Goal: Task Accomplishment & Management: Complete application form

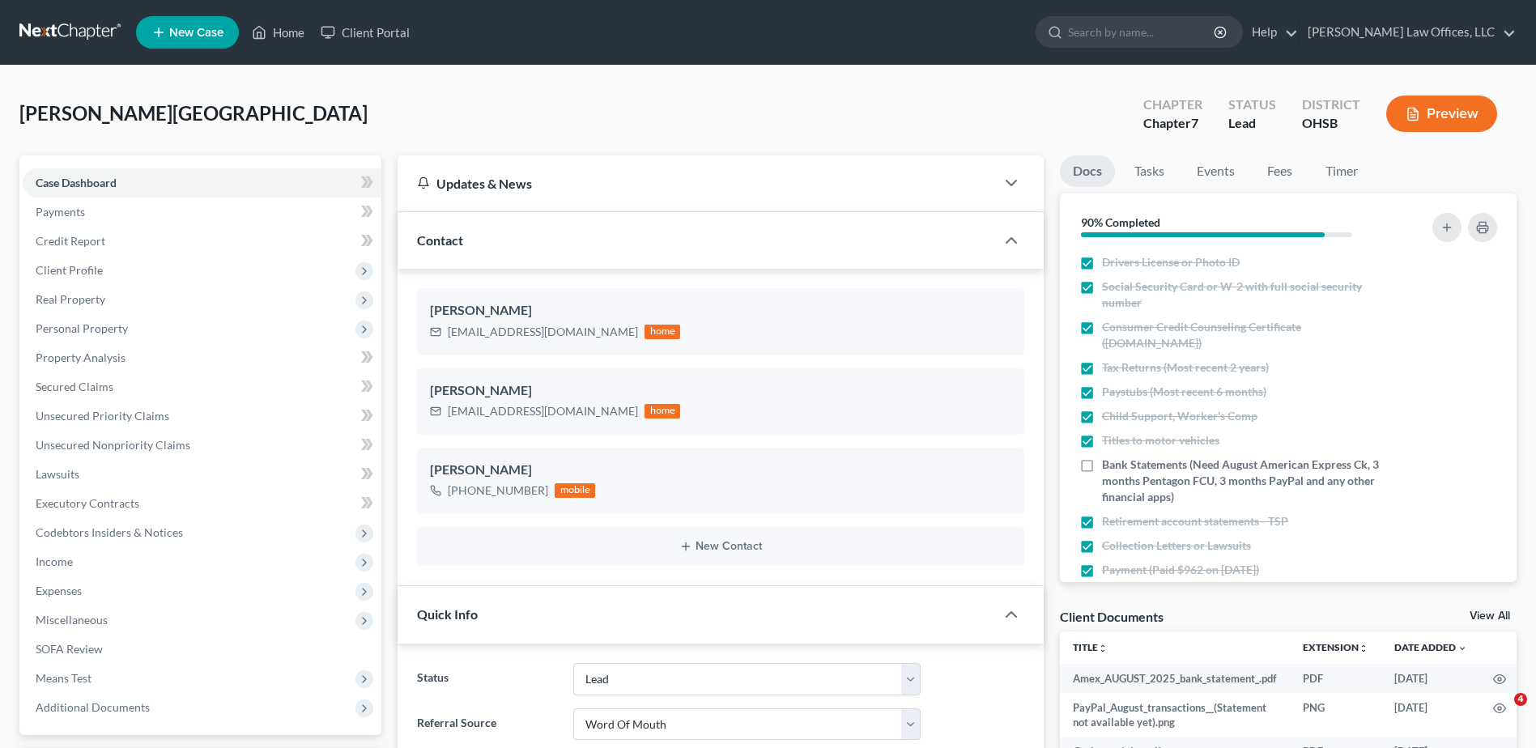
select select "5"
select select "0"
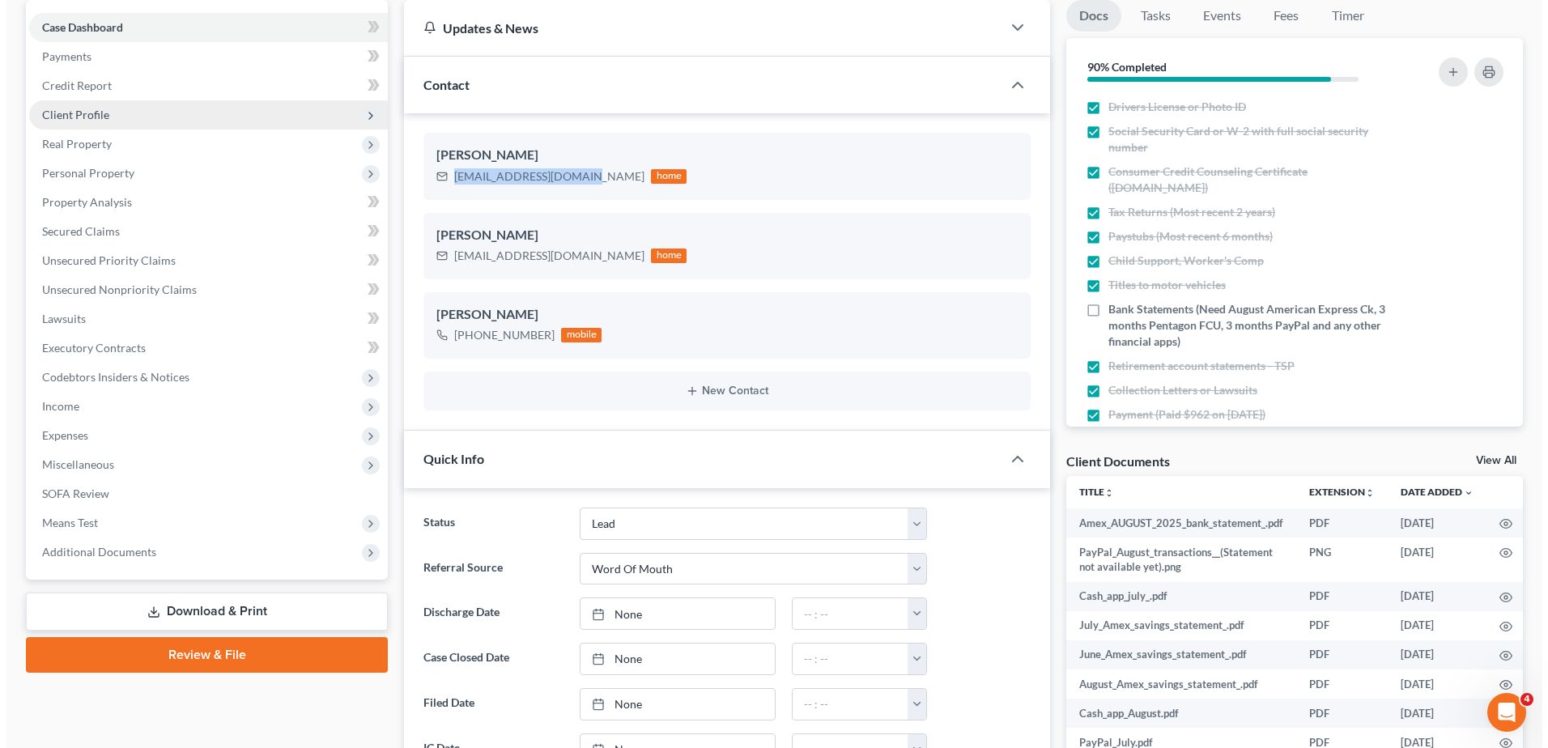
scroll to position [162, 0]
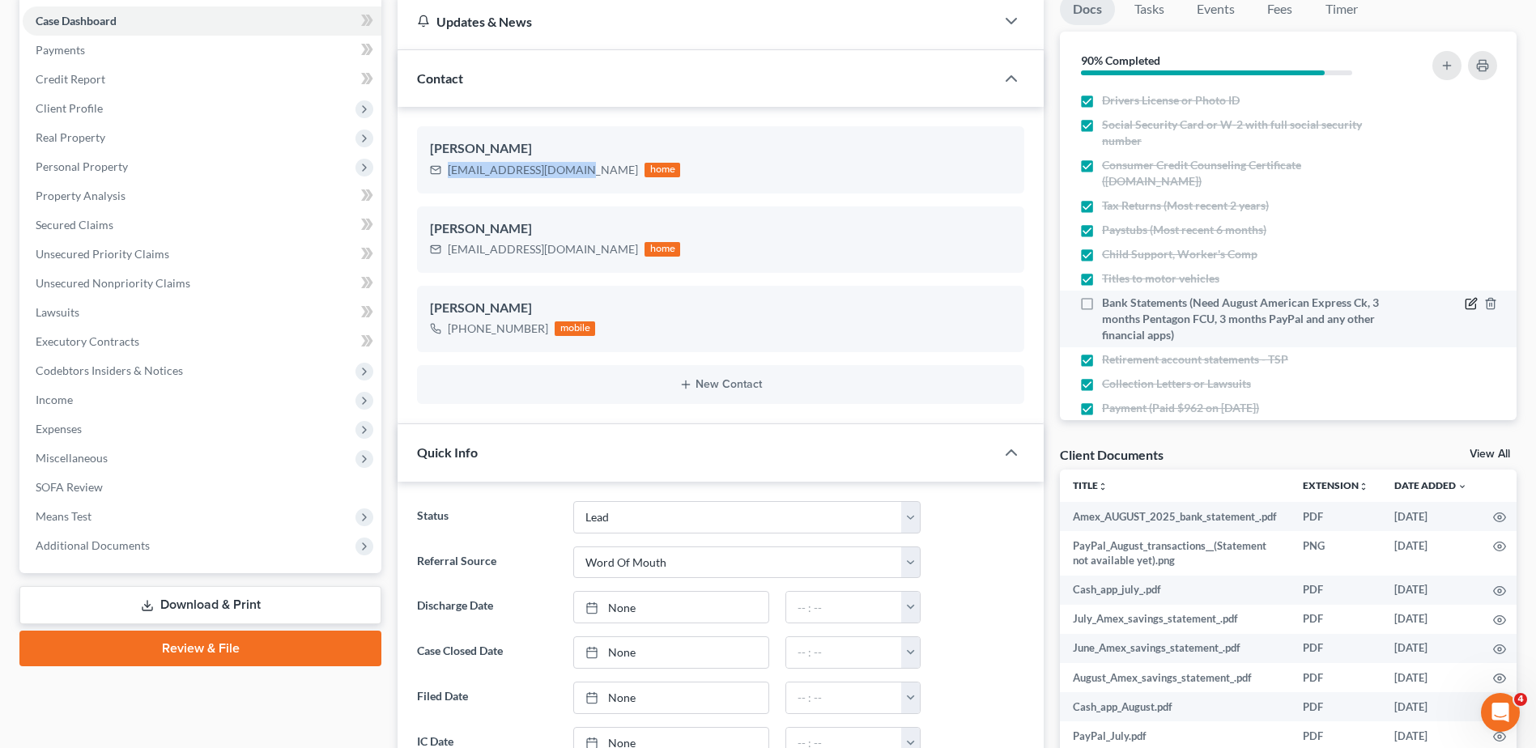
click at [1465, 302] on icon "button" at bounding box center [1471, 303] width 13 height 13
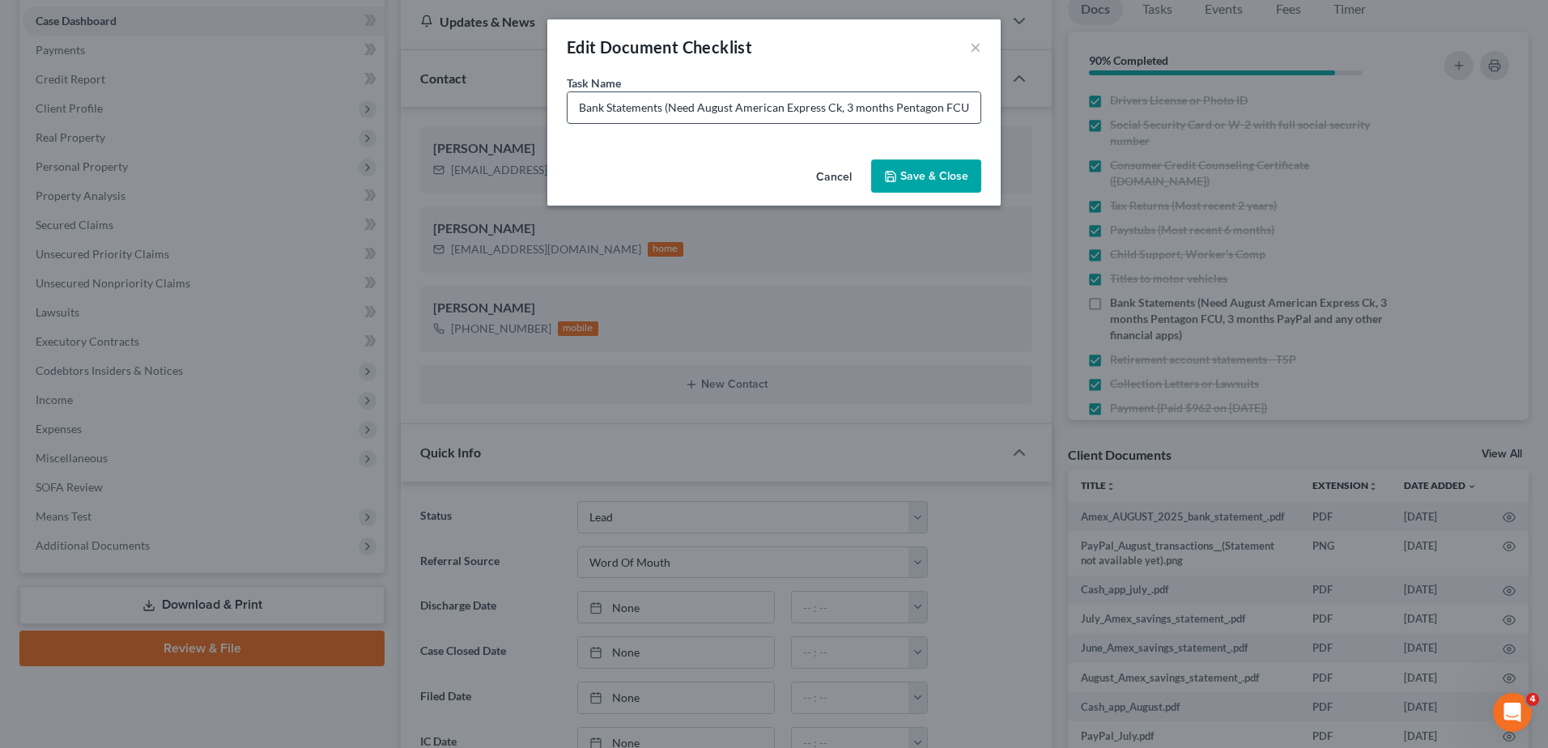
click at [926, 110] on input "Bank Statements (Need August American Express Ck, 3 months Pentagon FCU, 3 mont…" at bounding box center [774, 107] width 413 height 31
drag, startPoint x: 965, startPoint y: 109, endPoint x: 745, endPoint y: 117, distance: 220.4
click at [745, 117] on input "Bank Statements (Need August American Express Ck, 3 months Pentagon FCU, 3 mont…" at bounding box center [774, 107] width 413 height 31
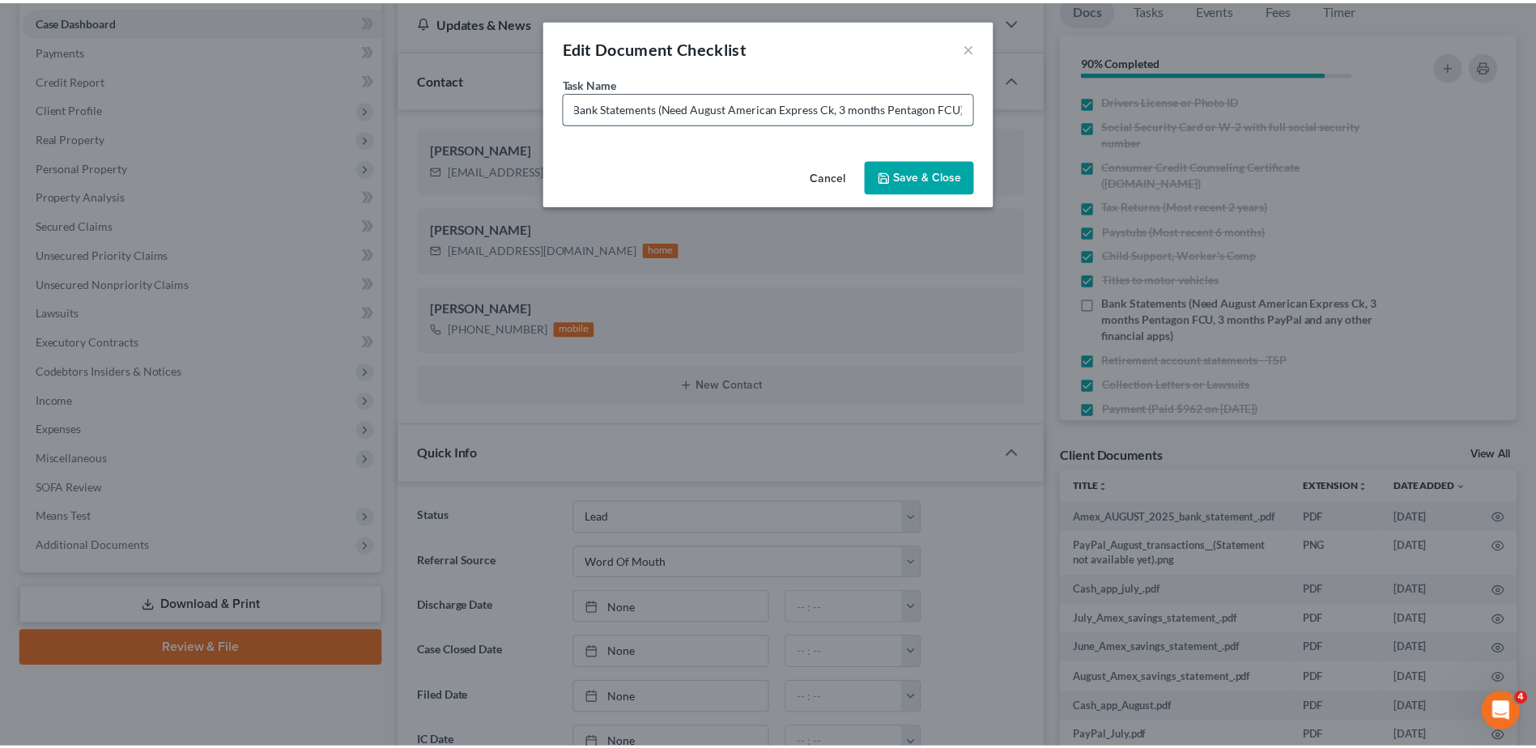
scroll to position [0, 0]
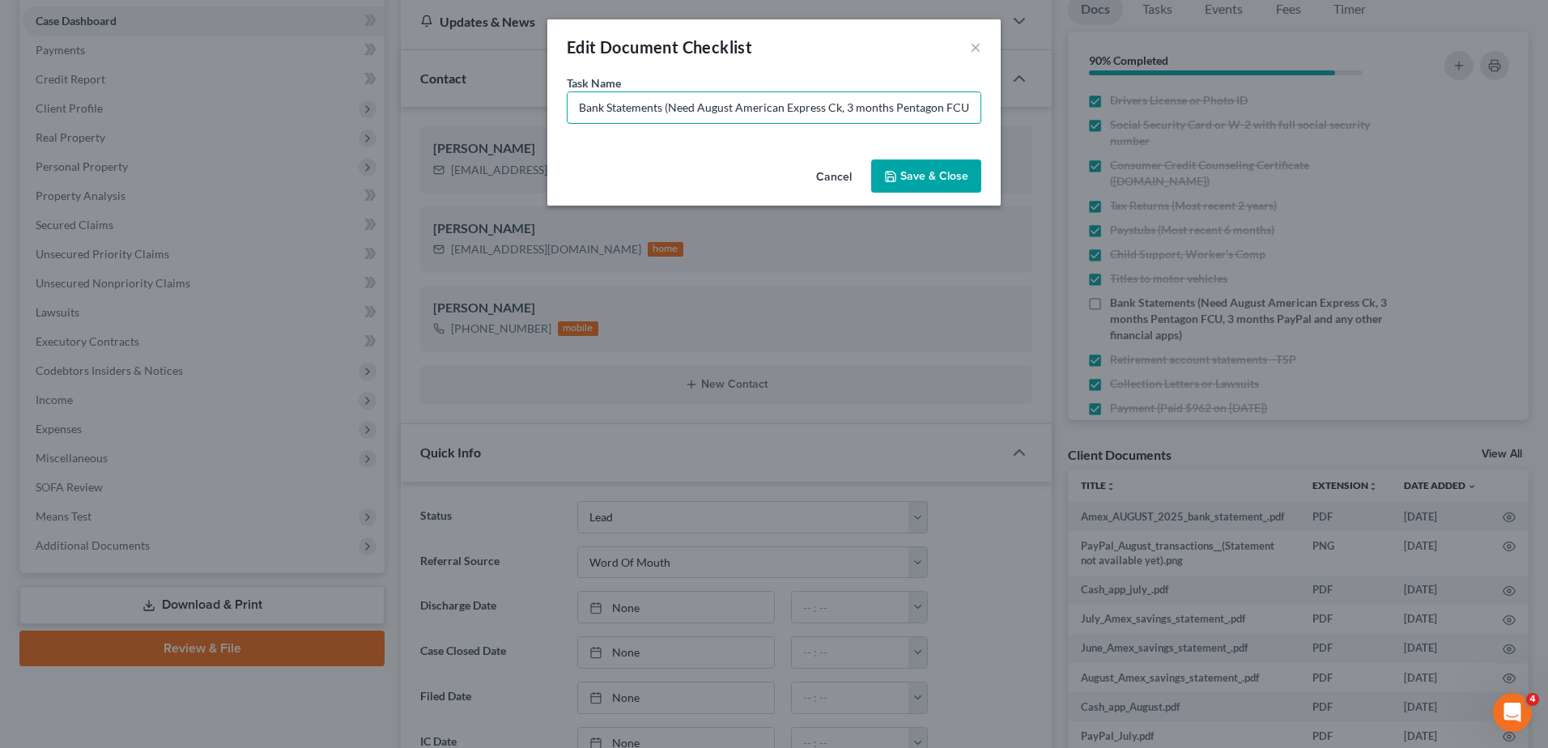
type input "Bank Statements (Need August American Express Ck, 3 months Pentagon FCU)"
click at [943, 177] on button "Save & Close" at bounding box center [926, 177] width 110 height 34
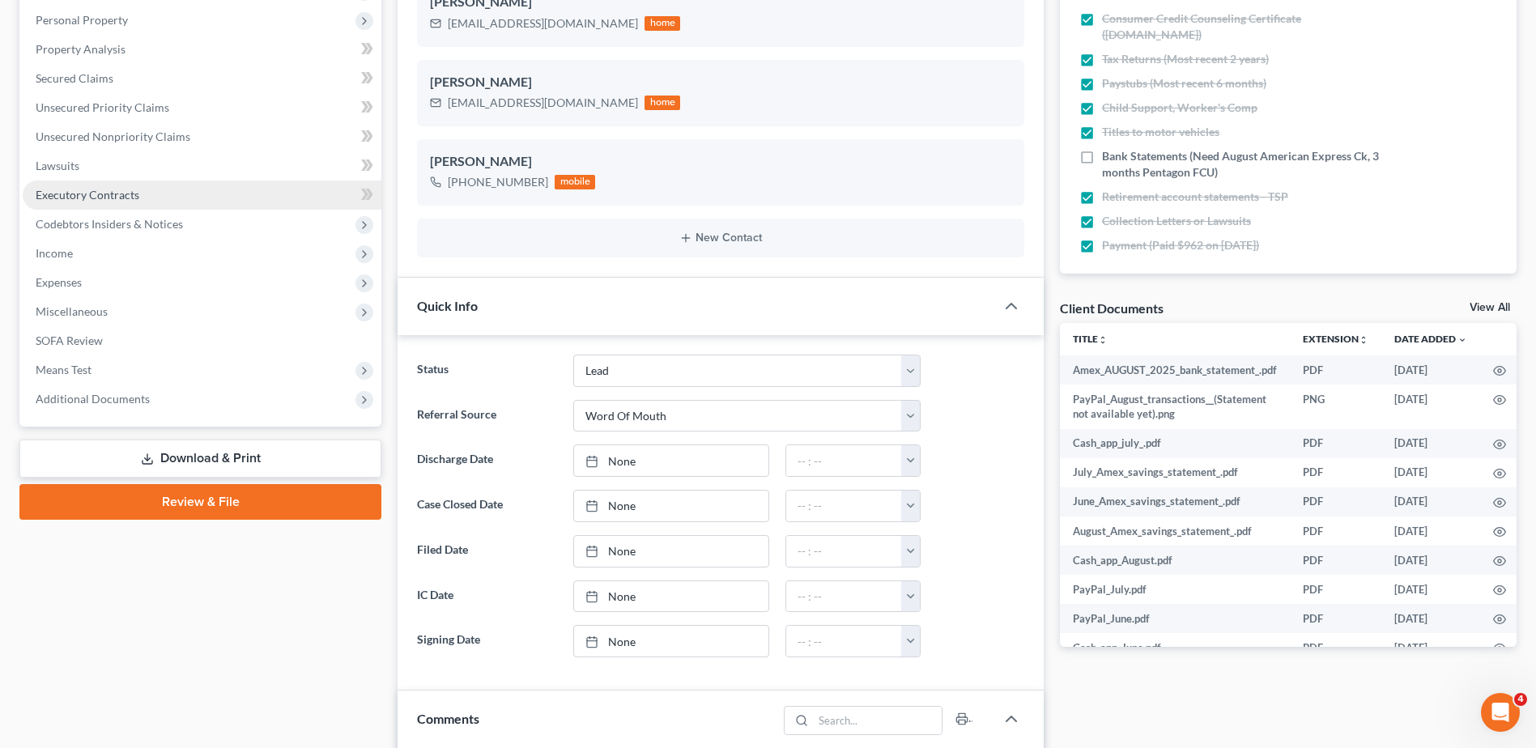
scroll to position [405, 0]
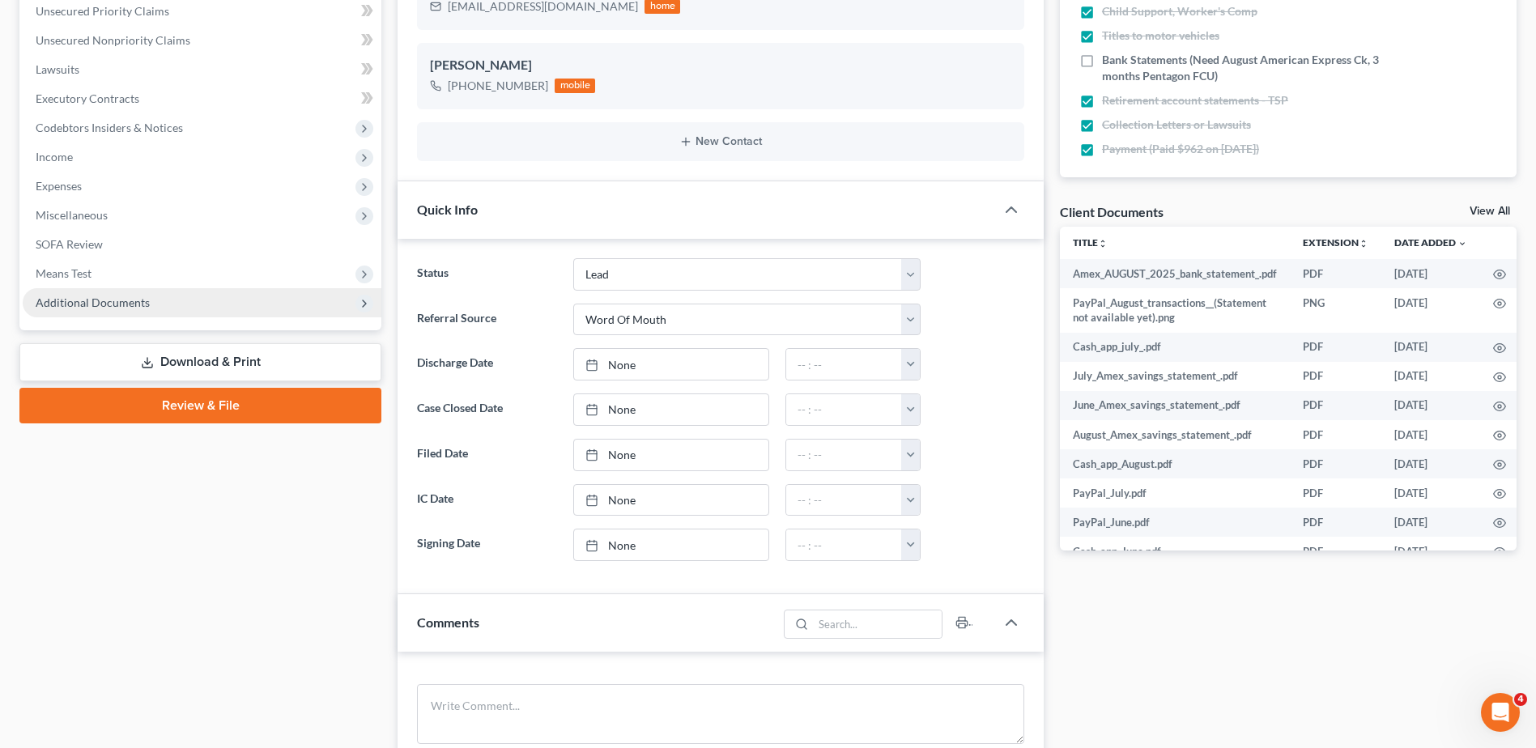
click at [90, 309] on span "Additional Documents" at bounding box center [93, 303] width 114 height 14
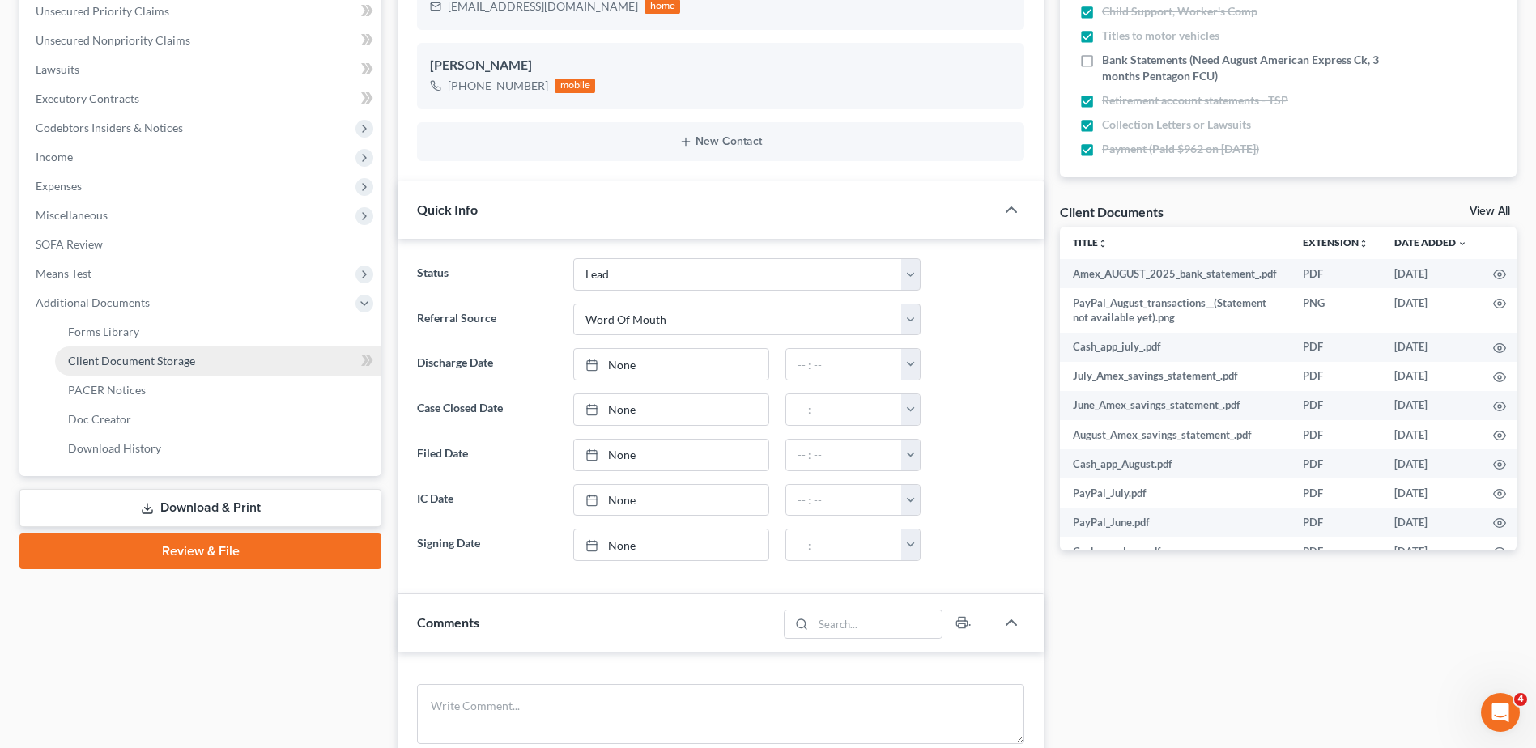
click at [95, 367] on span "Client Document Storage" at bounding box center [131, 361] width 127 height 14
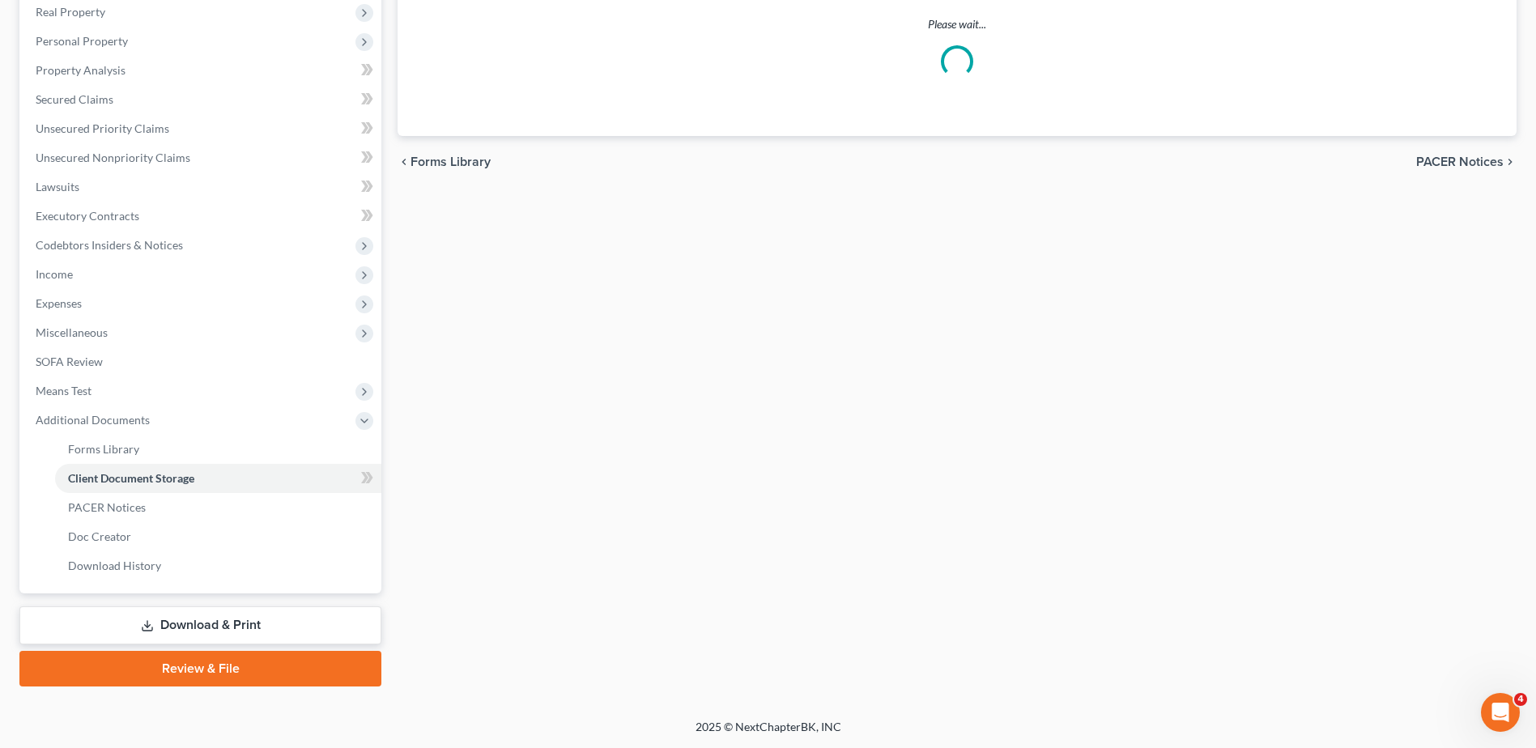
scroll to position [227, 0]
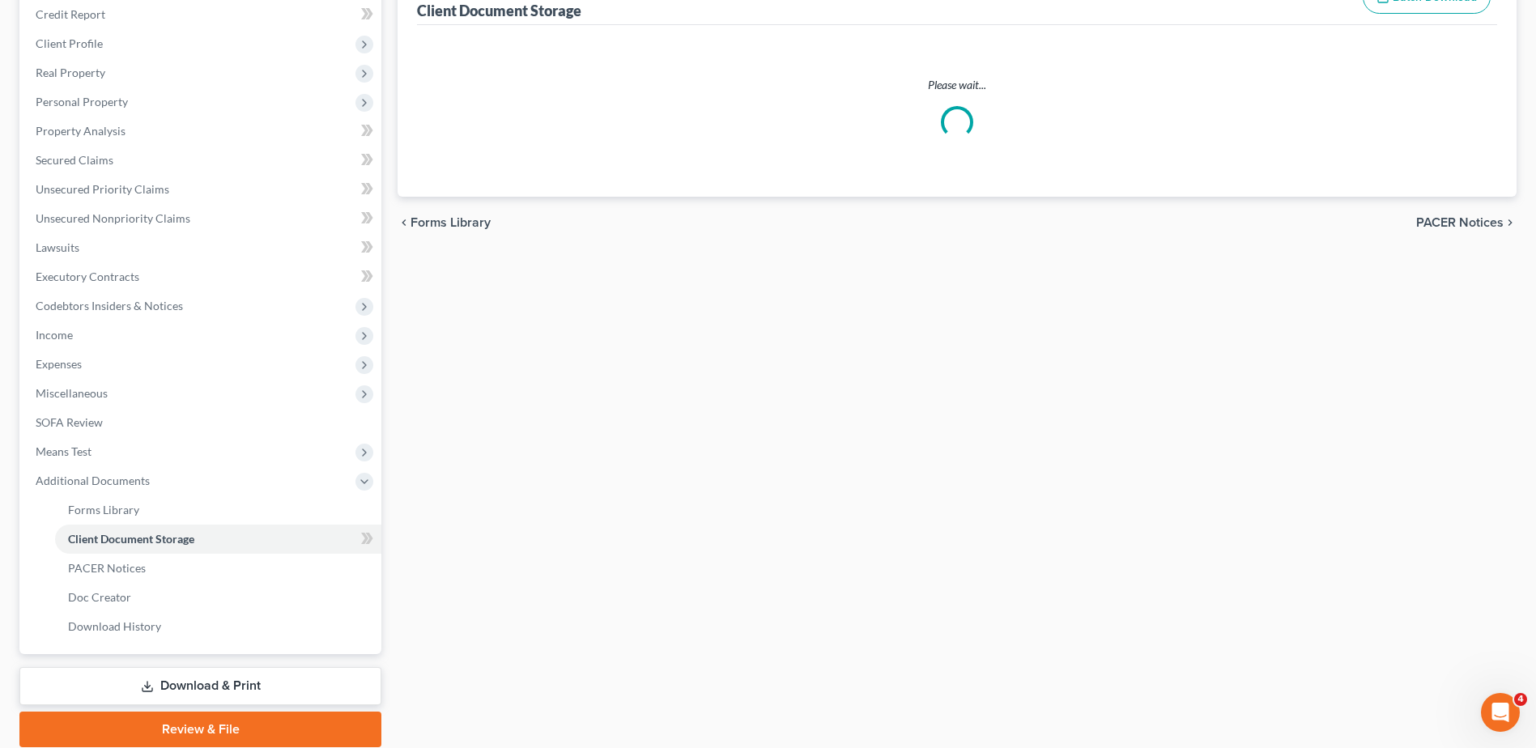
select select "7"
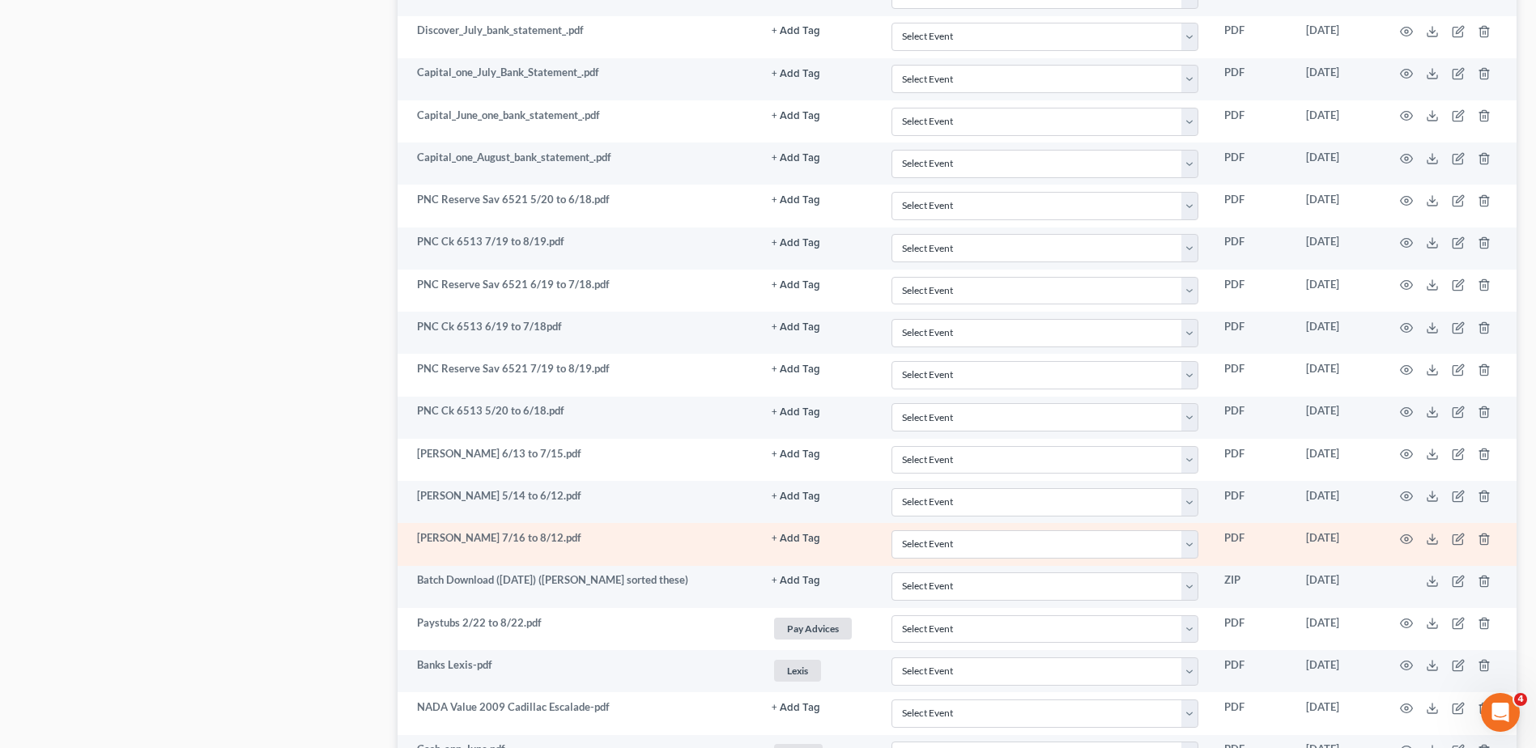
scroll to position [1756, 0]
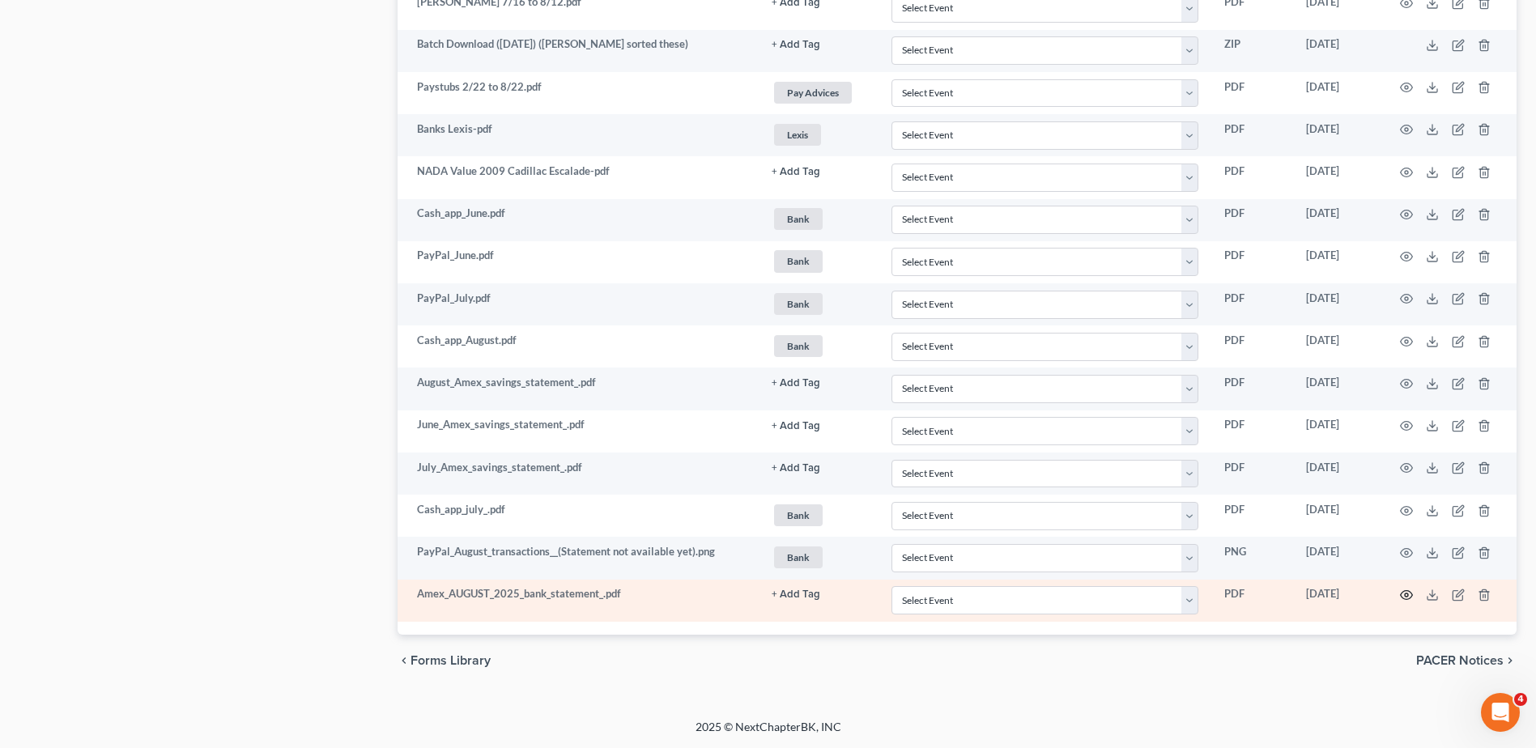
click at [1403, 595] on icon "button" at bounding box center [1406, 595] width 13 height 13
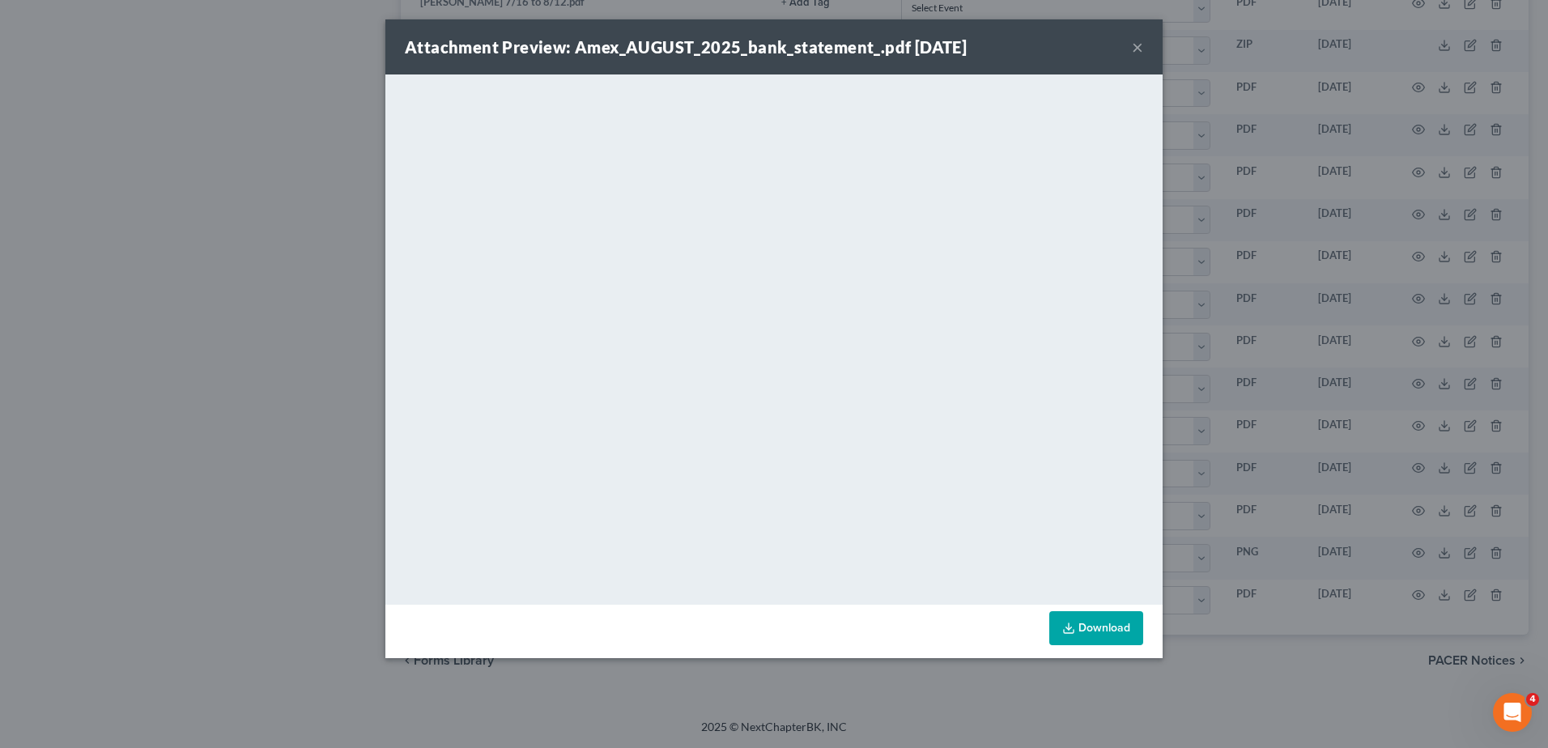
click at [1133, 49] on button "×" at bounding box center [1137, 46] width 11 height 19
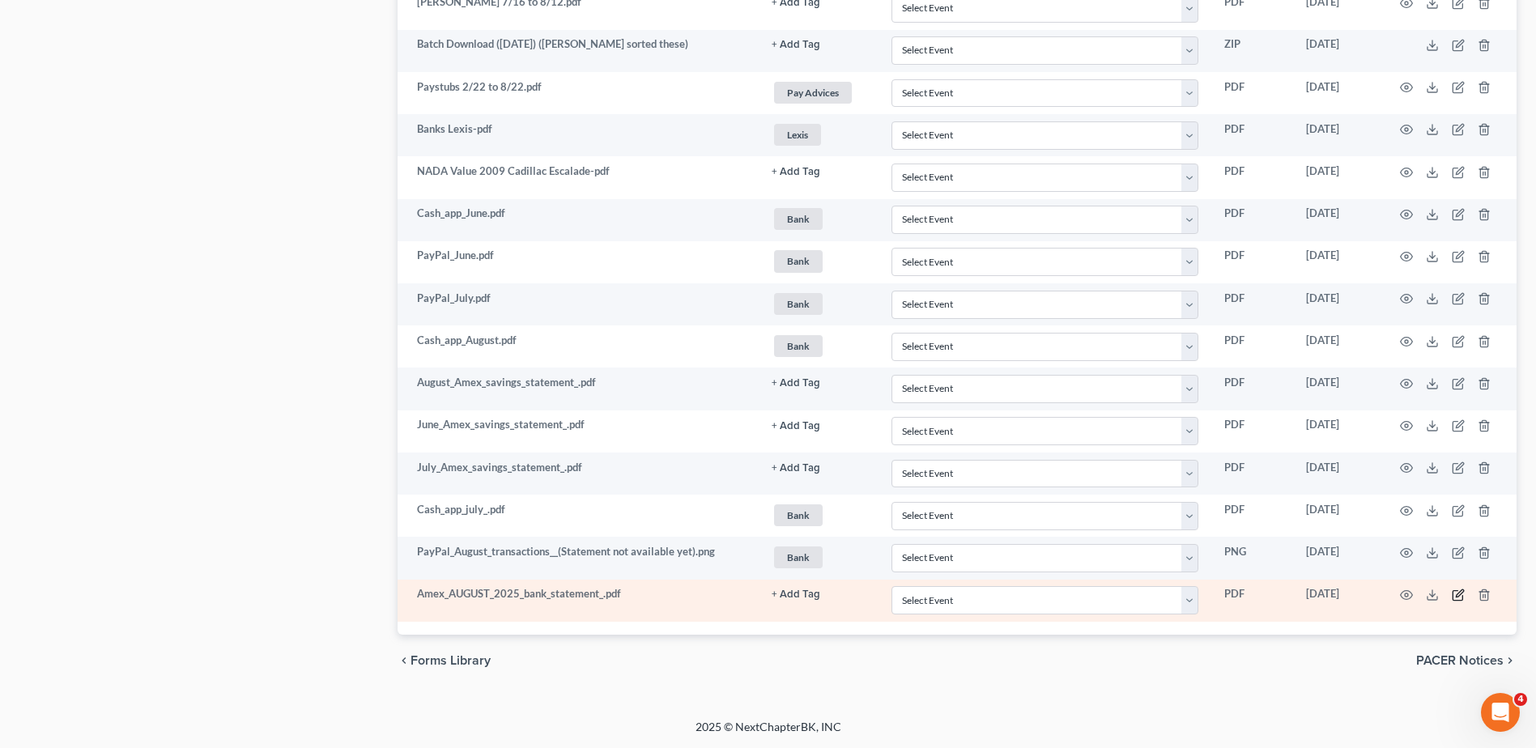
click at [1457, 594] on icon "button" at bounding box center [1458, 595] width 13 height 13
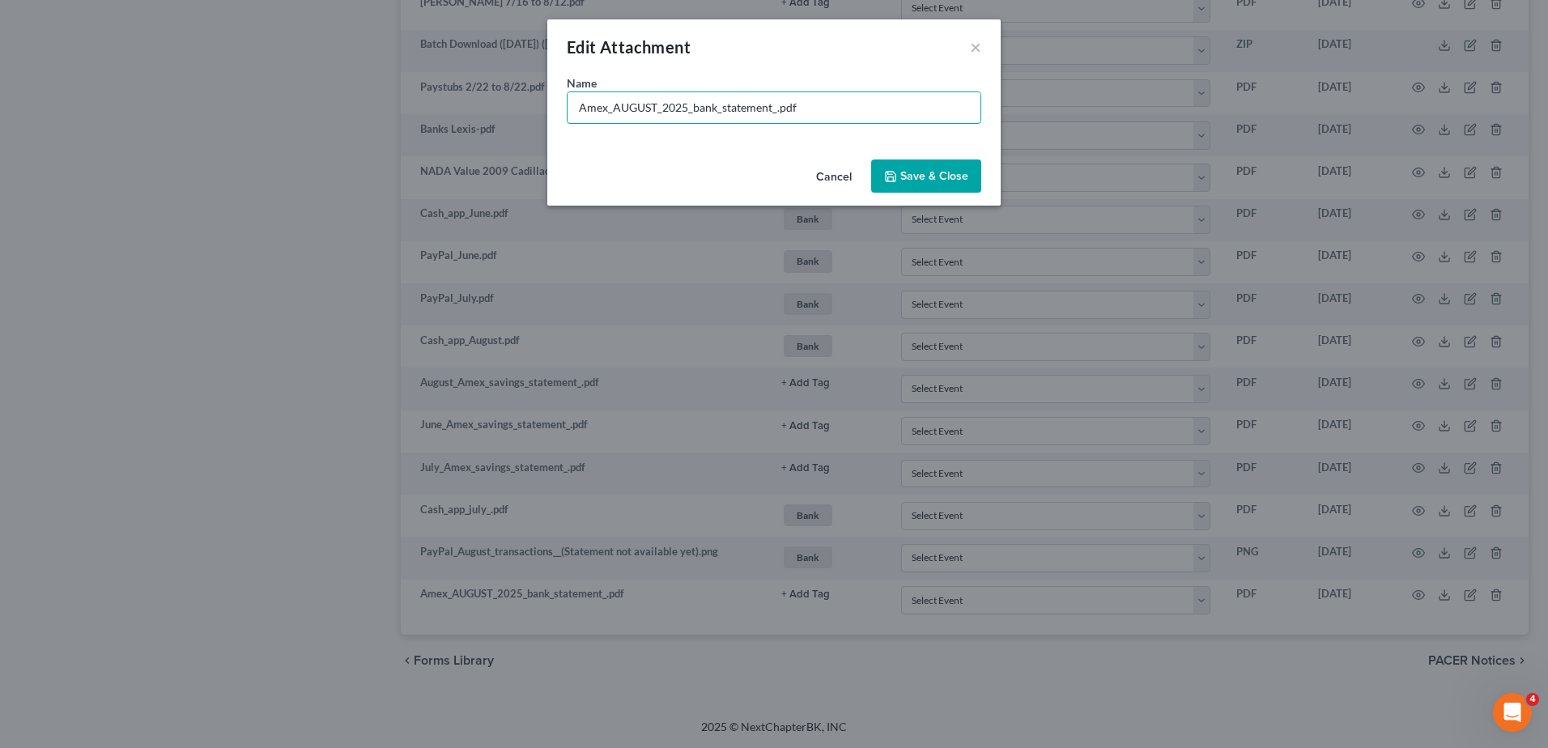
drag, startPoint x: 775, startPoint y: 109, endPoint x: 554, endPoint y: 98, distance: 221.3
click at [560, 100] on div "Name * Amex_AUGUST_2025_bank_statement_.pdf" at bounding box center [773, 113] width 453 height 79
type input "American Express Checking August.pdf"
click at [901, 175] on span "Save & Close" at bounding box center [934, 176] width 68 height 14
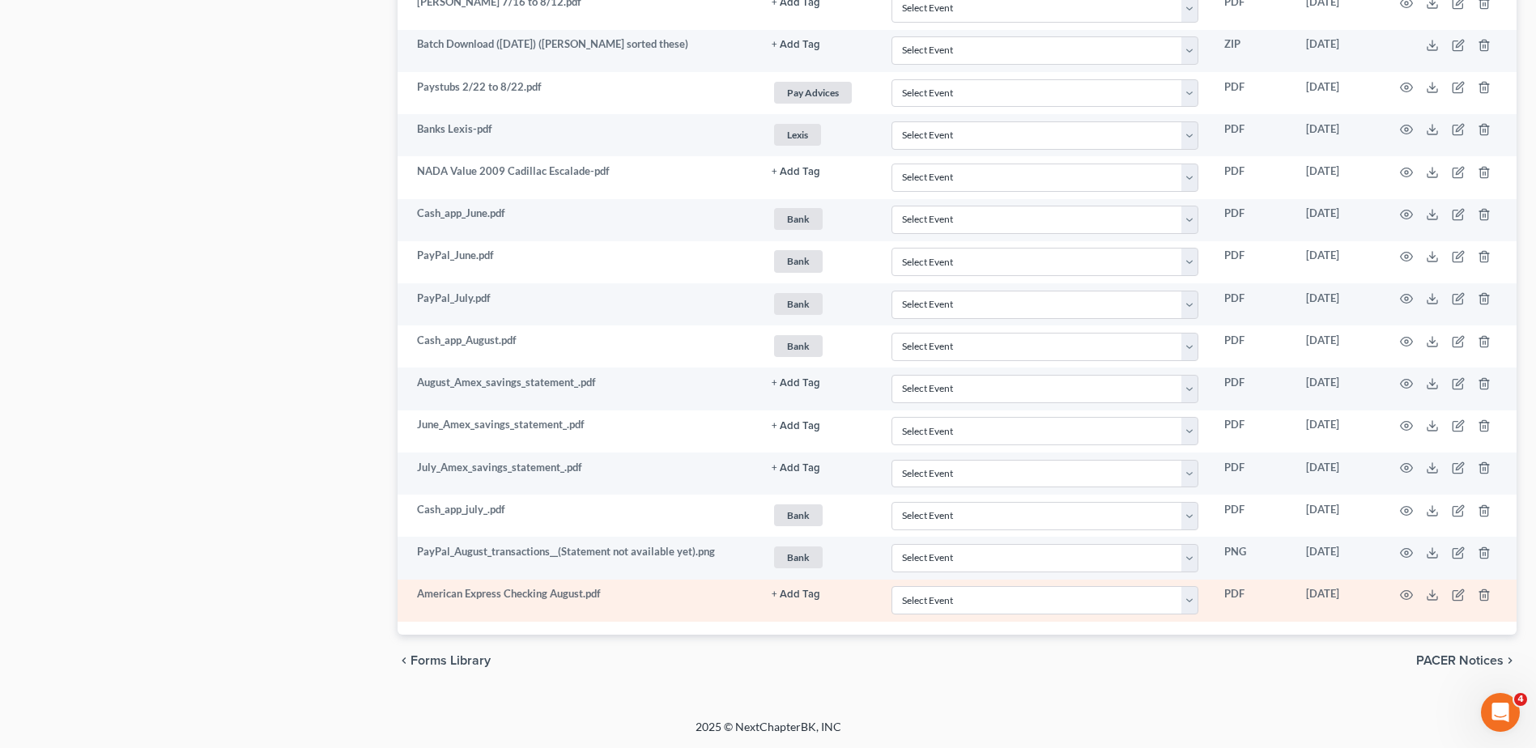
click at [793, 597] on button "+ Add Tag" at bounding box center [796, 594] width 49 height 11
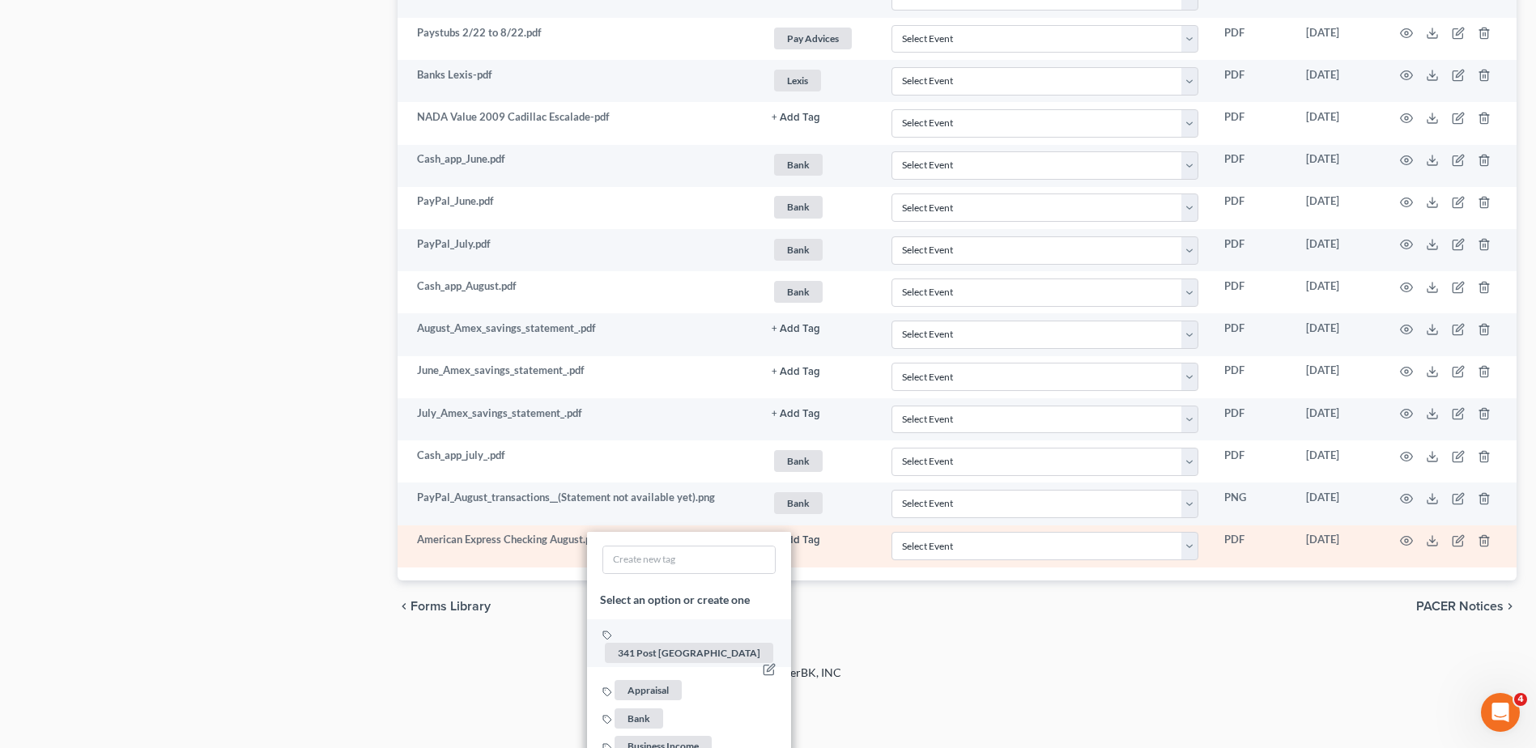
scroll to position [1836, 0]
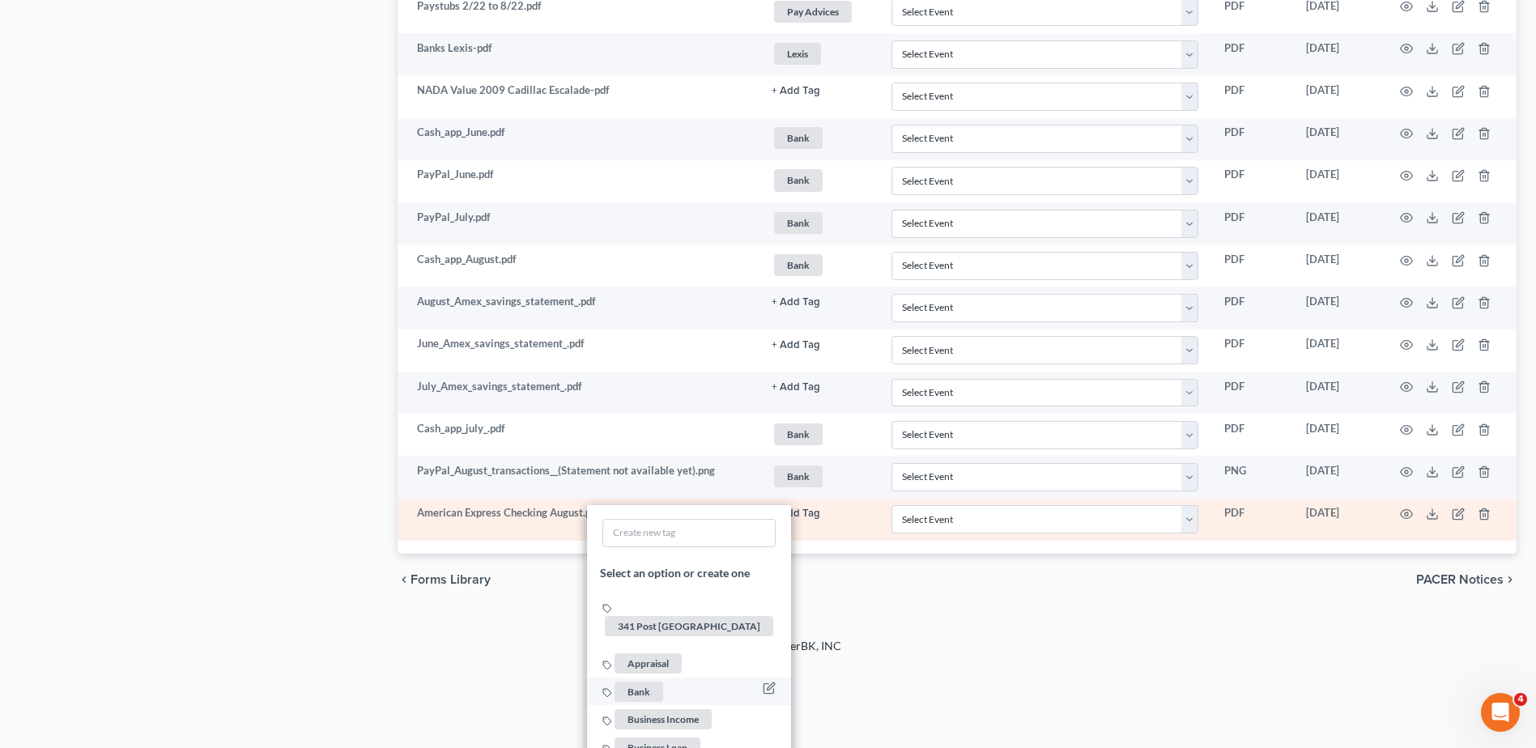
click at [645, 682] on span "Bank" at bounding box center [639, 692] width 49 height 20
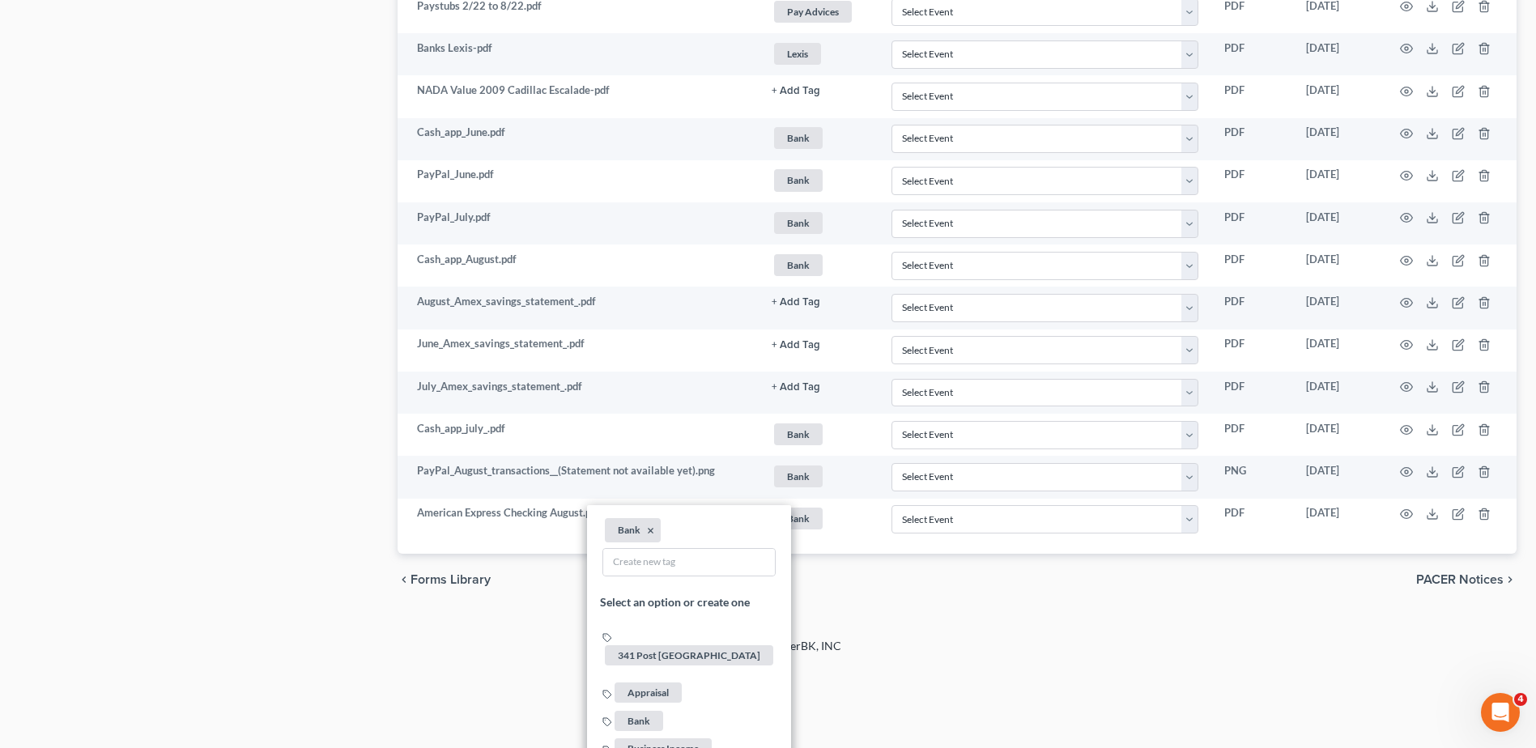
click at [1006, 641] on div "2025 © NextChapterBK, INC" at bounding box center [768, 652] width 923 height 29
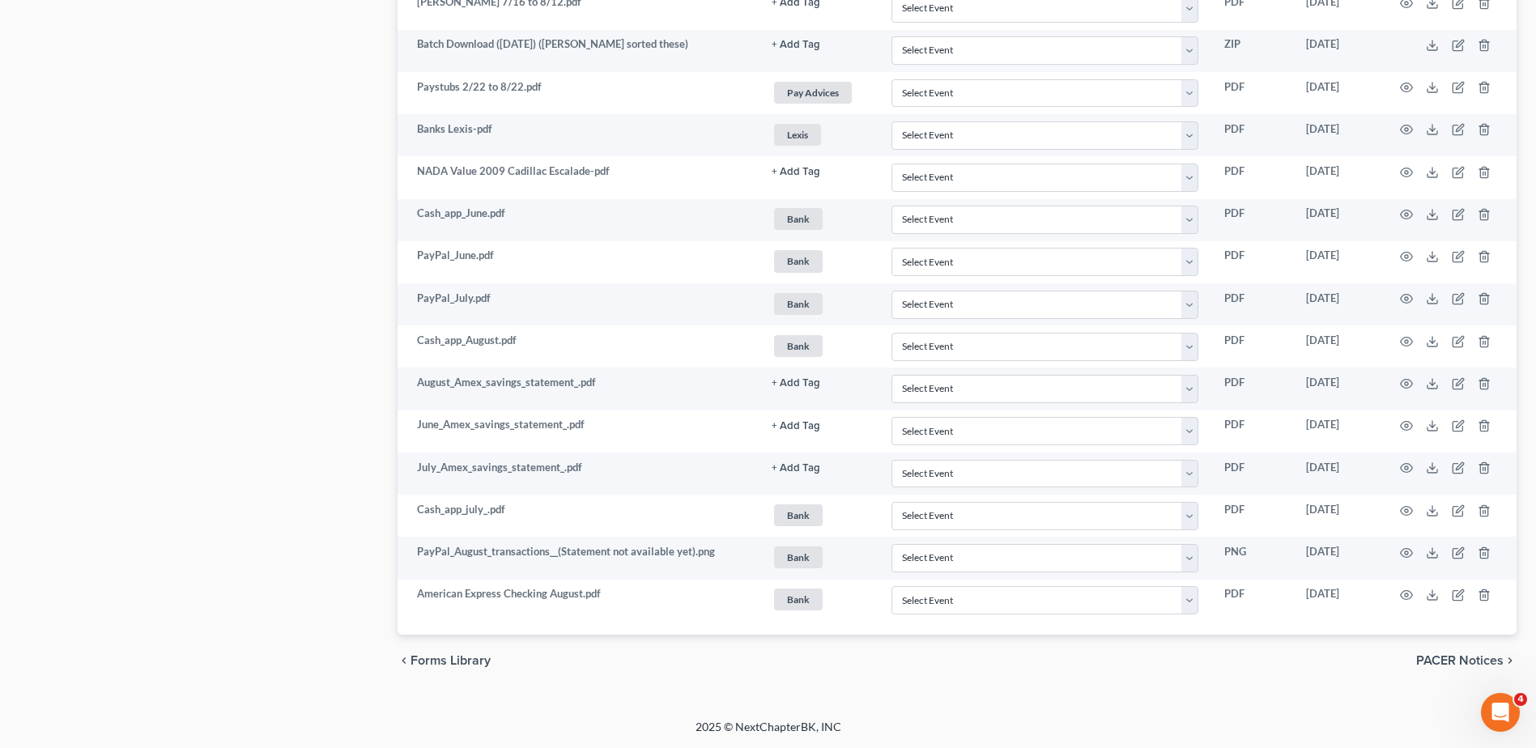
scroll to position [1756, 0]
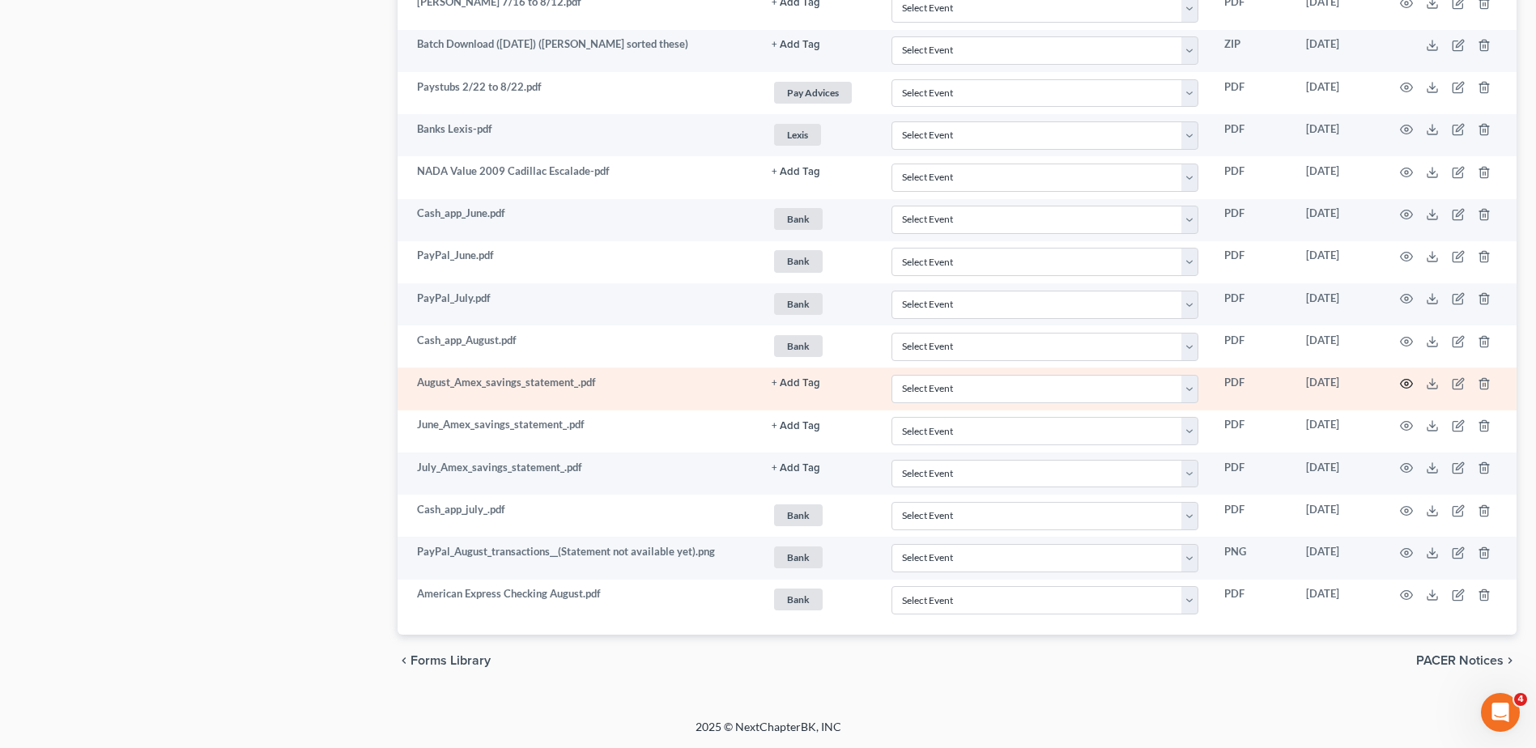
click at [1405, 384] on circle "button" at bounding box center [1406, 383] width 3 height 3
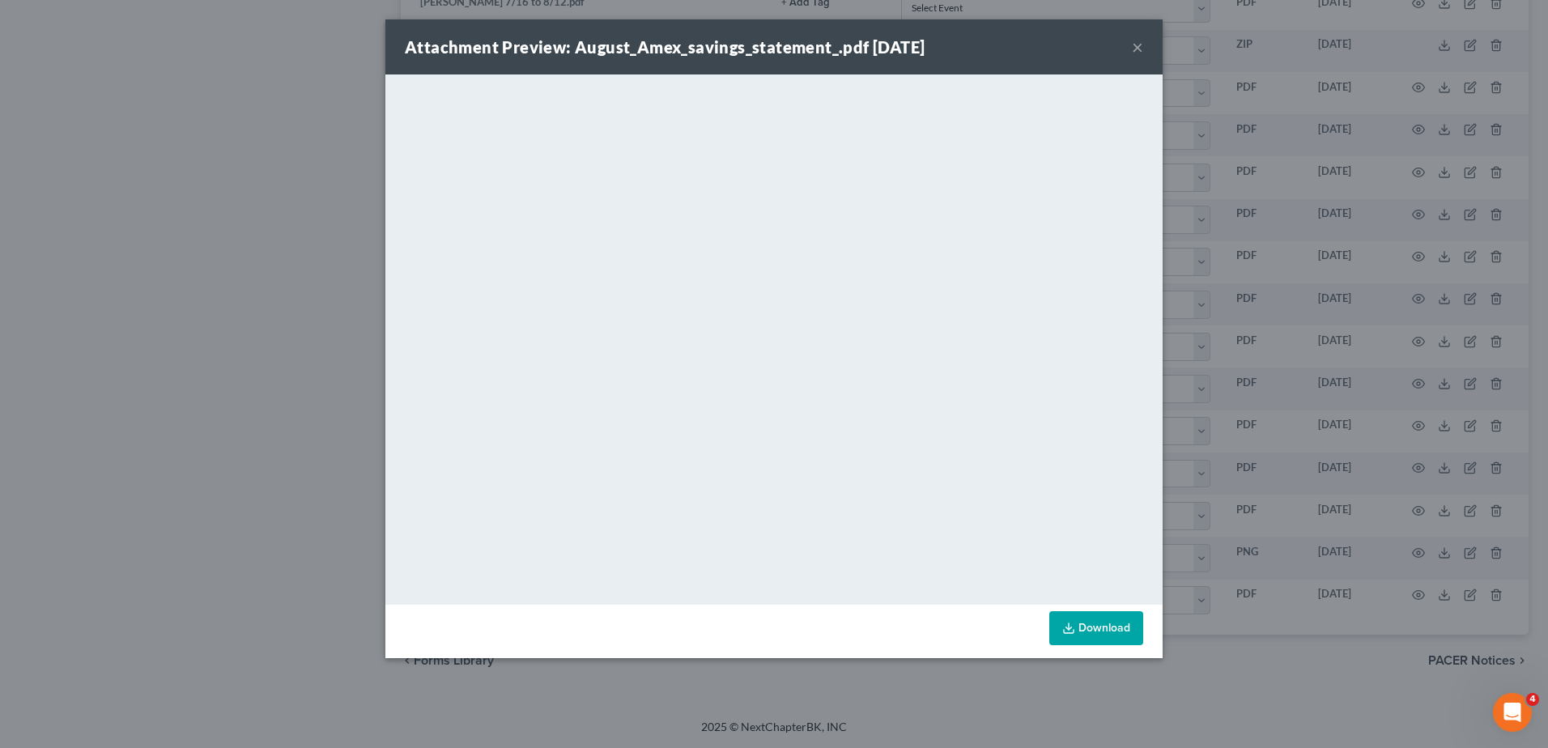
click at [1134, 42] on button "×" at bounding box center [1137, 46] width 11 height 19
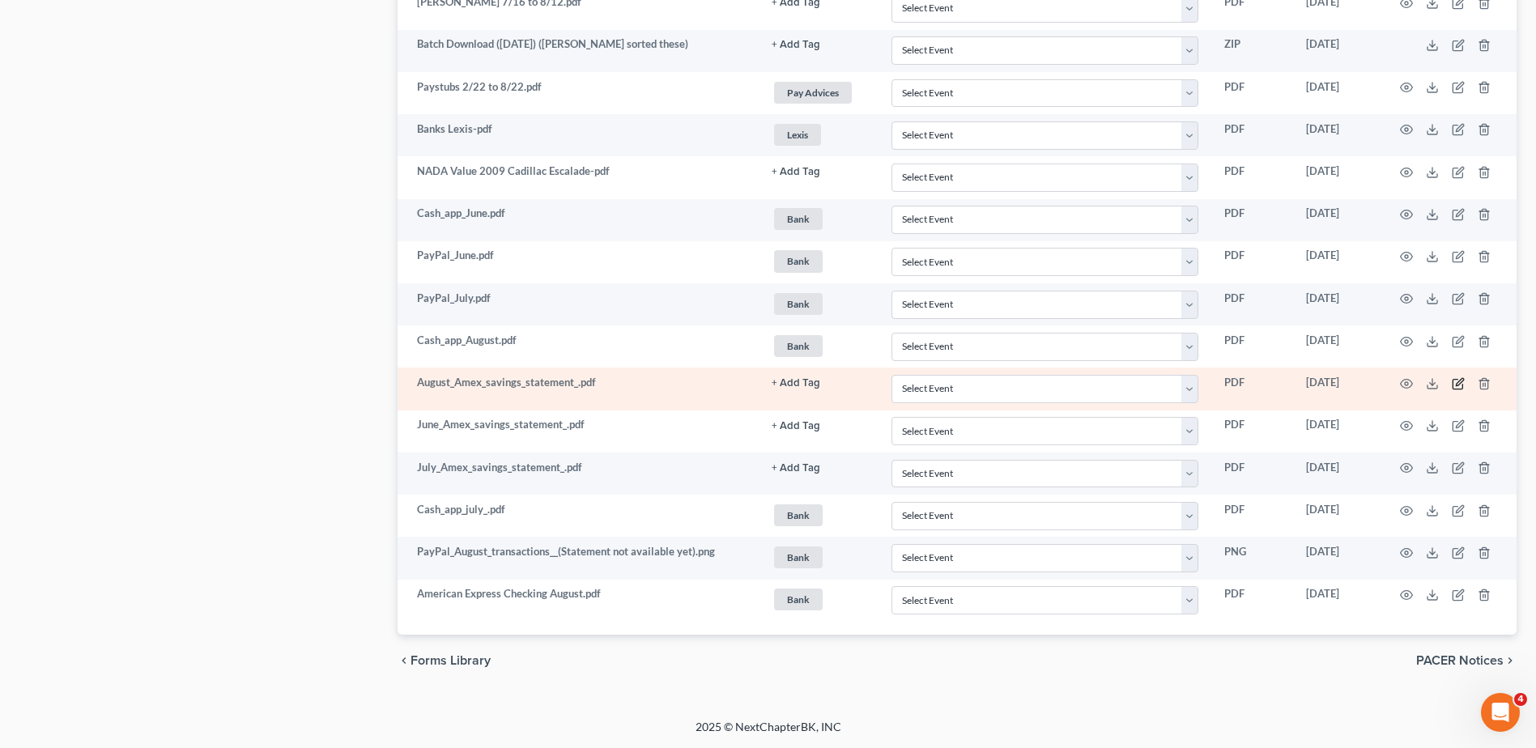
click at [1460, 382] on icon "button" at bounding box center [1458, 383] width 13 height 13
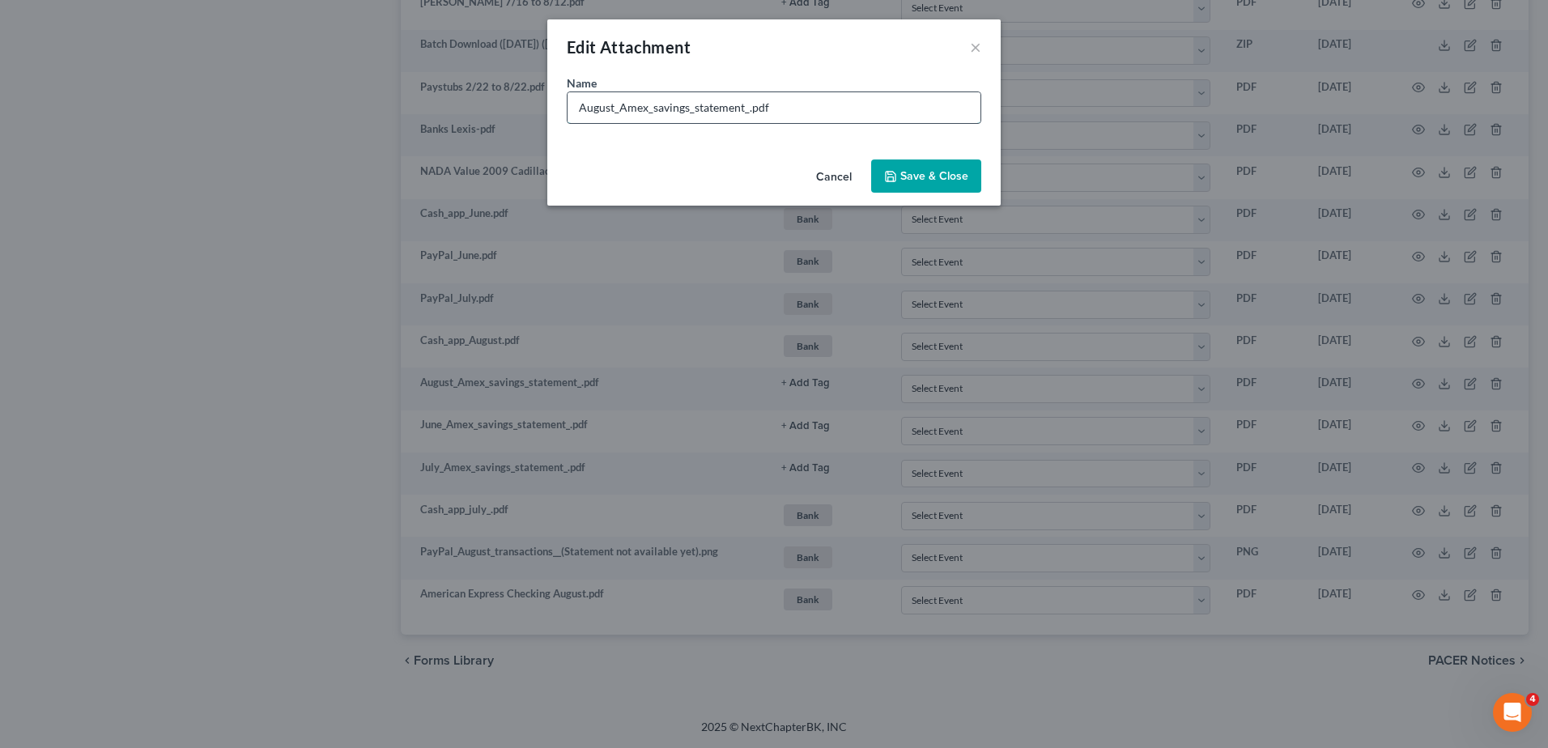
drag, startPoint x: 746, startPoint y: 109, endPoint x: 581, endPoint y: 104, distance: 164.5
click at [589, 109] on input "August_Amex_savings_statement_.pdf" at bounding box center [774, 107] width 413 height 31
type input "American Express Sav 7/11 to 8/10.pdf"
click at [938, 180] on span "Save & Close" at bounding box center [934, 176] width 68 height 14
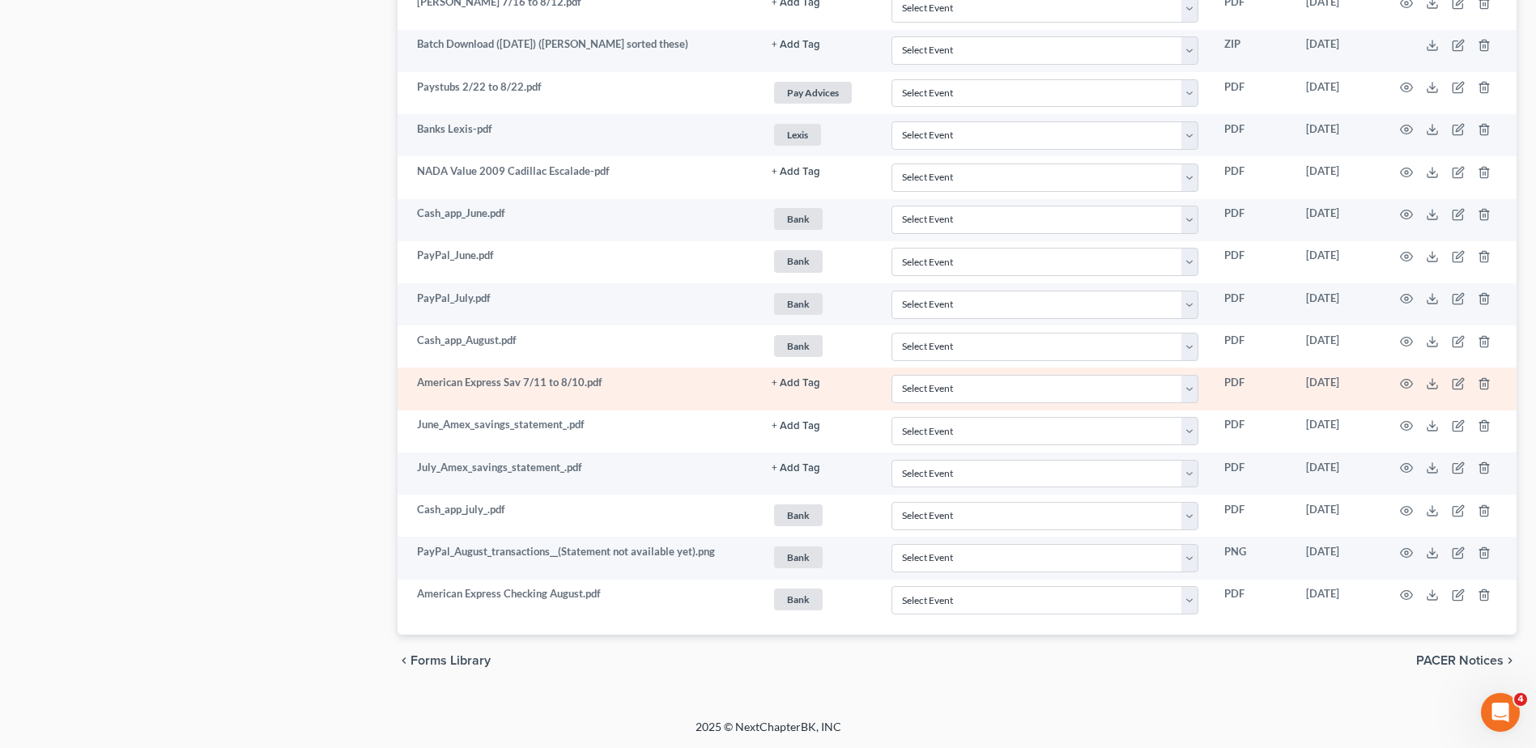
click at [795, 385] on button "+ Add Tag" at bounding box center [796, 383] width 49 height 11
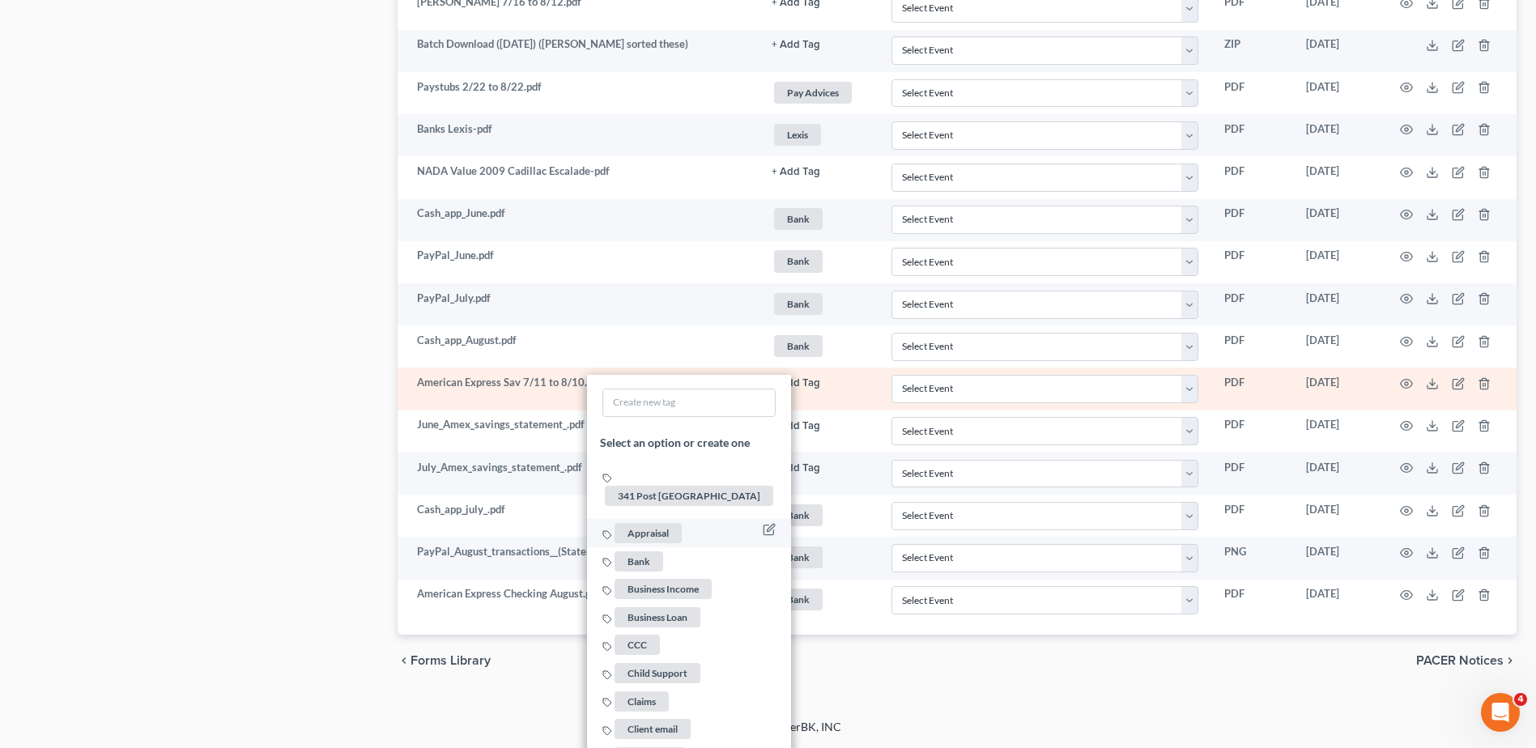
click at [642, 551] on span "Bank" at bounding box center [639, 561] width 49 height 20
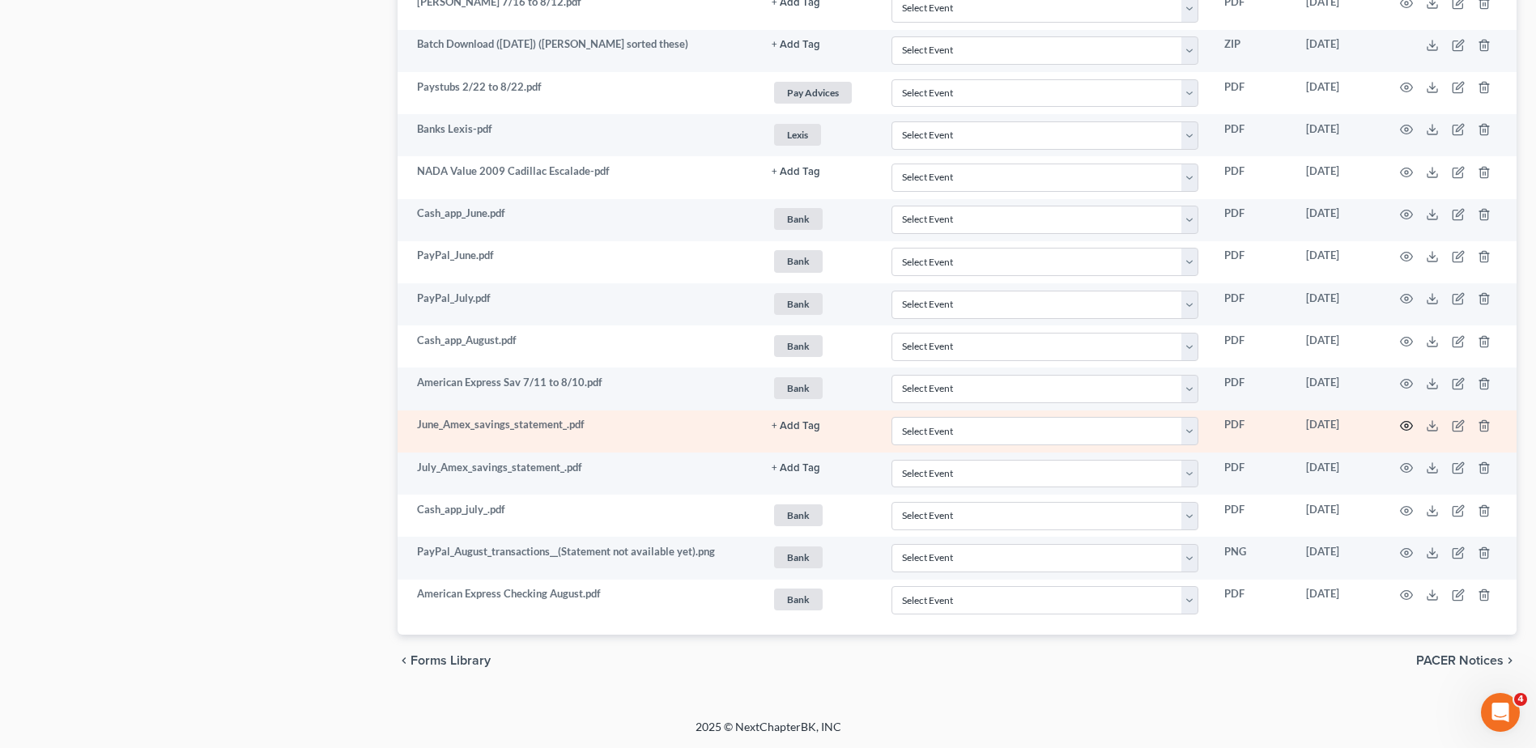
click at [1406, 425] on circle "button" at bounding box center [1406, 425] width 3 height 3
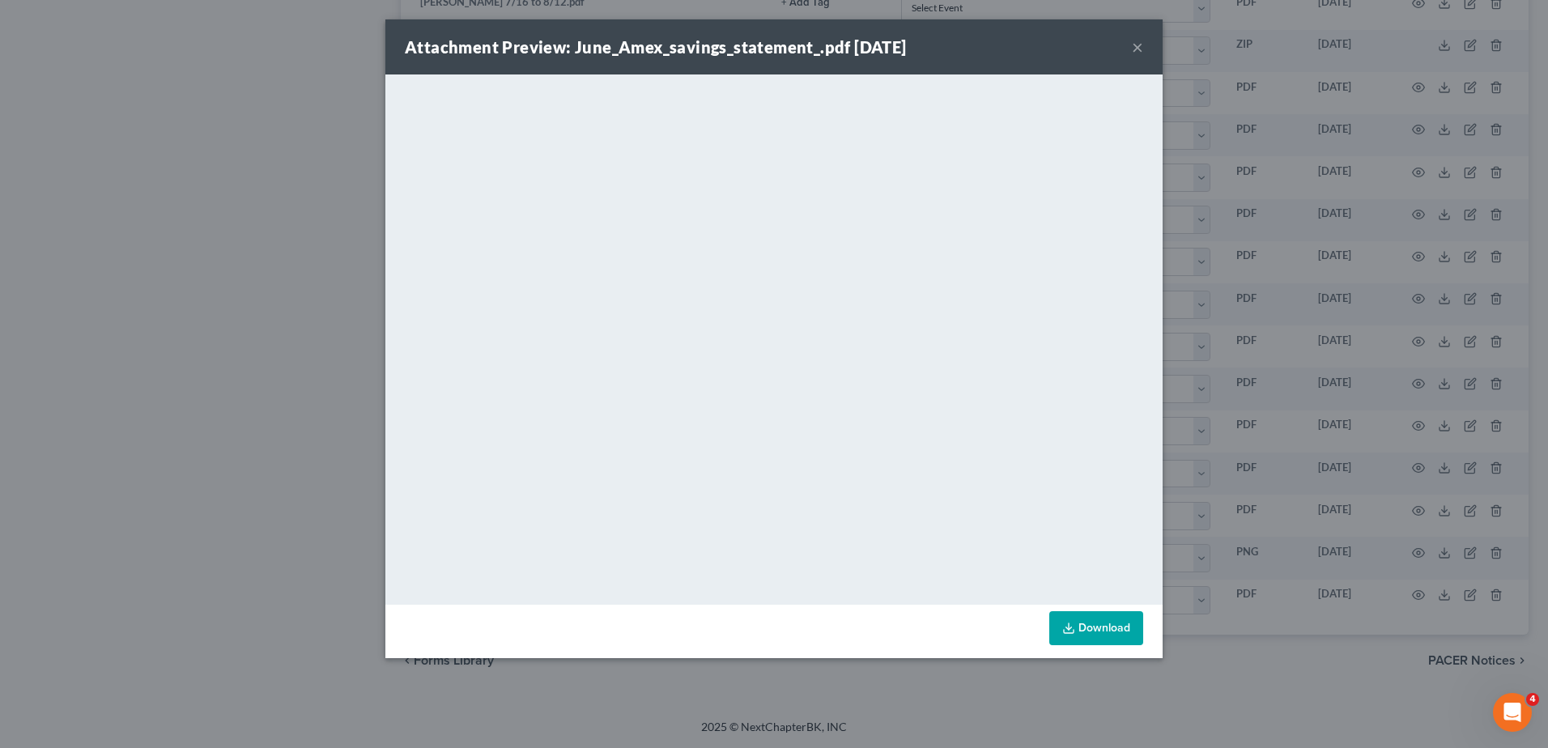
click at [1138, 41] on button "×" at bounding box center [1137, 46] width 11 height 19
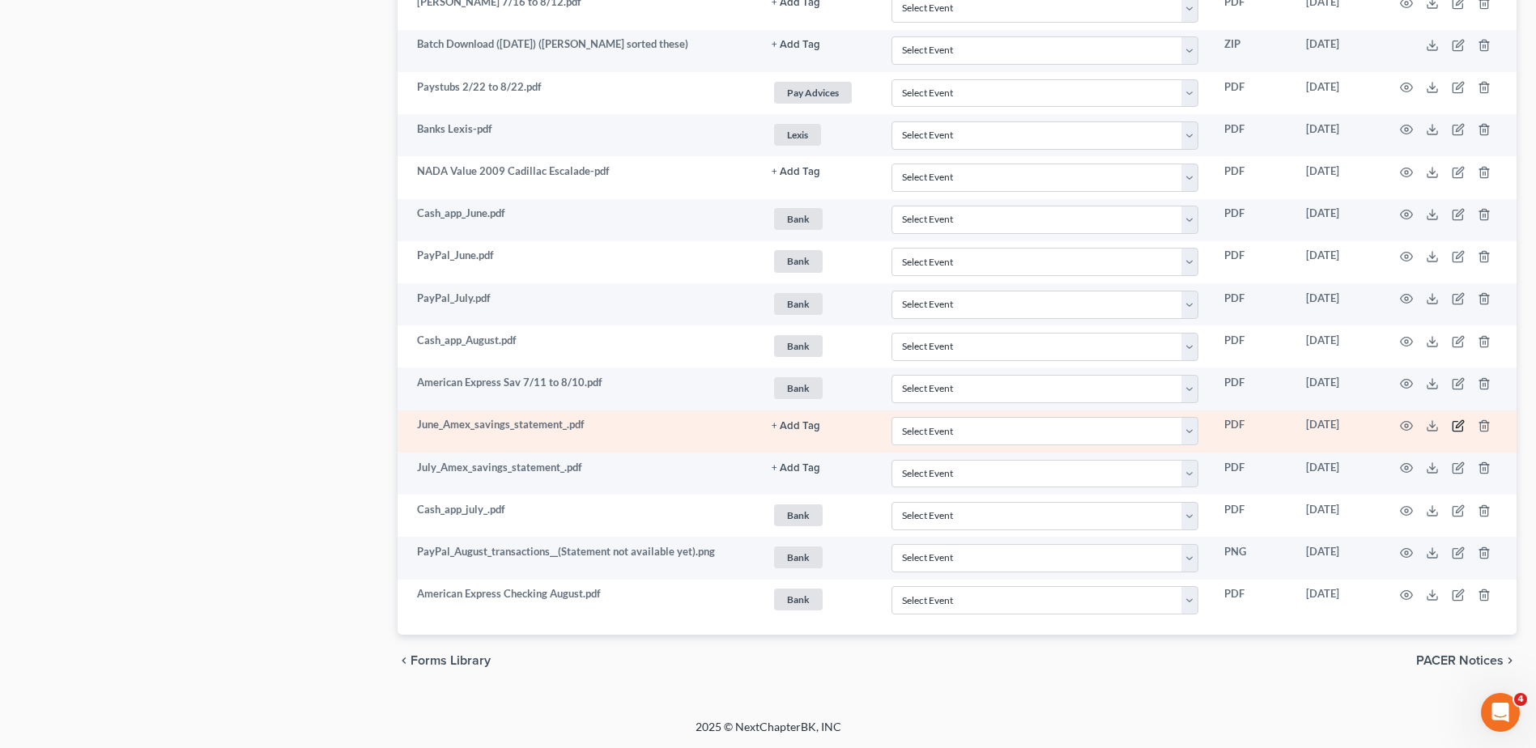
click at [1458, 422] on icon "button" at bounding box center [1458, 427] width 10 height 10
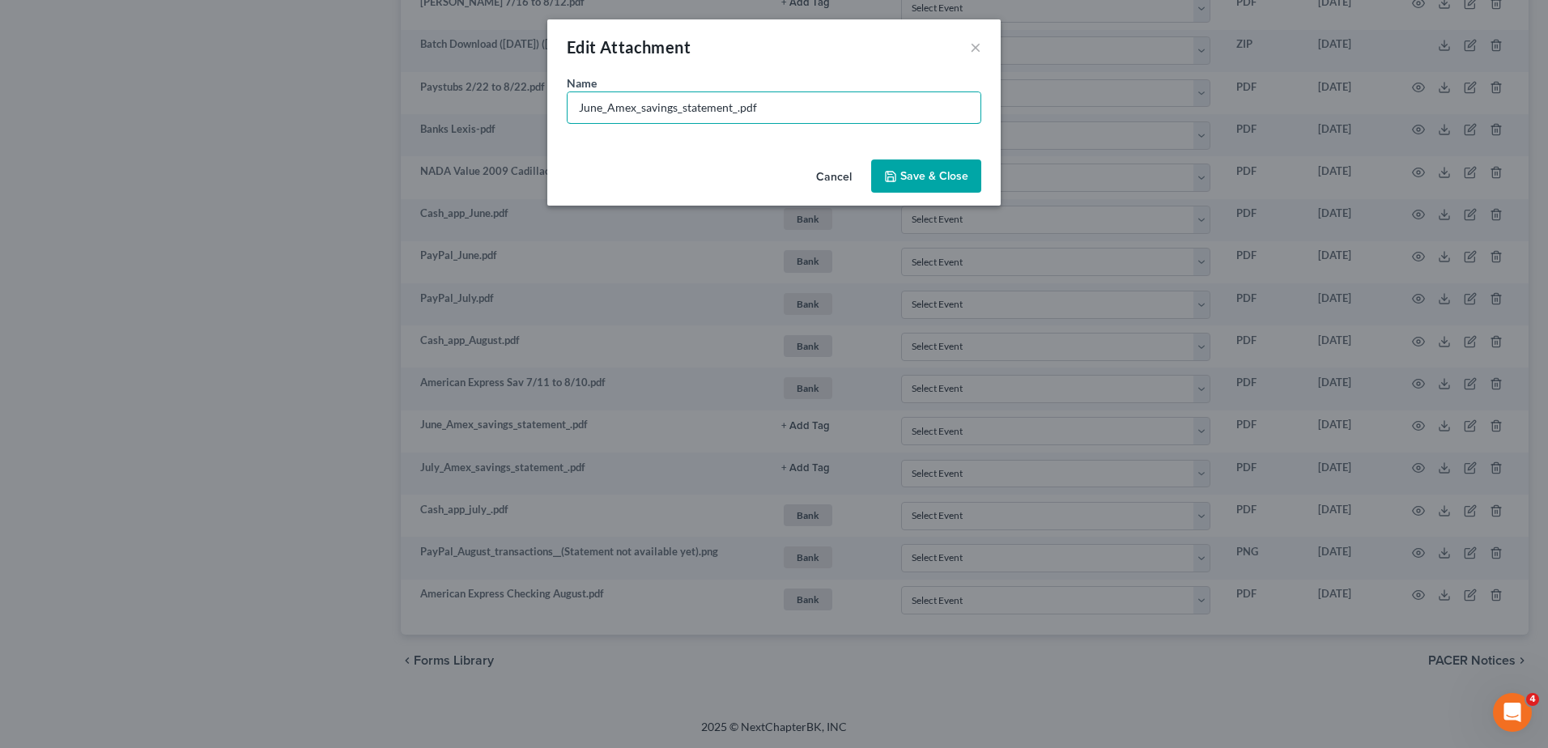
drag, startPoint x: 736, startPoint y: 109, endPoint x: 420, endPoint y: 99, distance: 315.9
click at [421, 99] on div "Edit Attachment × Name * June_Amex_savings_statement_.pdf Cancel Save & Close" at bounding box center [774, 374] width 1548 height 748
type input "American Express Sav 5/11 to 6/10.pdf"
click at [901, 178] on span "Save & Close" at bounding box center [934, 176] width 68 height 14
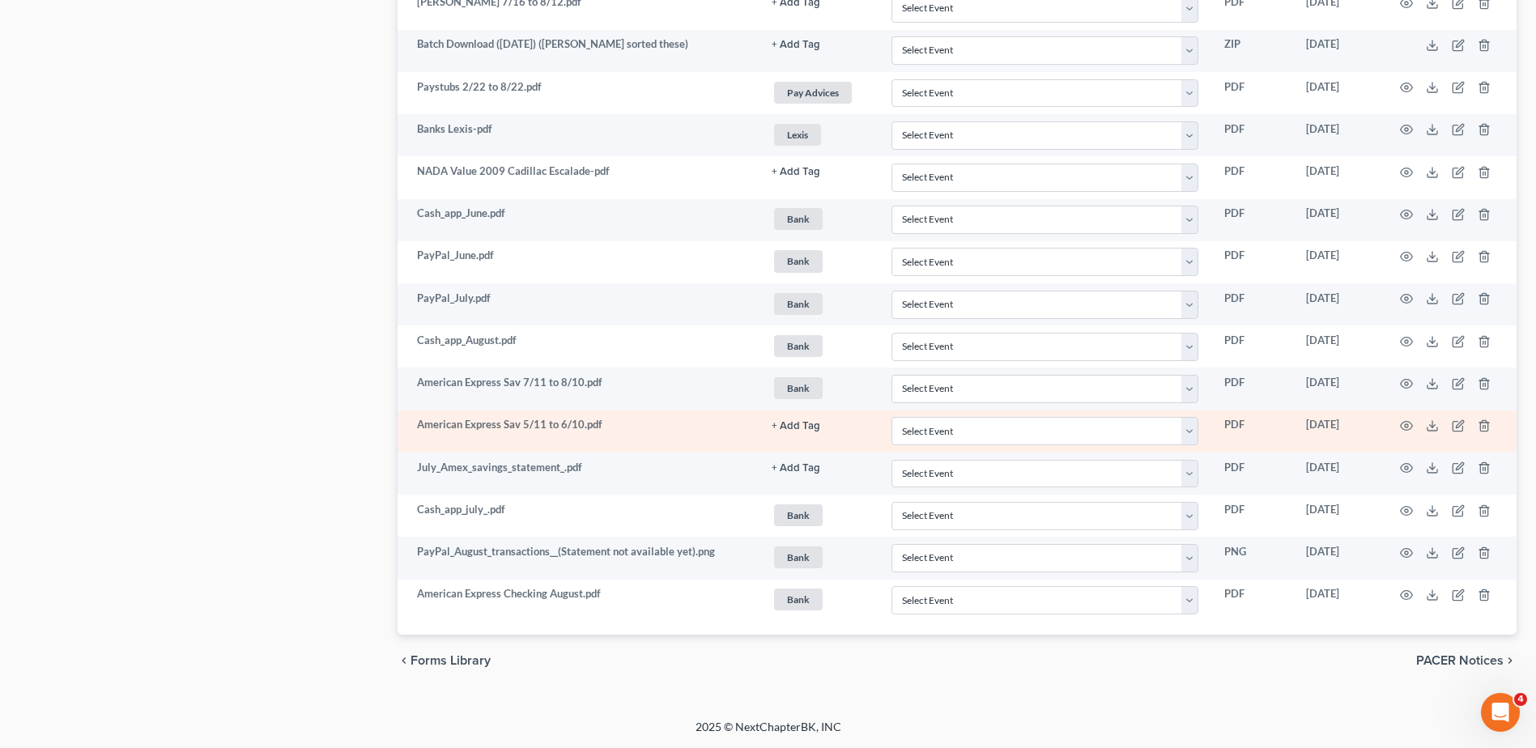
click at [798, 430] on button "+ Add Tag" at bounding box center [796, 426] width 49 height 11
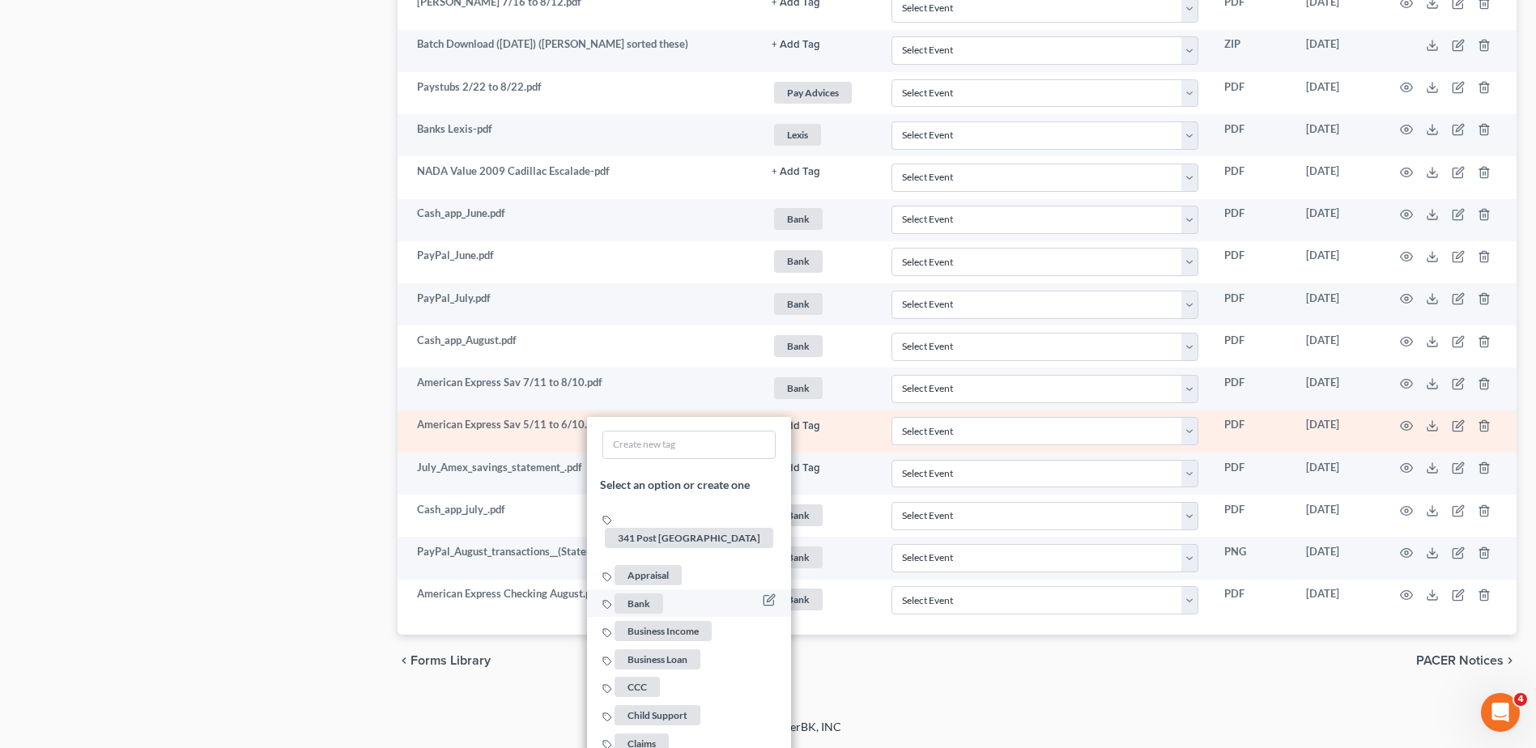
click at [633, 594] on span "Bank" at bounding box center [639, 604] width 49 height 20
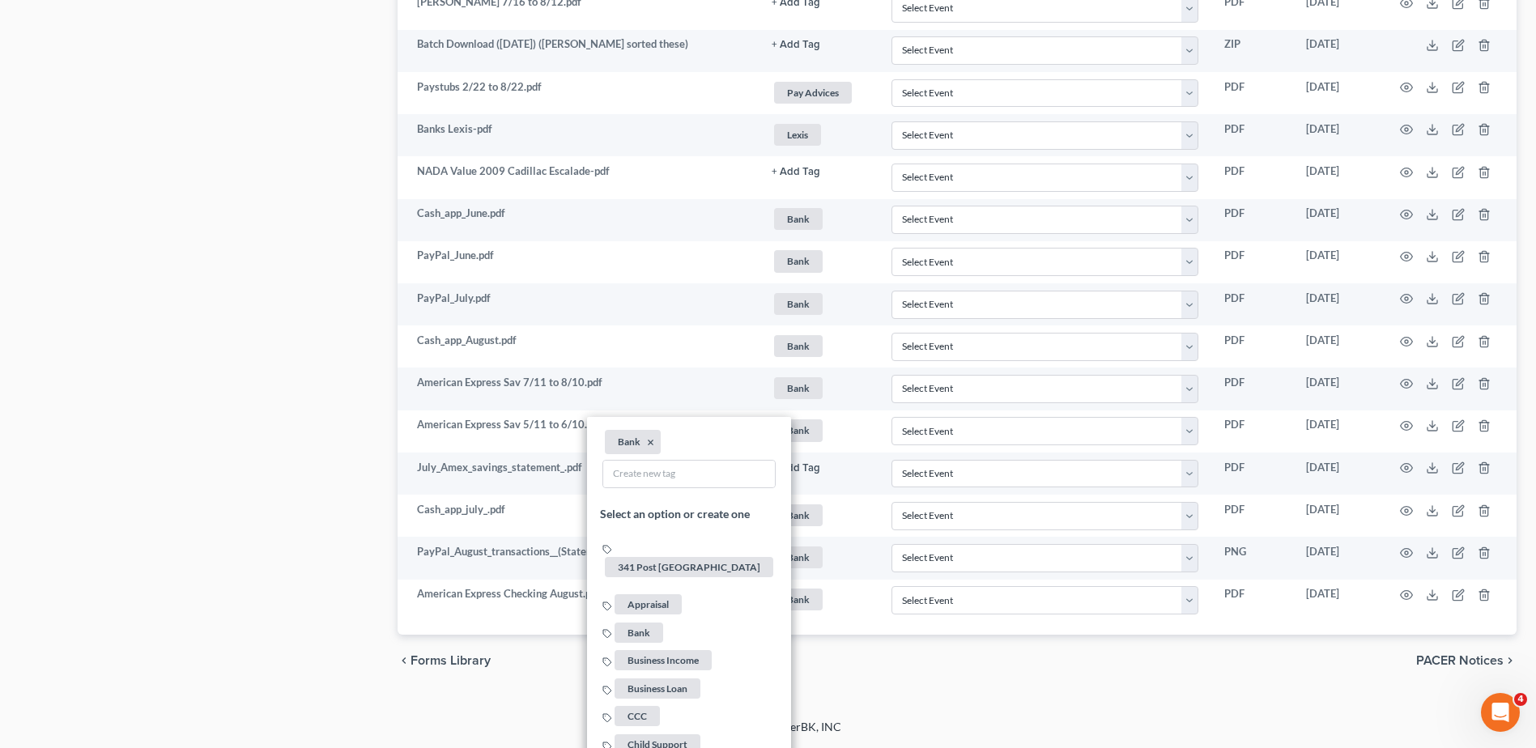
click at [972, 668] on div "chevron_left Forms Library PACER Notices chevron_right" at bounding box center [957, 661] width 1119 height 52
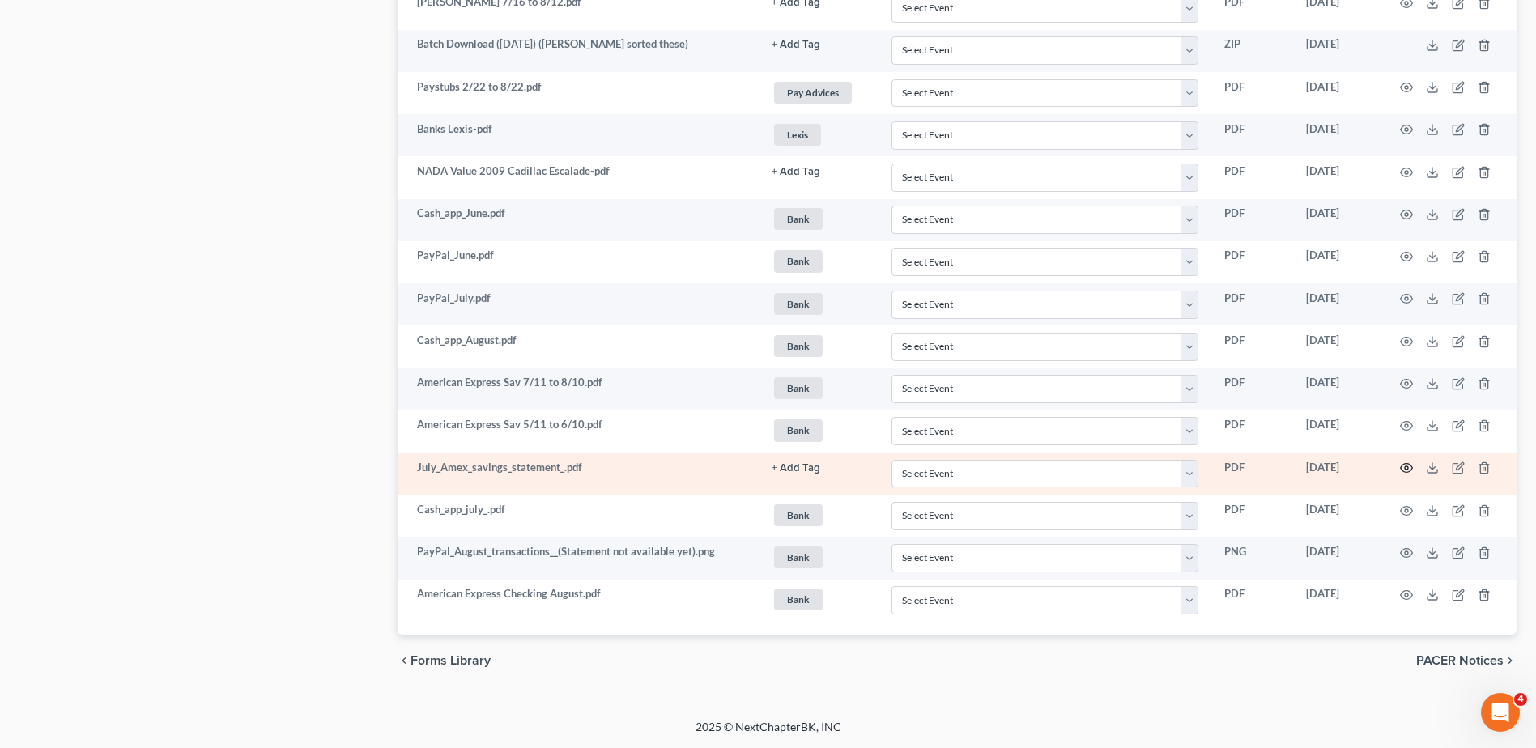
click at [1406, 466] on icon "button" at bounding box center [1406, 468] width 13 height 13
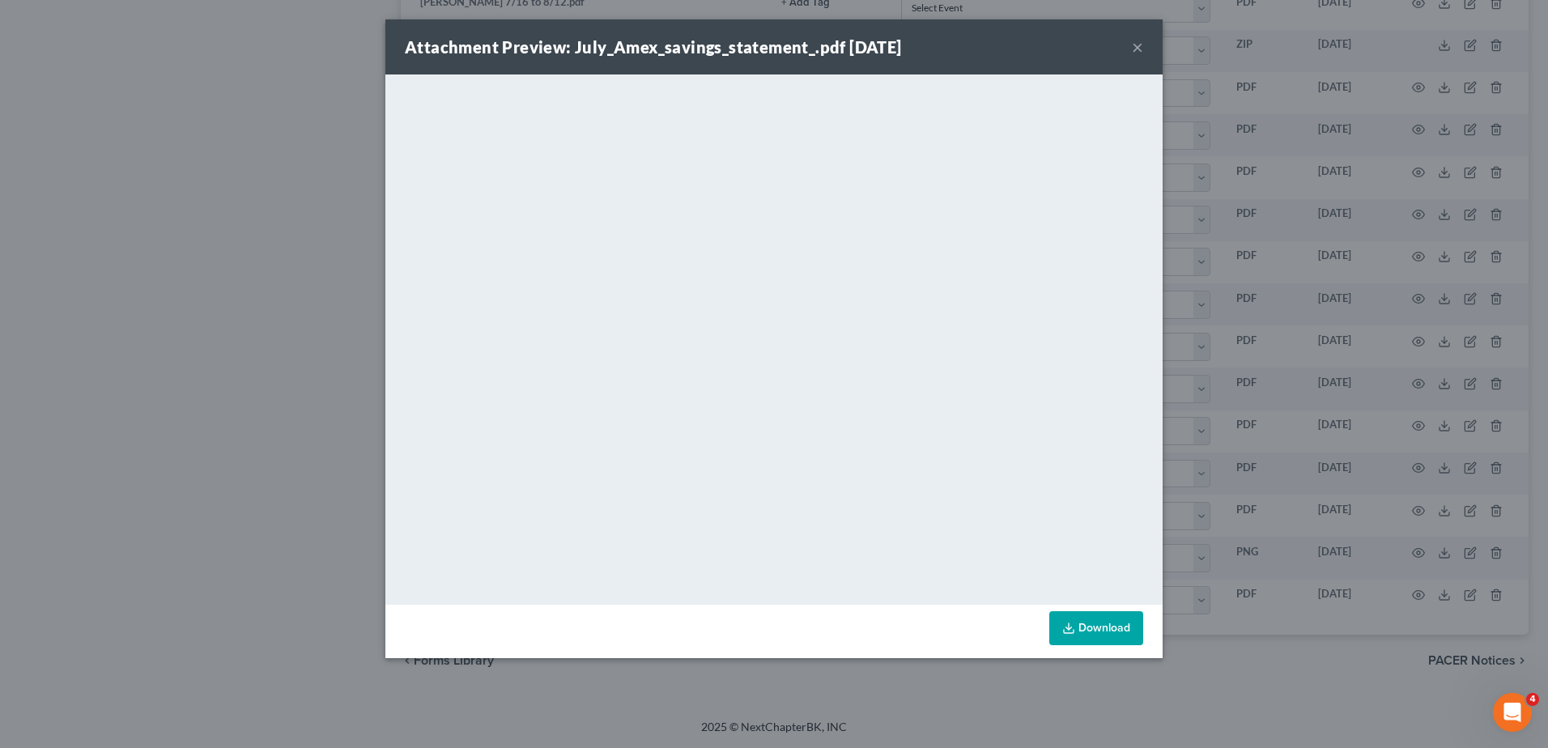
click at [1134, 48] on button "×" at bounding box center [1137, 46] width 11 height 19
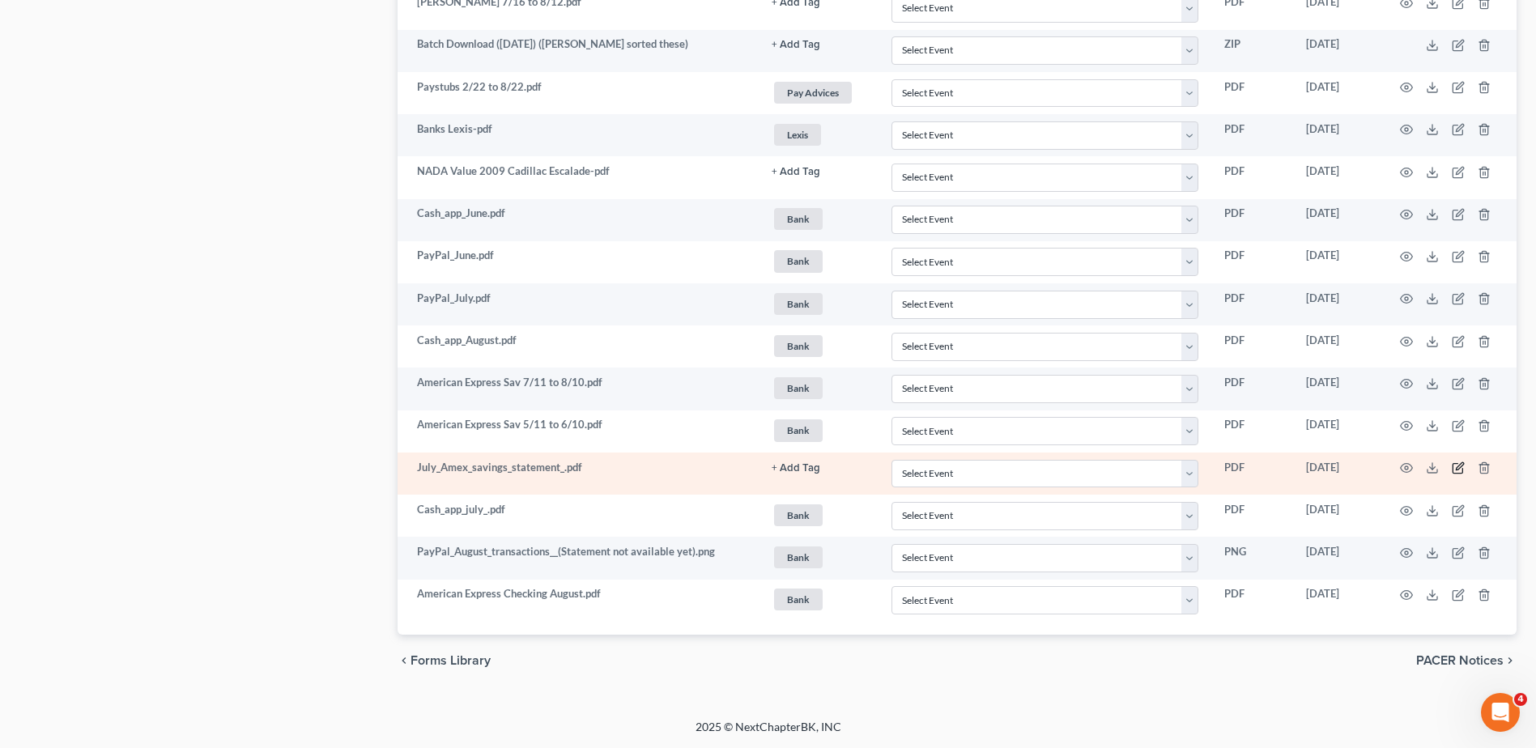
click at [1454, 465] on icon "button" at bounding box center [1458, 468] width 13 height 13
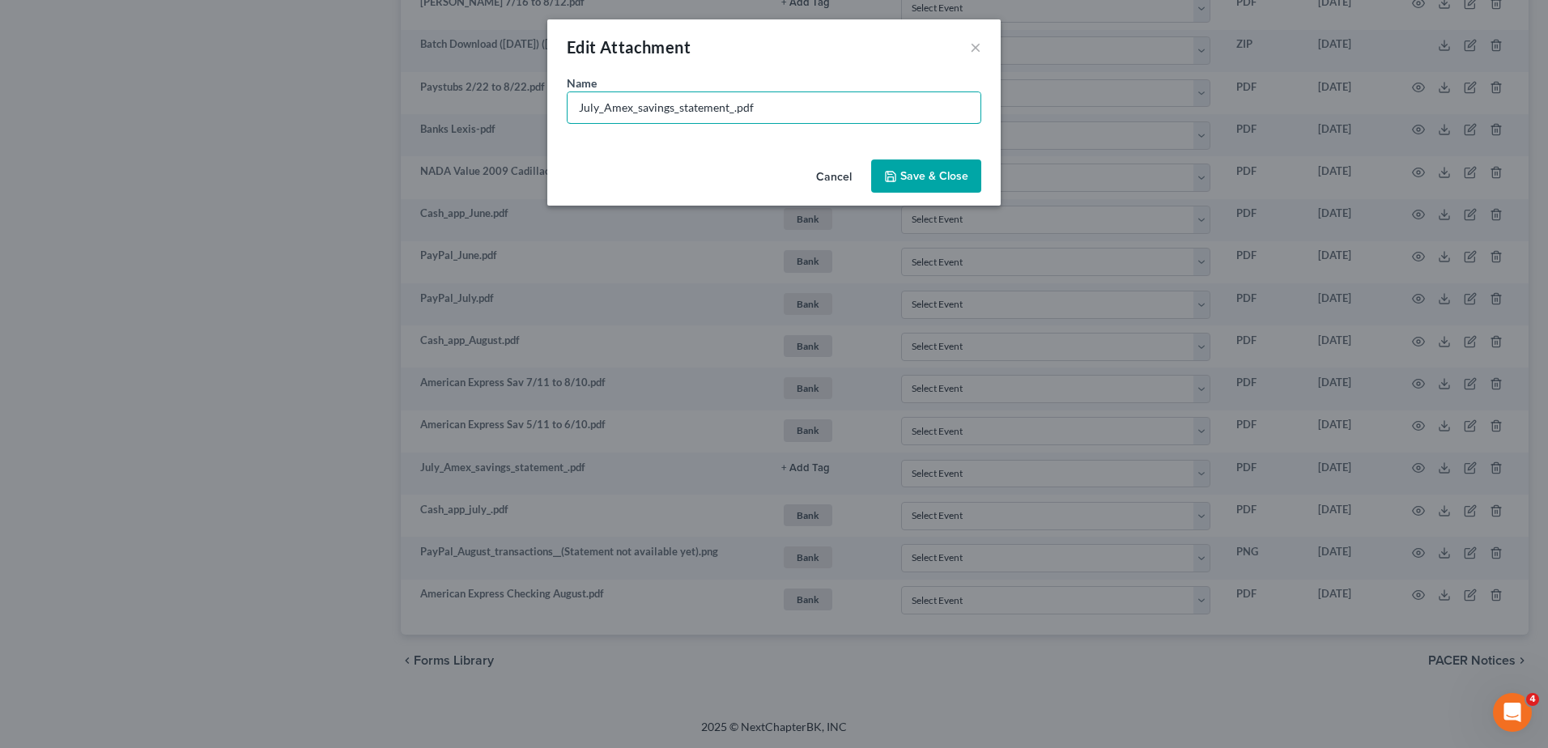
drag, startPoint x: 733, startPoint y: 109, endPoint x: 505, endPoint y: 104, distance: 227.6
click at [505, 104] on div "Edit Attachment × Name * July_Amex_savings_statement_.pdf Cancel Save & Close" at bounding box center [774, 374] width 1548 height 748
type input "American Express Sav 6/11 to 7/10.pdf"
click at [933, 166] on button "Save & Close" at bounding box center [926, 177] width 110 height 34
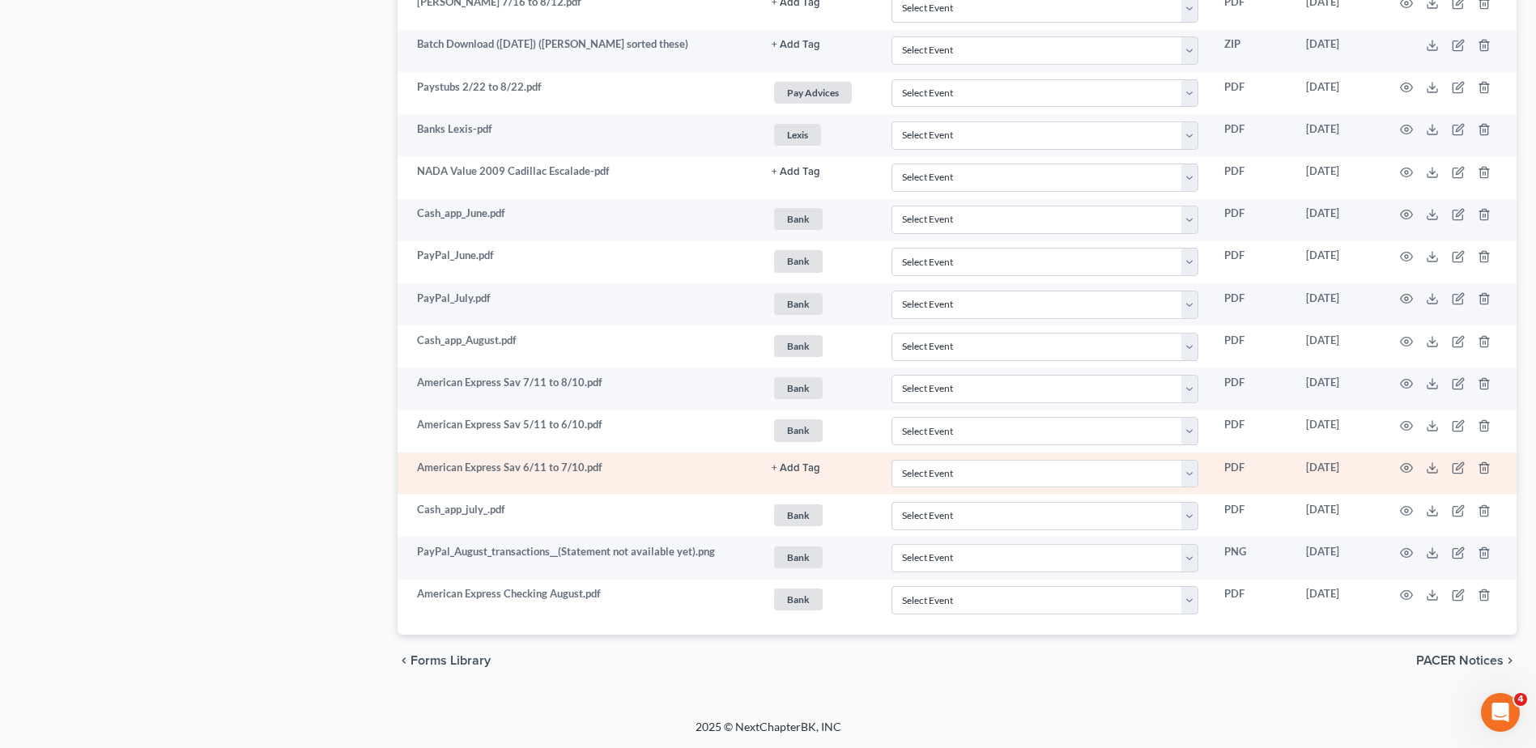
click at [803, 468] on button "+ Add Tag" at bounding box center [796, 468] width 49 height 11
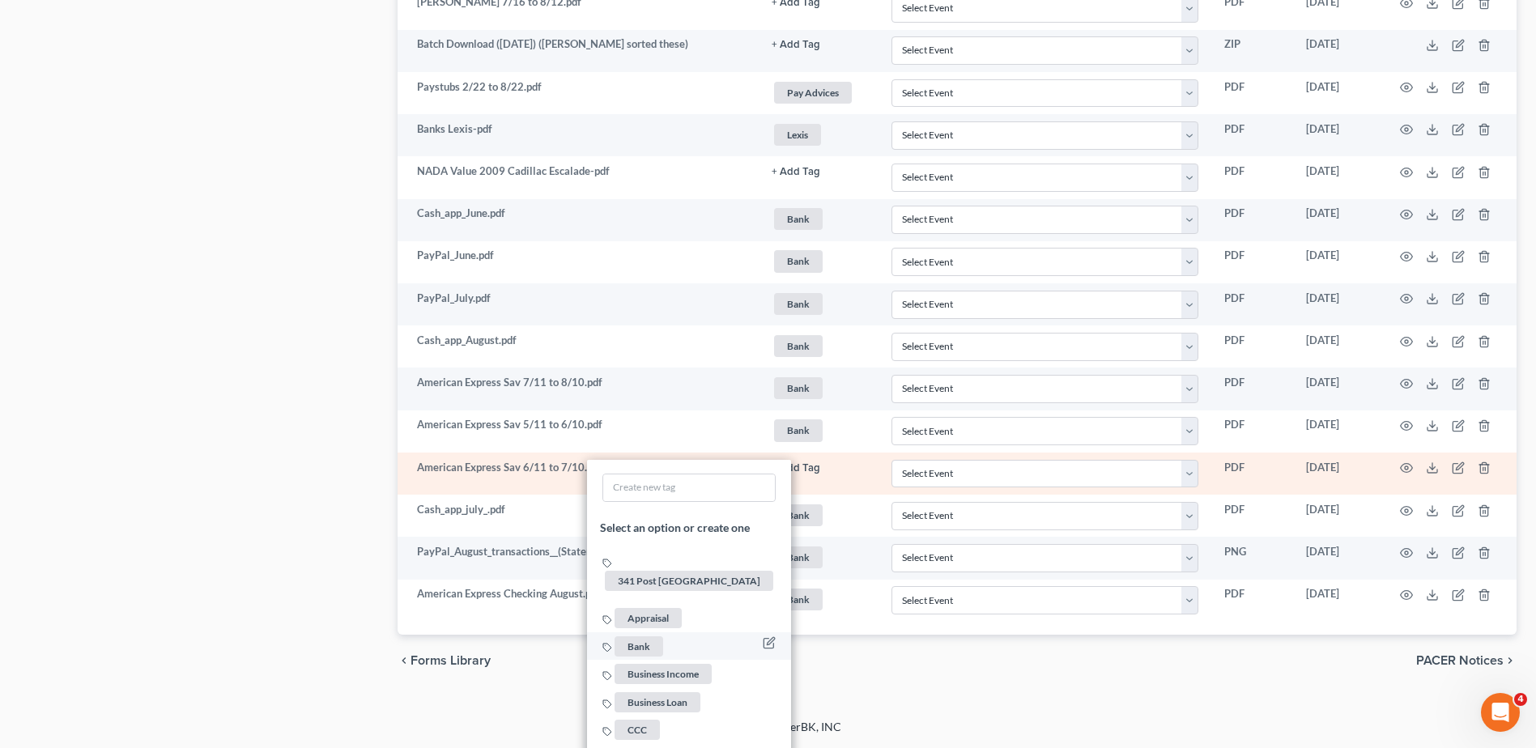
click at [645, 636] on span "Bank" at bounding box center [639, 646] width 49 height 20
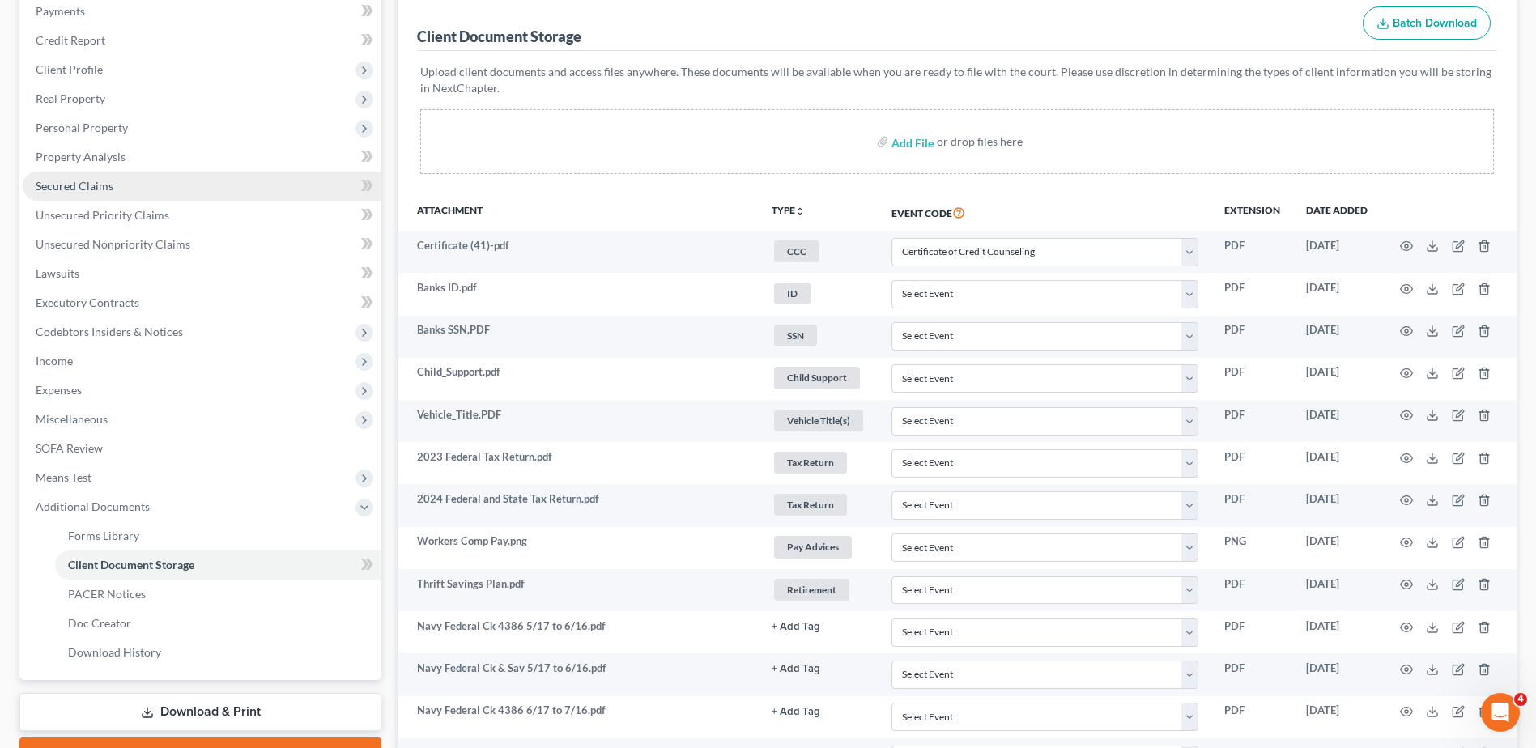
scroll to position [0, 0]
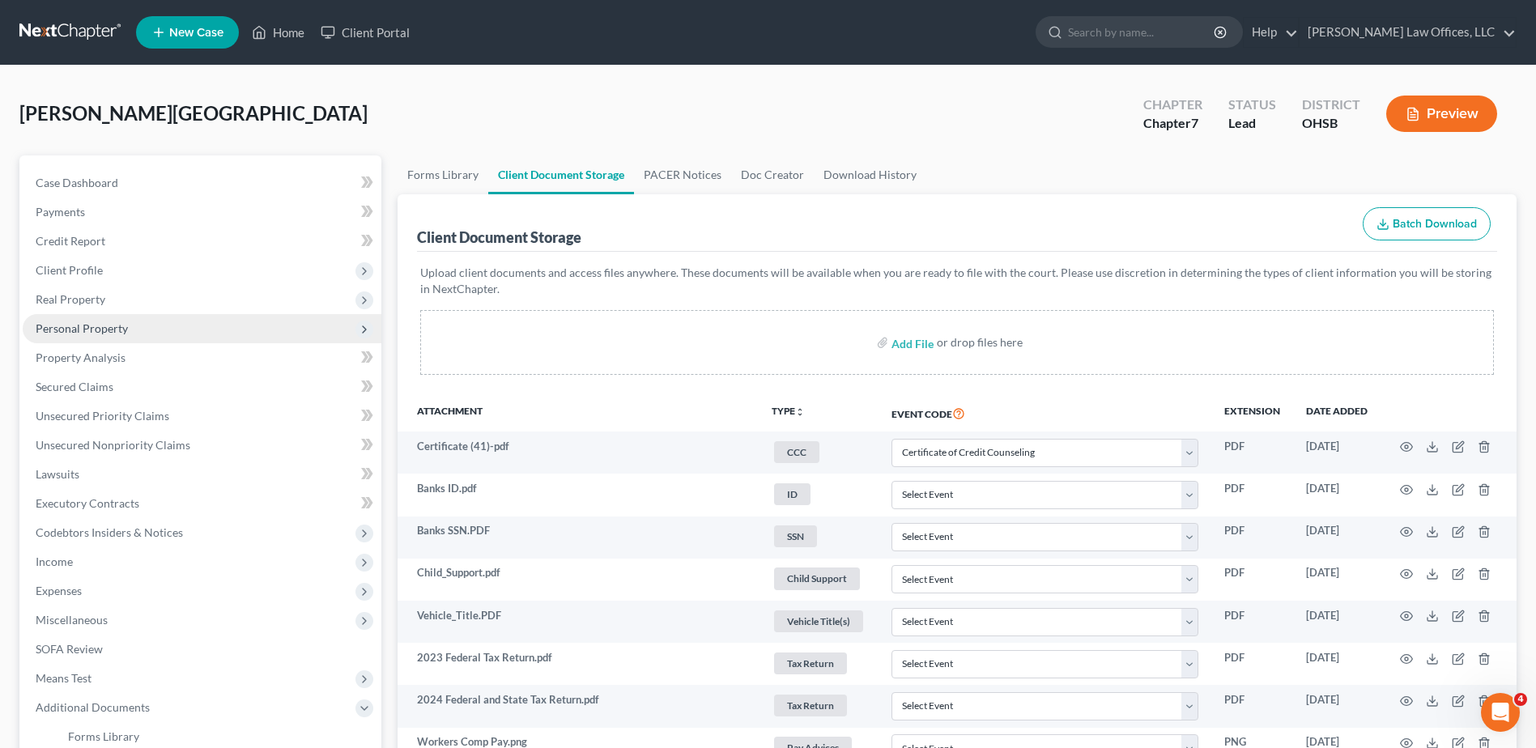
click at [79, 327] on span "Personal Property" at bounding box center [82, 328] width 92 height 14
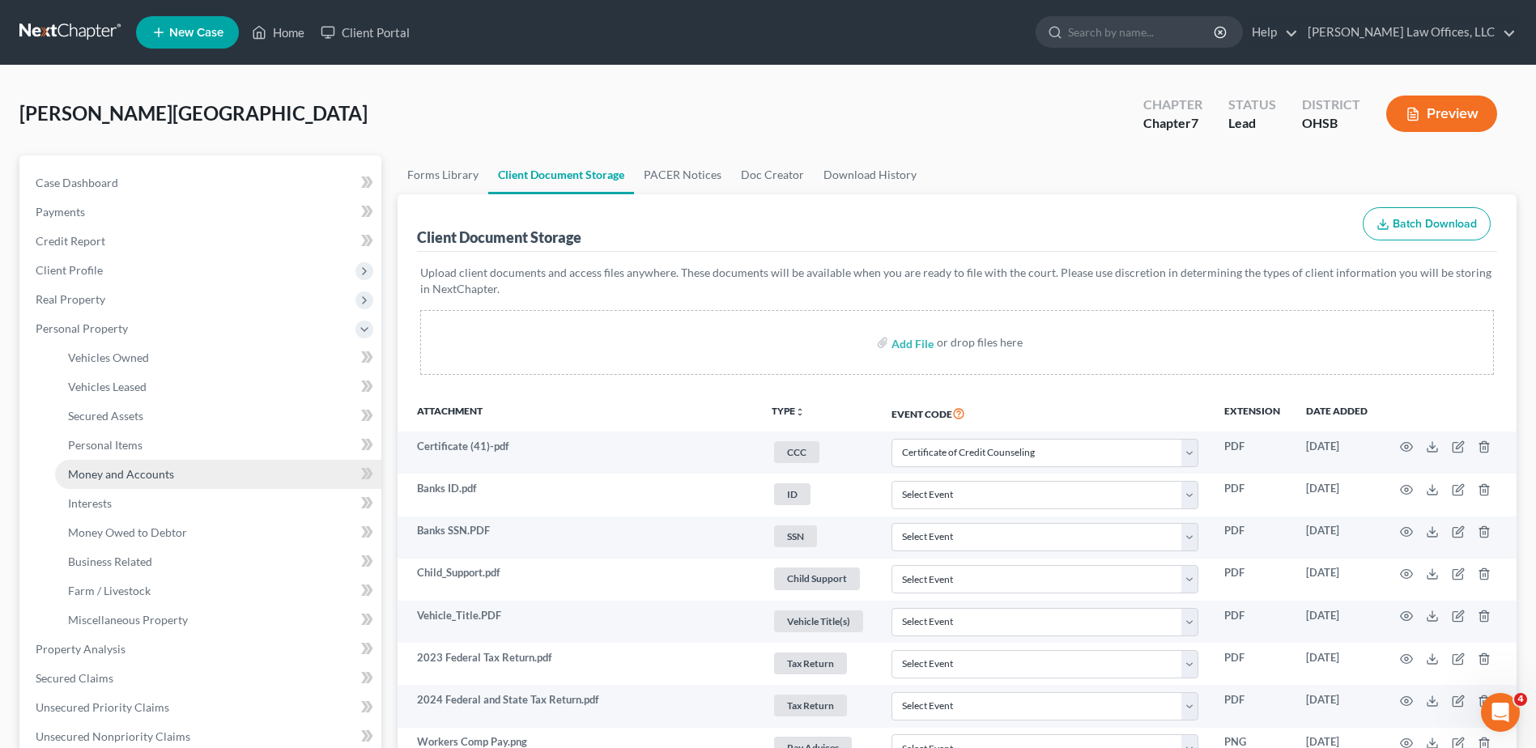
click at [113, 475] on span "Money and Accounts" at bounding box center [121, 474] width 106 height 14
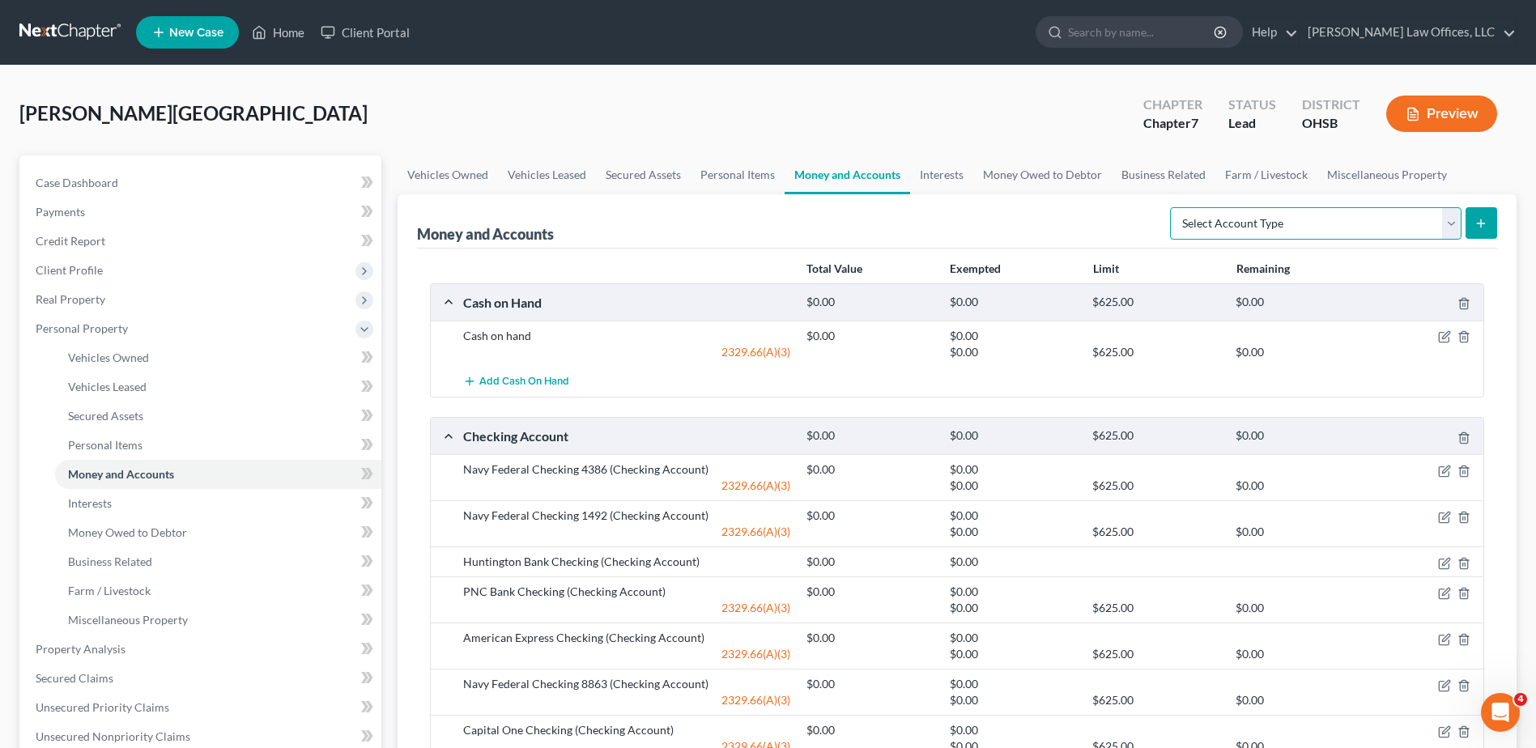
click at [1447, 227] on select "Select Account Type Brokerage Cash on Hand Certificates of Deposit Checking Acc…" at bounding box center [1316, 223] width 292 height 32
select select "savings"
click at [1173, 207] on select "Select Account Type Brokerage Cash on Hand Certificates of Deposit Checking Acc…" at bounding box center [1316, 223] width 292 height 32
click at [1479, 228] on icon "submit" at bounding box center [1481, 223] width 13 height 13
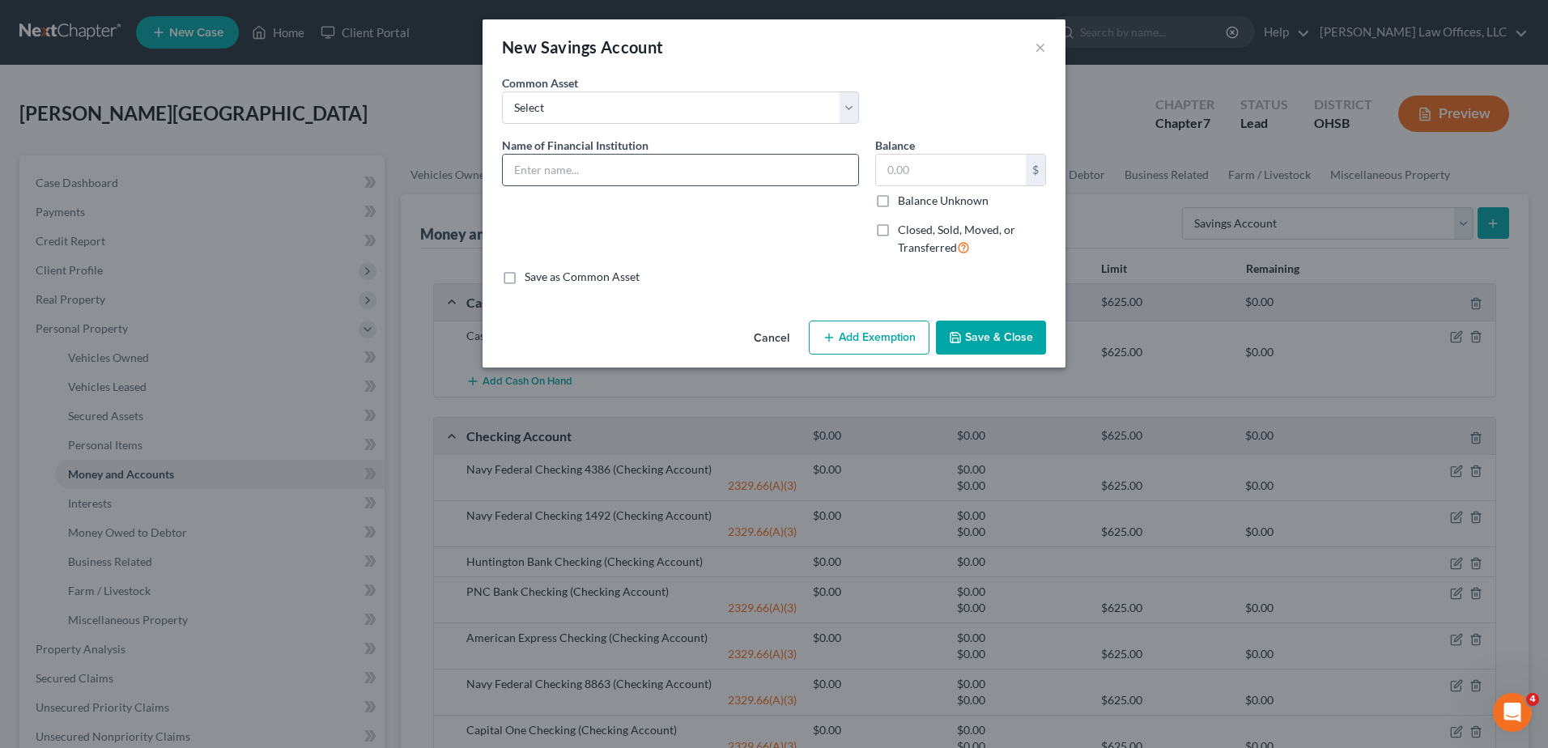
click at [616, 163] on input "text" at bounding box center [680, 170] width 355 height 31
type input "American Express Savings"
click at [843, 334] on button "Add Exemption" at bounding box center [869, 338] width 121 height 34
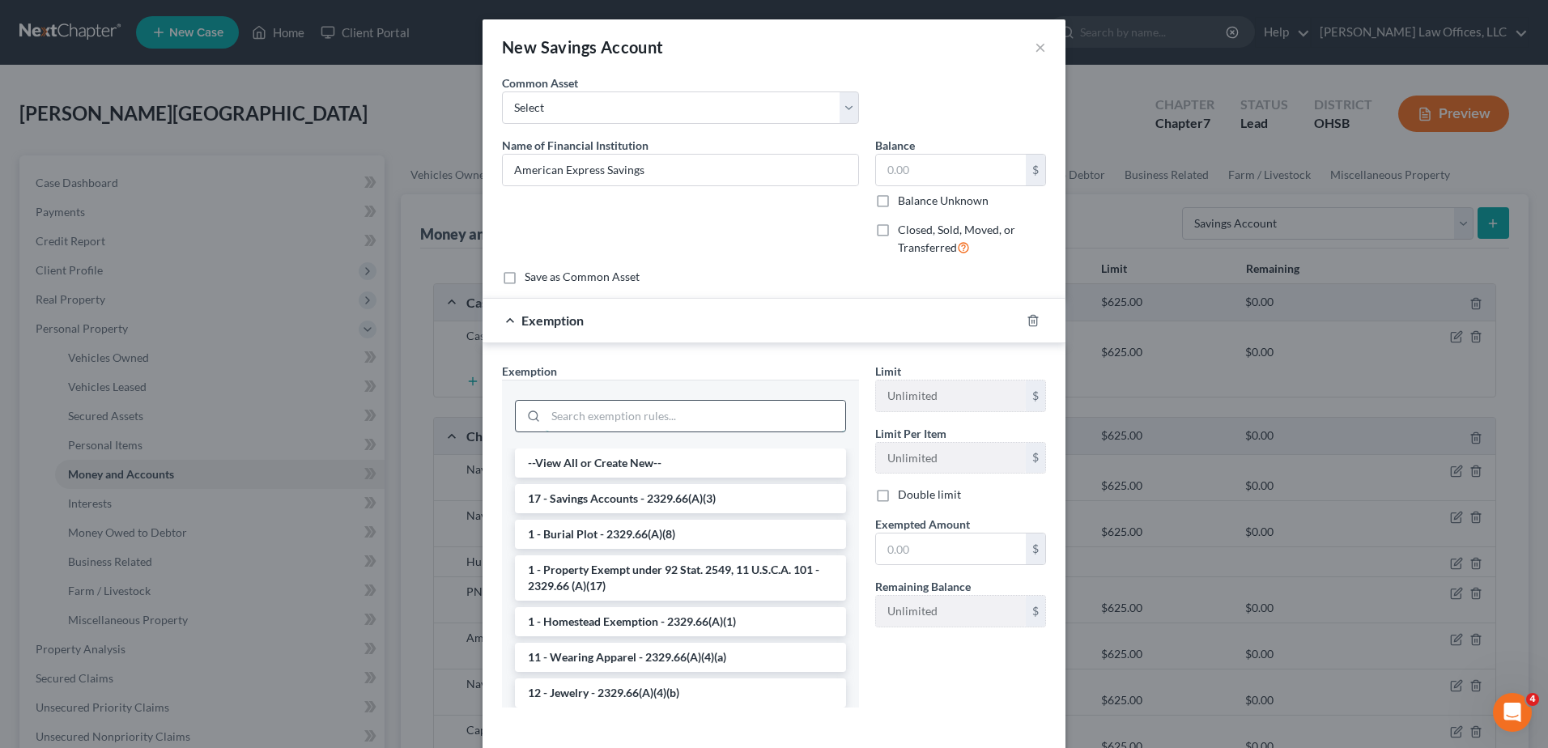
click at [656, 411] on input "search" at bounding box center [696, 416] width 300 height 31
click at [640, 486] on li "17 - Savings Accounts - 2329.66(A)(3)" at bounding box center [680, 498] width 331 height 29
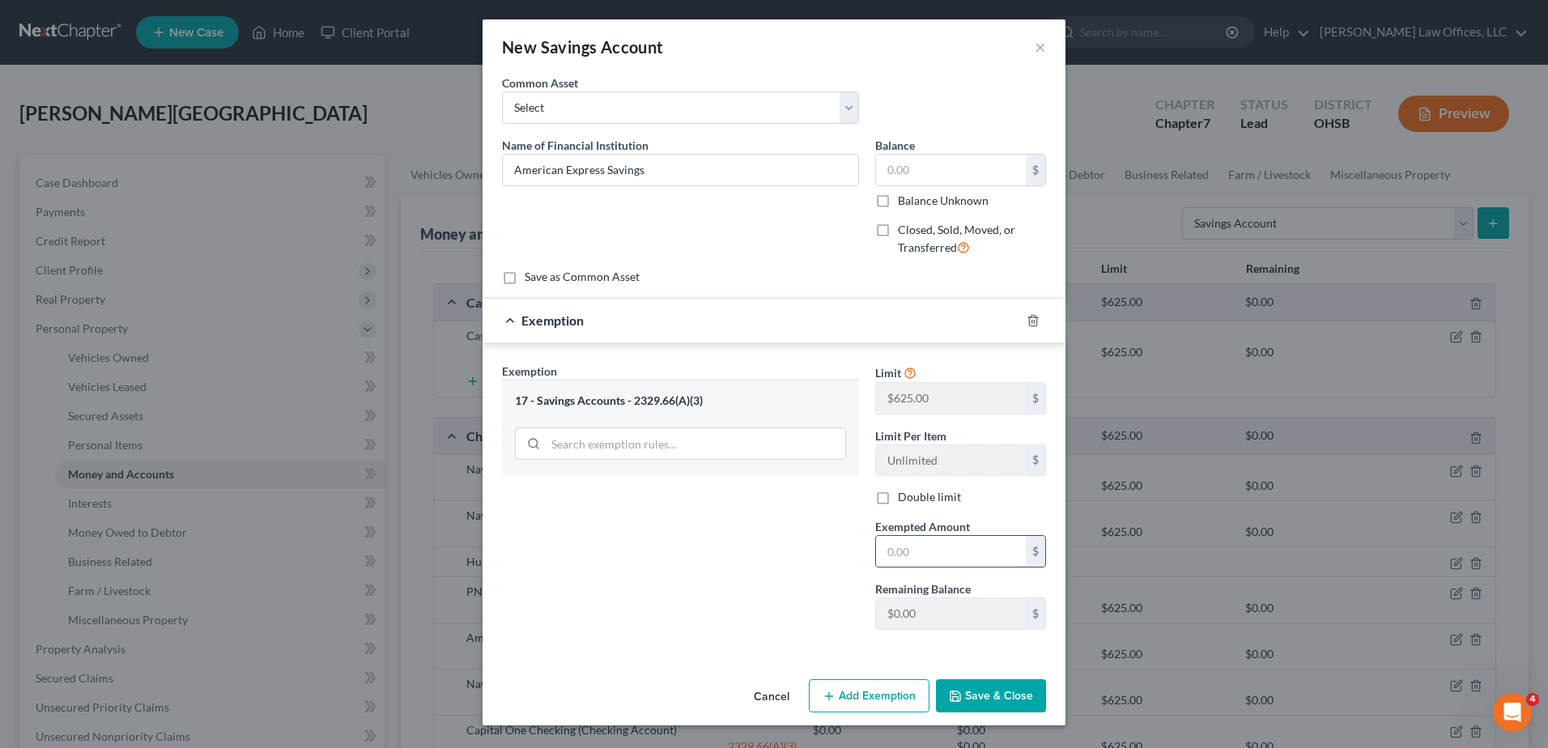
click at [892, 554] on input "text" at bounding box center [951, 551] width 150 height 31
type input "0"
click at [970, 694] on button "Save & Close" at bounding box center [991, 696] width 110 height 34
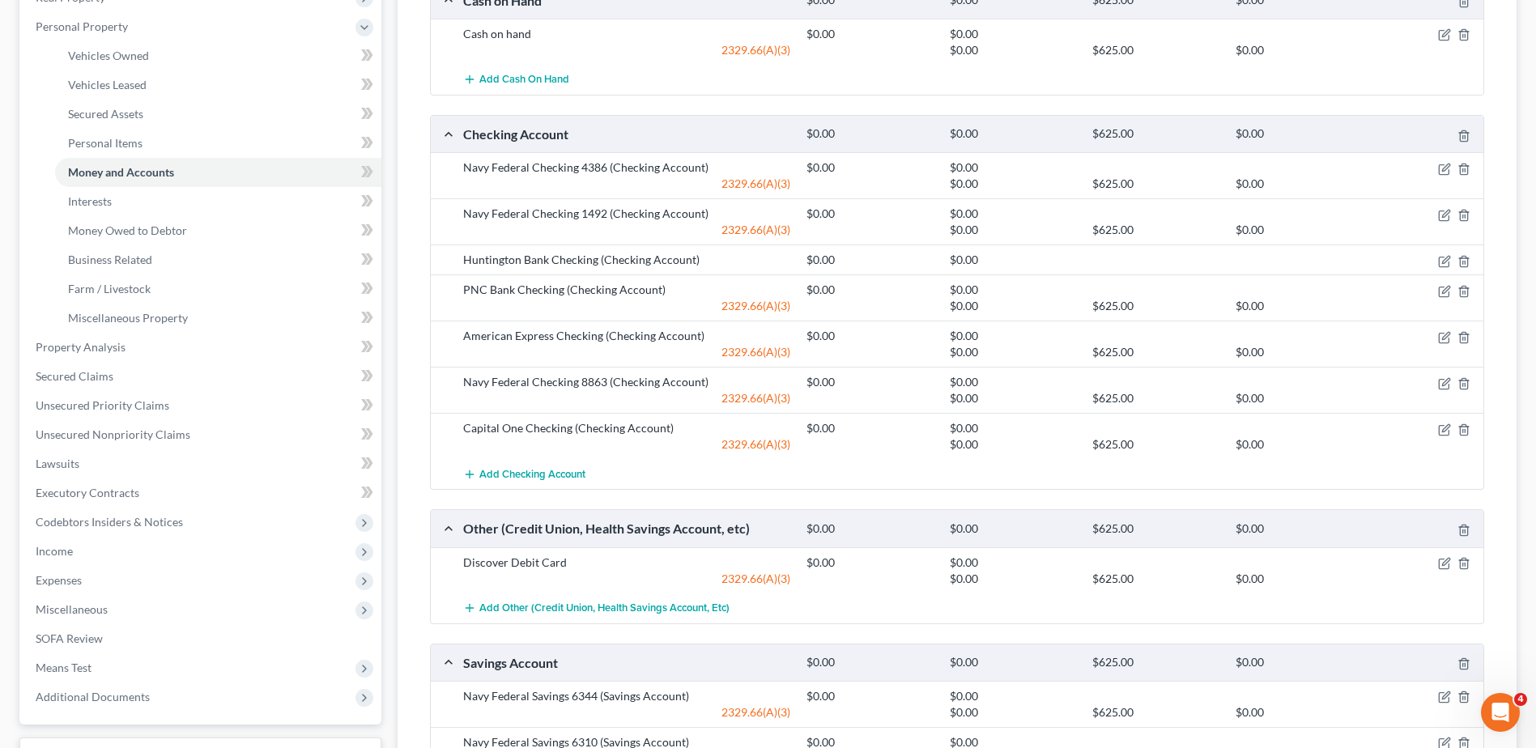
scroll to position [185, 0]
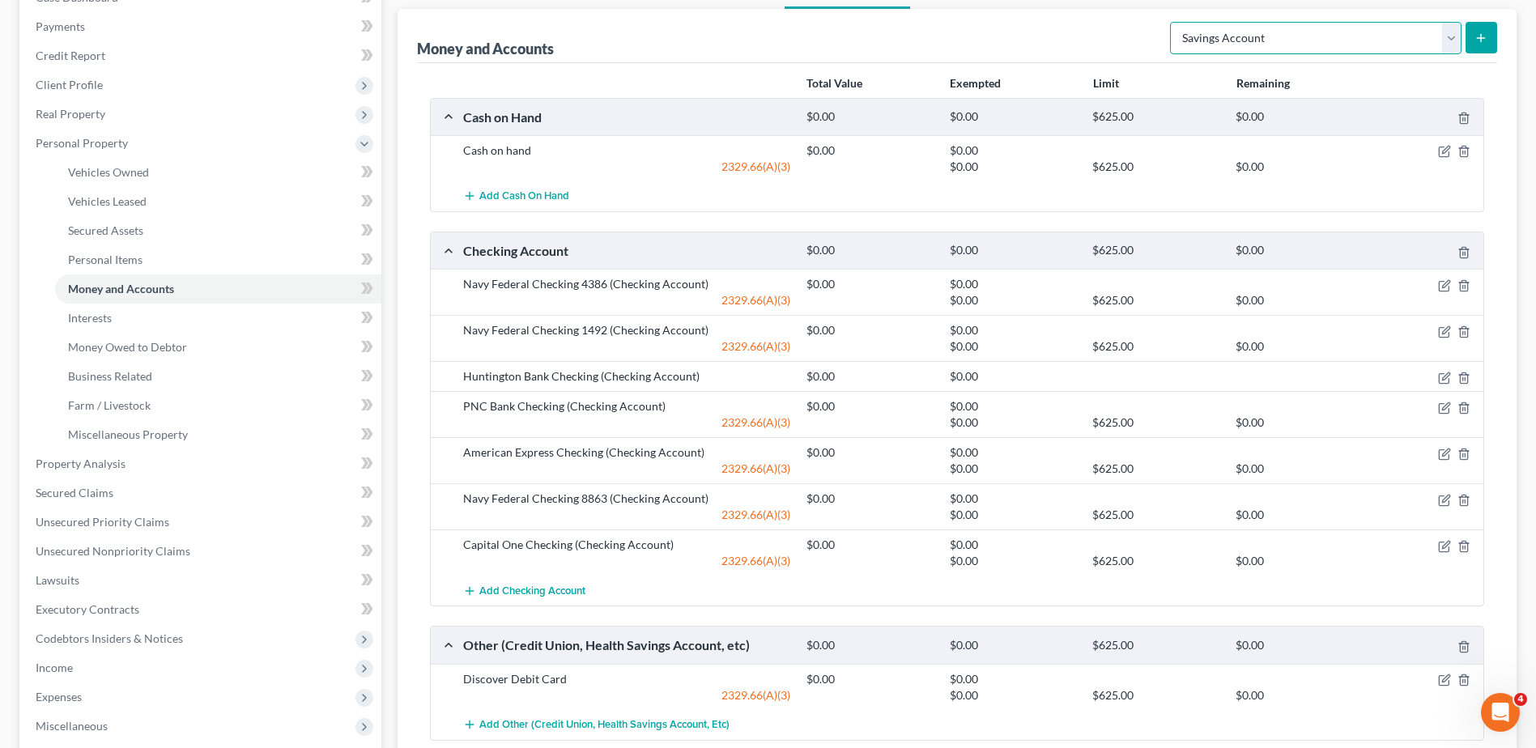
click at [1439, 42] on select "Select Account Type Brokerage Cash on Hand Certificates of Deposit Checking Acc…" at bounding box center [1316, 38] width 292 height 32
select select "other"
click at [1173, 22] on select "Select Account Type Brokerage Cash on Hand Certificates of Deposit Checking Acc…" at bounding box center [1316, 38] width 292 height 32
click at [1481, 40] on line "submit" at bounding box center [1481, 37] width 0 height 7
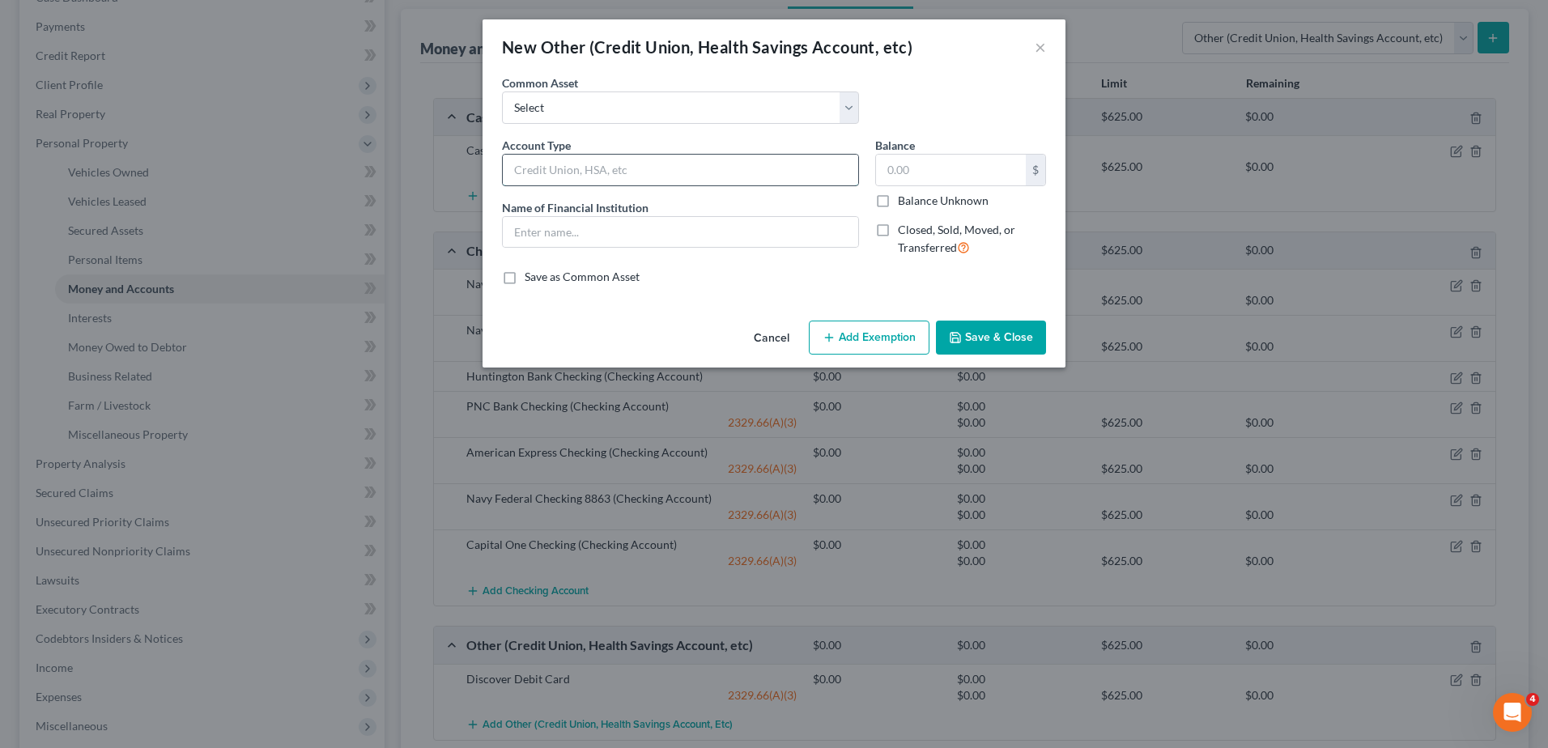
click at [561, 166] on input "text" at bounding box center [680, 170] width 355 height 31
type input "Cash App"
click at [560, 232] on input "text" at bounding box center [680, 232] width 355 height 31
type input "Cash App"
click at [841, 339] on button "Add Exemption" at bounding box center [869, 338] width 121 height 34
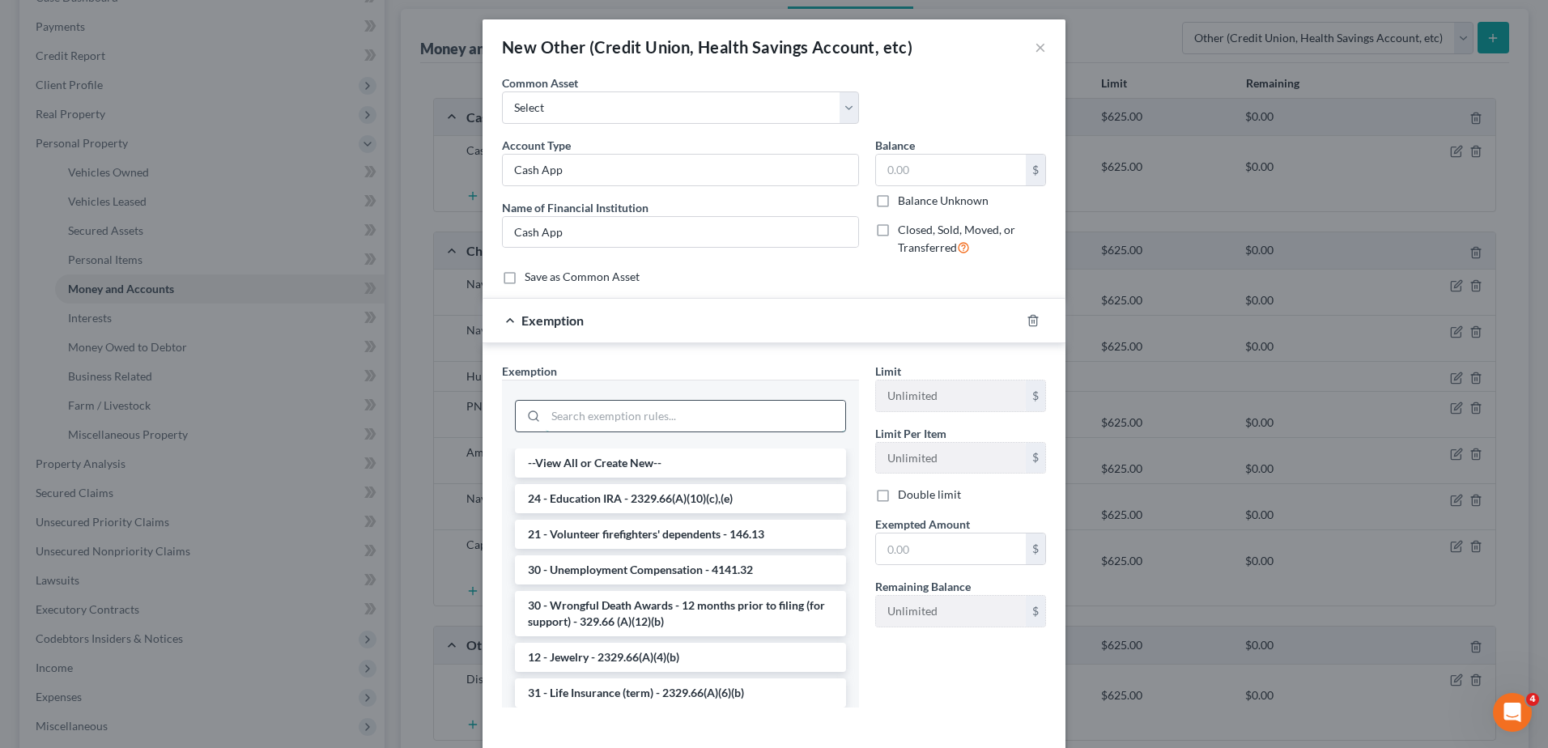
click at [574, 418] on input "search" at bounding box center [696, 416] width 300 height 31
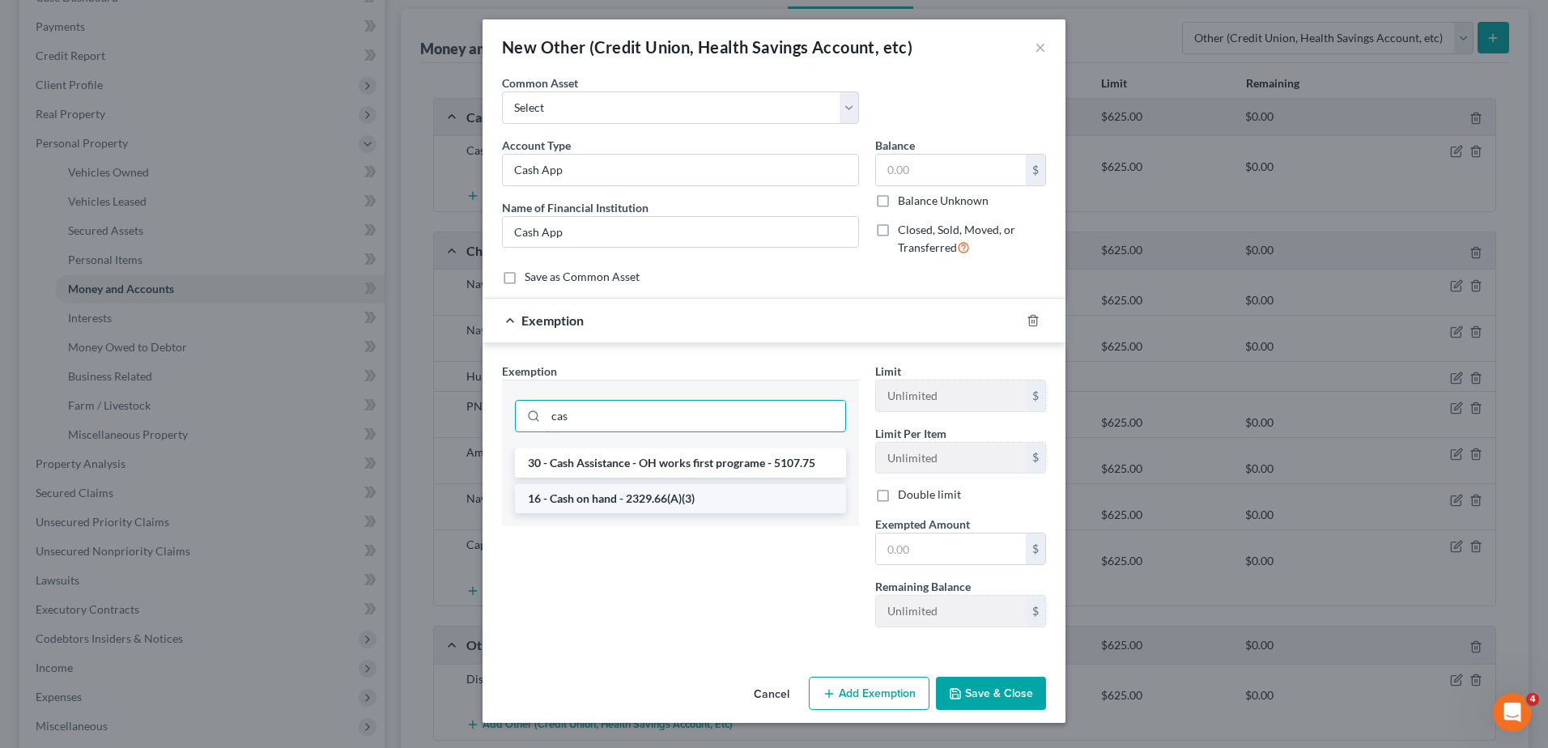
type input "cas"
click at [586, 503] on li "16 - Cash on hand - 2329.66(A)(3)" at bounding box center [680, 498] width 331 height 29
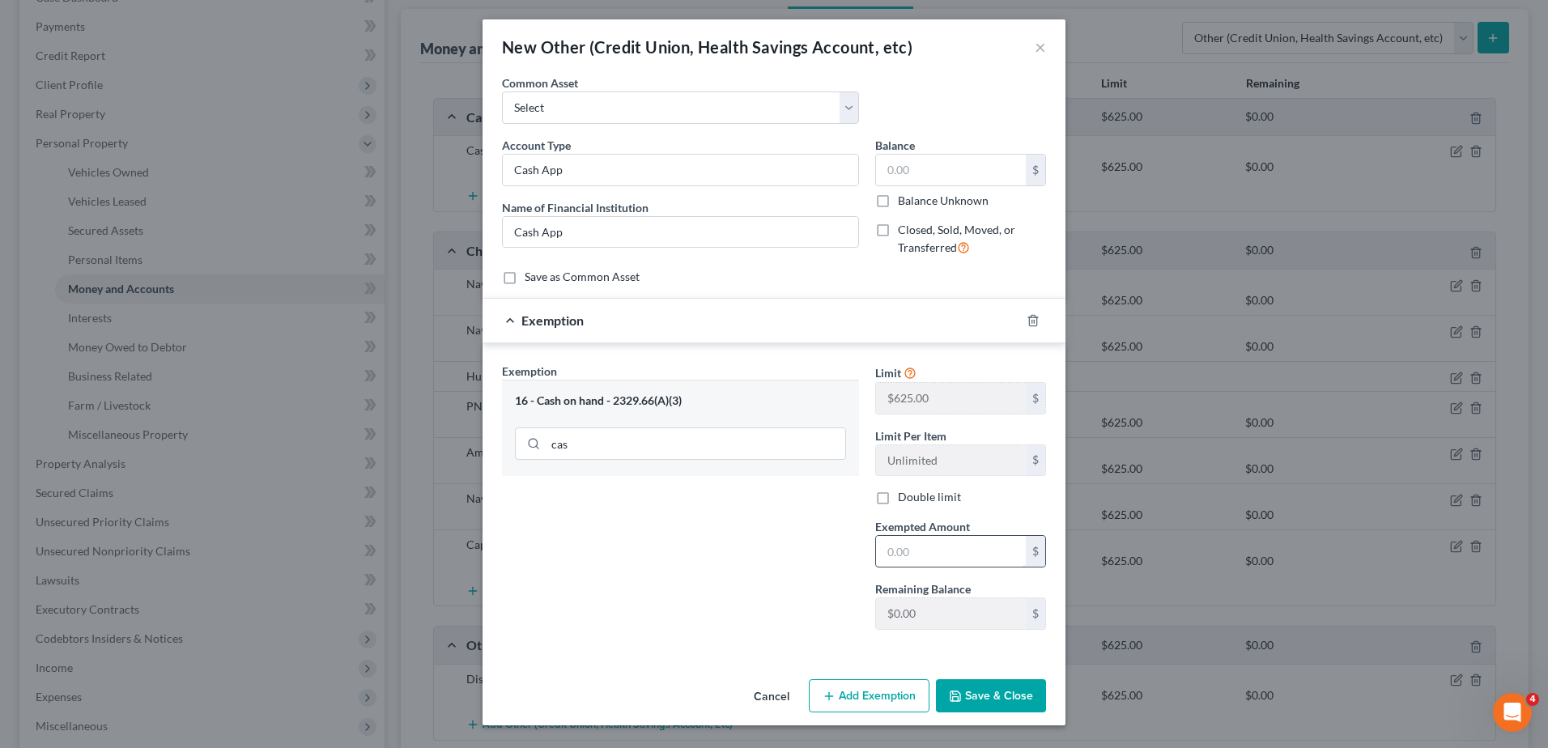
click at [917, 553] on input "text" at bounding box center [951, 551] width 150 height 31
type input "0"
drag, startPoint x: 990, startPoint y: 694, endPoint x: 990, endPoint y: 672, distance: 21.9
click at [990, 694] on button "Save & Close" at bounding box center [991, 696] width 110 height 34
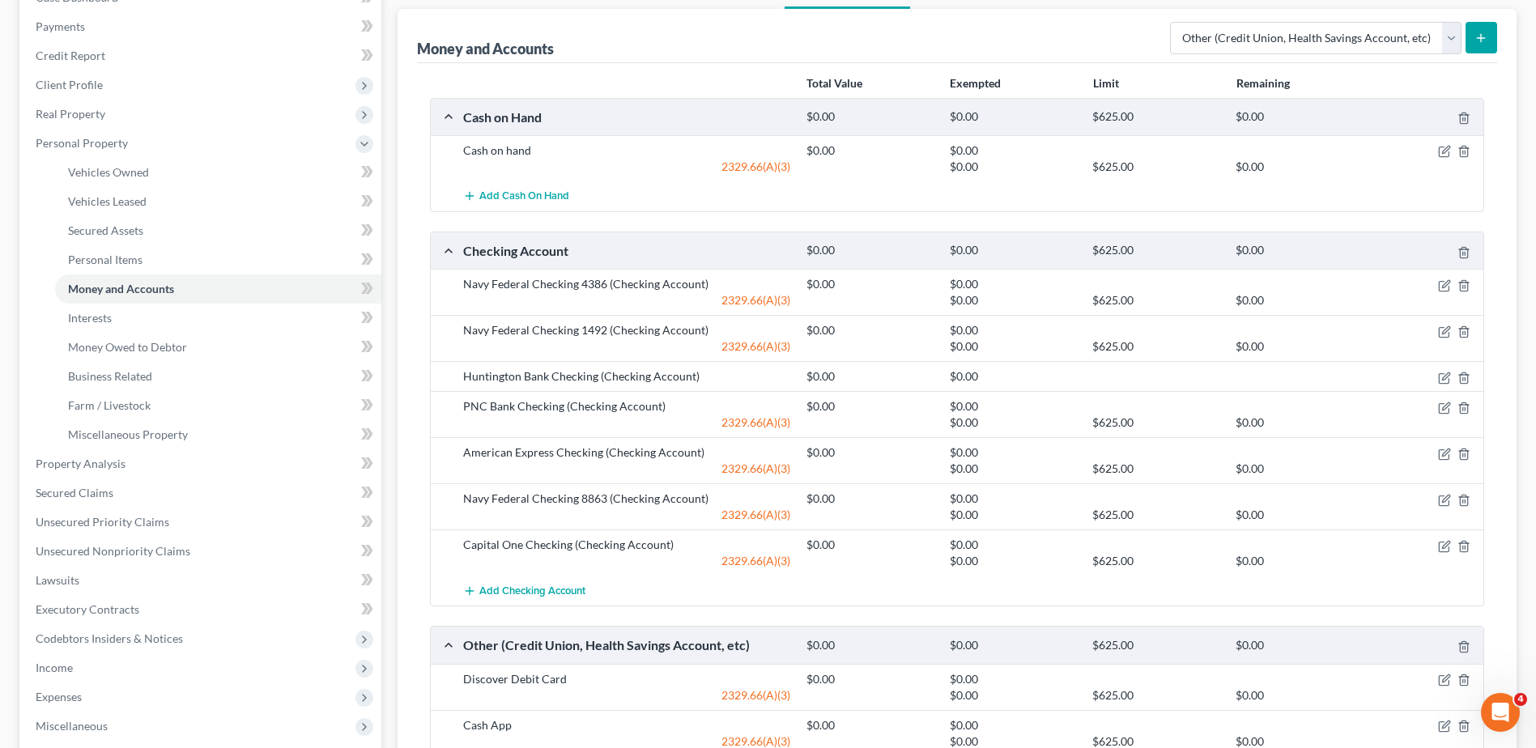
click at [1475, 34] on icon "submit" at bounding box center [1481, 38] width 13 height 13
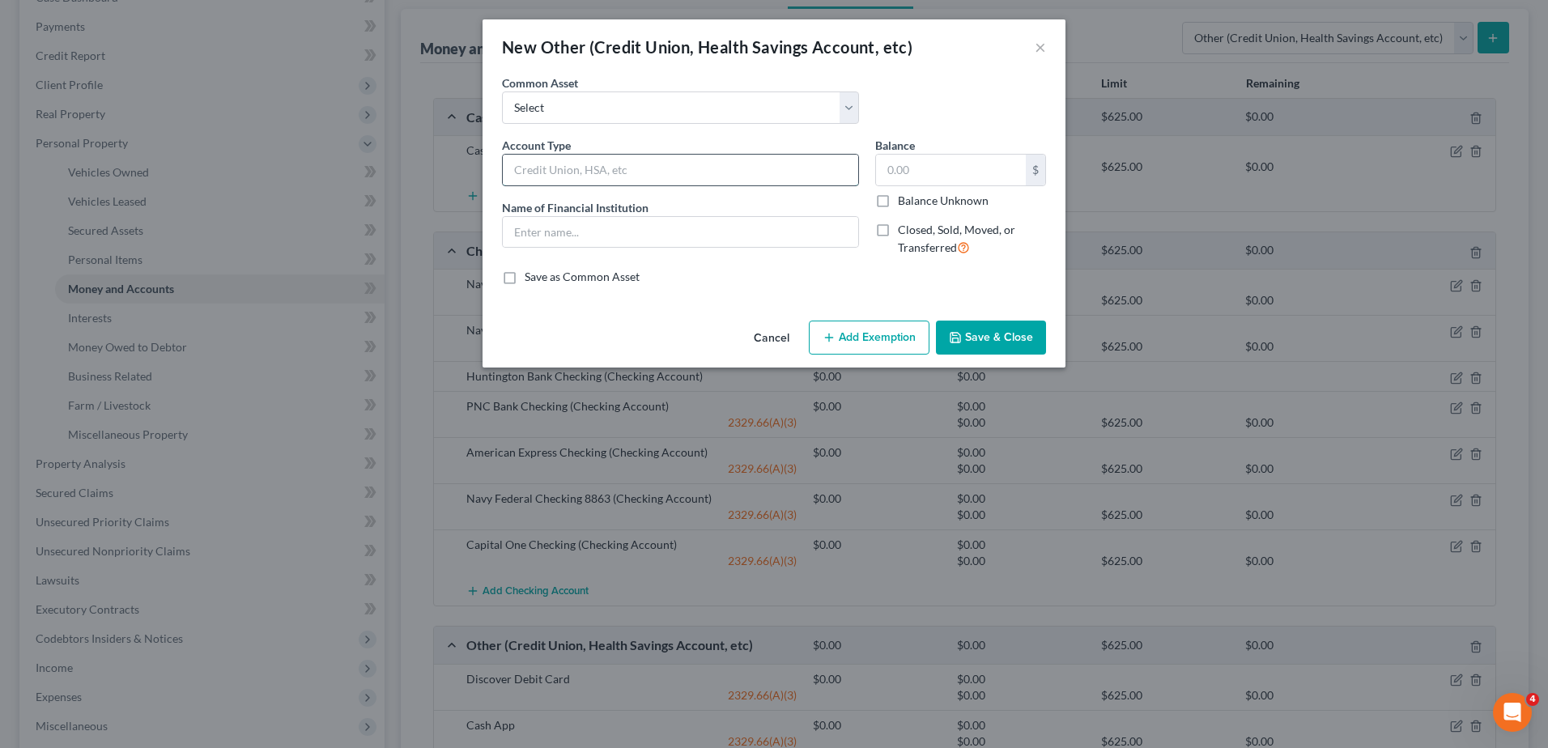
click at [551, 177] on input "text" at bounding box center [680, 170] width 355 height 31
type input "PayPal Account"
click at [565, 228] on input "text" at bounding box center [680, 232] width 355 height 31
type input "PayPal Account"
click at [884, 334] on button "Add Exemption" at bounding box center [869, 338] width 121 height 34
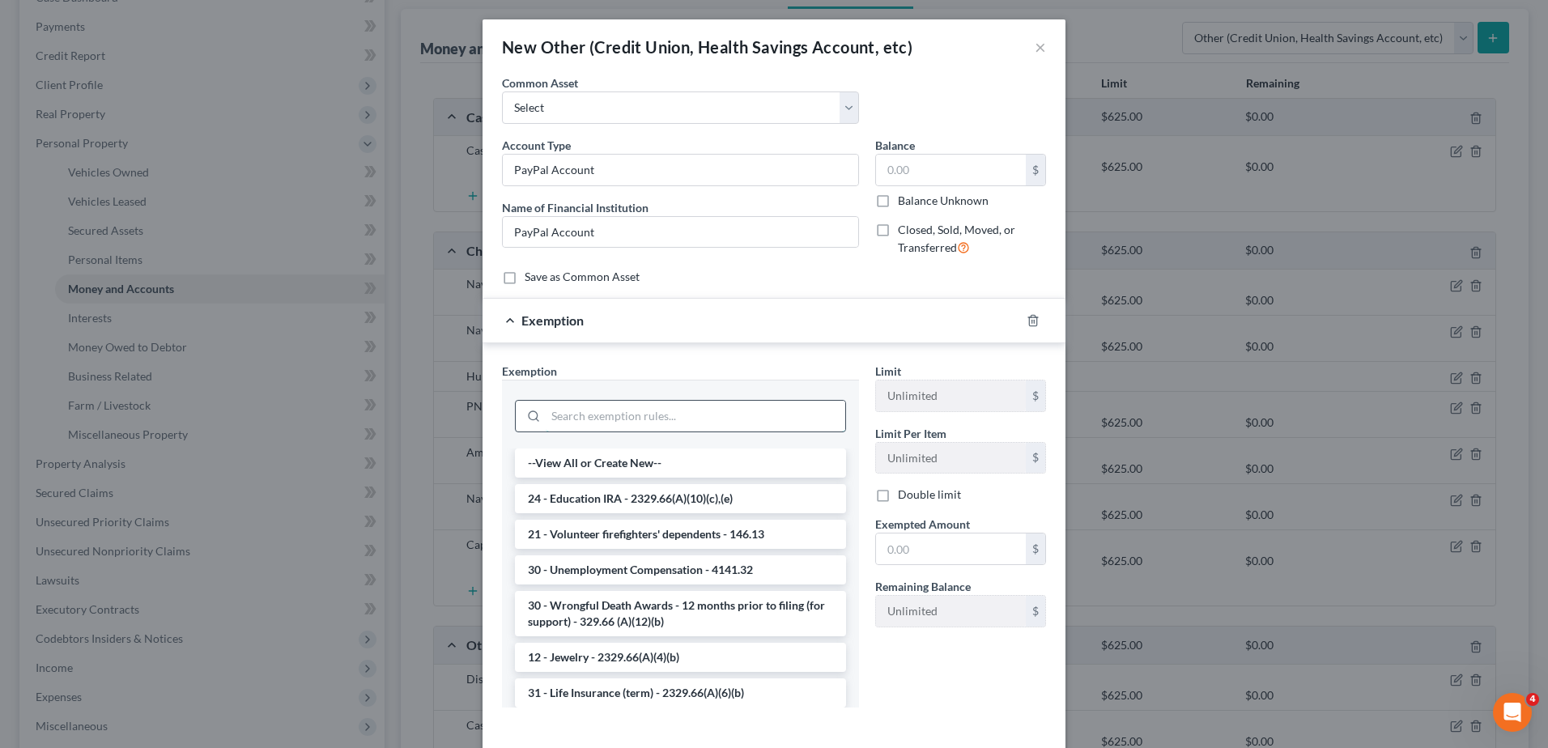
click at [612, 406] on input "search" at bounding box center [696, 416] width 300 height 31
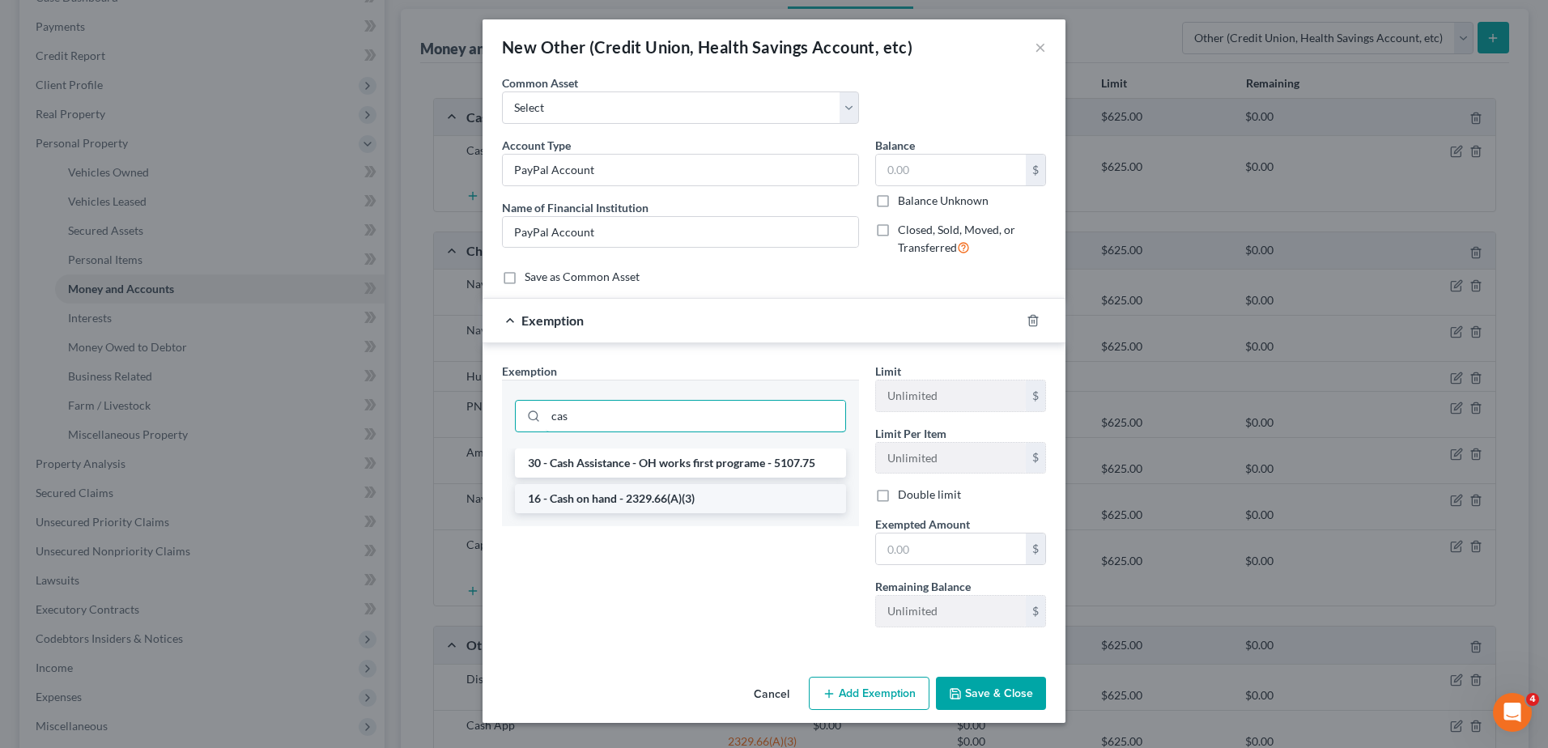
type input "cas"
click at [609, 498] on li "16 - Cash on hand - 2329.66(A)(3)" at bounding box center [680, 498] width 331 height 29
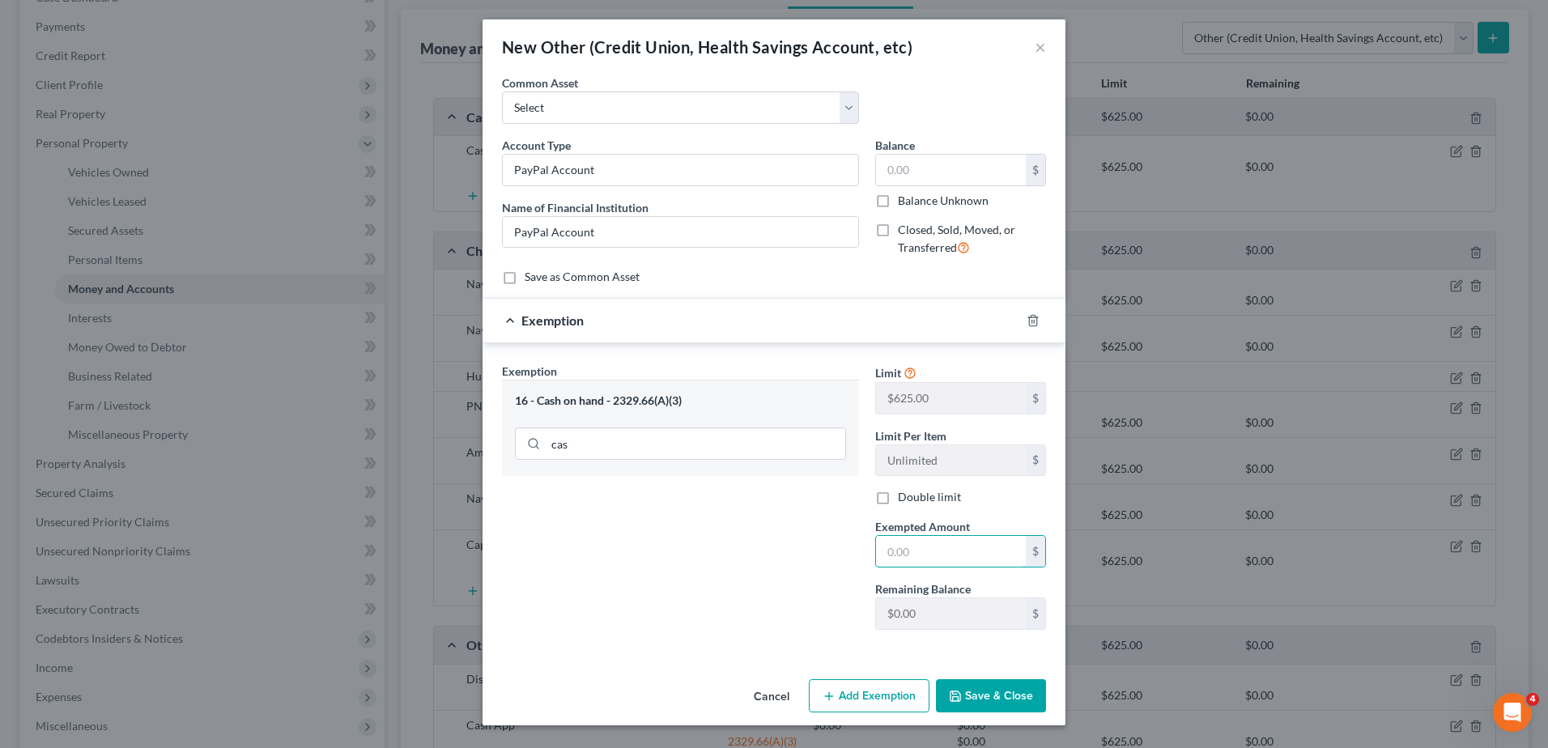
drag, startPoint x: 908, startPoint y: 543, endPoint x: 889, endPoint y: 529, distance: 23.6
click at [908, 543] on input "text" at bounding box center [951, 551] width 150 height 31
type input "0"
click at [999, 691] on button "Save & Close" at bounding box center [991, 696] width 110 height 34
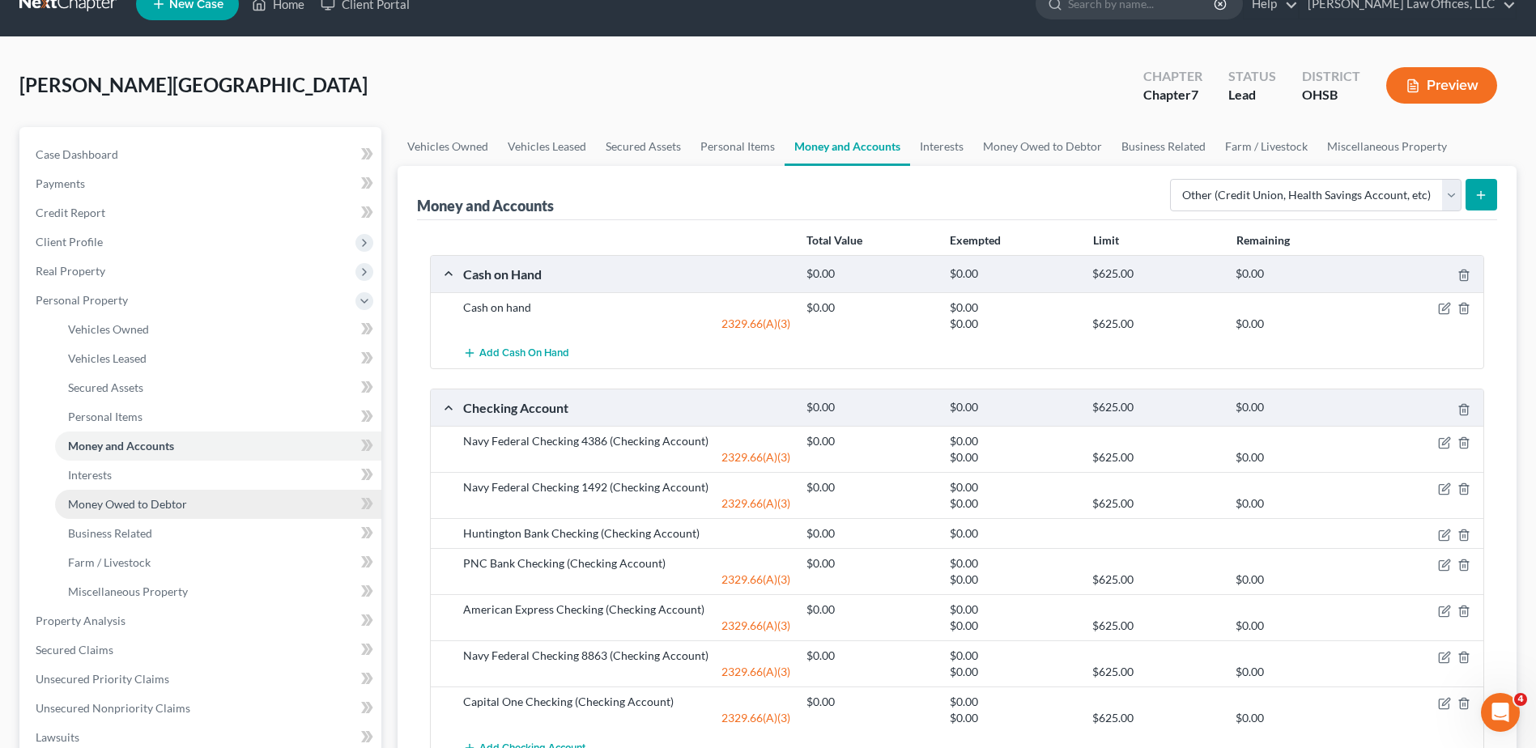
scroll to position [0, 0]
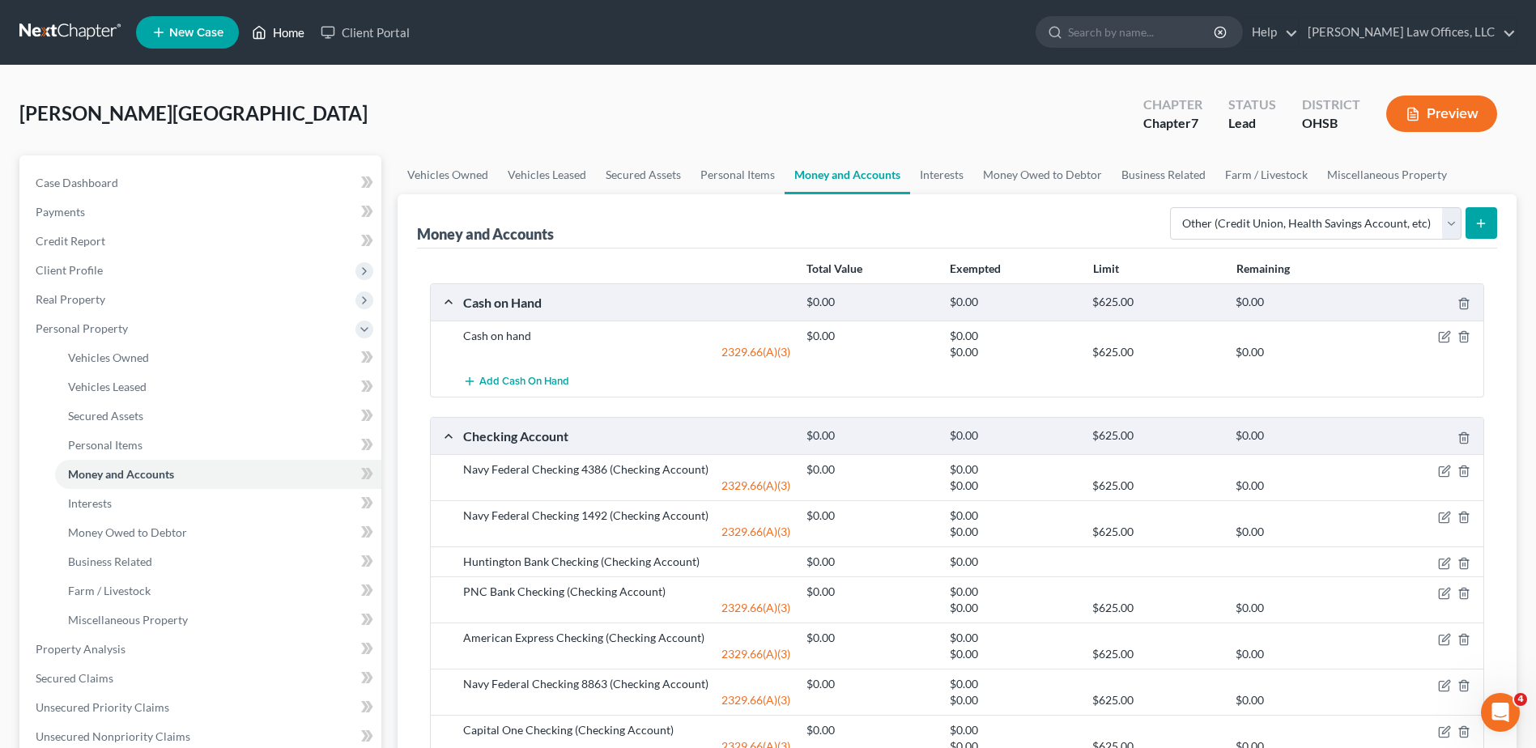
click at [300, 33] on link "Home" at bounding box center [278, 32] width 69 height 29
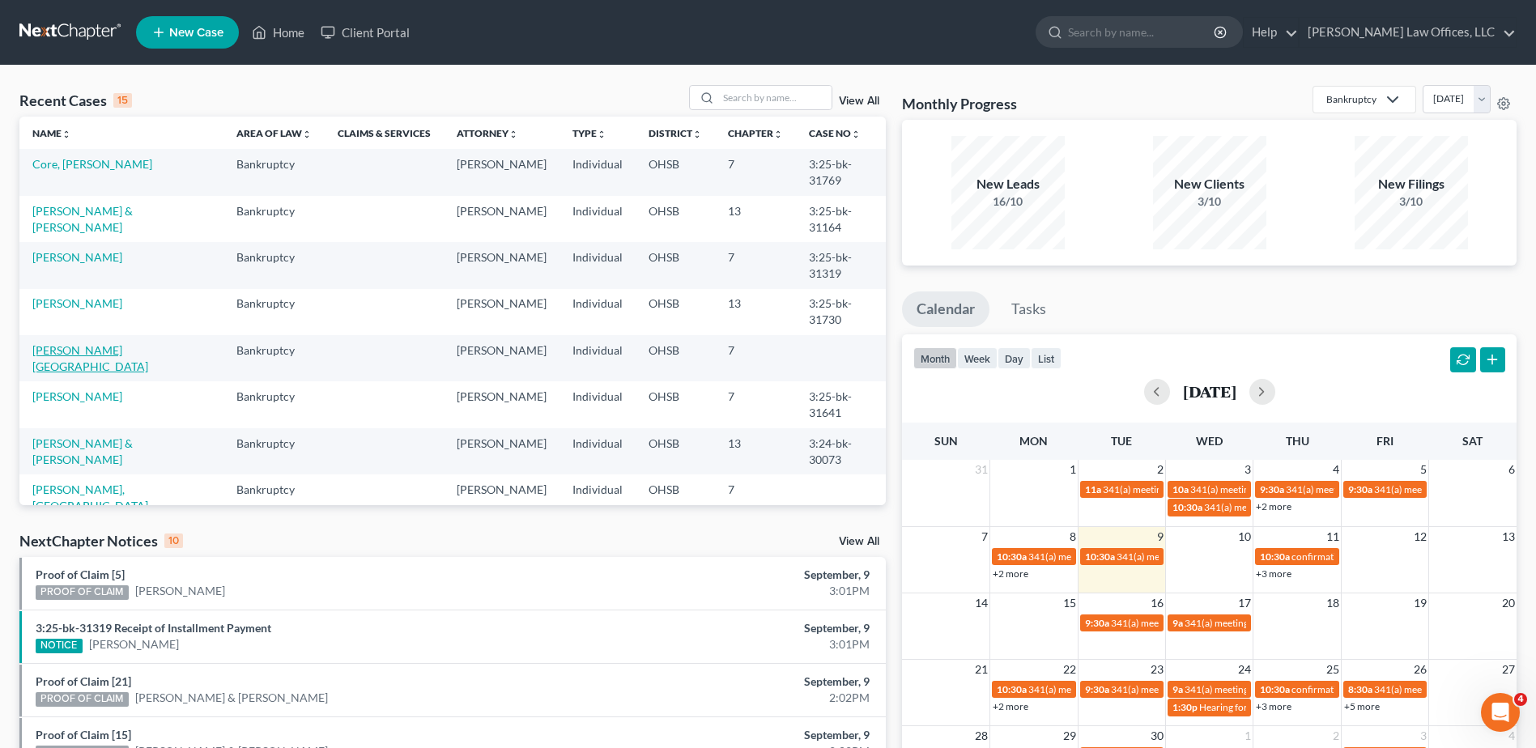
click at [69, 343] on link "[PERSON_NAME][GEOGRAPHIC_DATA]" at bounding box center [90, 358] width 116 height 30
select select "0"
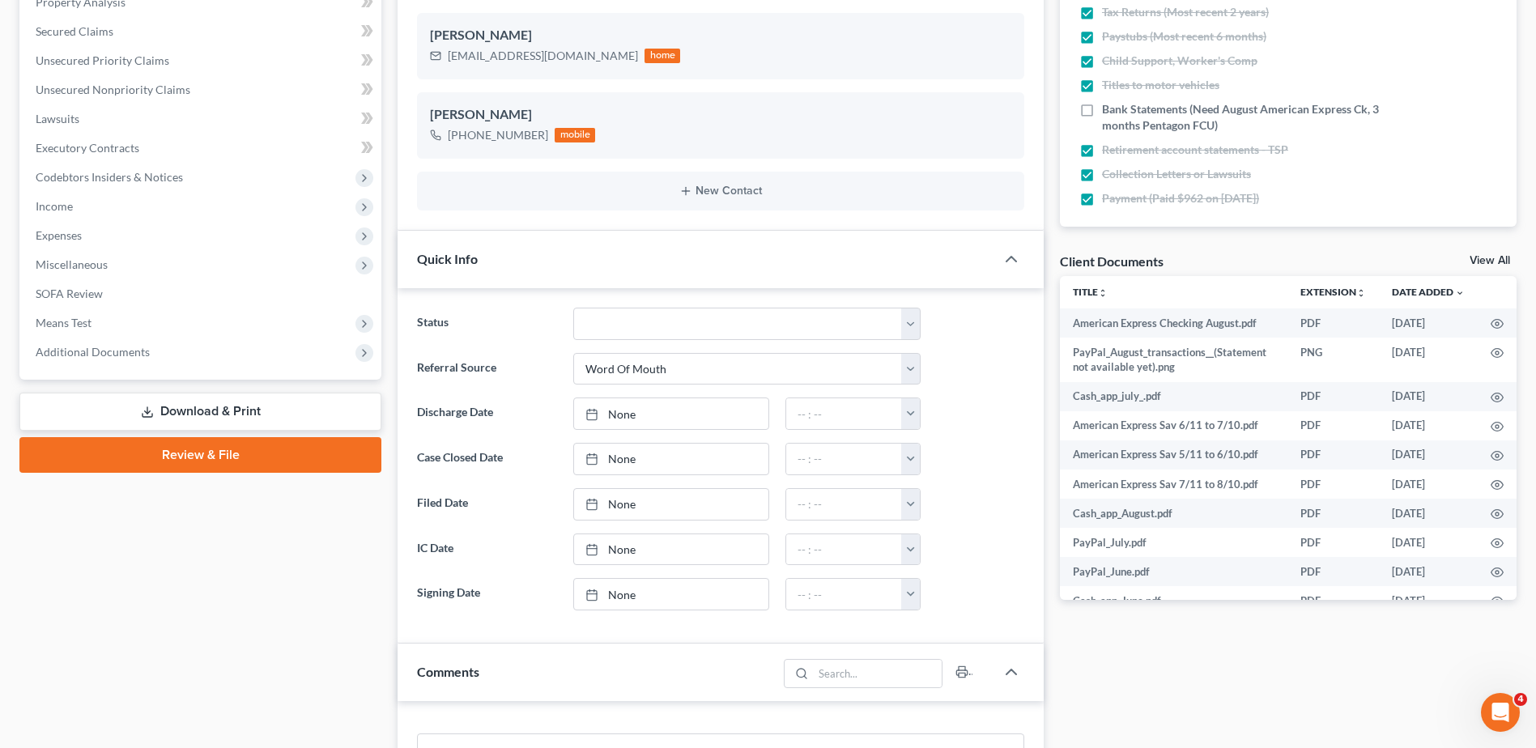
scroll to position [405, 0]
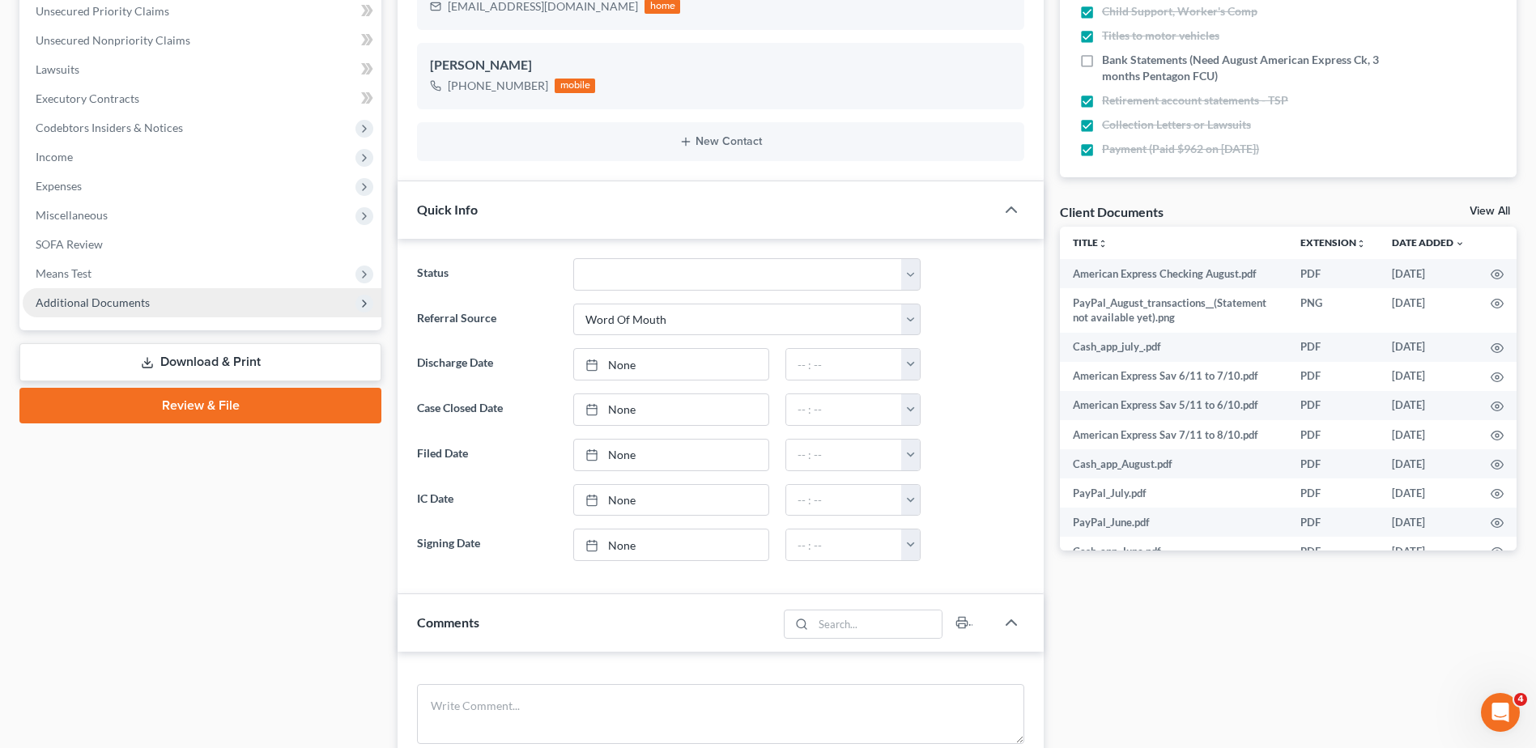
click at [108, 292] on span "Additional Documents" at bounding box center [202, 302] width 359 height 29
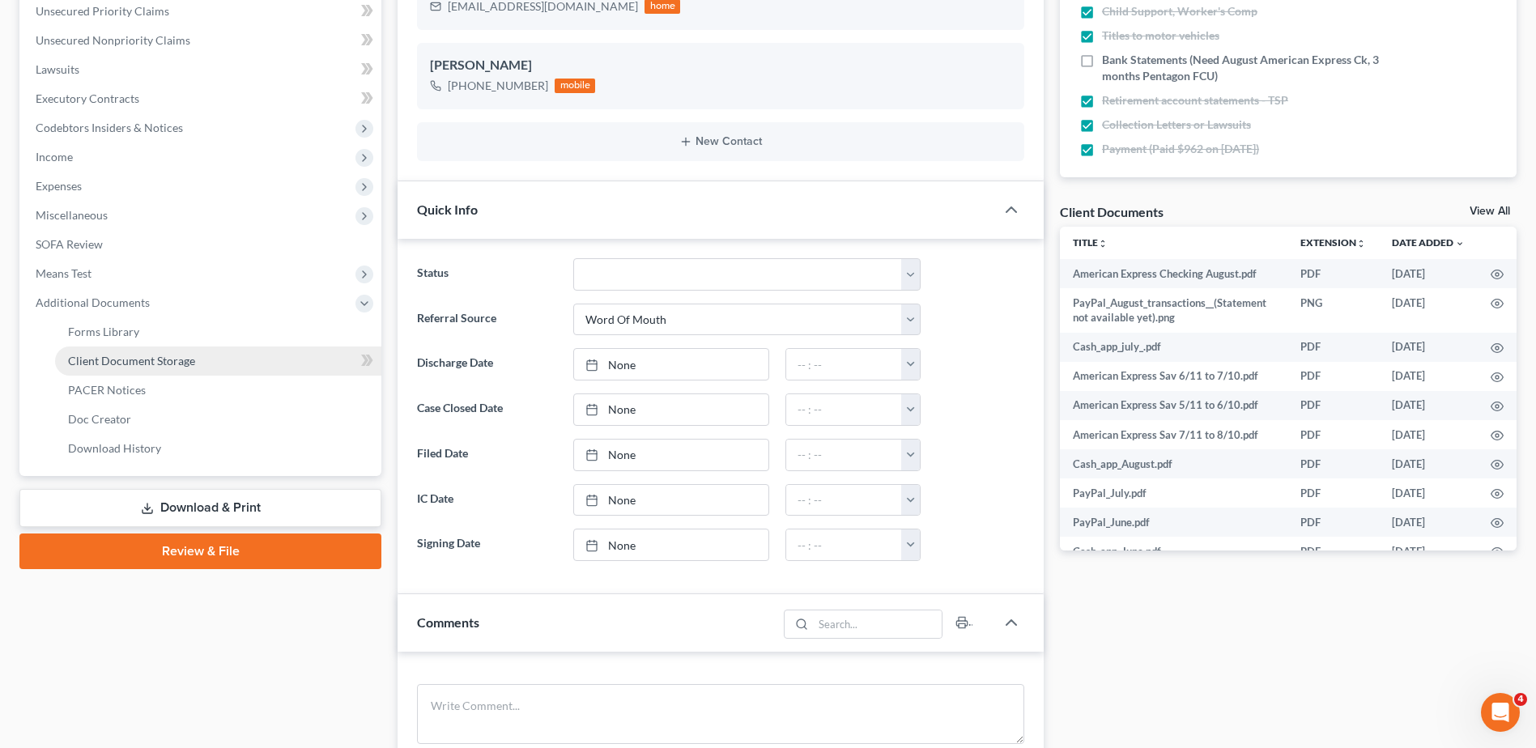
click at [122, 366] on span "Client Document Storage" at bounding box center [131, 361] width 127 height 14
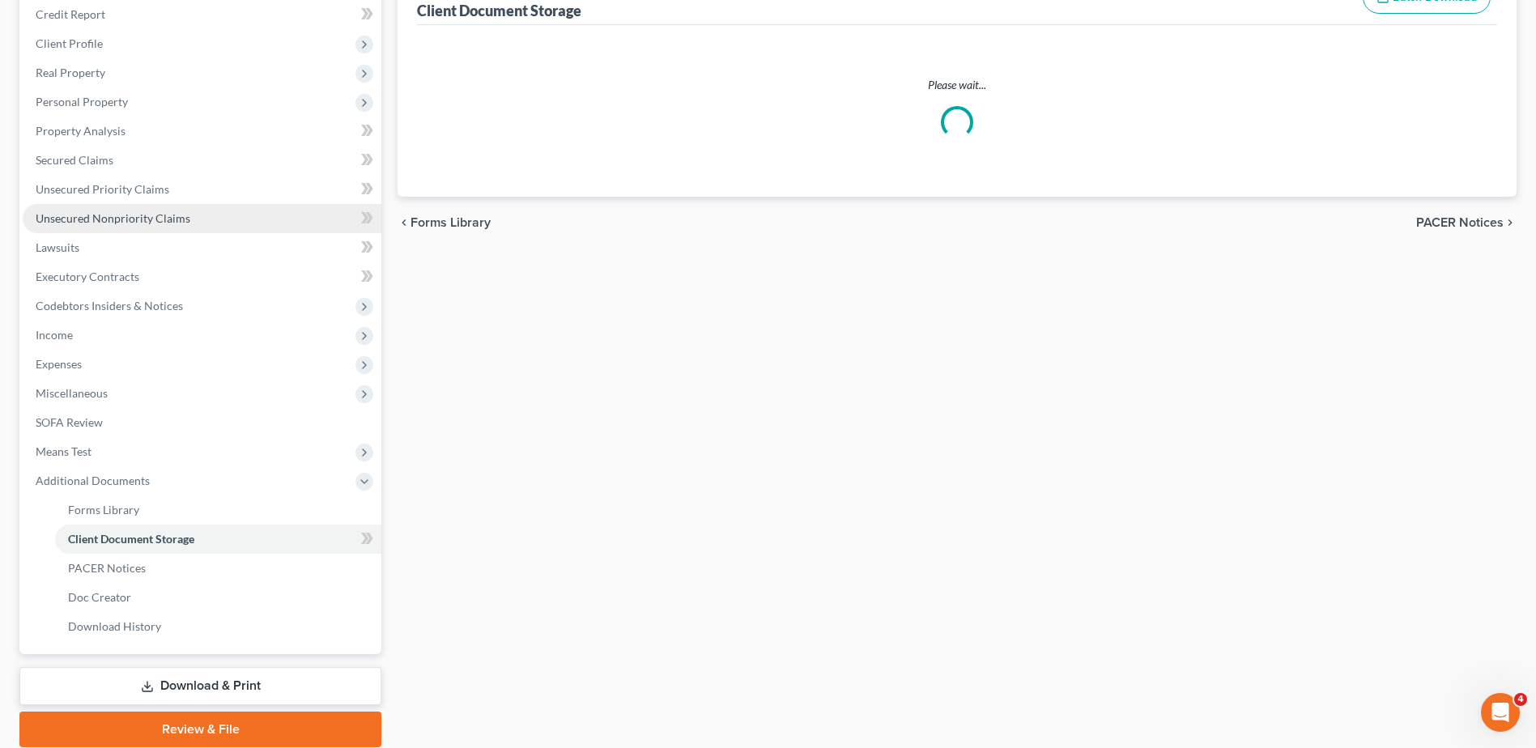
select select "7"
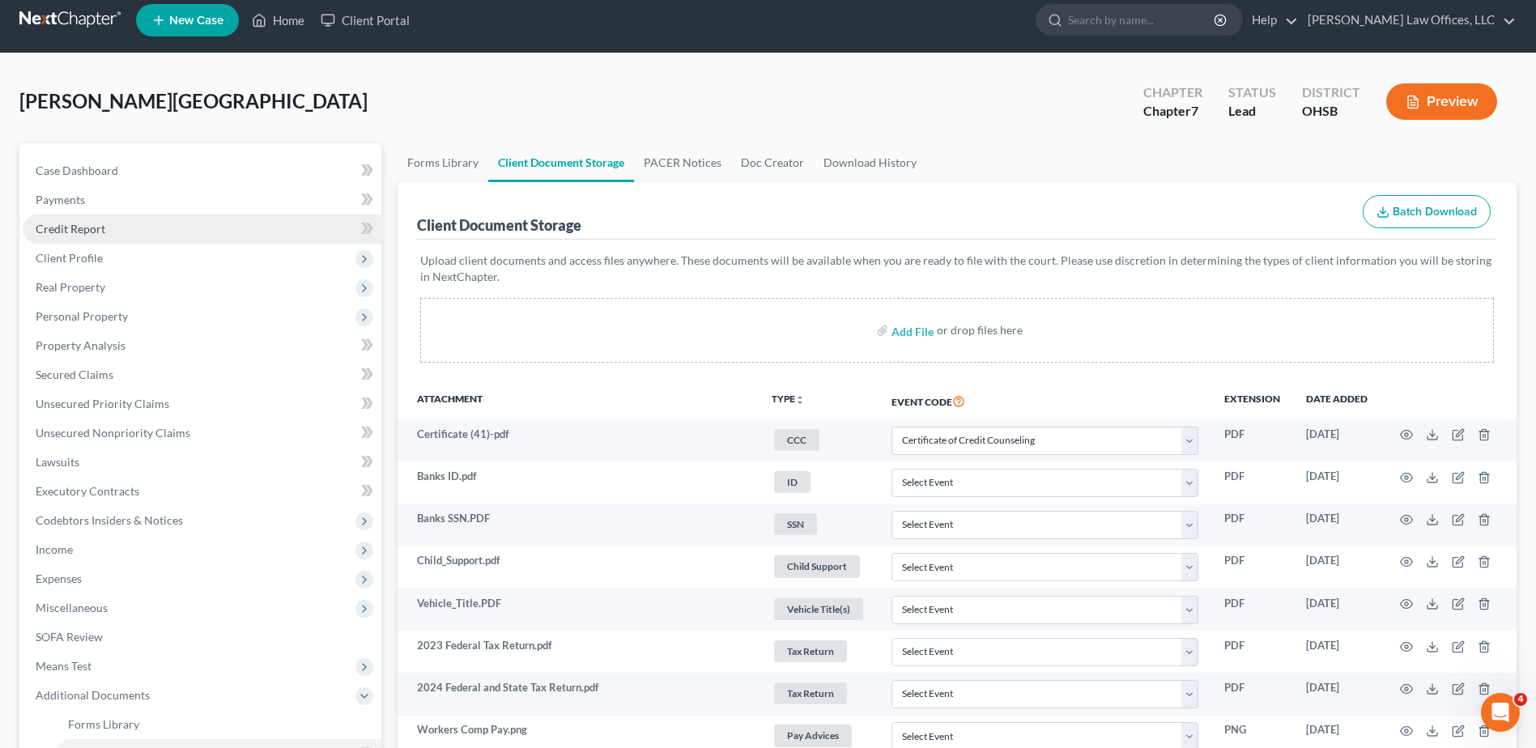
scroll to position [0, 0]
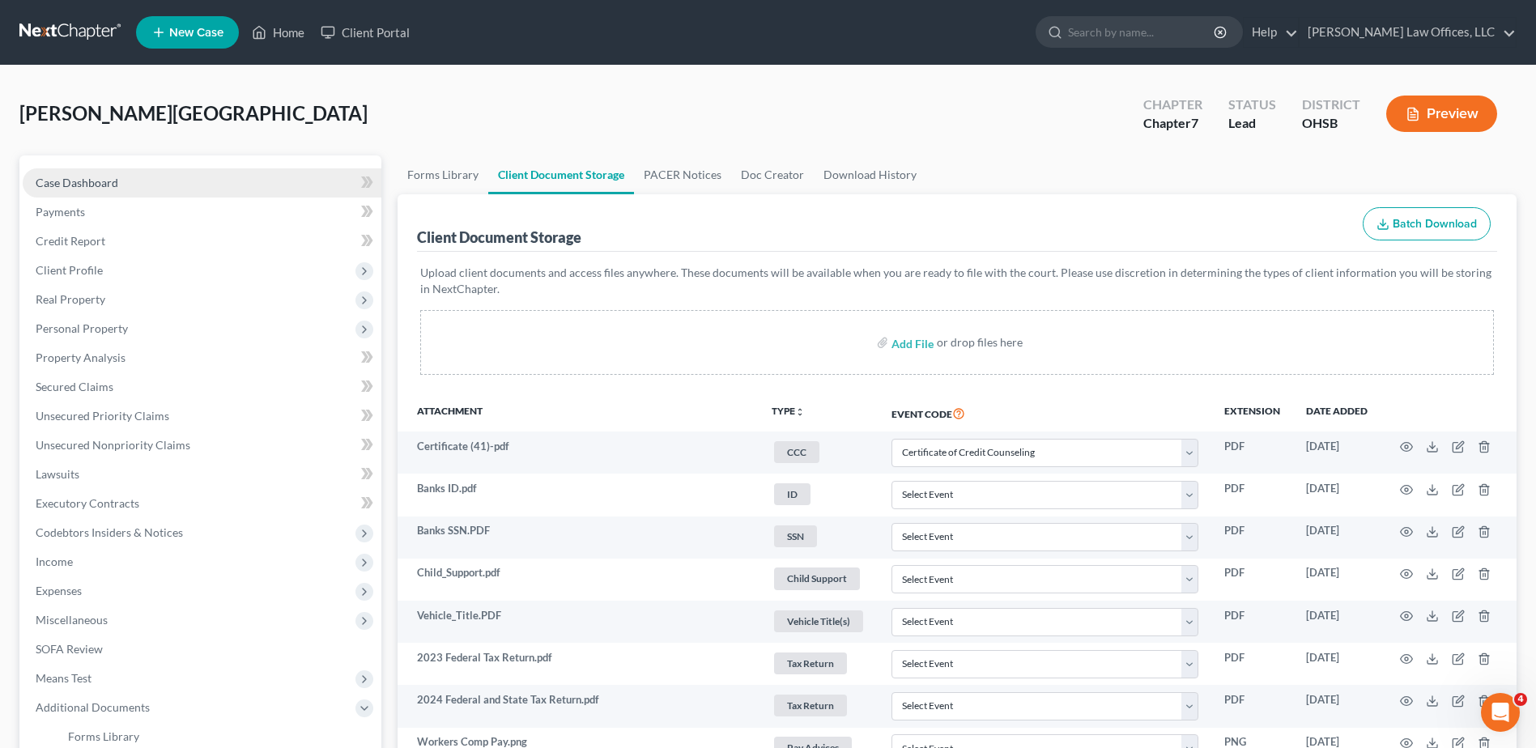
click at [100, 185] on span "Case Dashboard" at bounding box center [77, 183] width 83 height 14
select select "0"
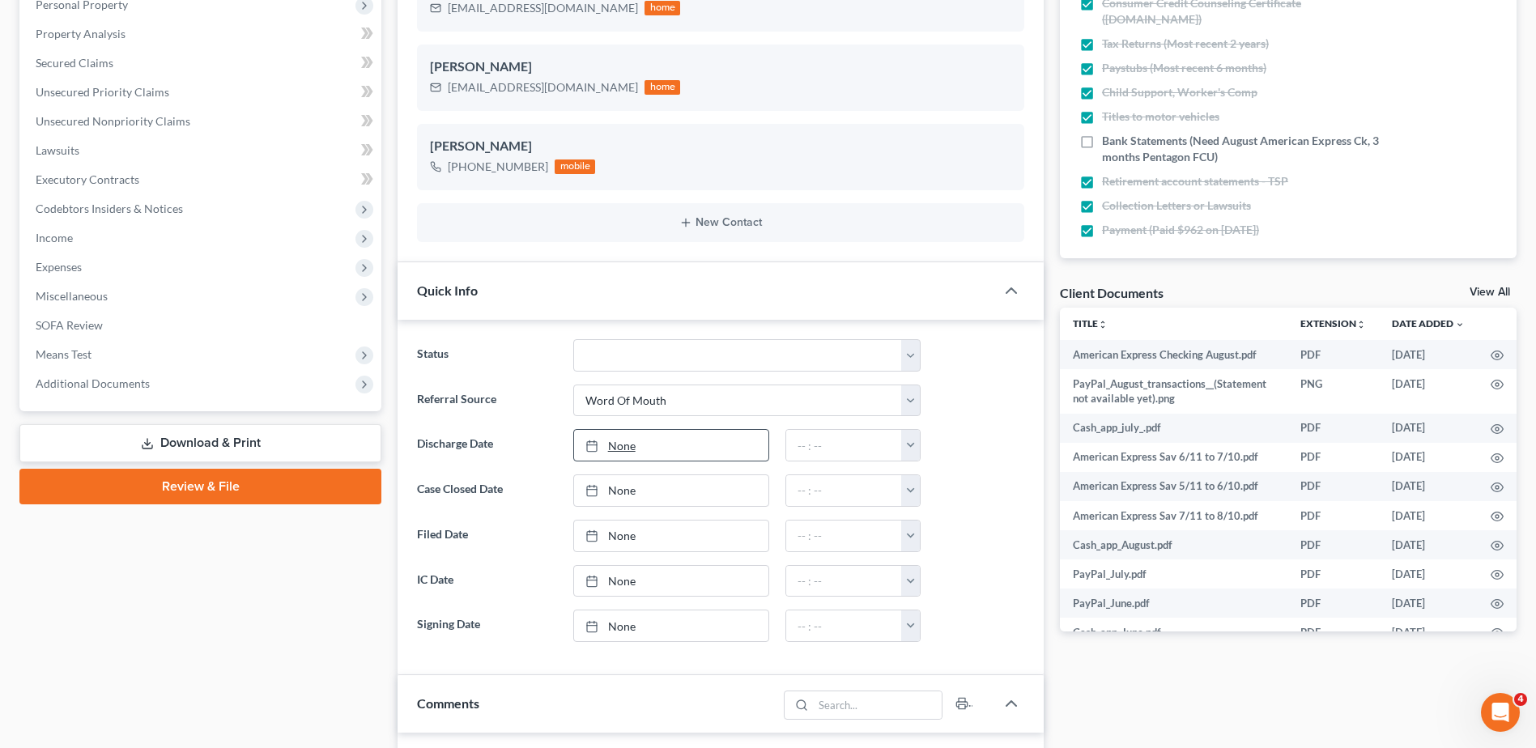
scroll to position [938, 0]
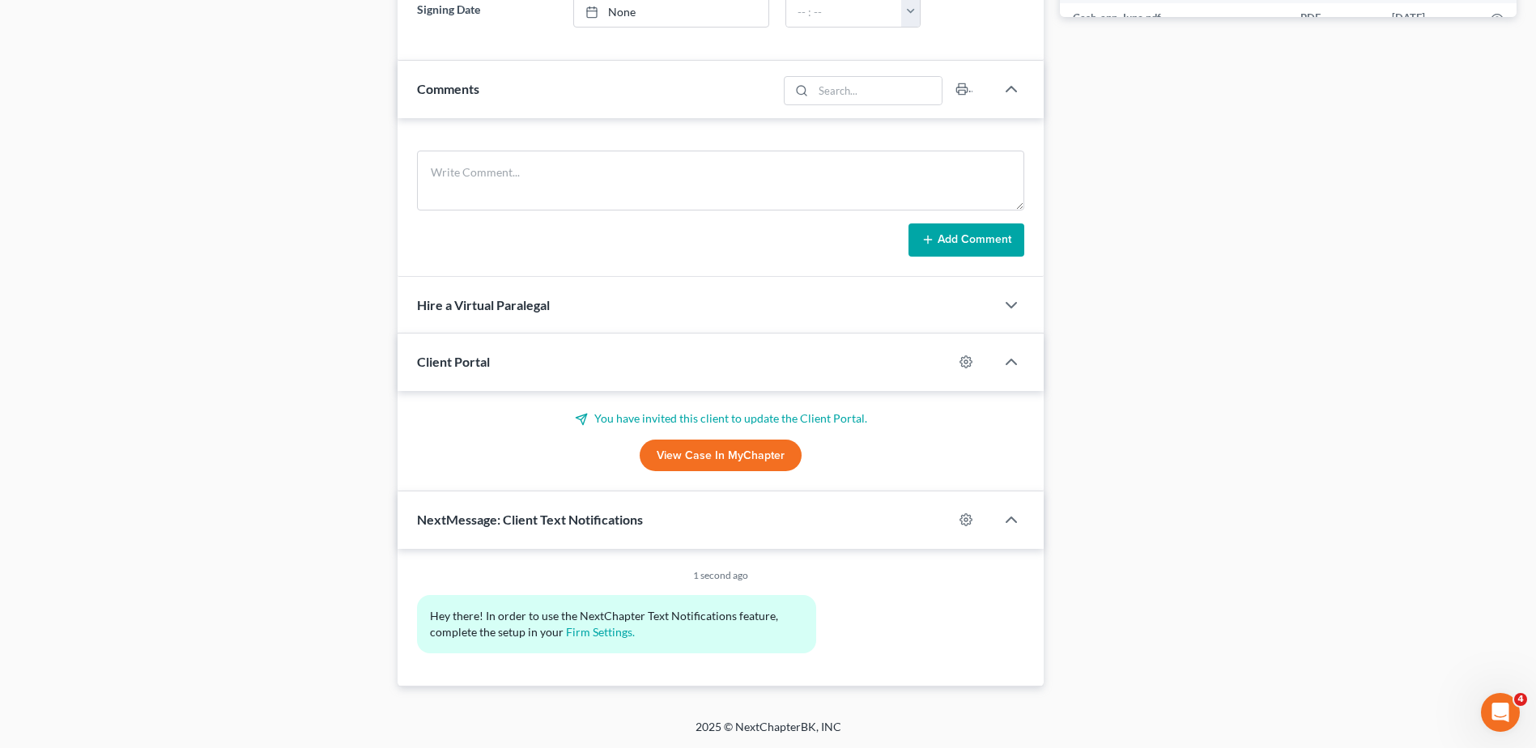
click at [693, 458] on link "View Case in MyChapter" at bounding box center [721, 456] width 162 height 32
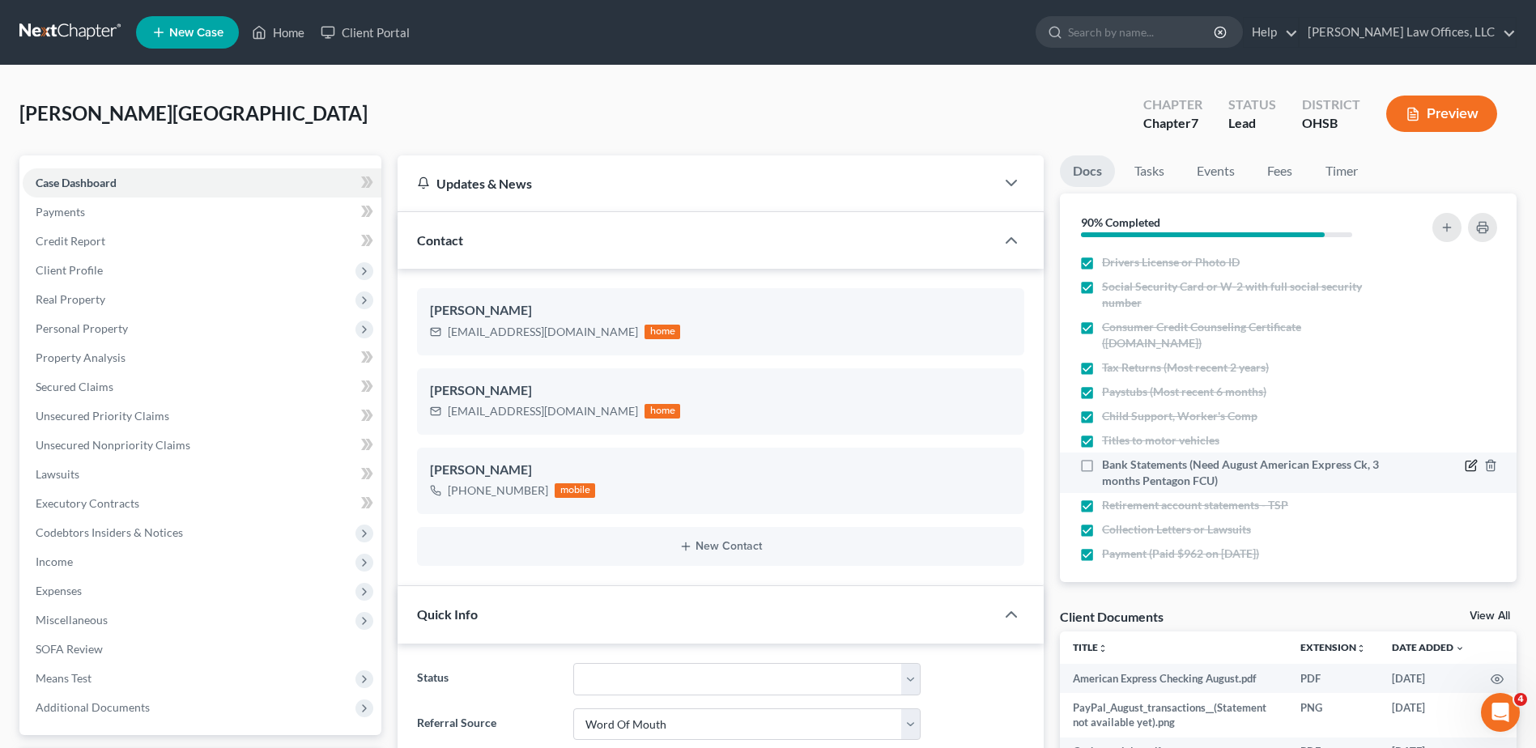
click at [1465, 464] on icon "button" at bounding box center [1471, 465] width 13 height 13
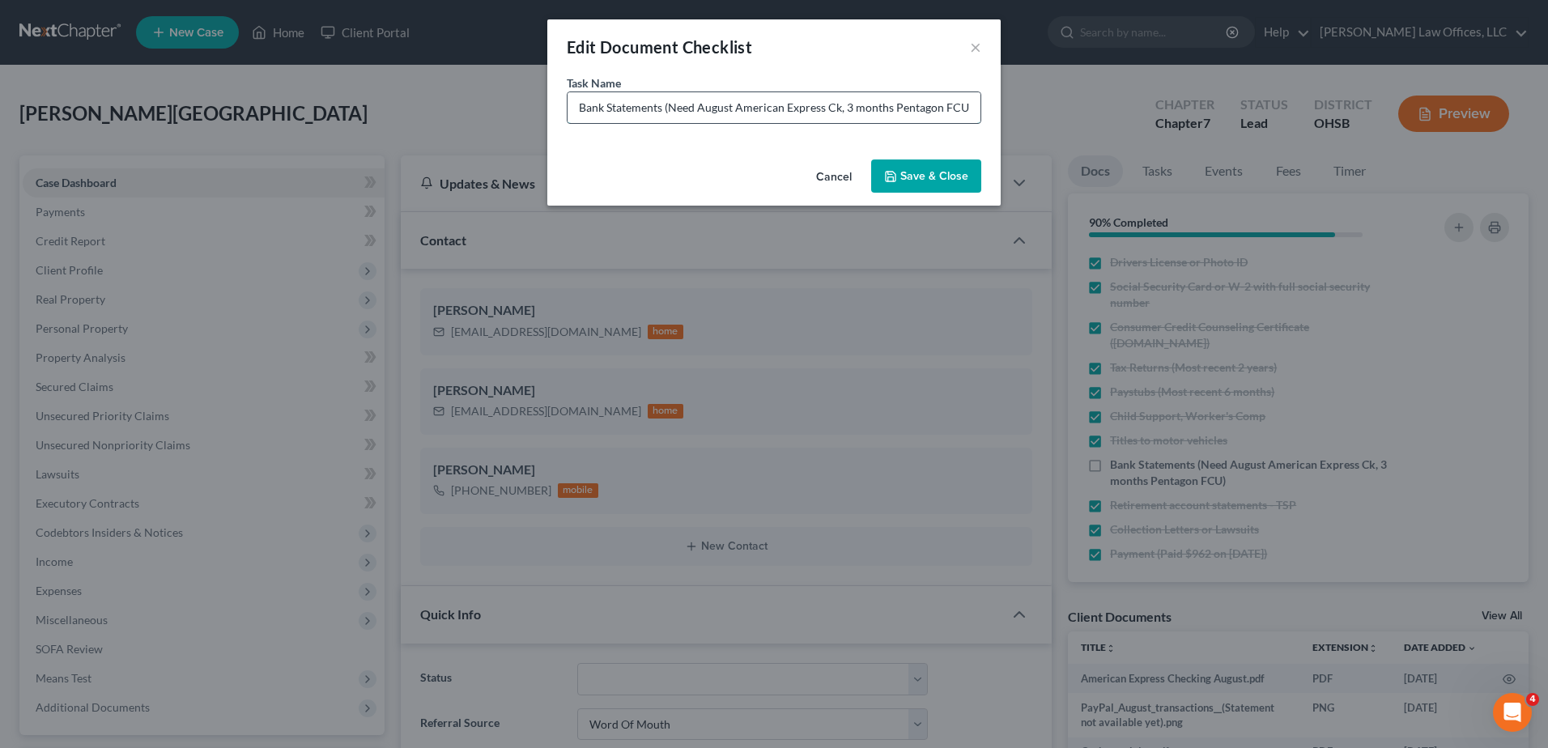
drag, startPoint x: 845, startPoint y: 109, endPoint x: 699, endPoint y: 115, distance: 145.9
click at [699, 115] on input "Bank Statements (Need August American Express Ck, 3 months Pentagon FCU)" at bounding box center [774, 107] width 413 height 31
type input "Bank Statements (Need 3 months Pentagon FCU)"
click at [921, 172] on button "Save & Close" at bounding box center [926, 177] width 110 height 34
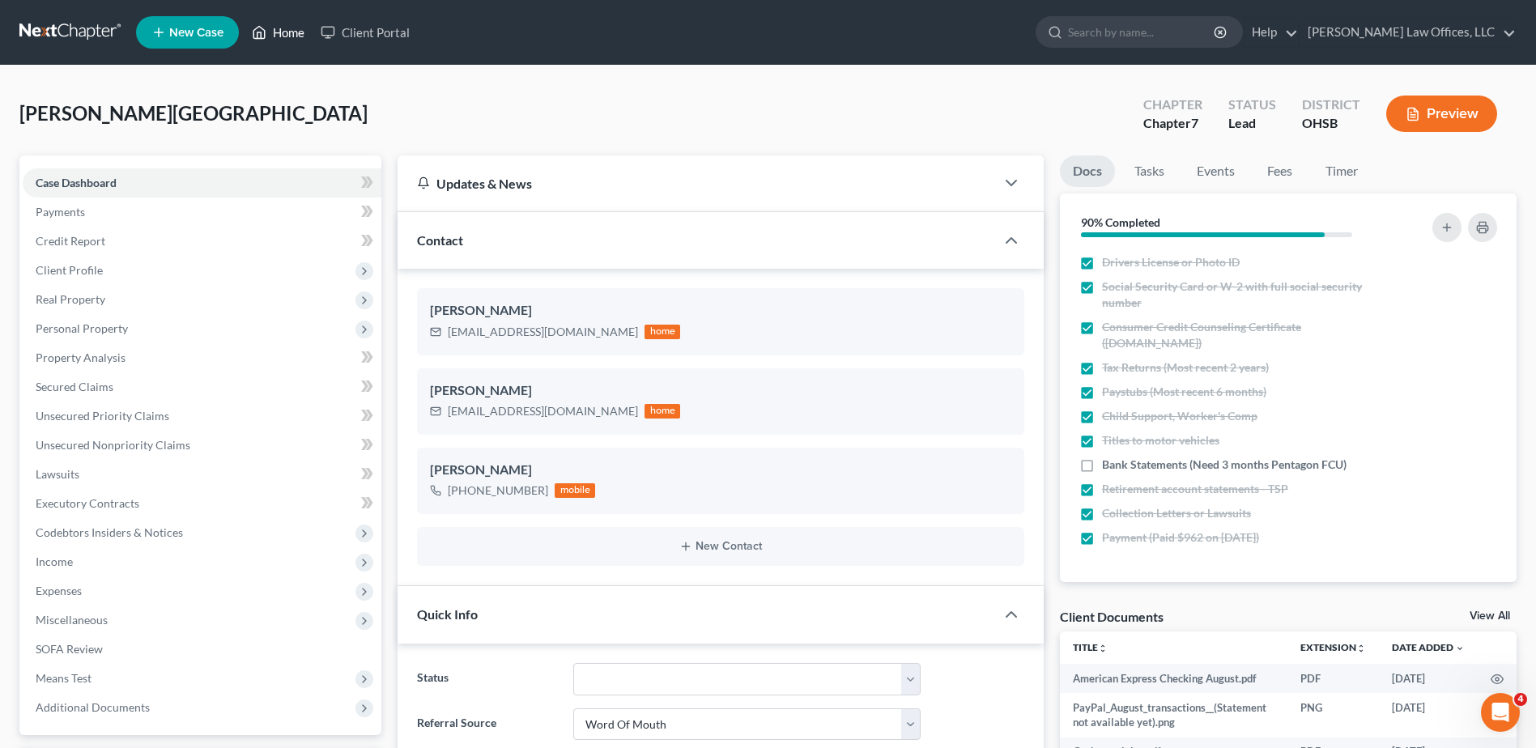
click at [285, 32] on link "Home" at bounding box center [278, 32] width 69 height 29
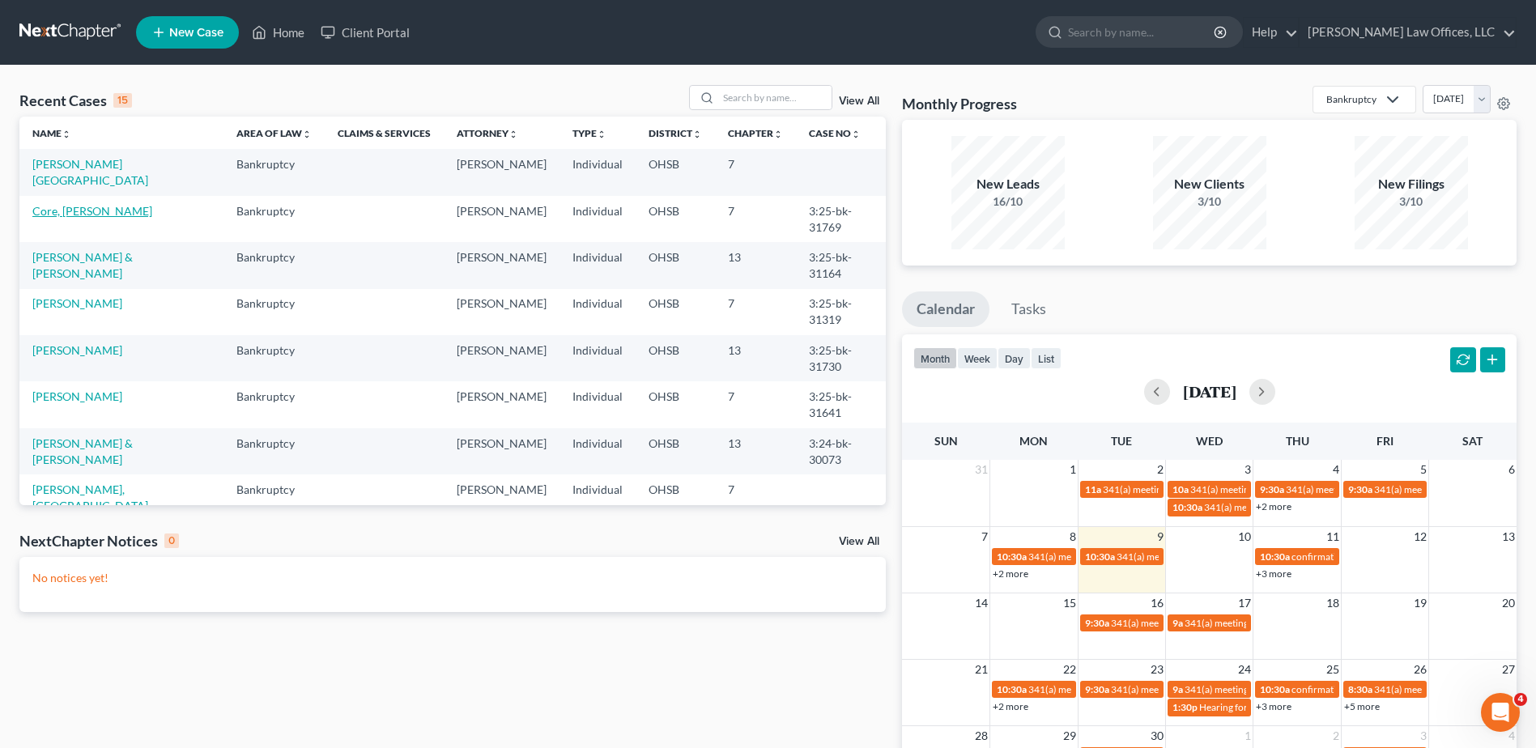
click at [82, 204] on link "Core, Daniel" at bounding box center [92, 211] width 120 height 14
select select "0"
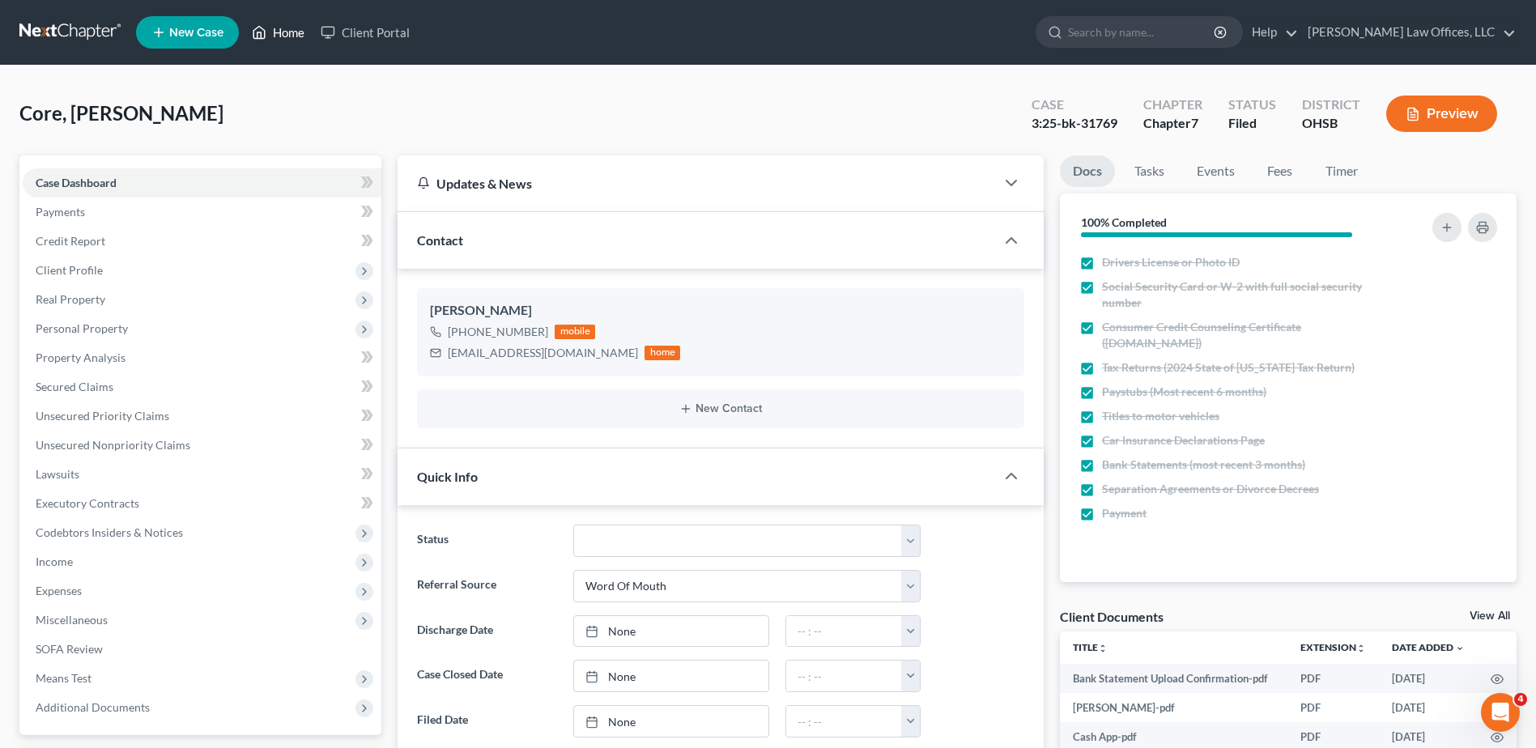
click at [292, 35] on link "Home" at bounding box center [278, 32] width 69 height 29
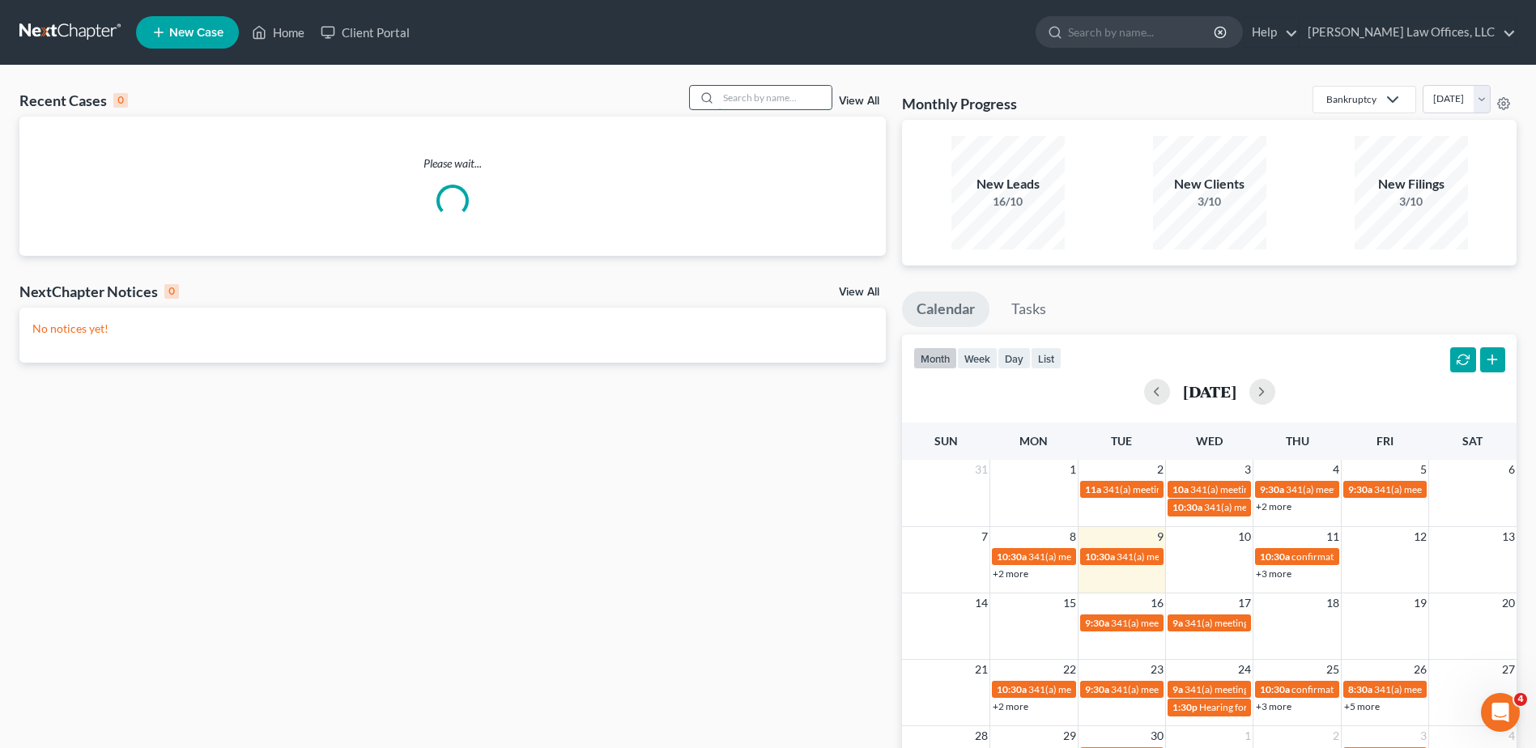
click at [811, 97] on input "search" at bounding box center [774, 97] width 113 height 23
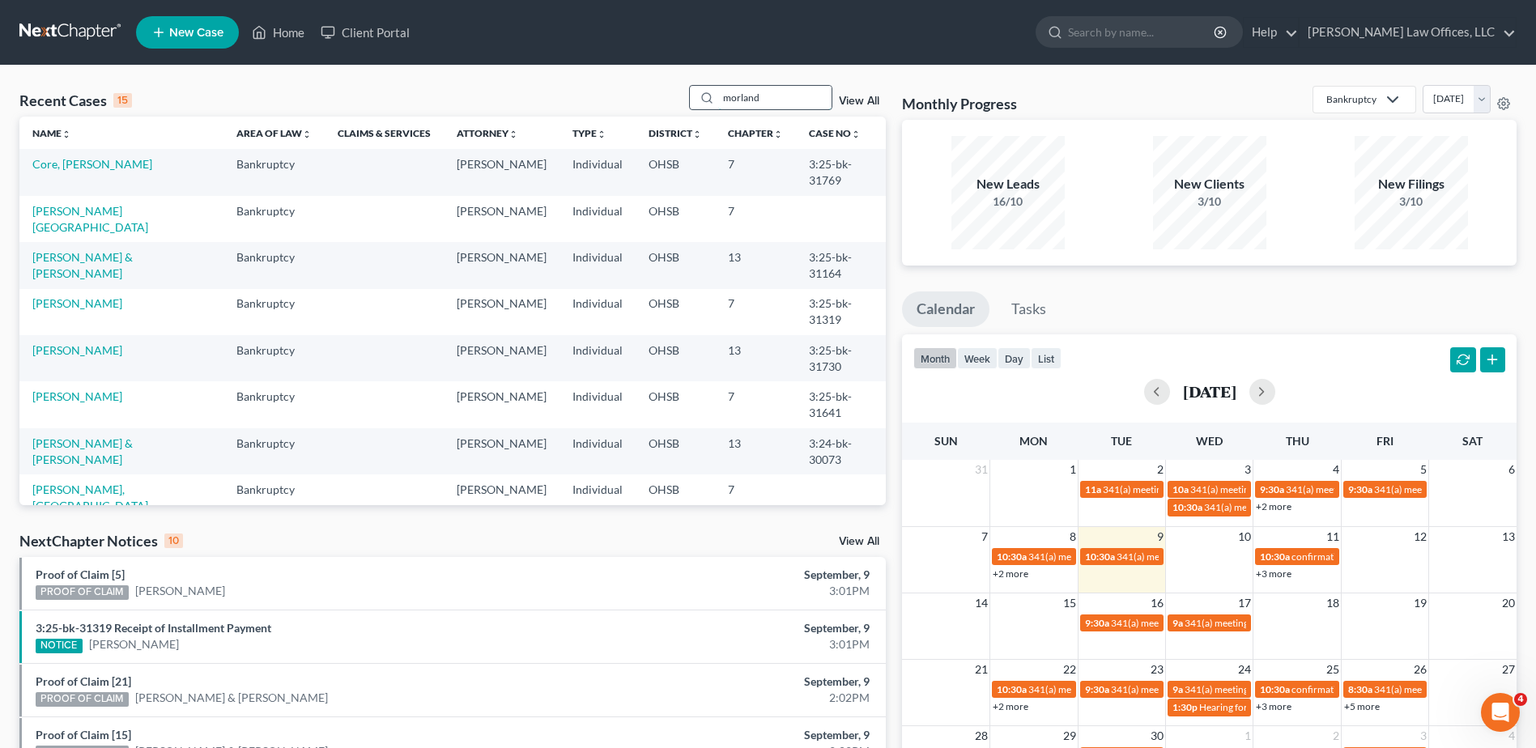
type input "morland"
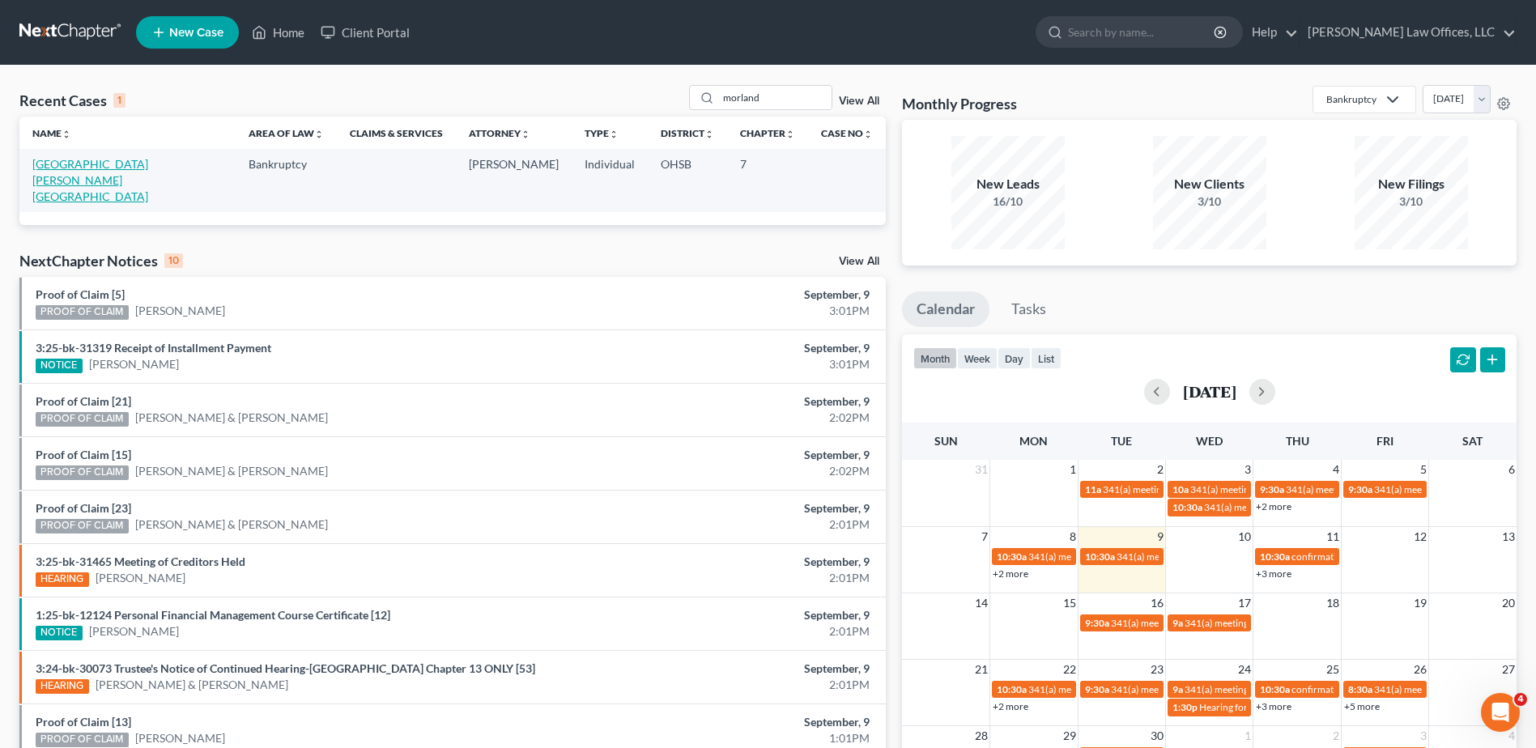
click at [91, 166] on link "Morland, Devon" at bounding box center [90, 180] width 116 height 46
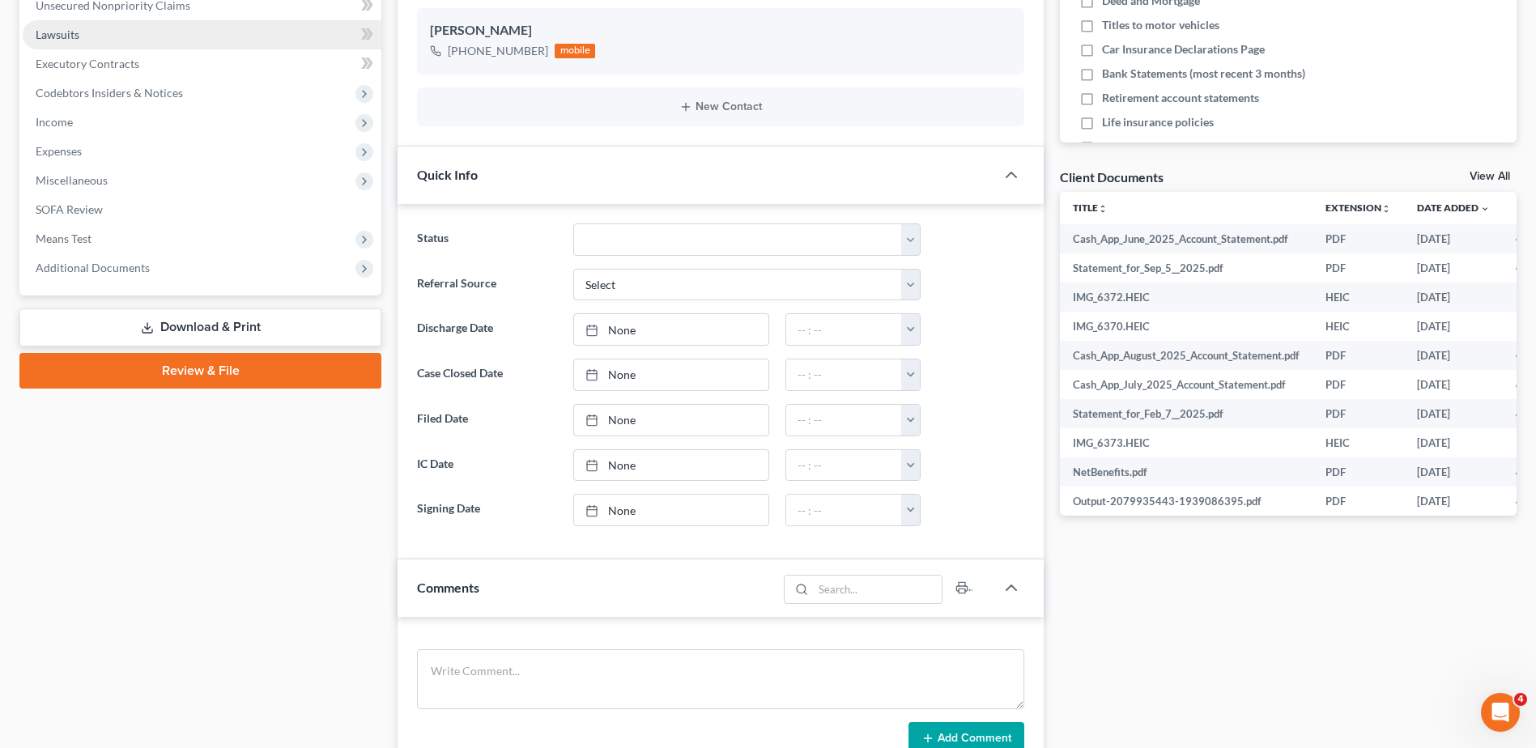
scroll to position [486, 0]
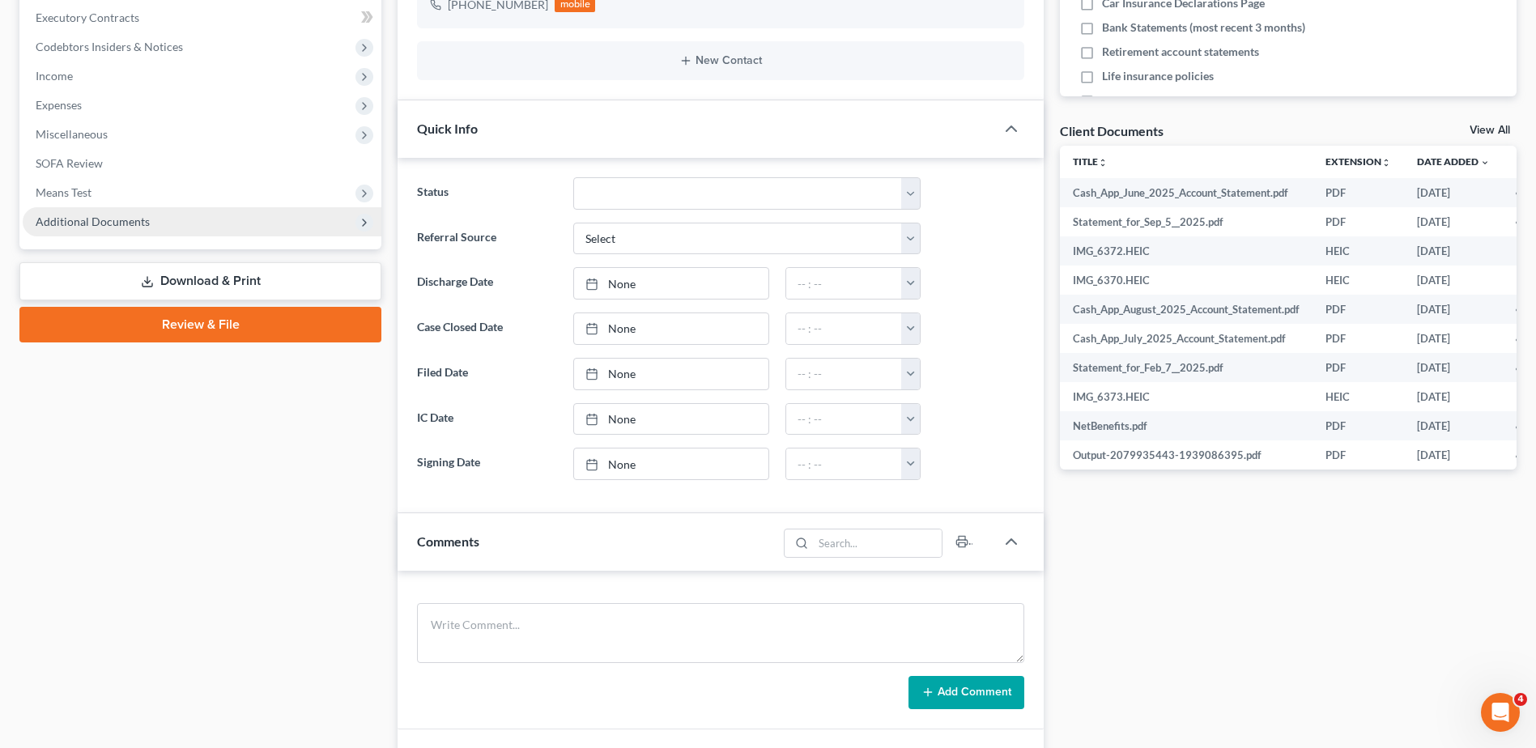
click at [104, 225] on span "Additional Documents" at bounding box center [93, 222] width 114 height 14
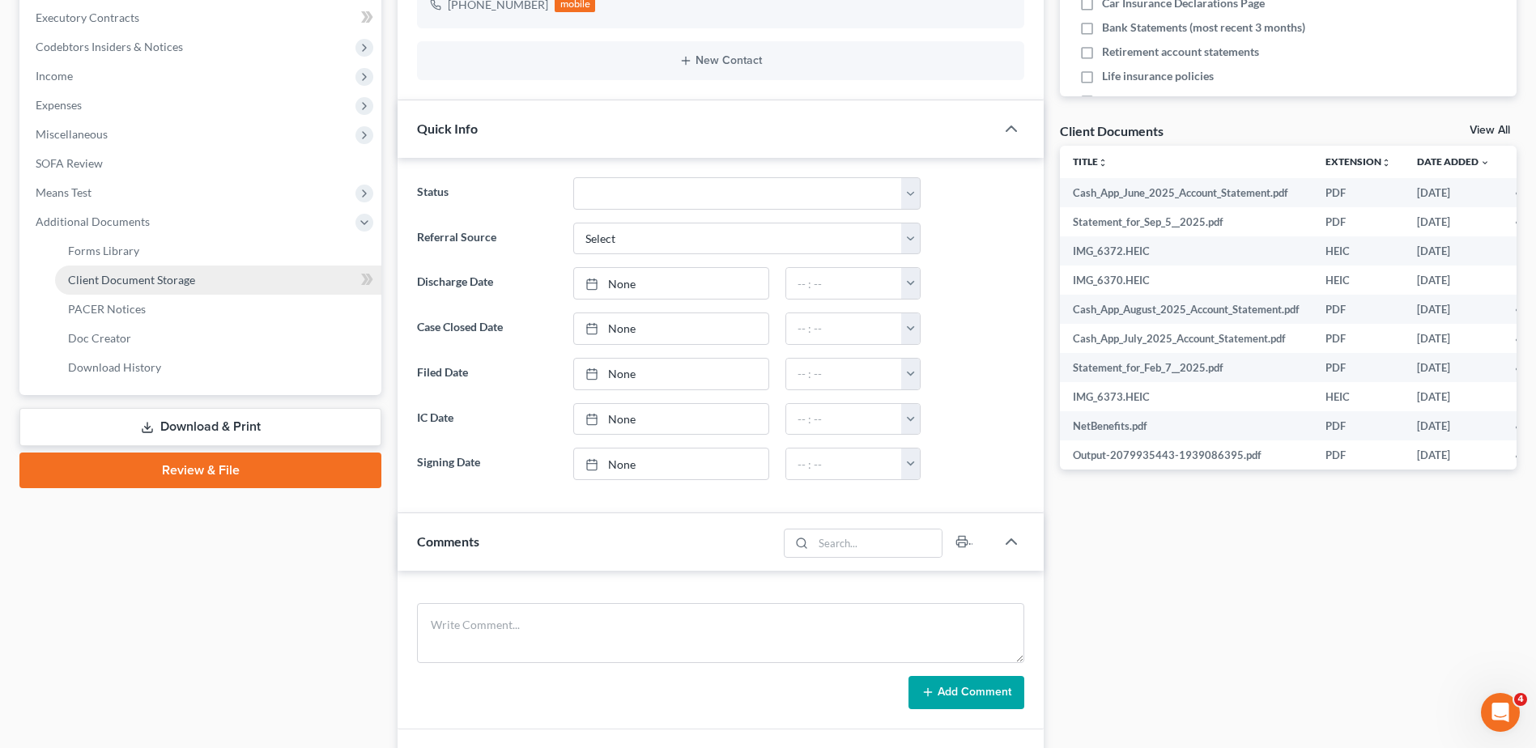
click at [100, 275] on span "Client Document Storage" at bounding box center [131, 280] width 127 height 14
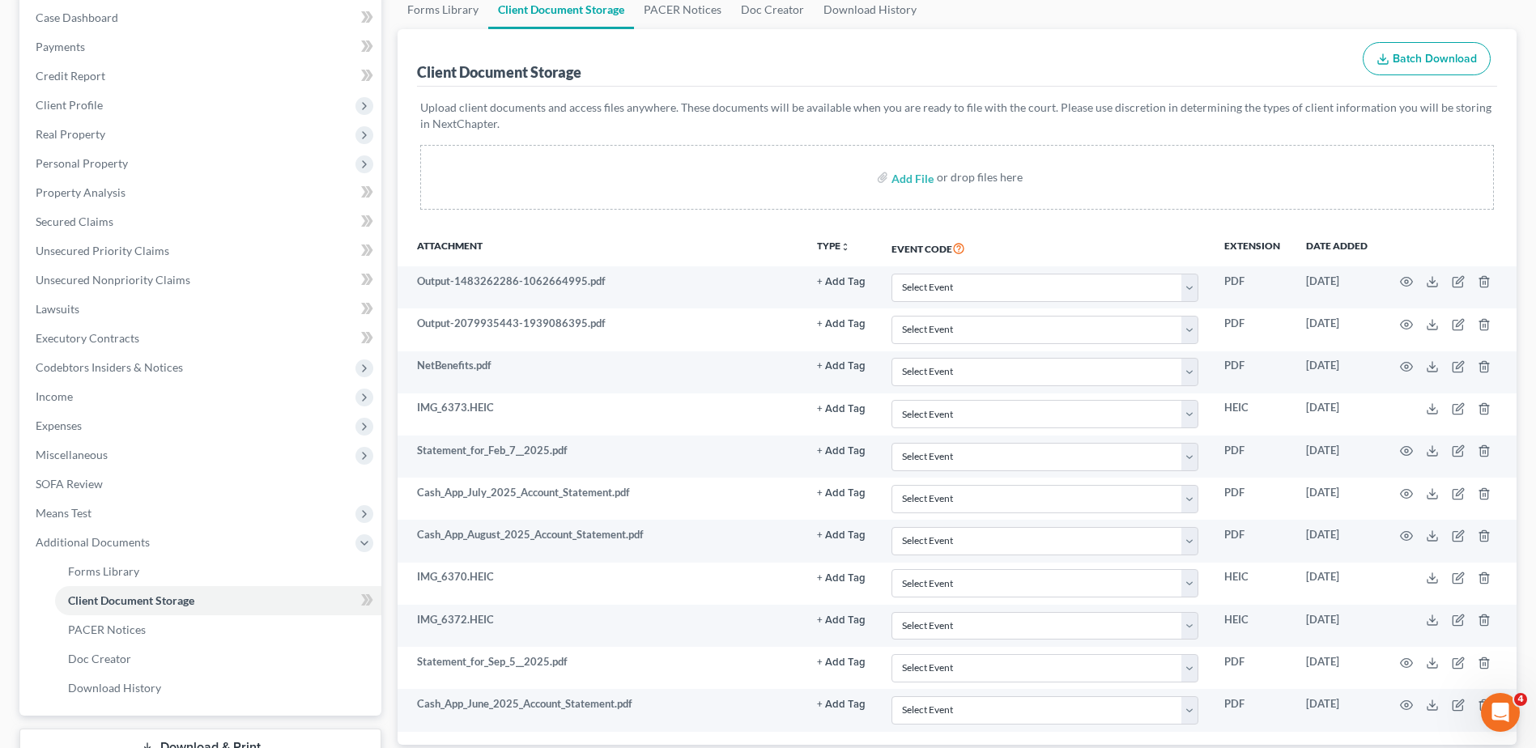
scroll to position [126, 0]
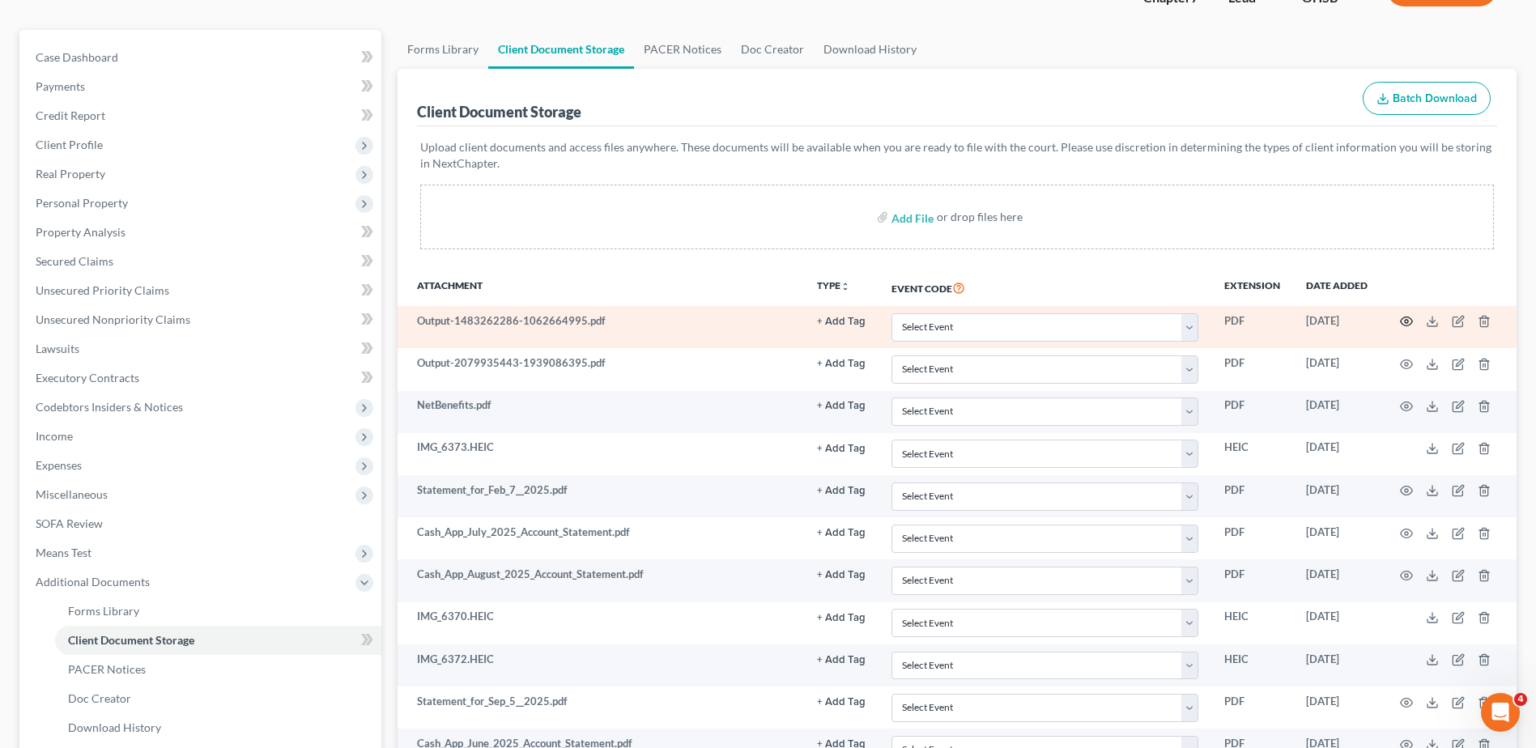
click at [1402, 323] on icon "button" at bounding box center [1407, 321] width 12 height 9
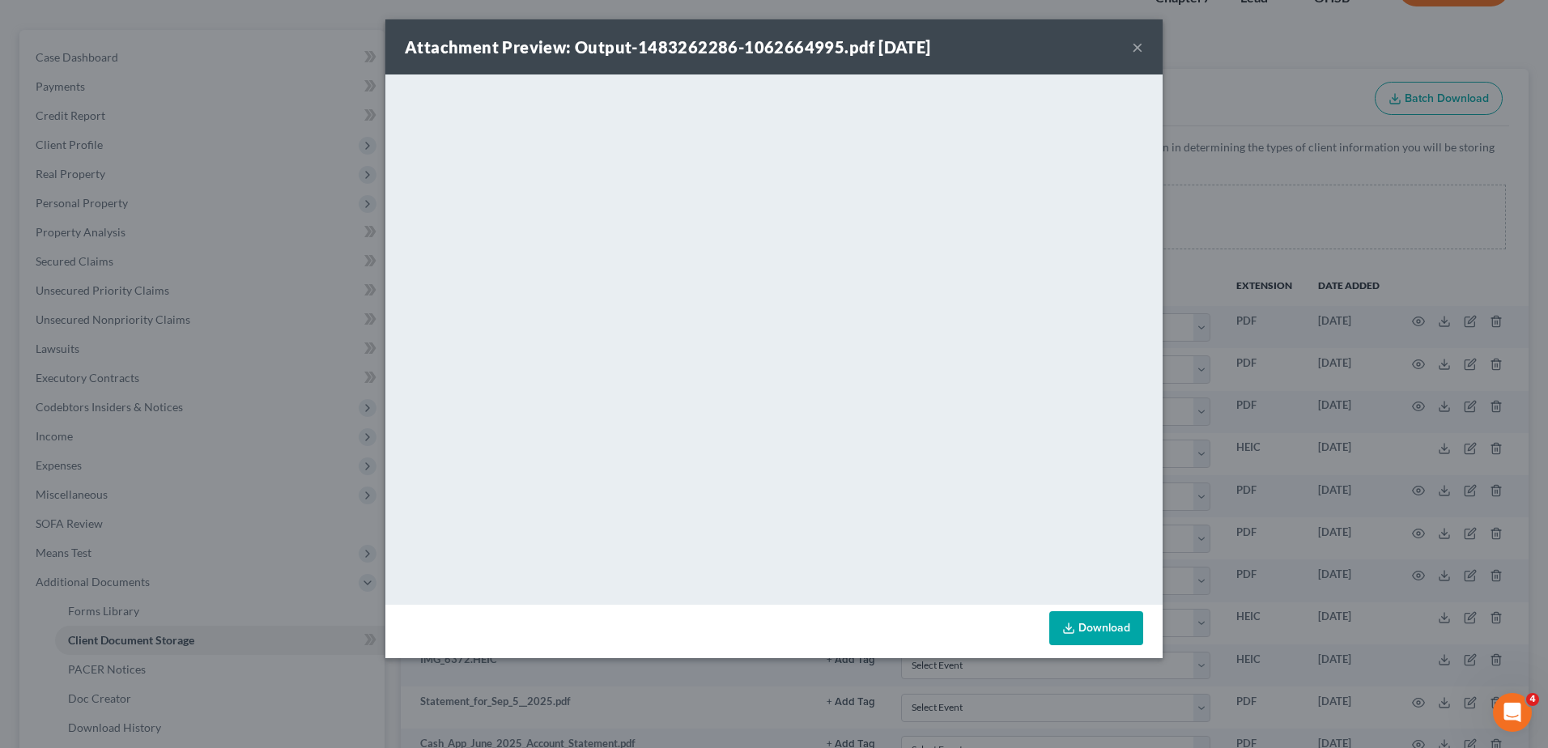
click at [1136, 51] on button "×" at bounding box center [1137, 46] width 11 height 19
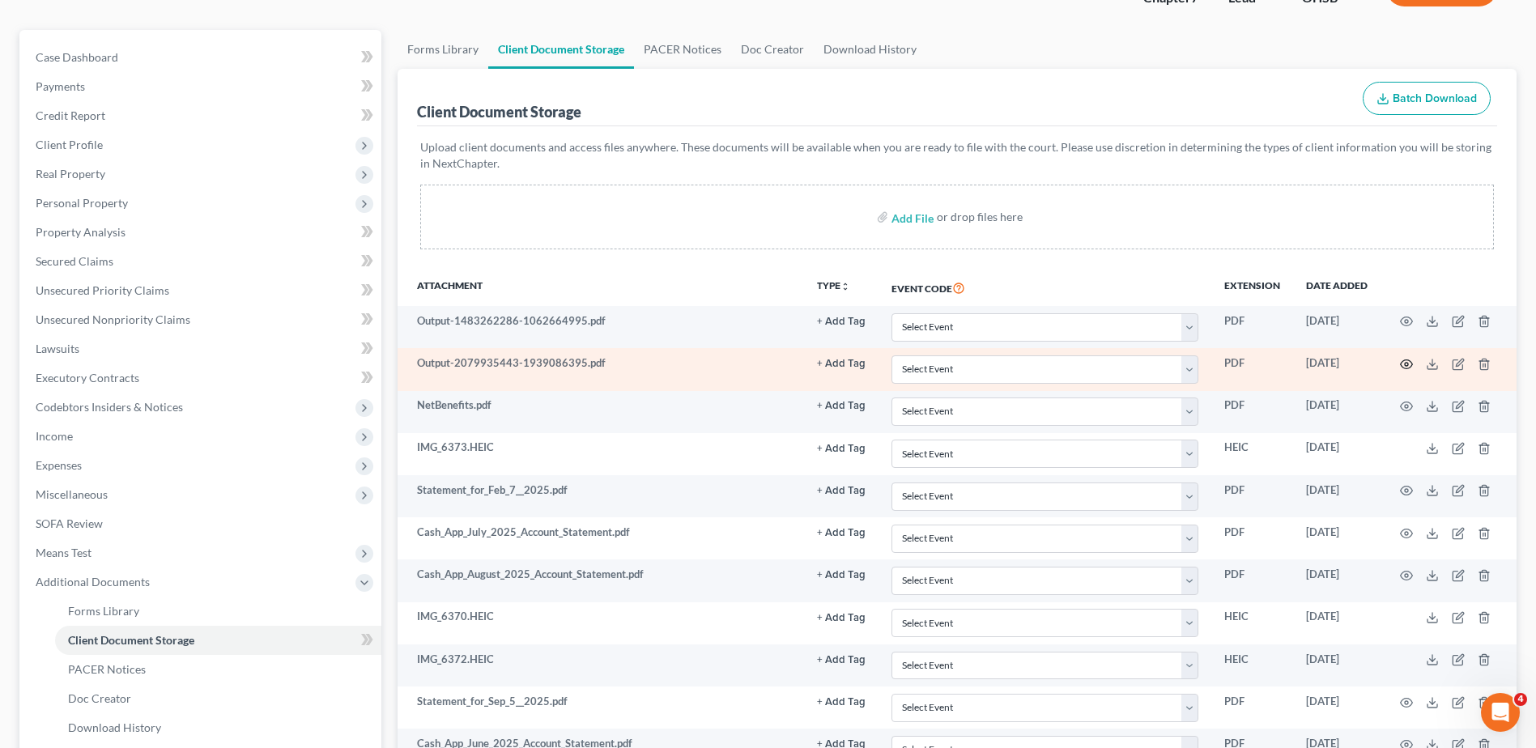
click at [1408, 366] on icon "button" at bounding box center [1406, 364] width 13 height 13
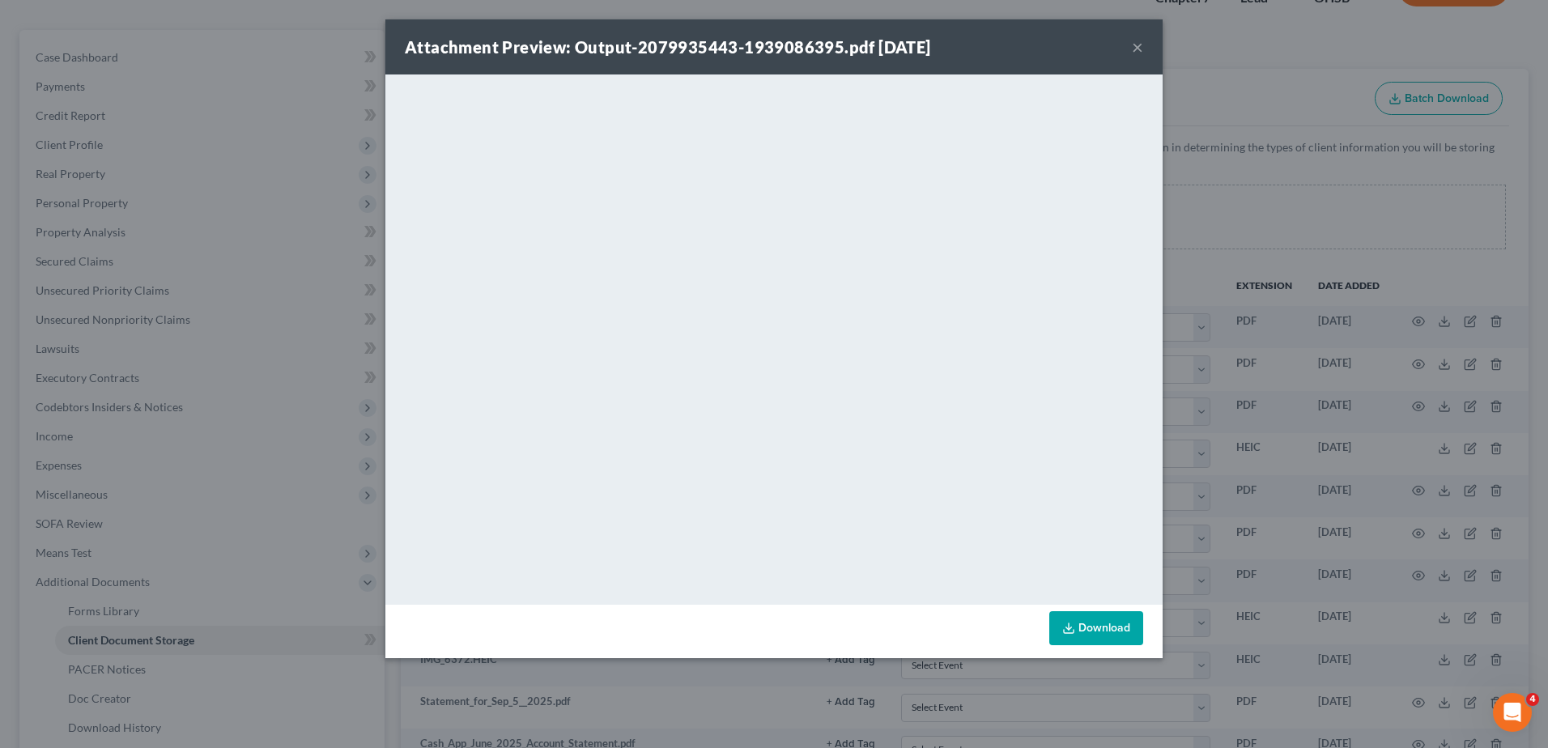
click at [1142, 48] on button "×" at bounding box center [1137, 46] width 11 height 19
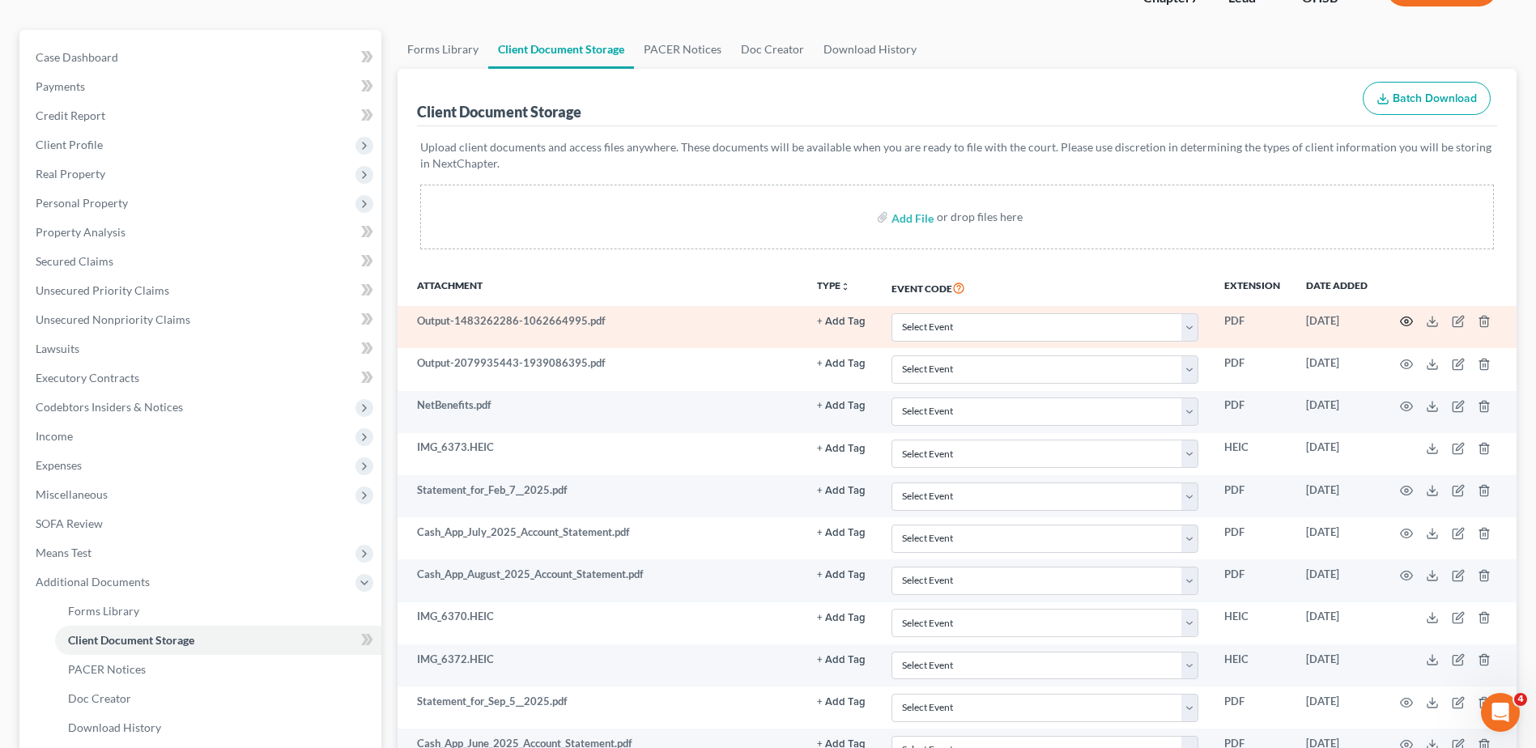
click at [1402, 318] on icon "button" at bounding box center [1406, 321] width 13 height 13
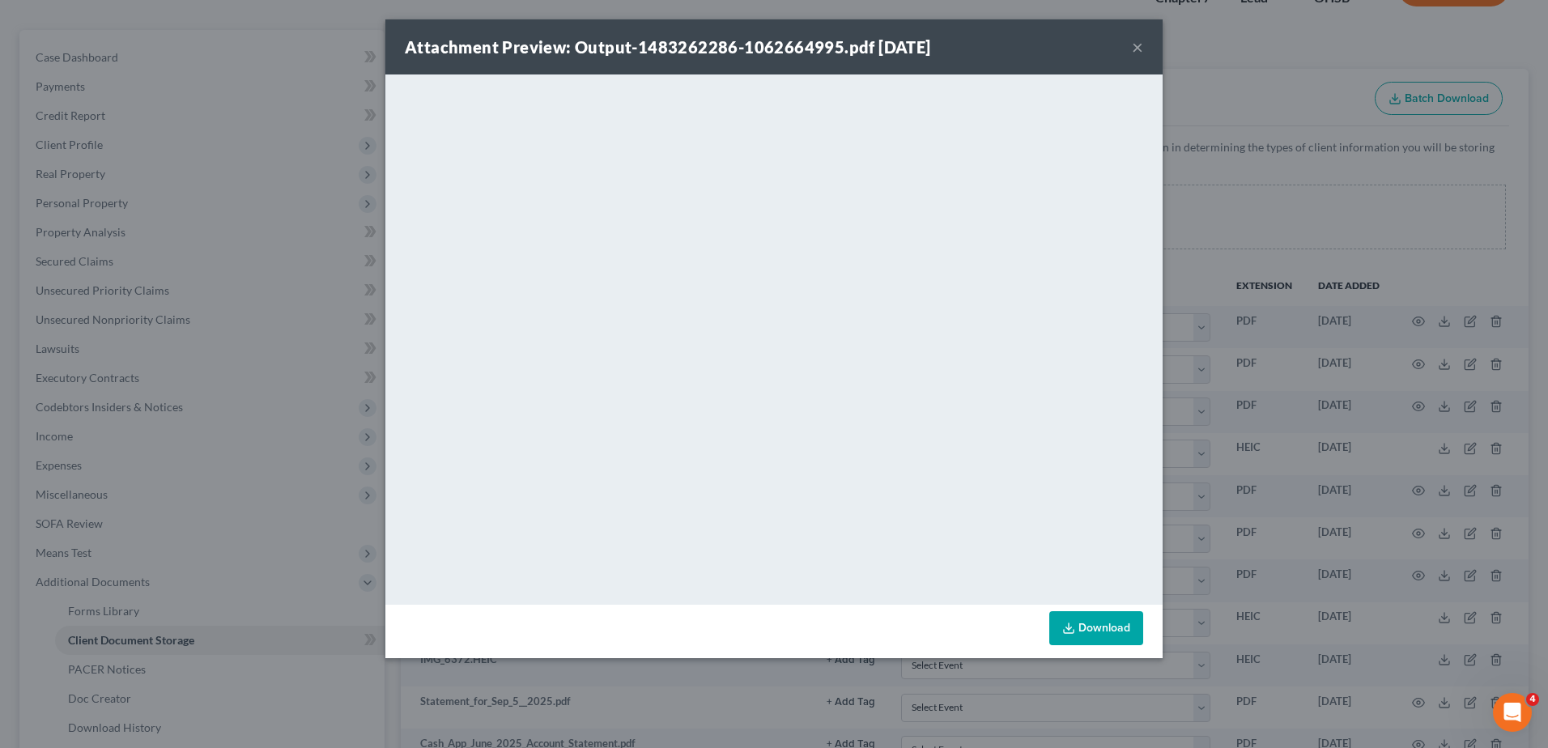
click at [1135, 42] on button "×" at bounding box center [1137, 46] width 11 height 19
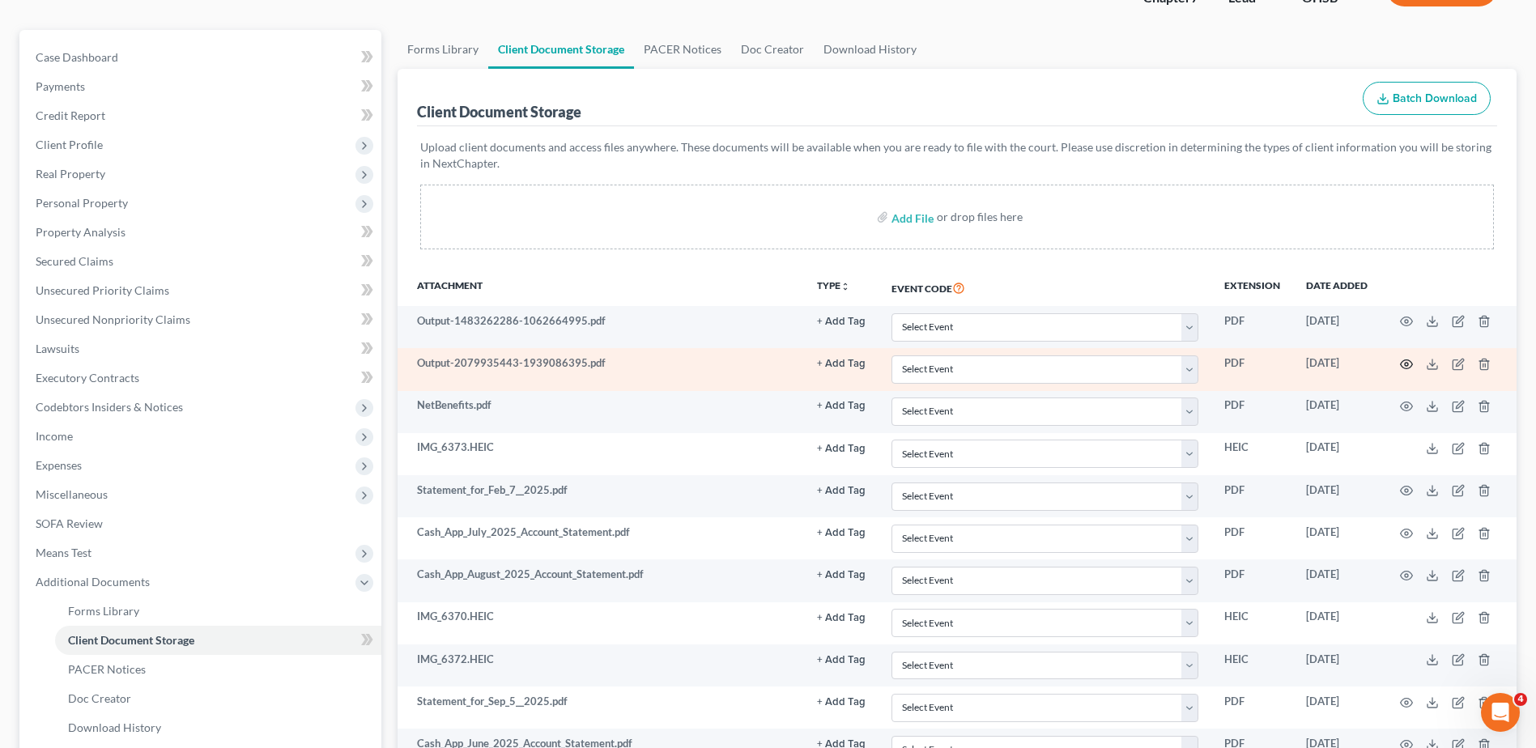
click at [1404, 365] on icon "button" at bounding box center [1406, 364] width 13 height 13
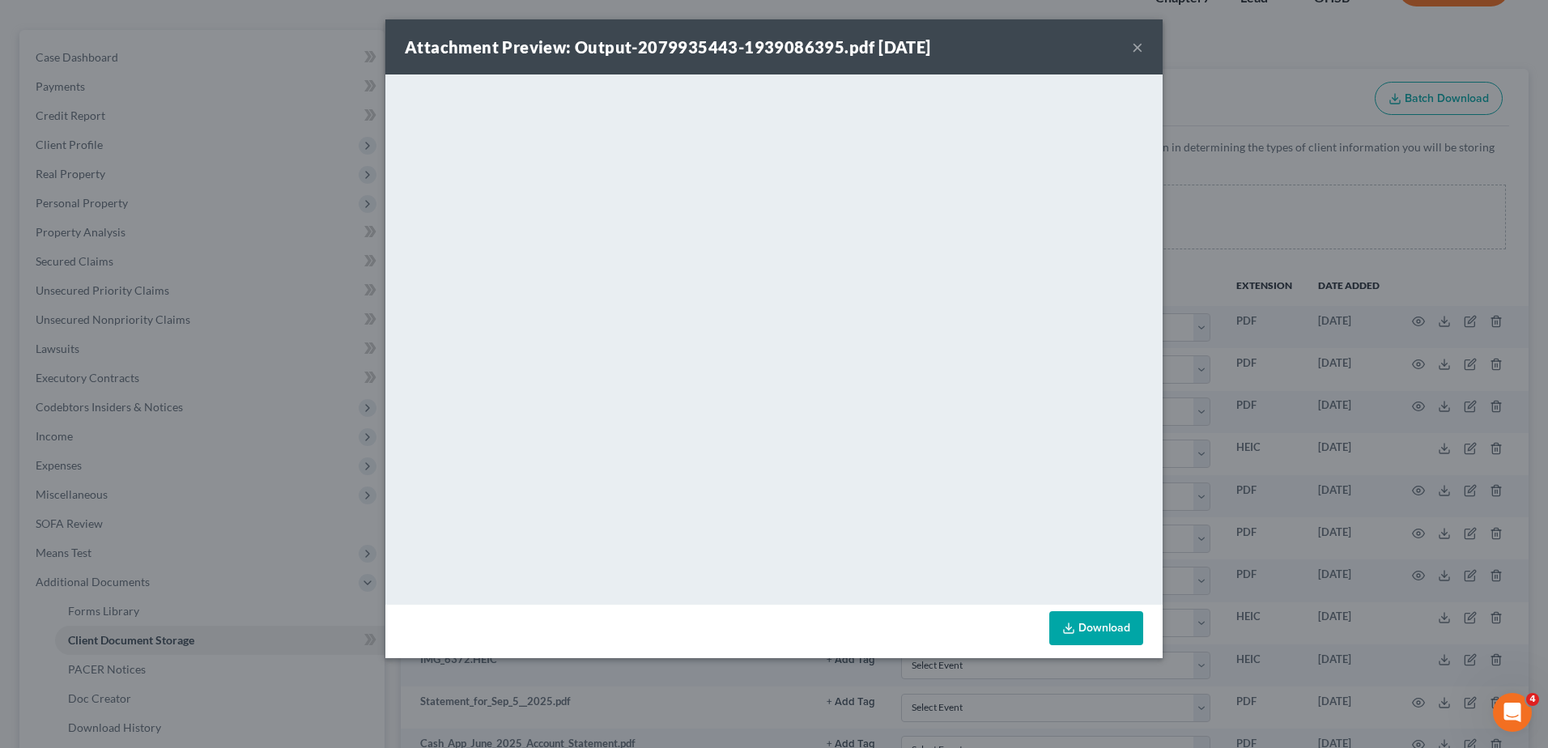
click at [1135, 45] on button "×" at bounding box center [1137, 46] width 11 height 19
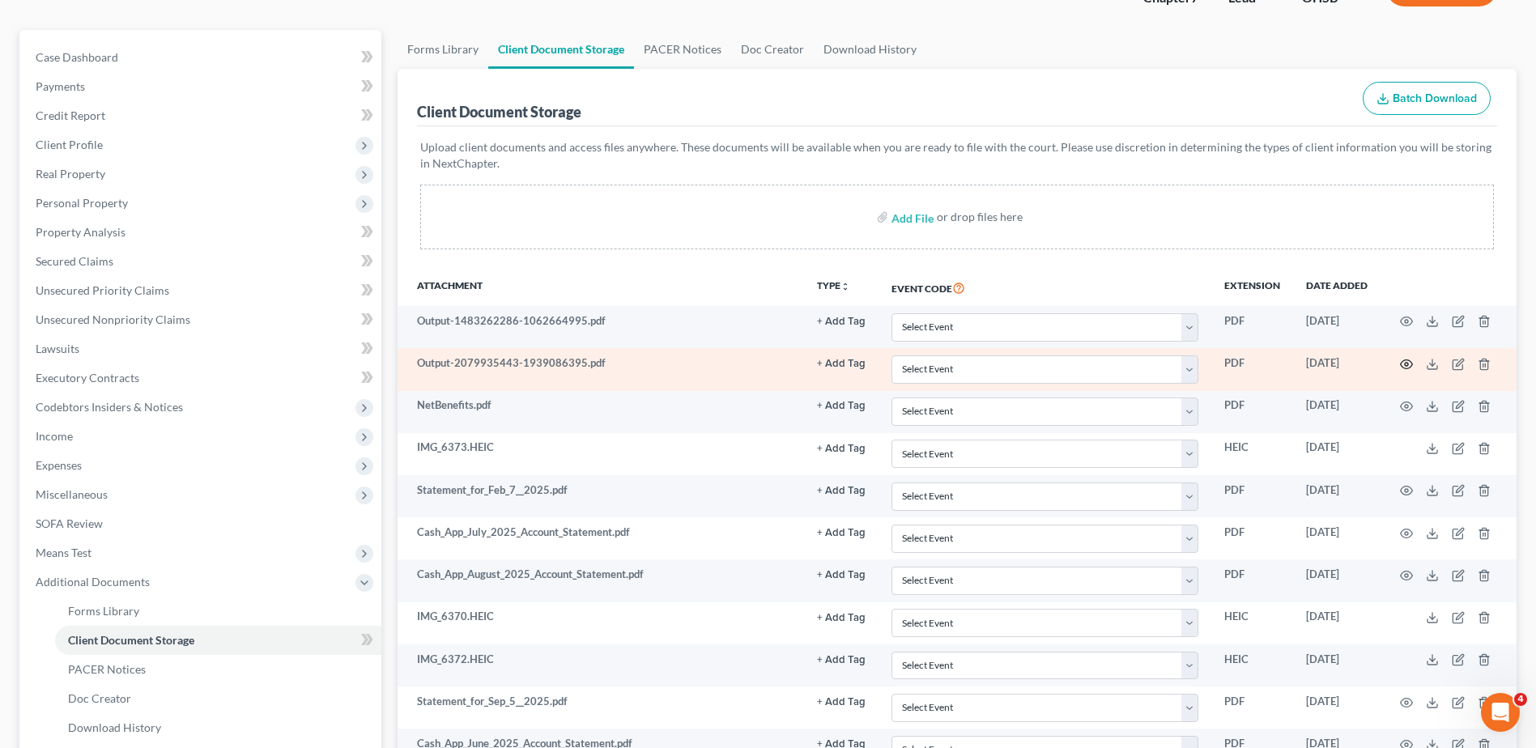
click at [1406, 364] on icon "button" at bounding box center [1406, 364] width 13 height 13
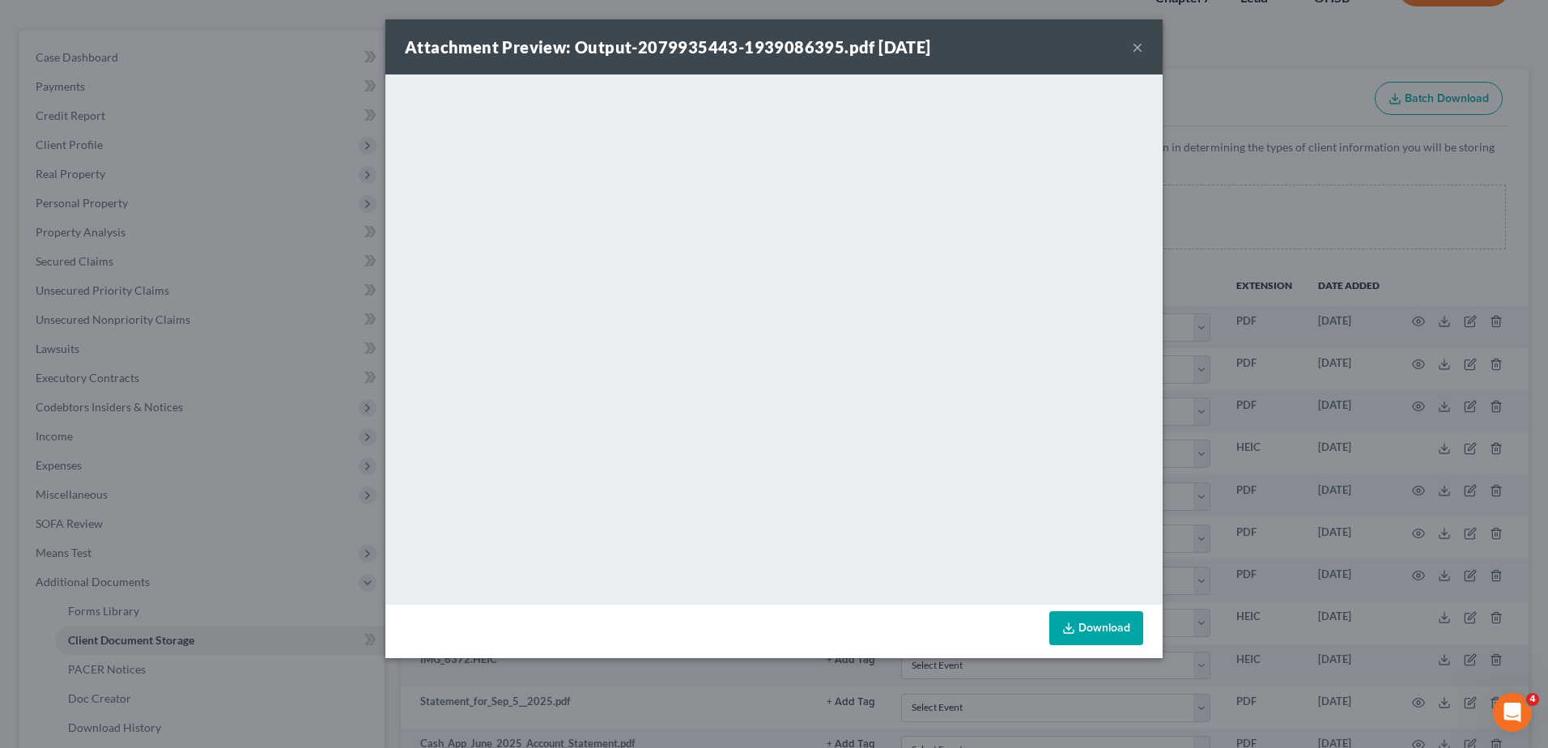
click at [1132, 47] on button "×" at bounding box center [1137, 46] width 11 height 19
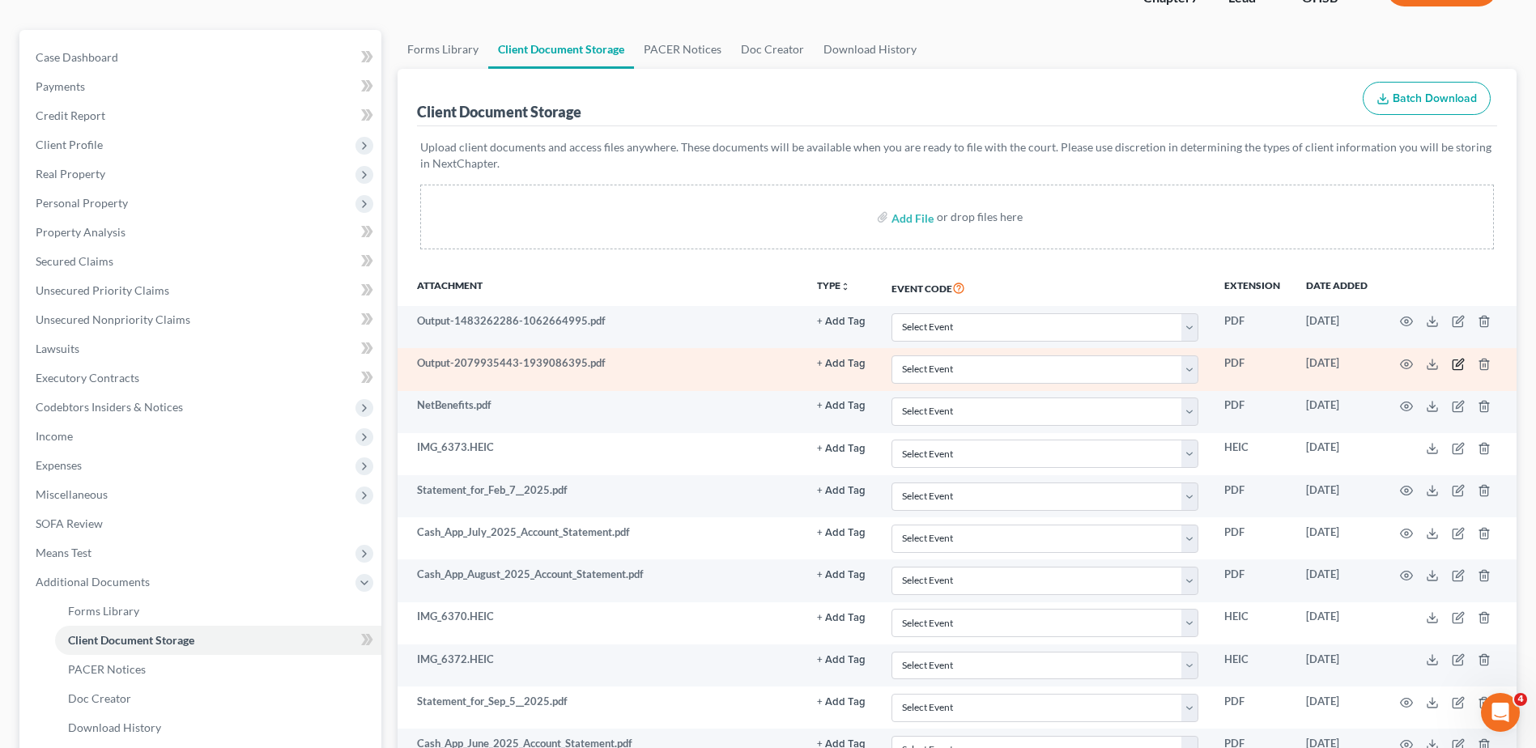
click at [1458, 368] on icon "button" at bounding box center [1458, 364] width 13 height 13
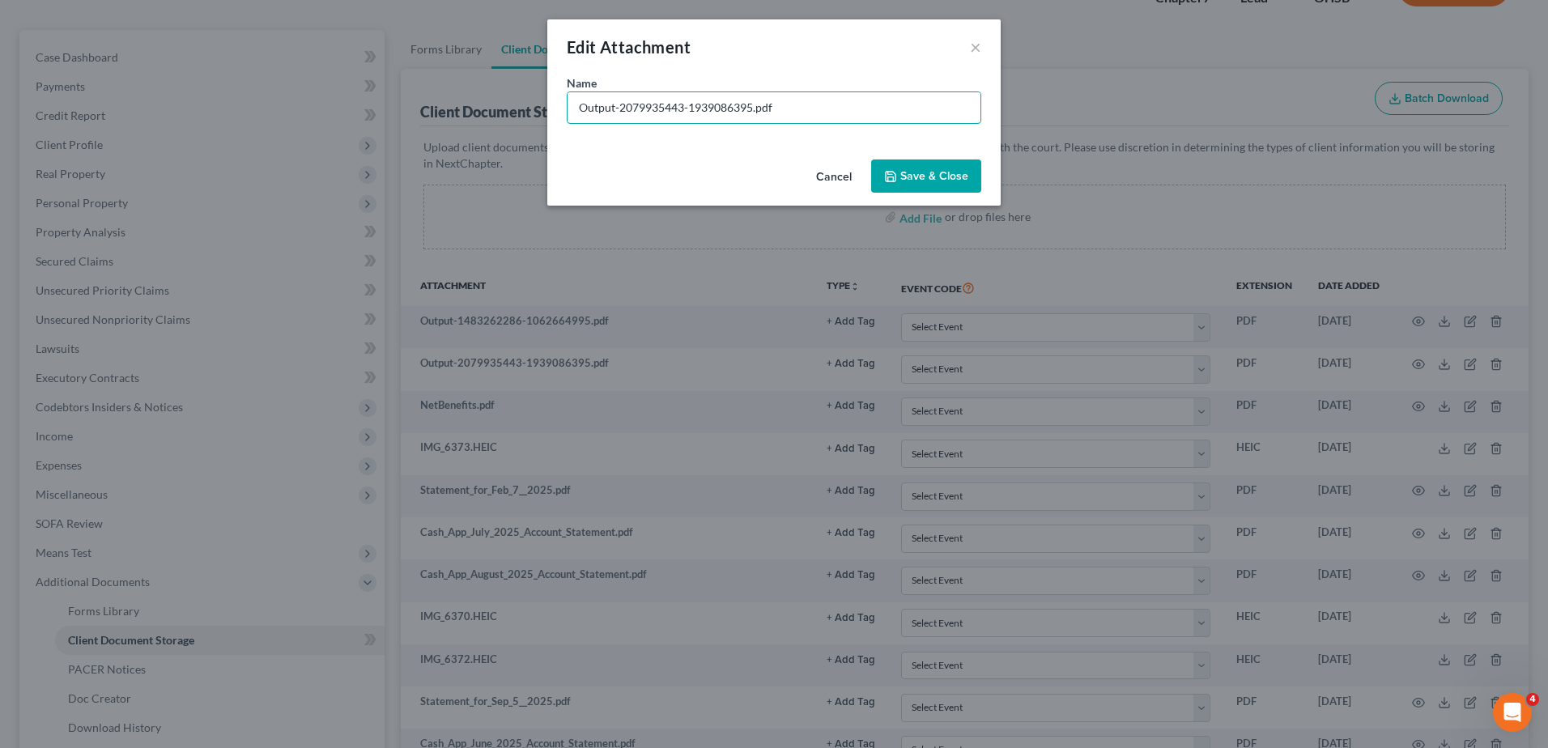
drag, startPoint x: 755, startPoint y: 105, endPoint x: 436, endPoint y: 138, distance: 320.8
click at [436, 138] on div "Edit Attachment × Name * Output-2079935443-1939086395.pdf Cancel Save & Close" at bounding box center [774, 374] width 1548 height 748
type input "Car Insurance.pdf"
click at [910, 177] on span "Save & Close" at bounding box center [934, 176] width 68 height 14
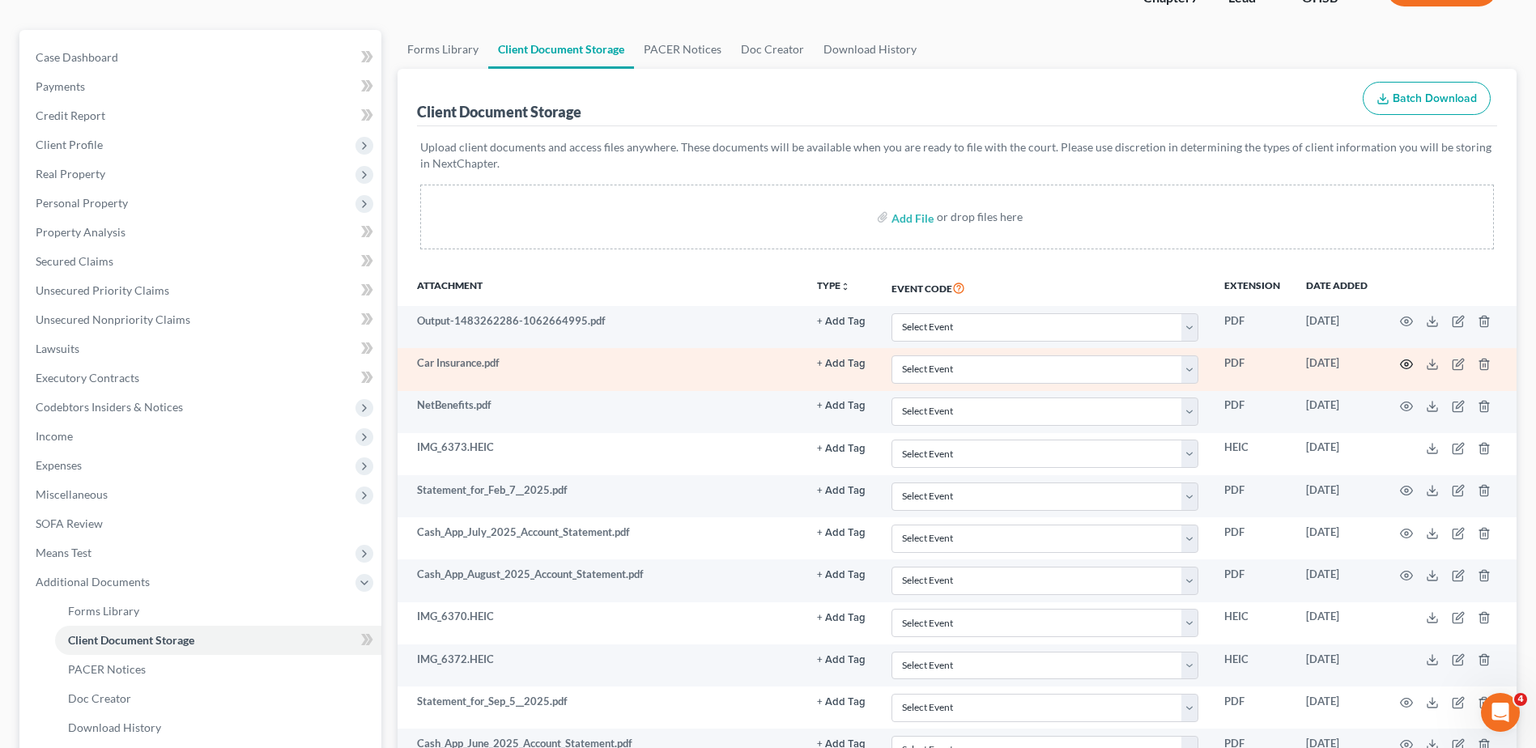
click at [1405, 360] on icon "button" at bounding box center [1407, 364] width 12 height 9
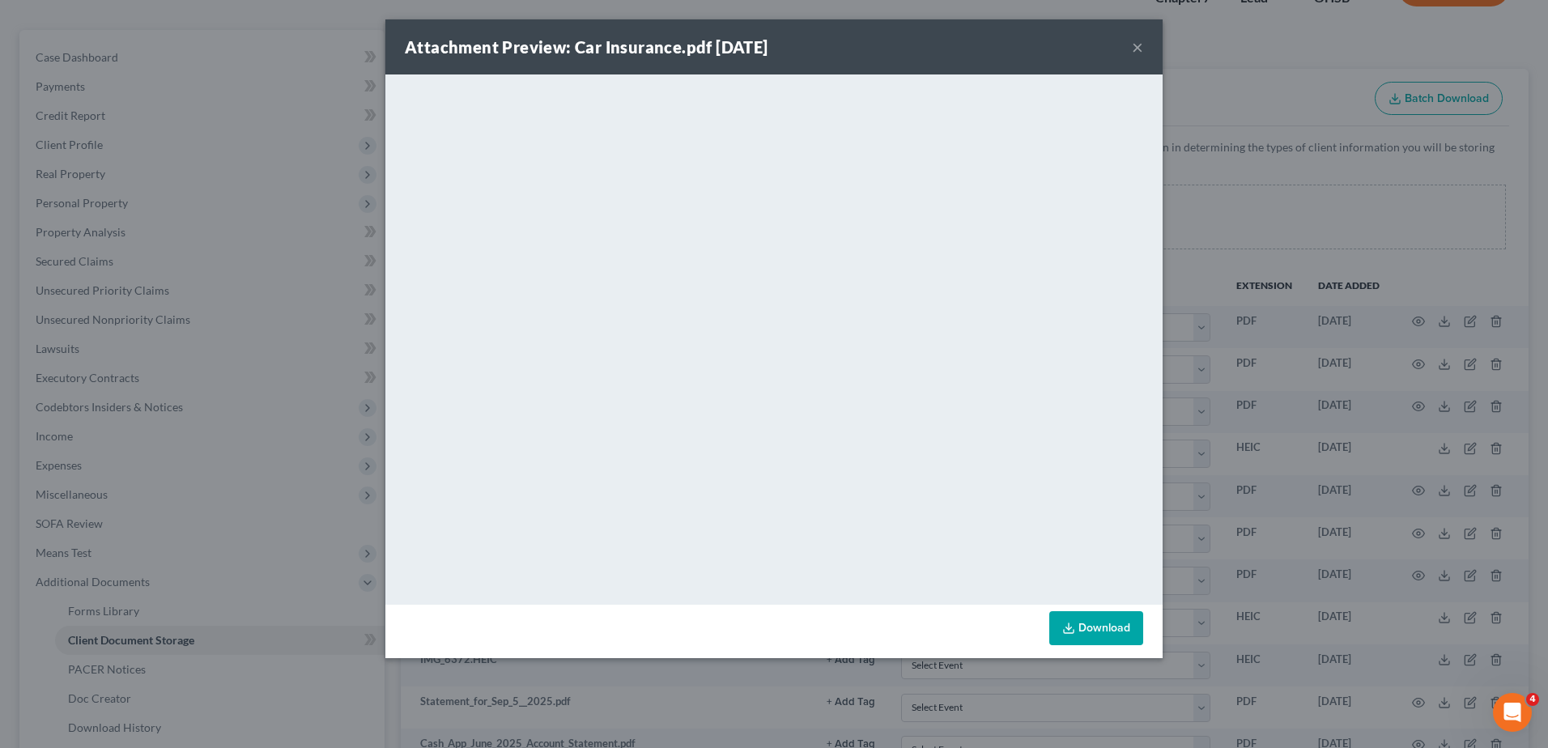
click at [1139, 46] on button "×" at bounding box center [1137, 46] width 11 height 19
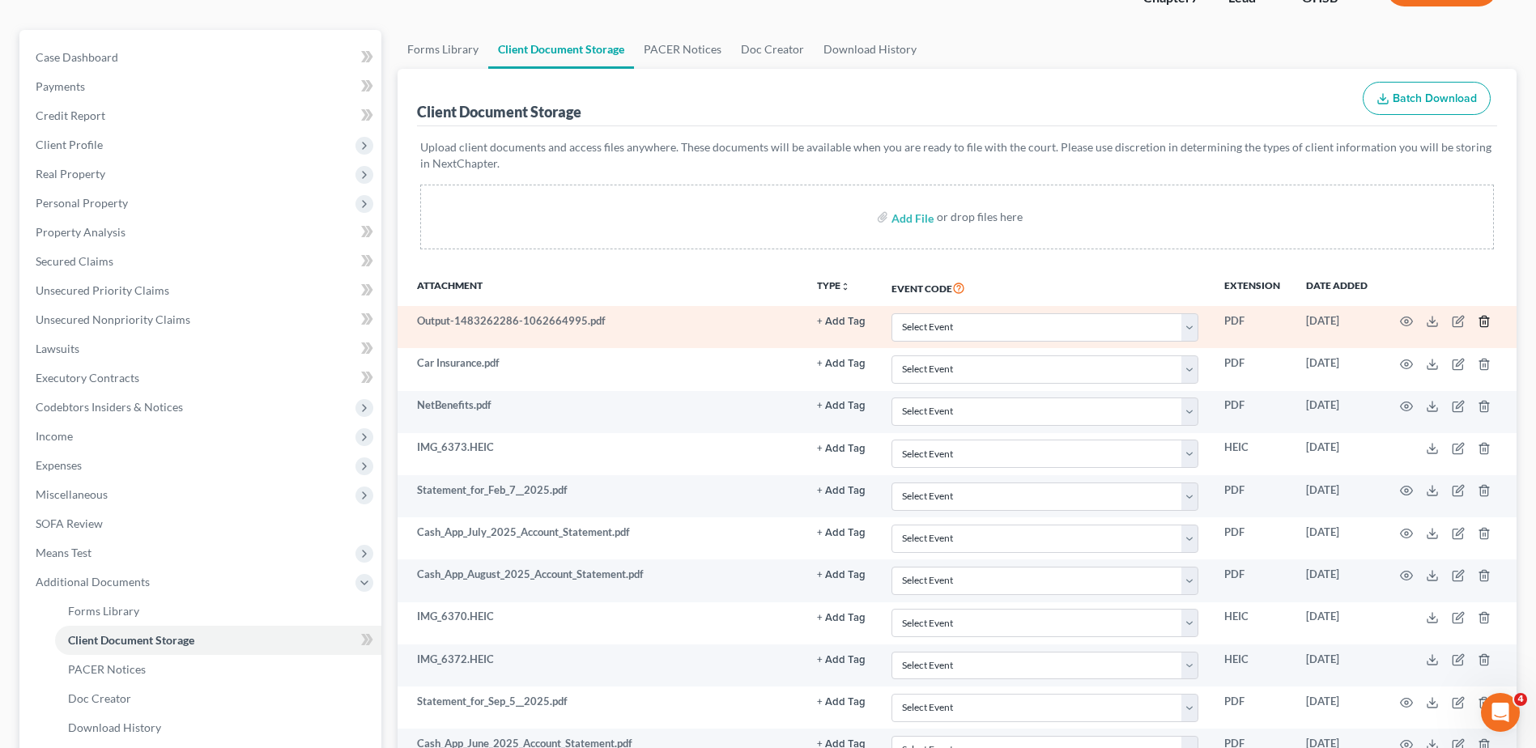
click at [1484, 320] on icon "button" at bounding box center [1484, 321] width 13 height 13
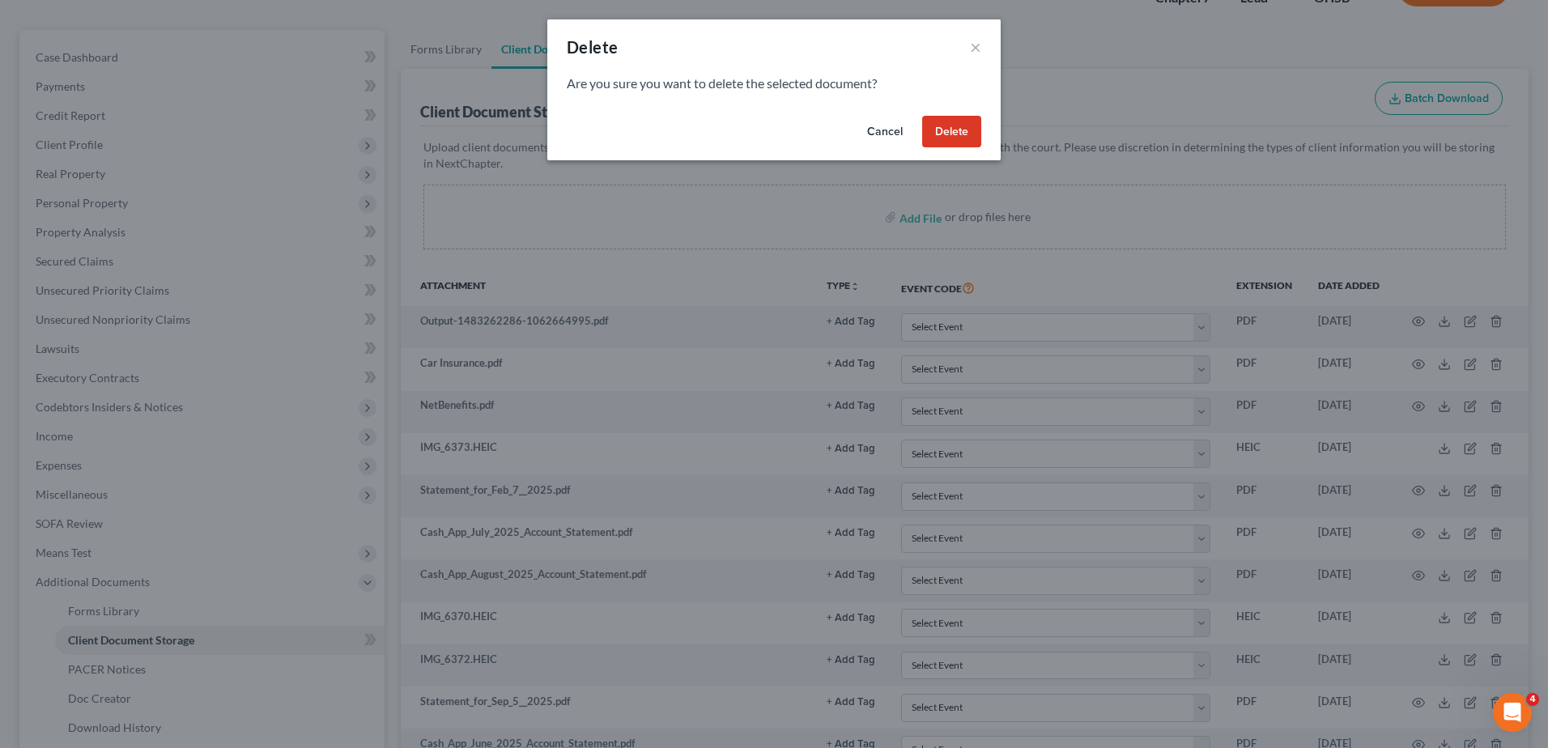
click at [958, 120] on button "Delete" at bounding box center [951, 132] width 59 height 32
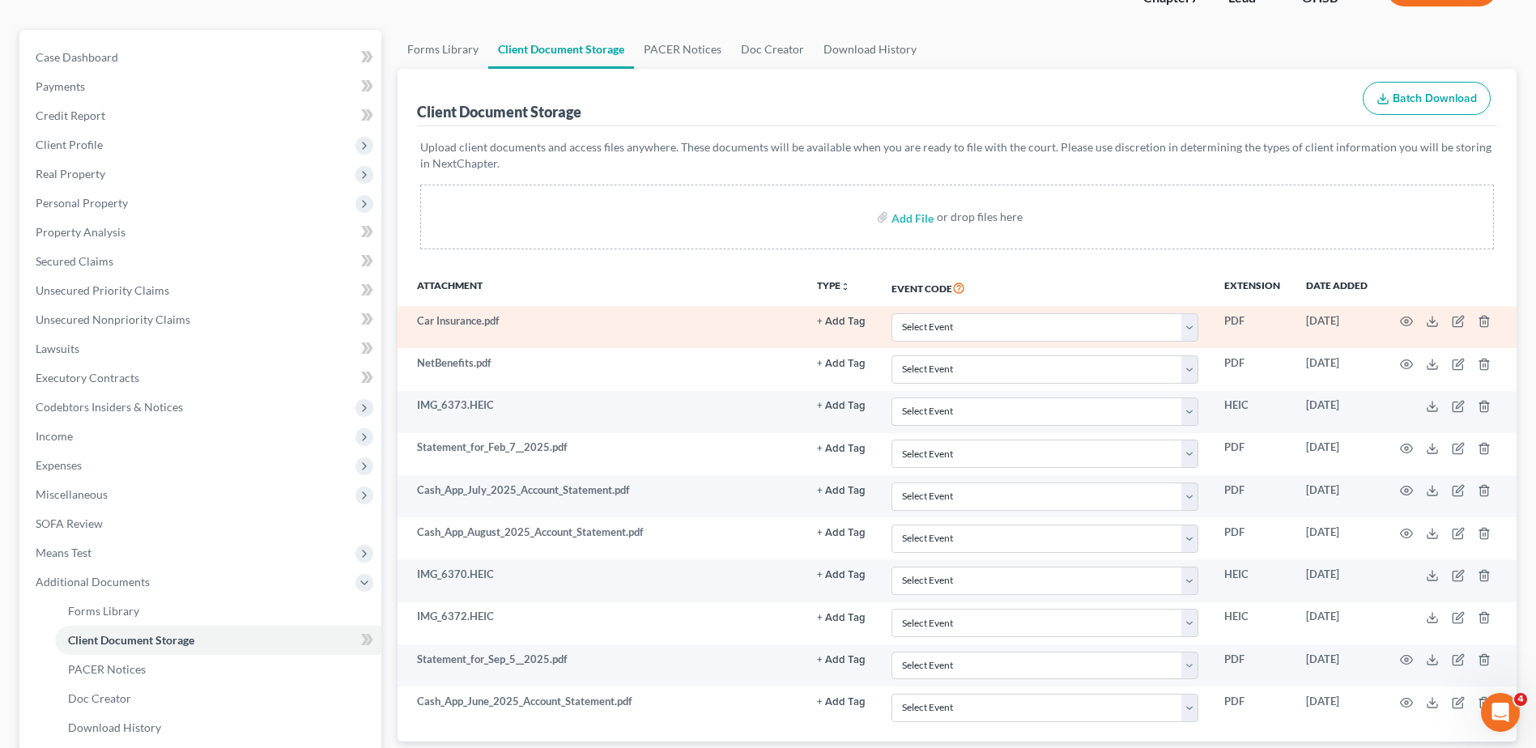
click at [833, 320] on button "+ Add Tag" at bounding box center [841, 322] width 49 height 11
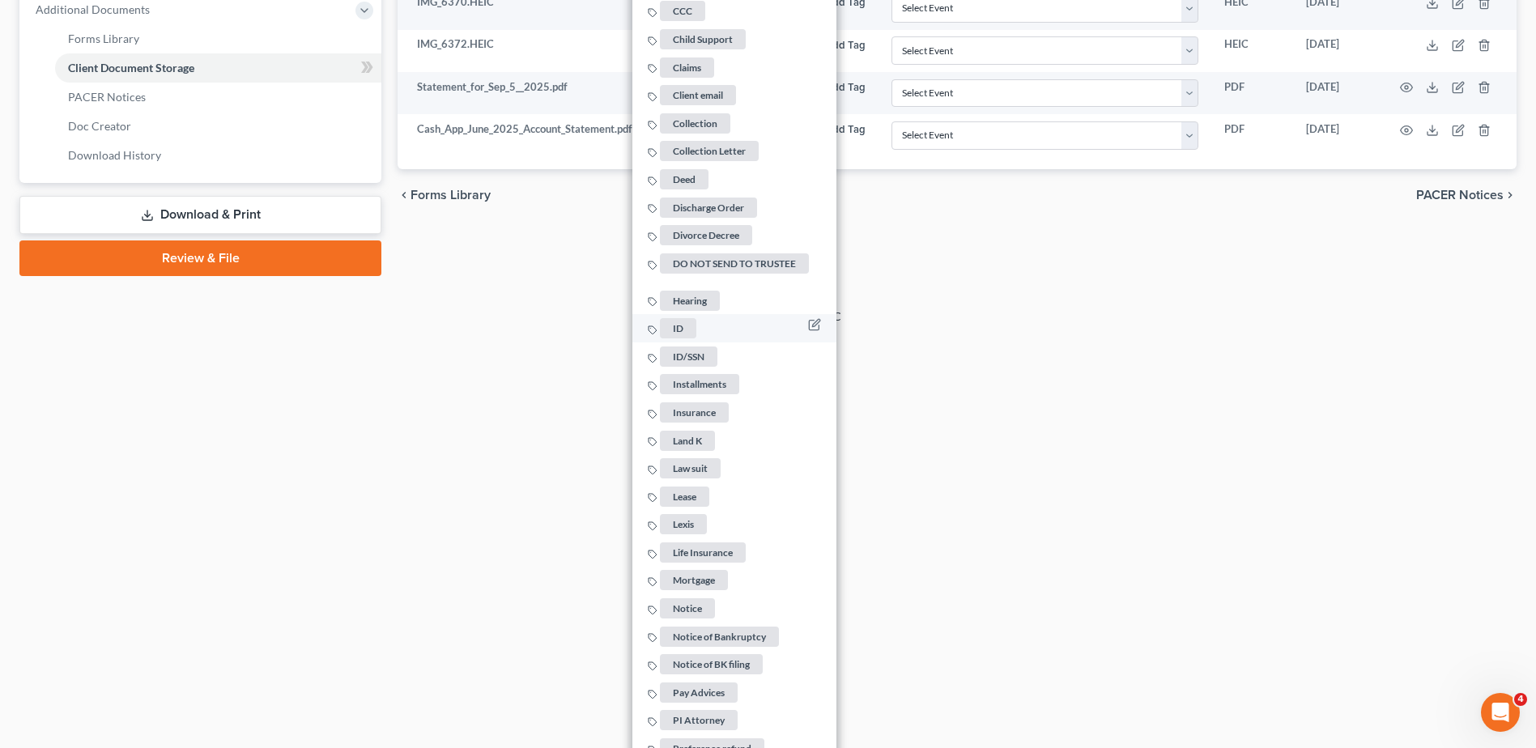
scroll to position [697, 0]
click at [696, 406] on span "Insurance" at bounding box center [694, 413] width 69 height 20
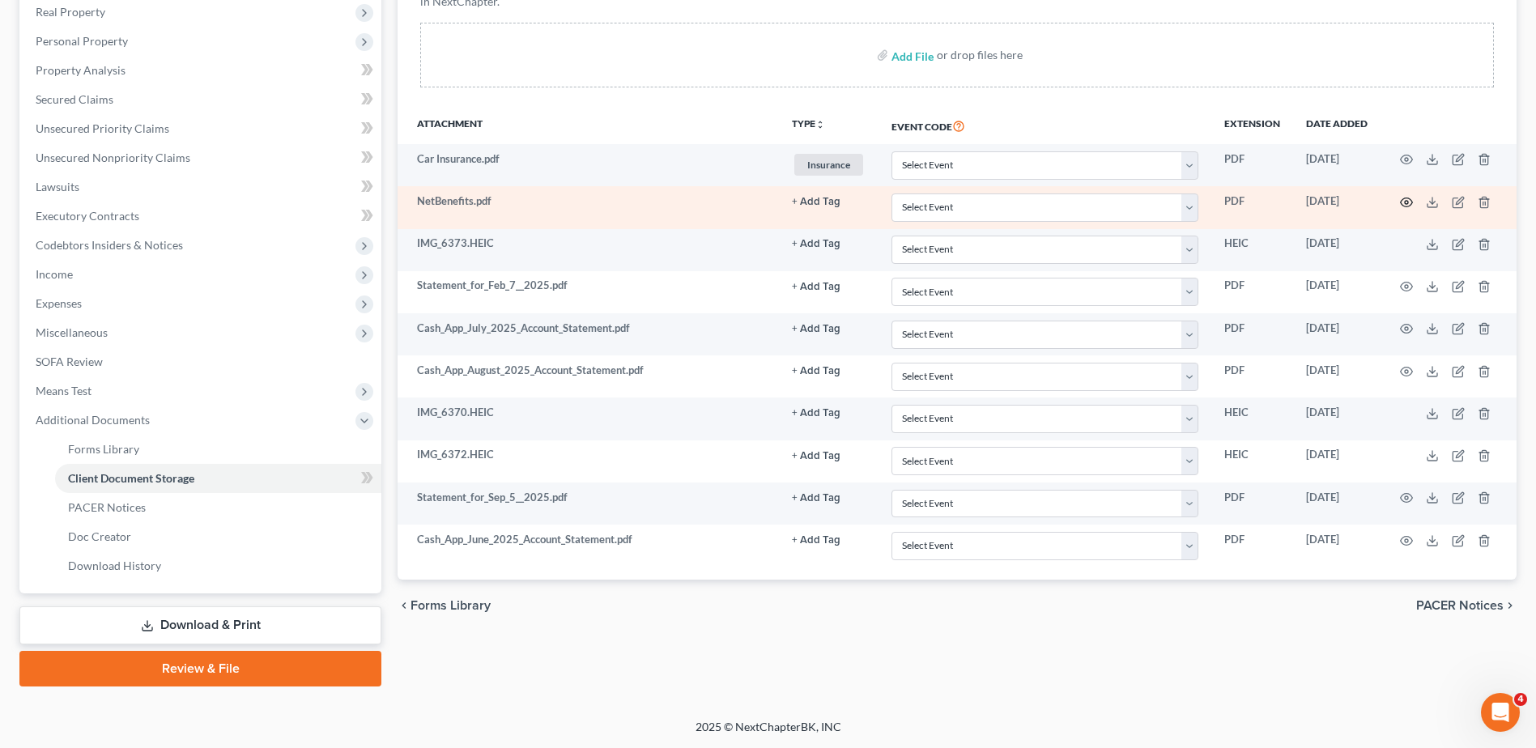
click at [1405, 202] on circle "button" at bounding box center [1406, 202] width 3 height 3
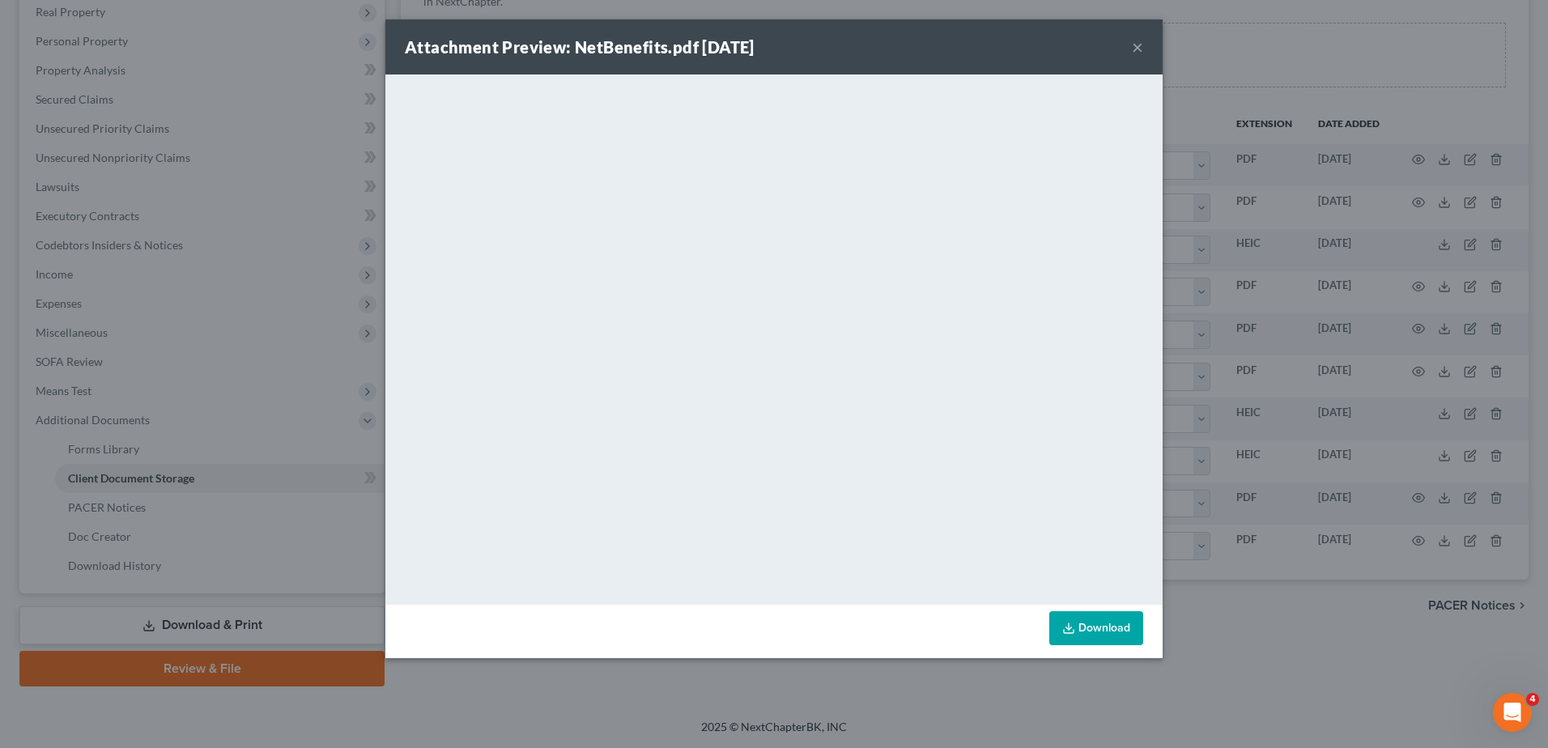
click at [1138, 47] on button "×" at bounding box center [1137, 46] width 11 height 19
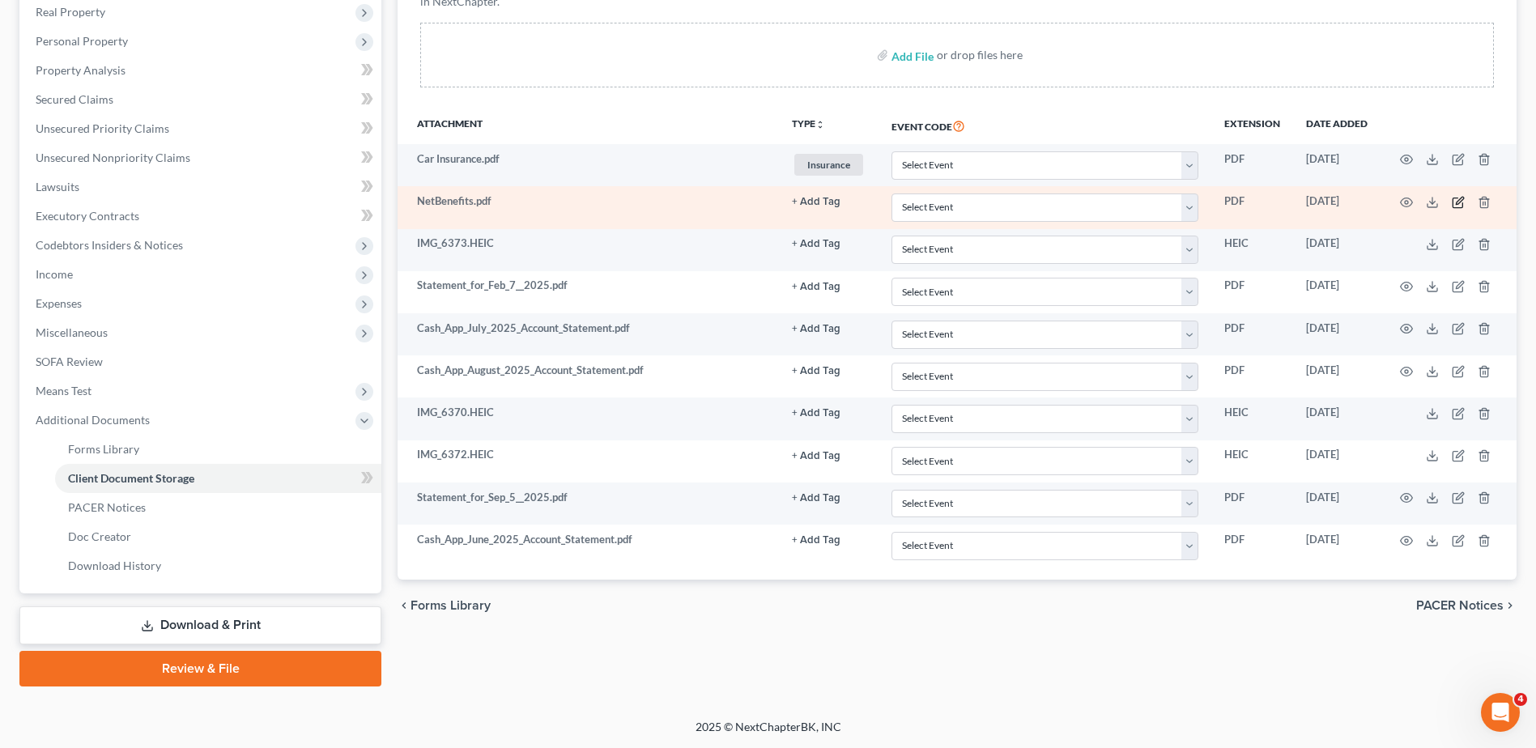
click at [1458, 203] on icon "button" at bounding box center [1458, 202] width 13 height 13
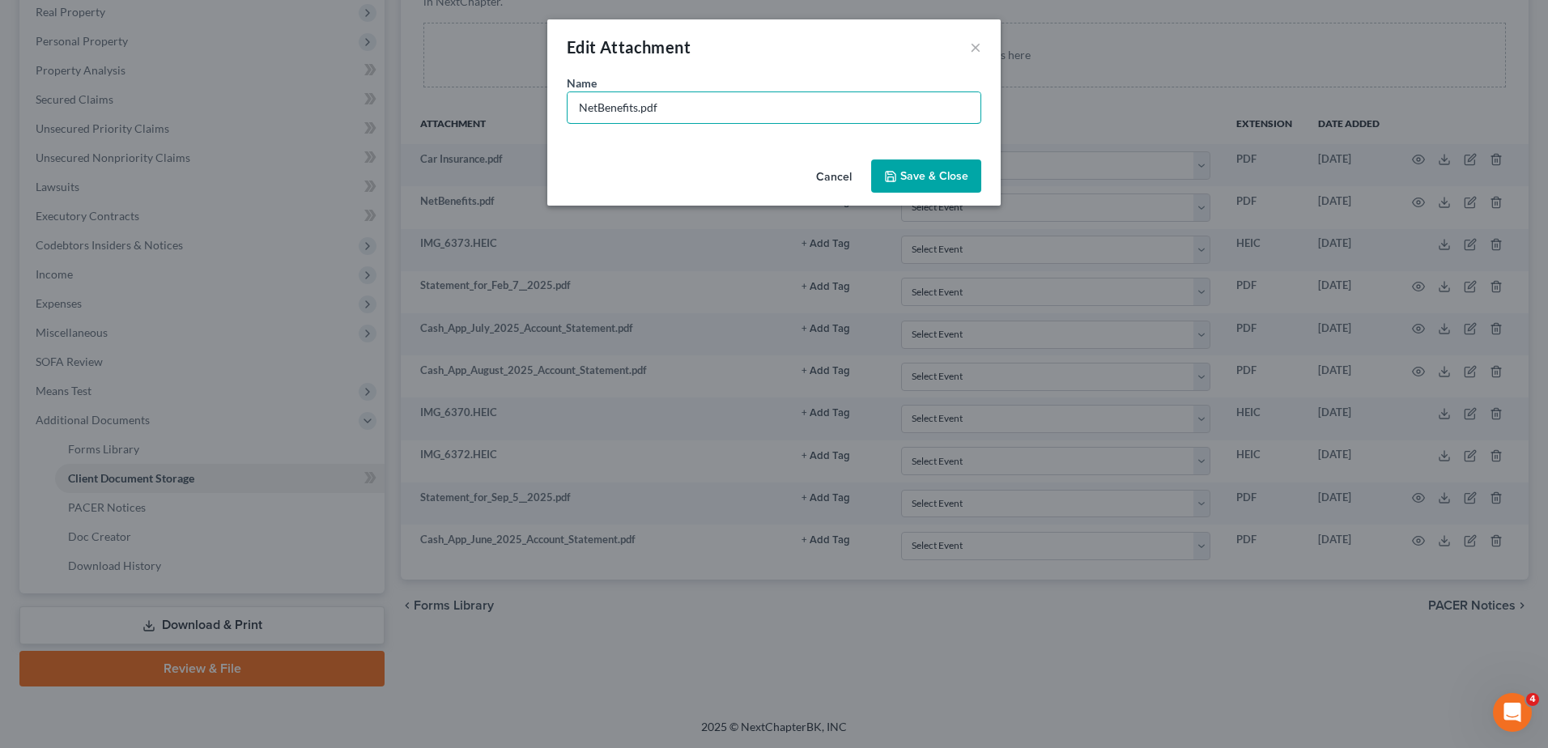
drag, startPoint x: 639, startPoint y: 109, endPoint x: 381, endPoint y: 108, distance: 257.5
click at [381, 109] on div "Edit Attachment × Name * NetBenefits.pdf Cancel Save & Close" at bounding box center [774, 374] width 1548 height 748
type input "401(k) Statement.pdf"
click at [920, 179] on span "Save & Close" at bounding box center [934, 176] width 68 height 14
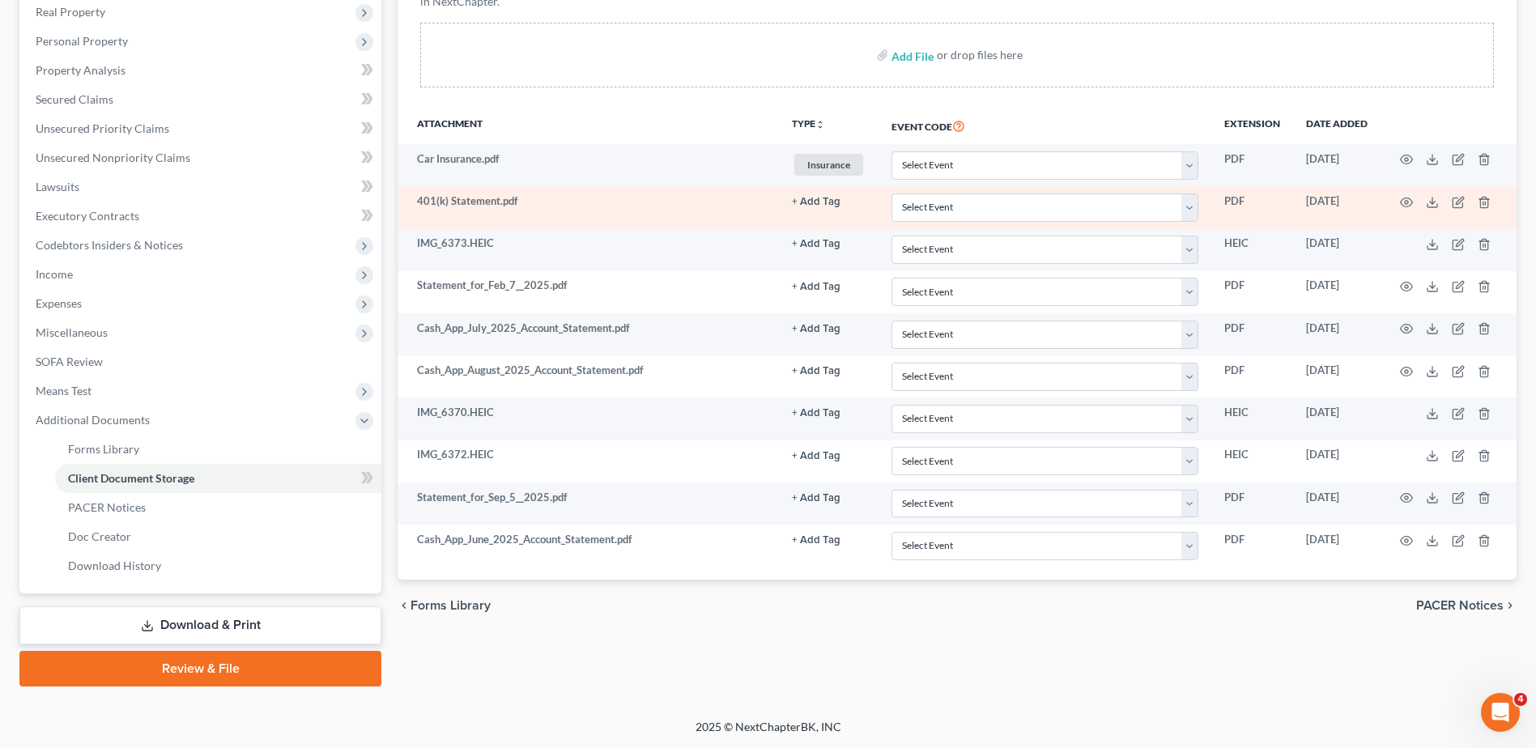
click at [821, 199] on button "+ Add Tag" at bounding box center [816, 202] width 49 height 11
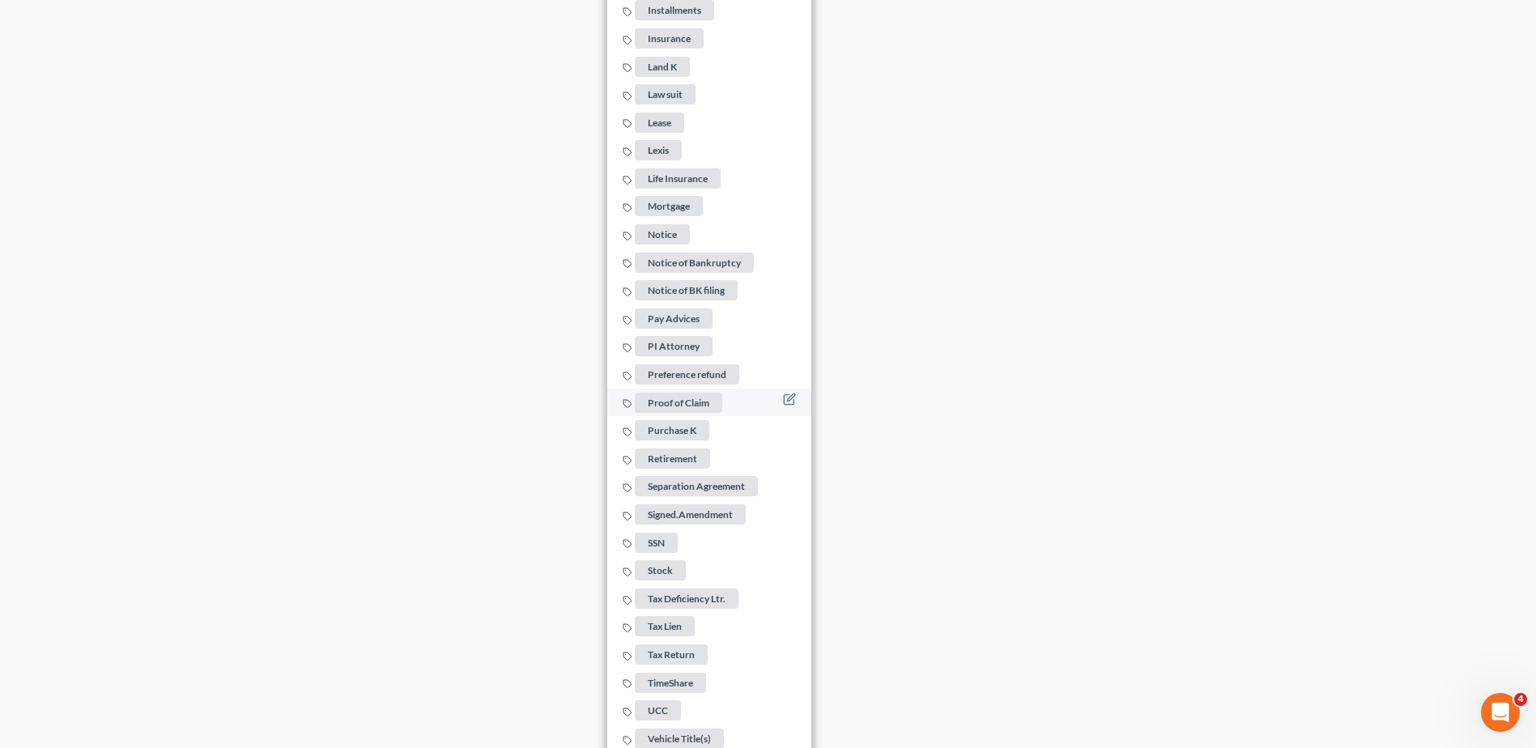
scroll to position [1144, 0]
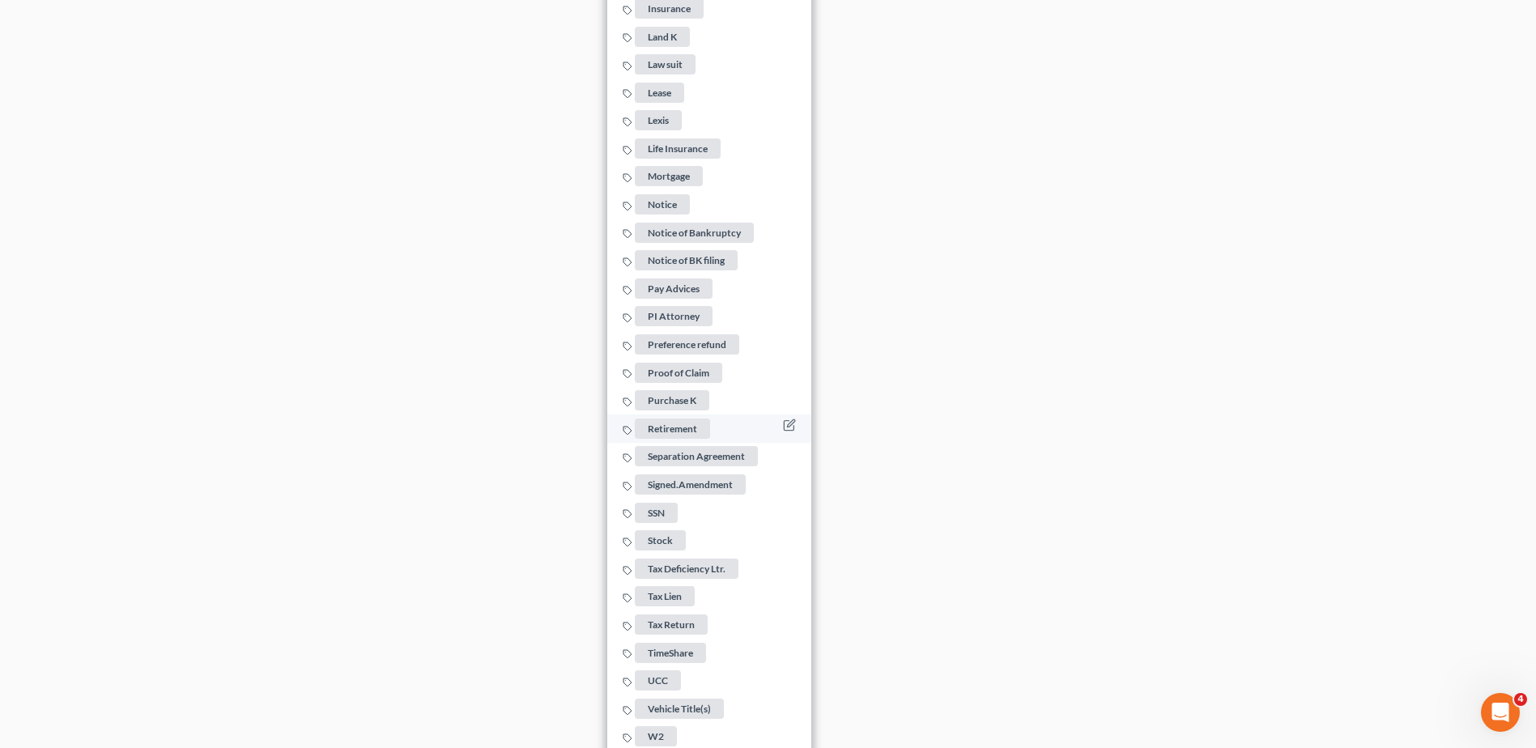
click at [690, 420] on span "Retirement" at bounding box center [672, 429] width 75 height 20
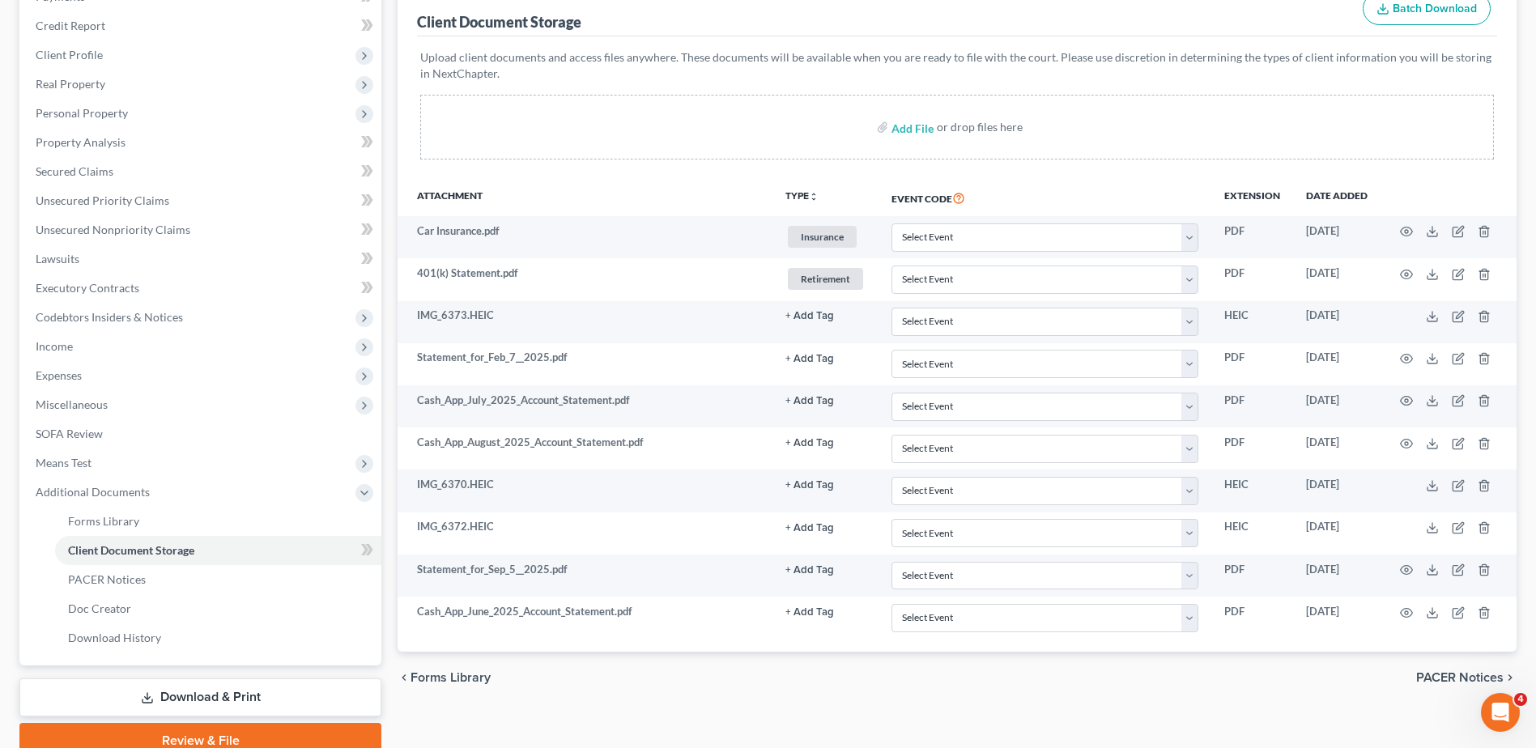
scroll to position [243, 0]
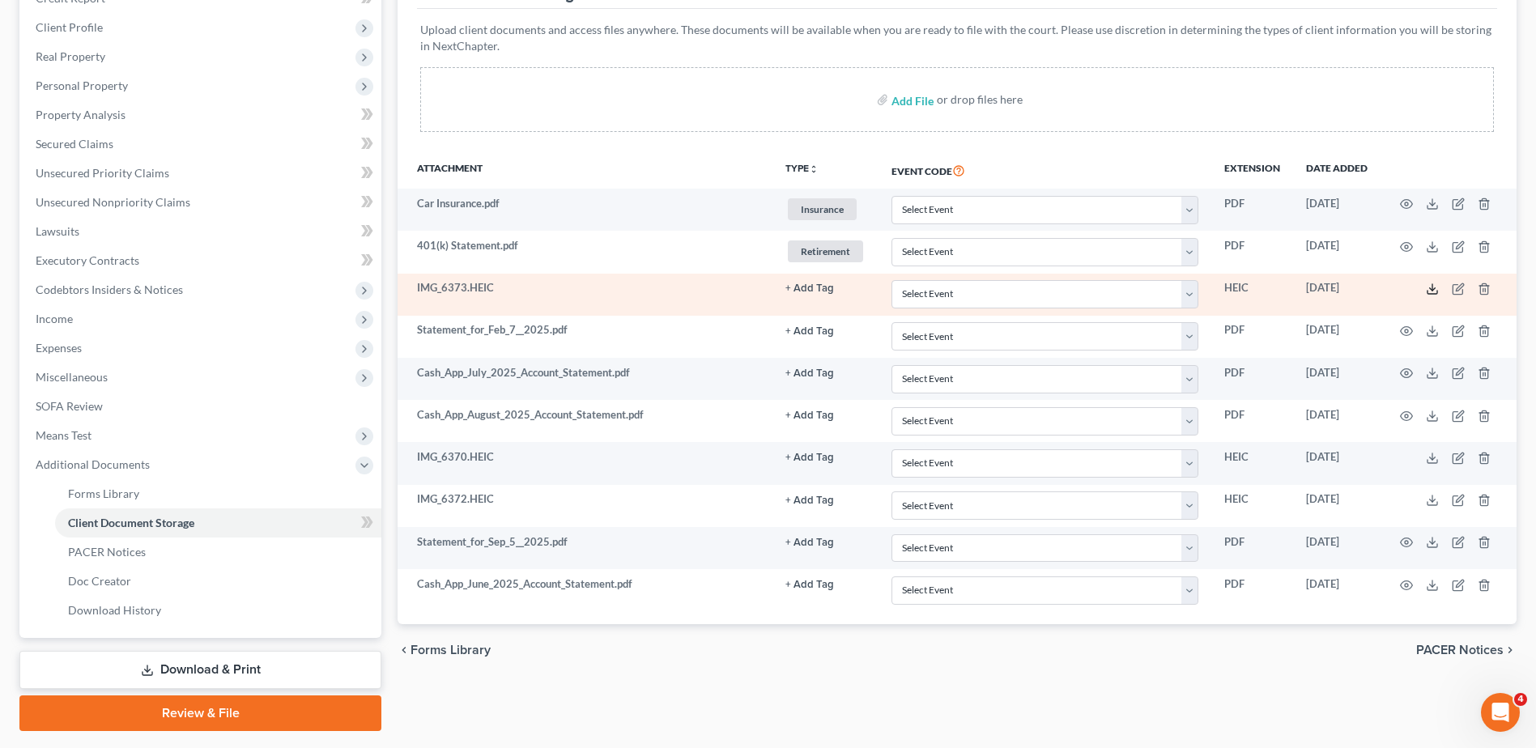
click at [1430, 290] on icon at bounding box center [1432, 289] width 13 height 13
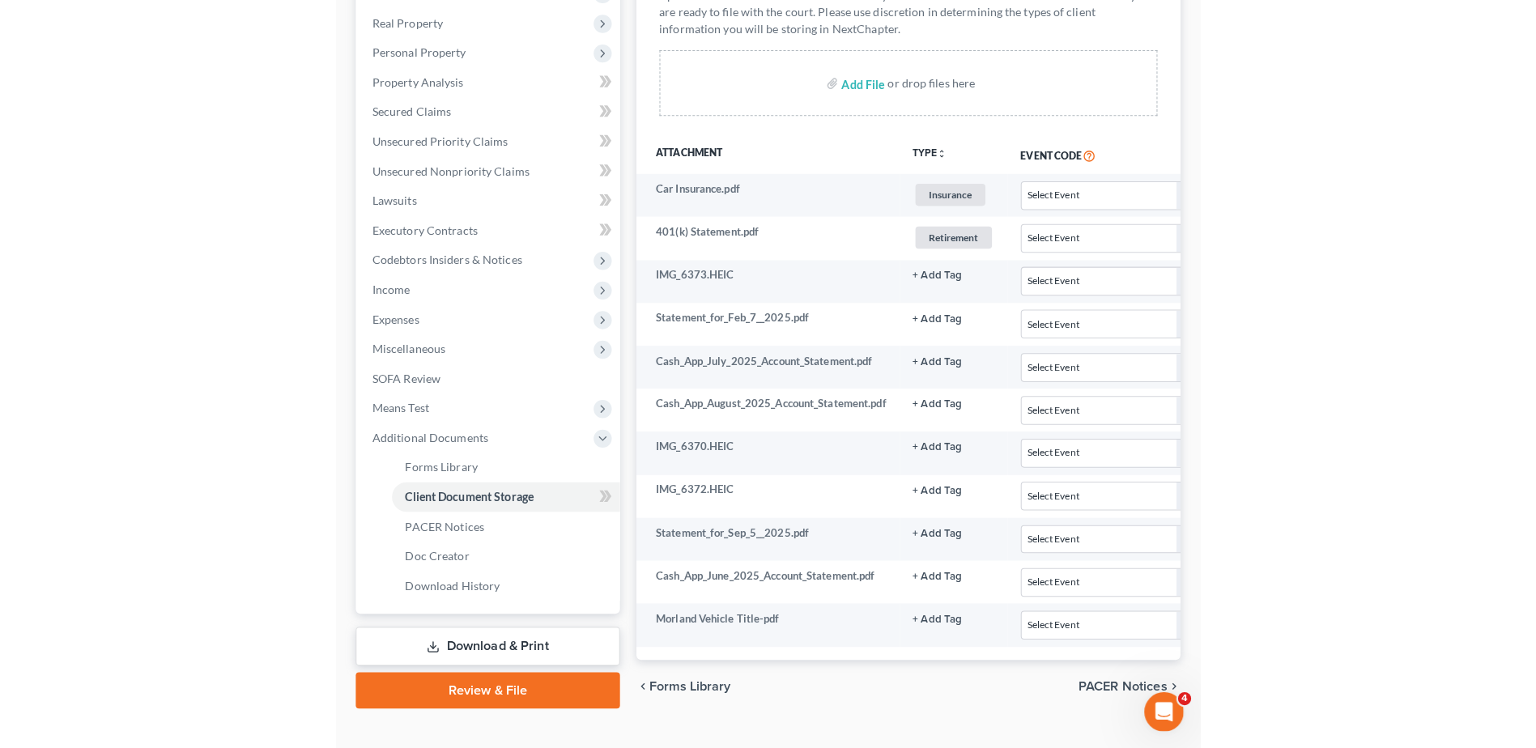
scroll to position [287, 0]
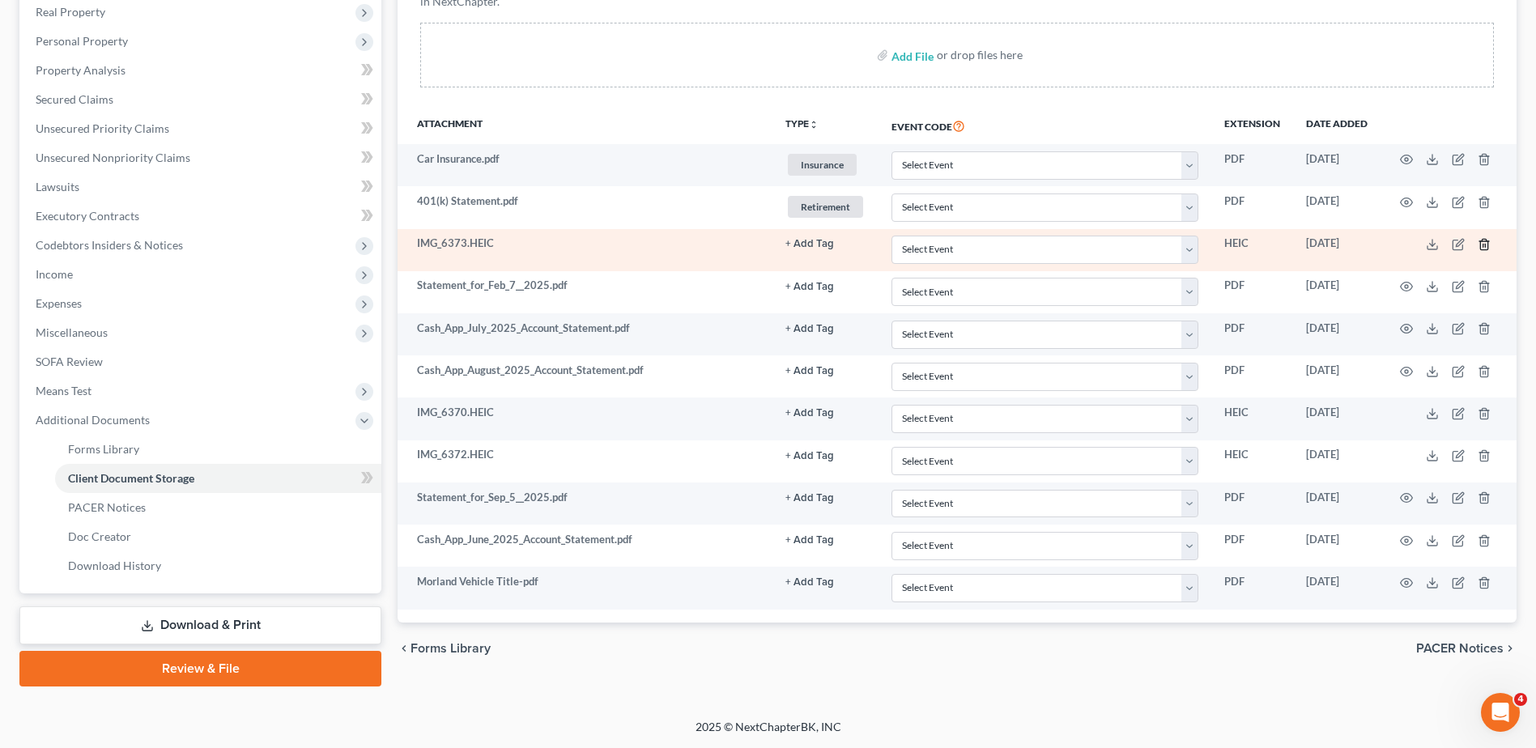
click at [1484, 243] on icon "button" at bounding box center [1484, 244] width 13 height 13
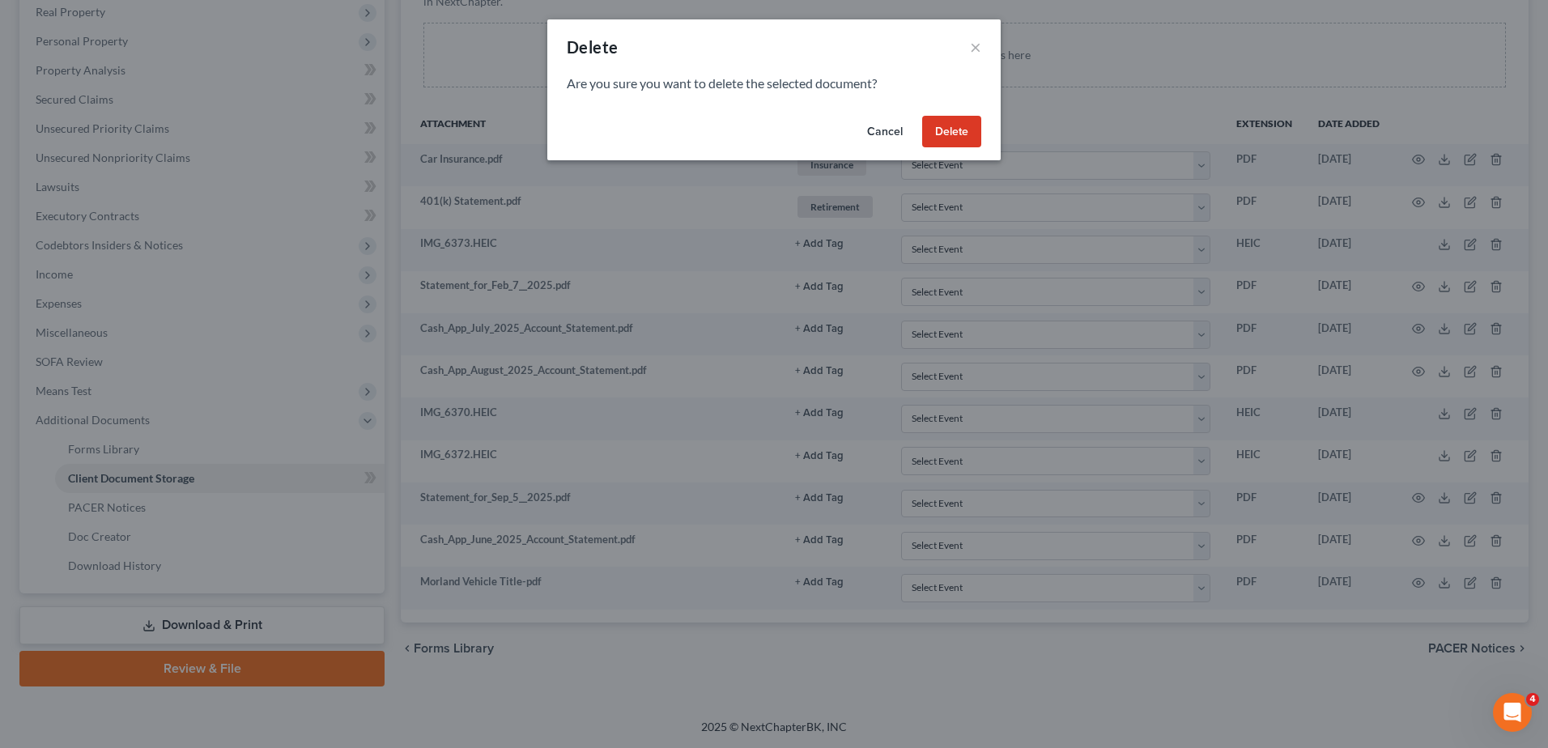
click at [968, 133] on button "Delete" at bounding box center [951, 132] width 59 height 32
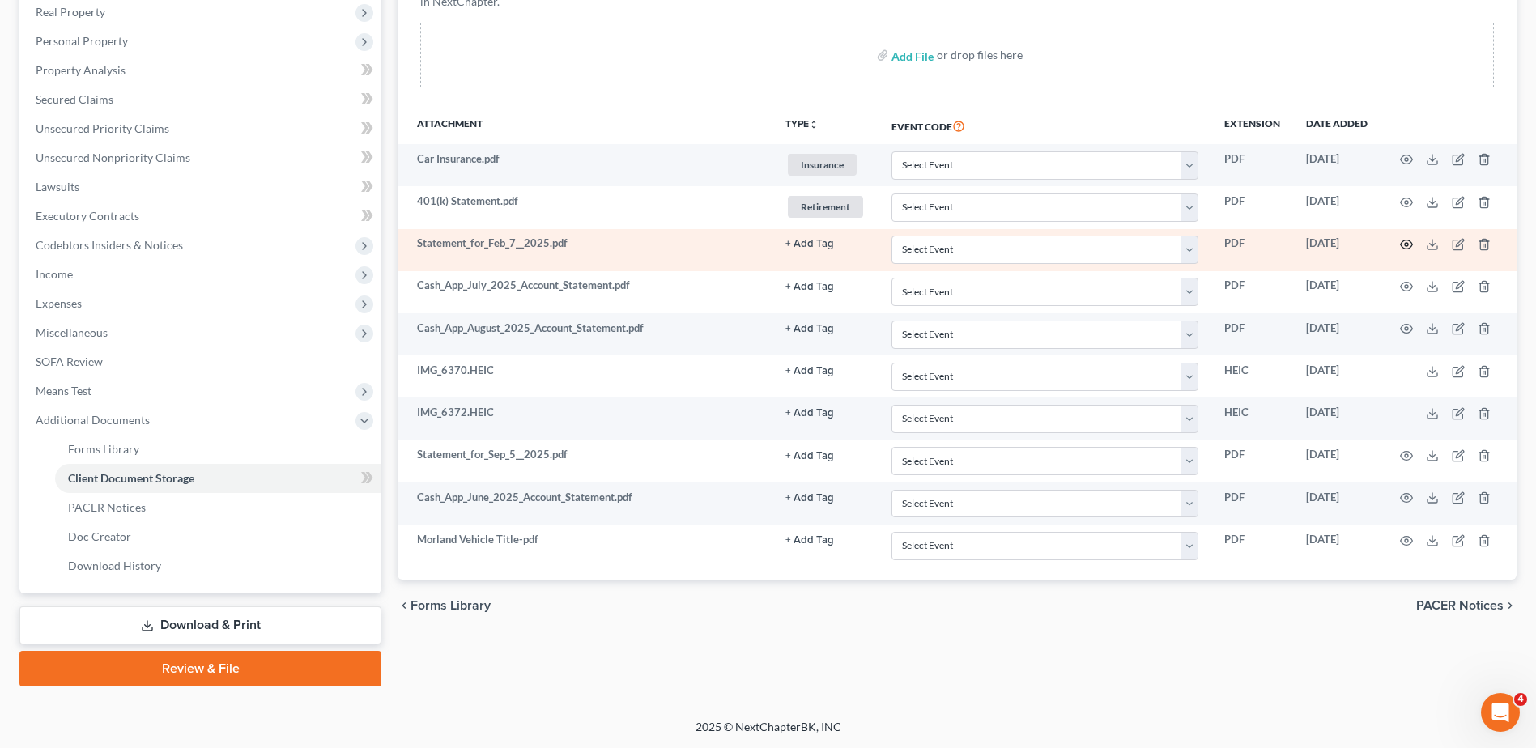
click at [1405, 244] on circle "button" at bounding box center [1406, 244] width 3 height 3
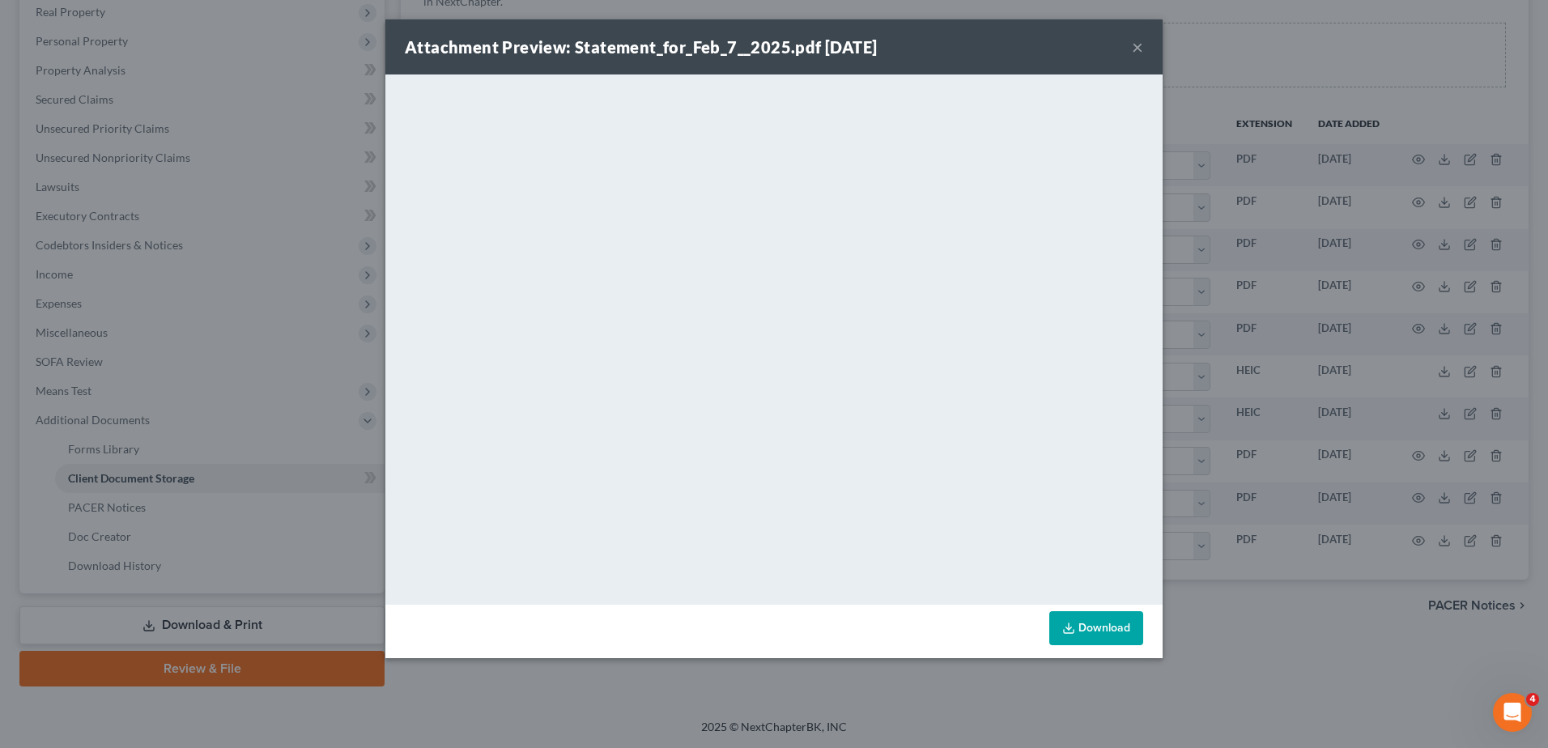
click at [1138, 45] on button "×" at bounding box center [1137, 46] width 11 height 19
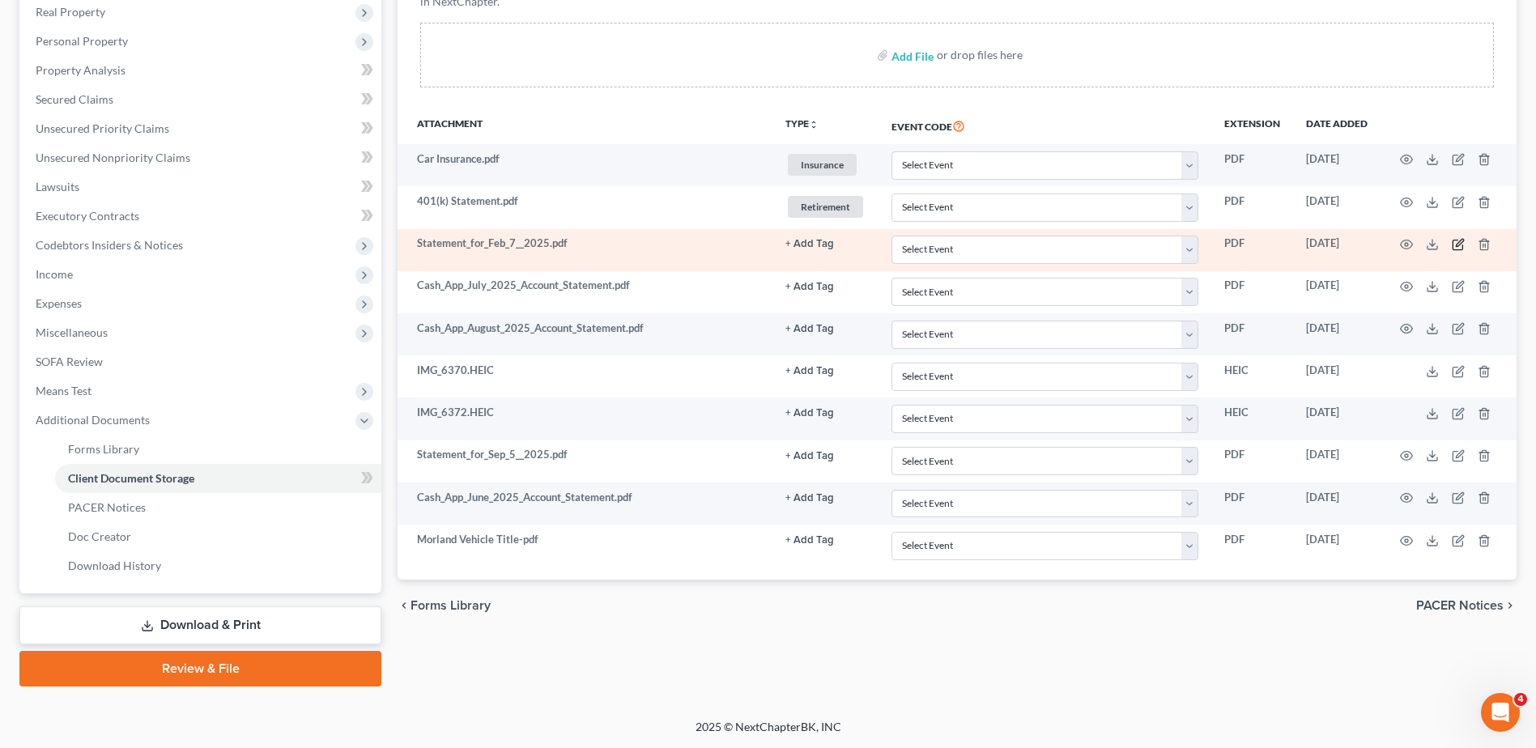
click at [1457, 246] on icon "button" at bounding box center [1459, 242] width 7 height 7
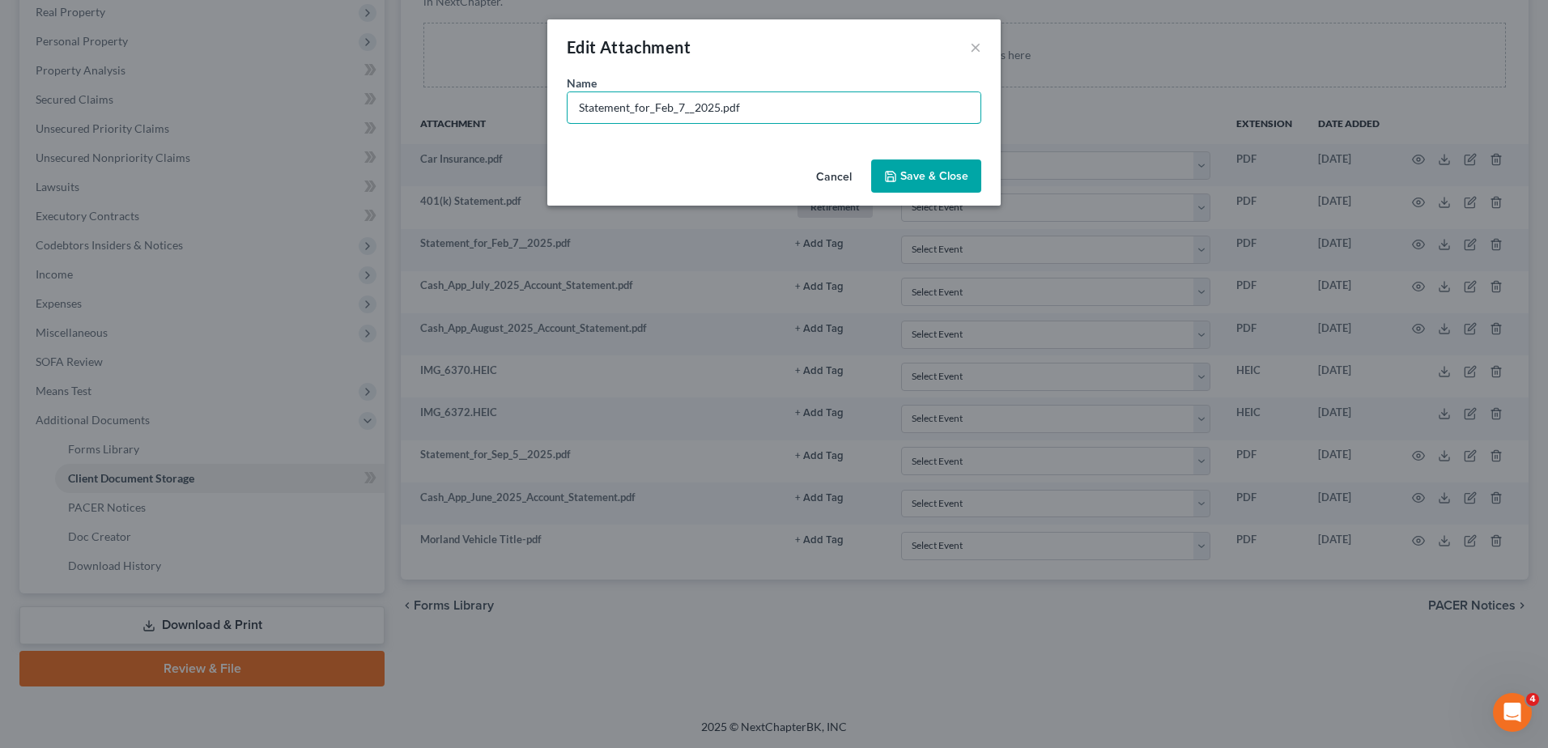
drag, startPoint x: 717, startPoint y: 108, endPoint x: 374, endPoint y: 133, distance: 344.2
click at [374, 133] on div "Edit Attachment × Name * Statement_for_Feb_7__2025.pdf Cancel Save & Close" at bounding box center [774, 374] width 1548 height 748
type input "Paystub 1/20 to 2/2.pdf"
click at [899, 174] on button "Save & Close" at bounding box center [926, 177] width 110 height 34
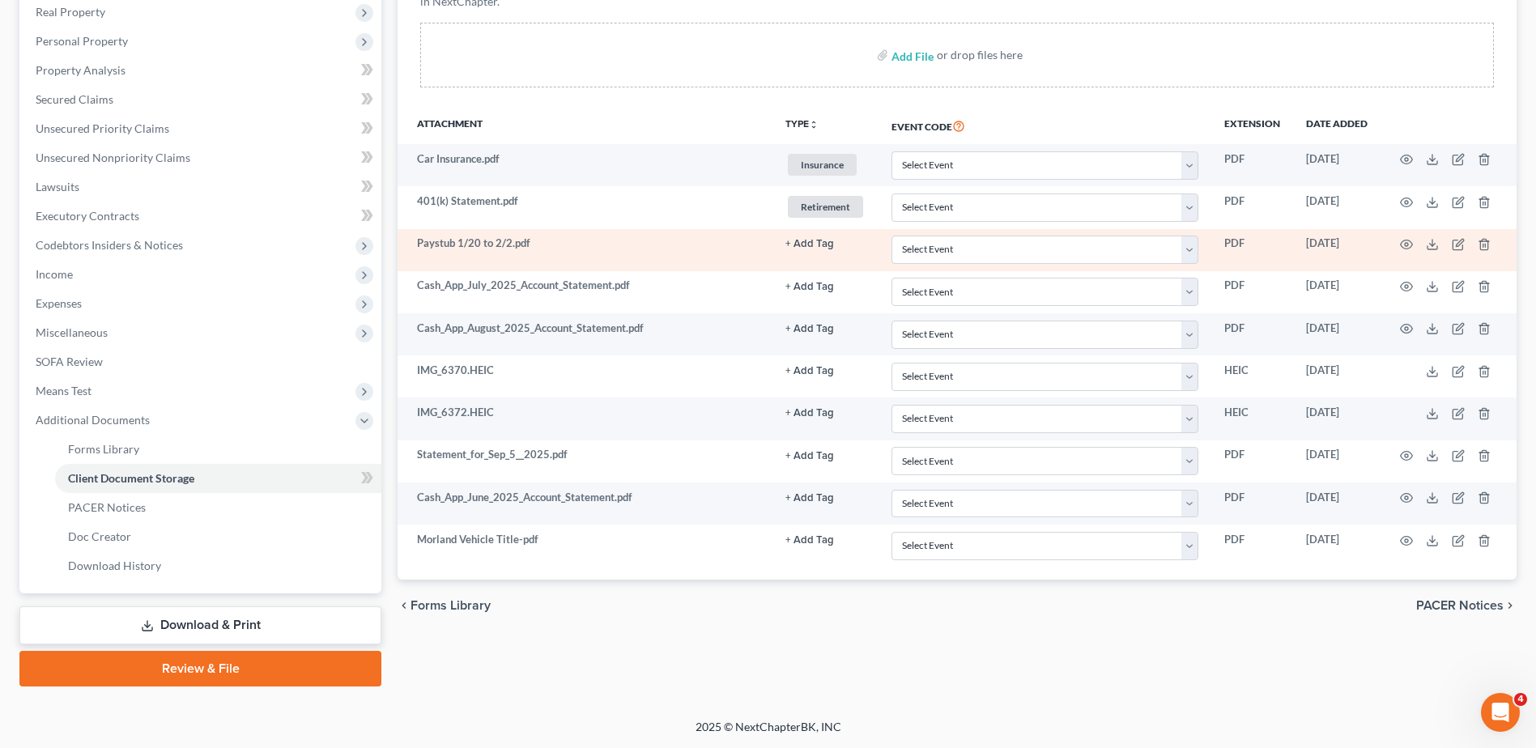
click at [816, 243] on button "+ Add Tag" at bounding box center [809, 244] width 49 height 11
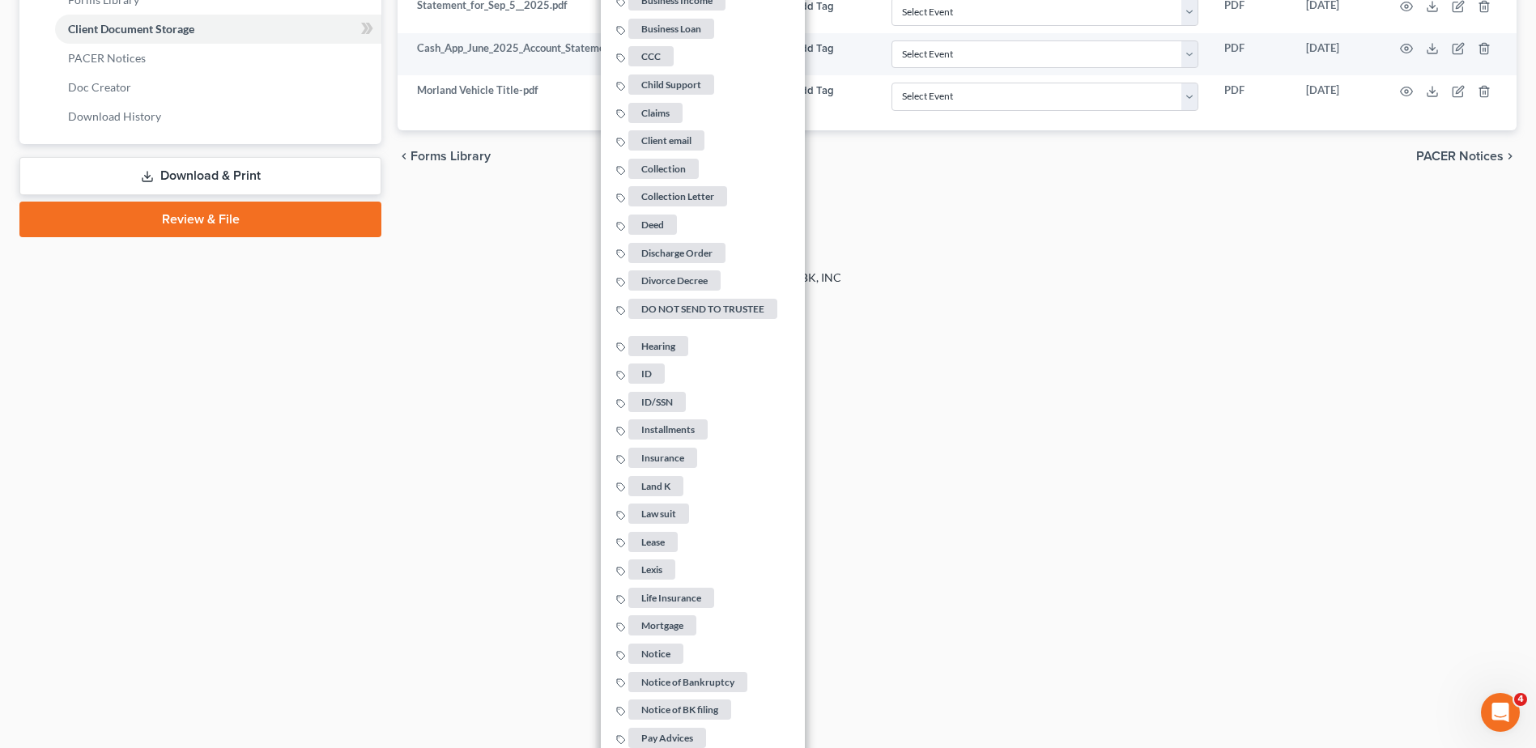
scroll to position [1186, 0]
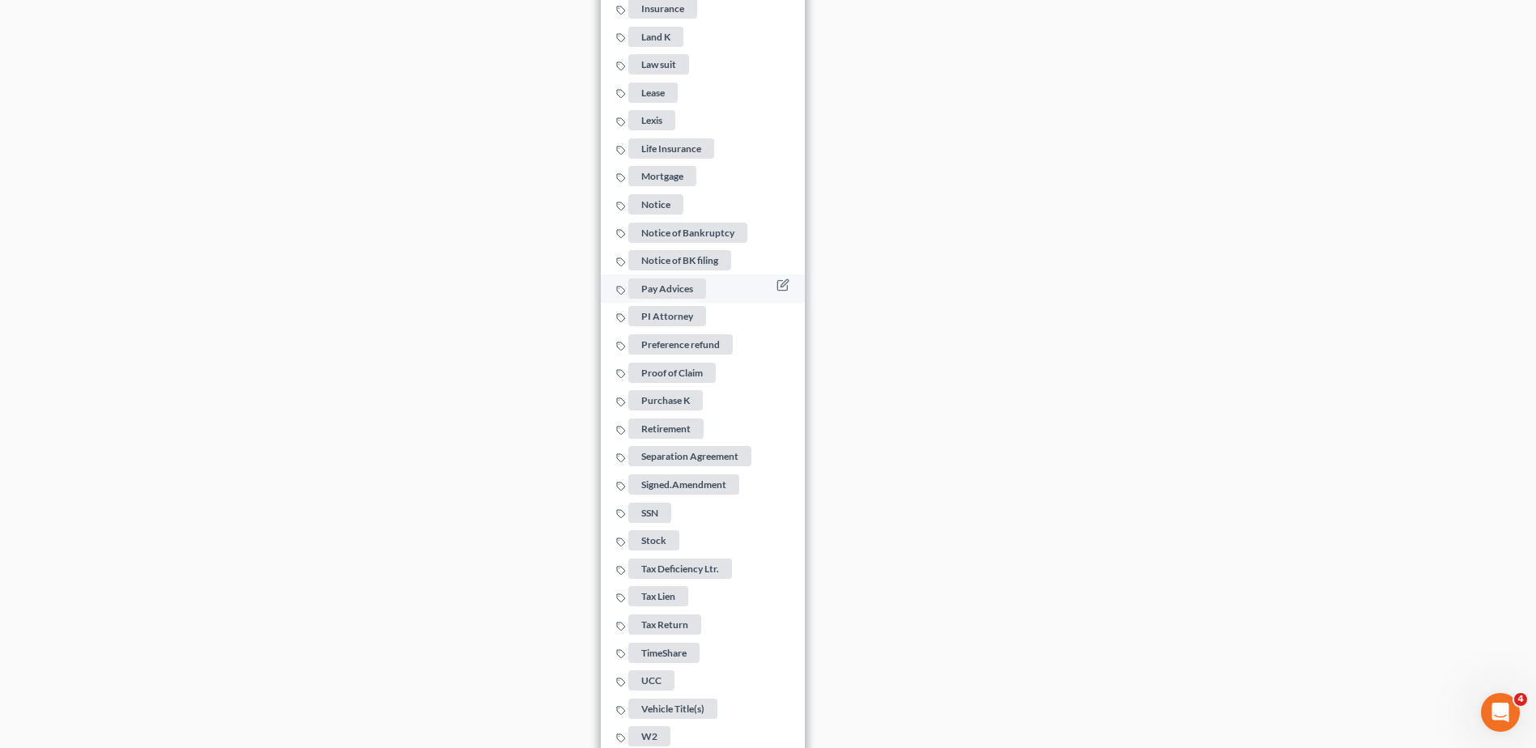
click at [683, 283] on span "Pay Advices" at bounding box center [667, 289] width 78 height 20
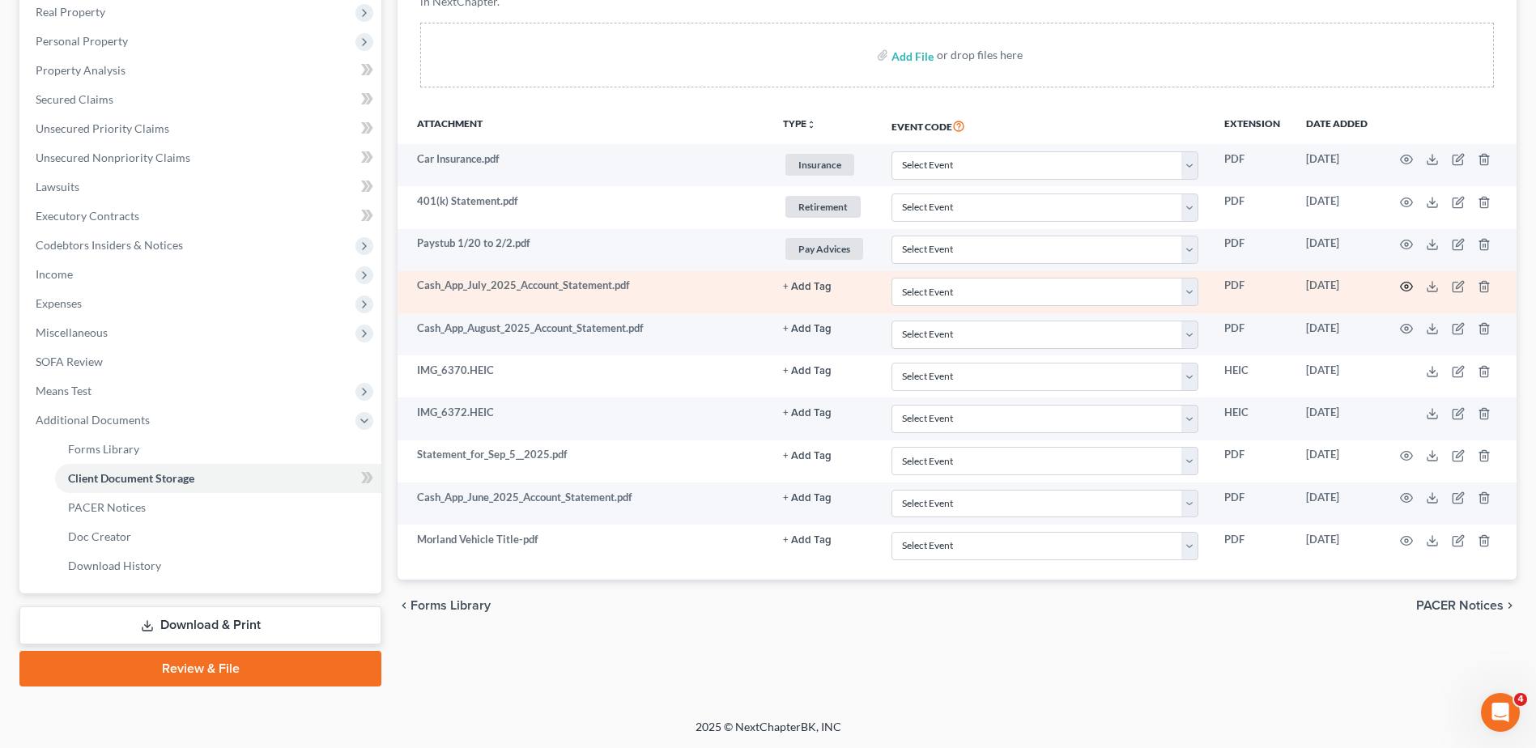
click at [1406, 287] on icon "button" at bounding box center [1406, 286] width 13 height 13
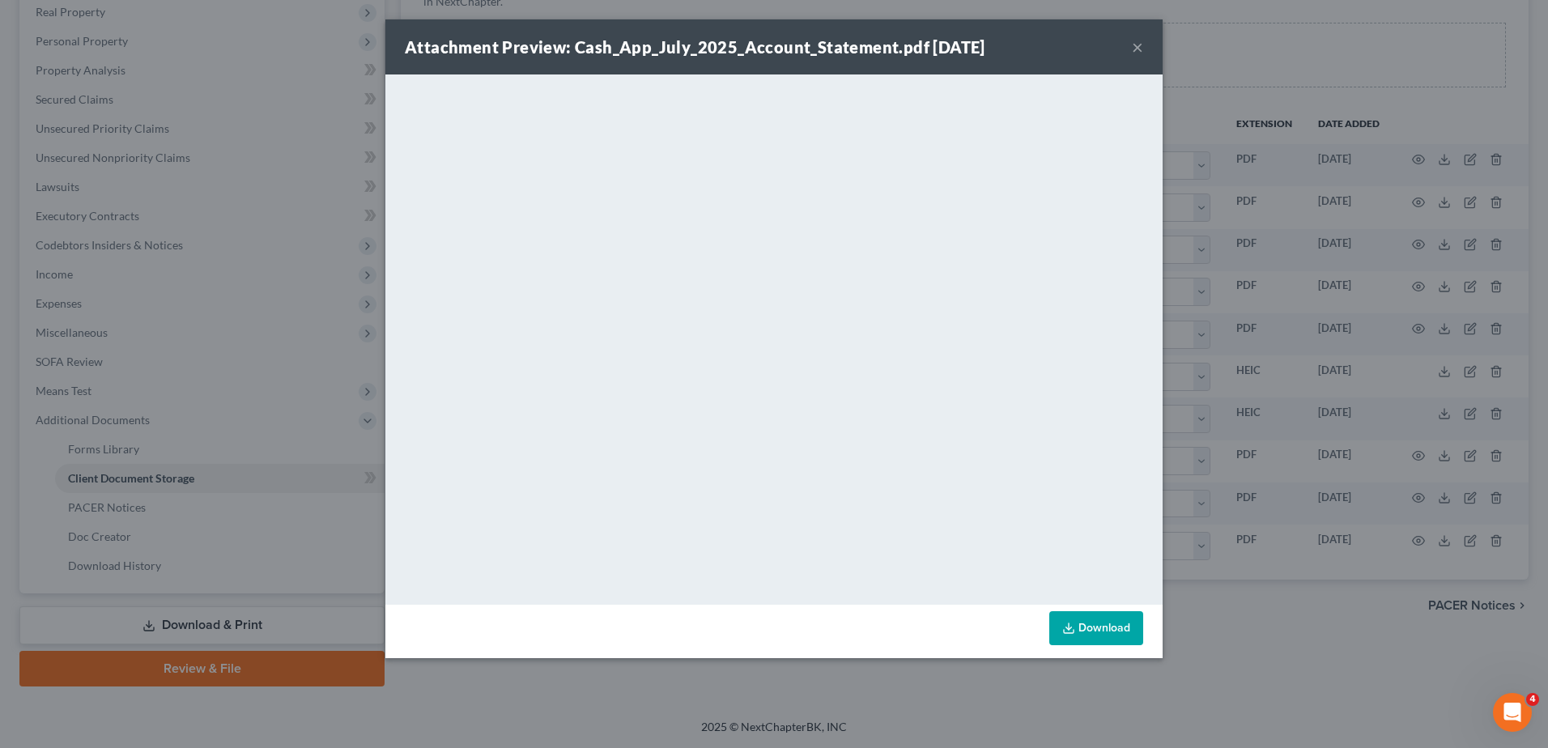
click at [1135, 42] on button "×" at bounding box center [1137, 46] width 11 height 19
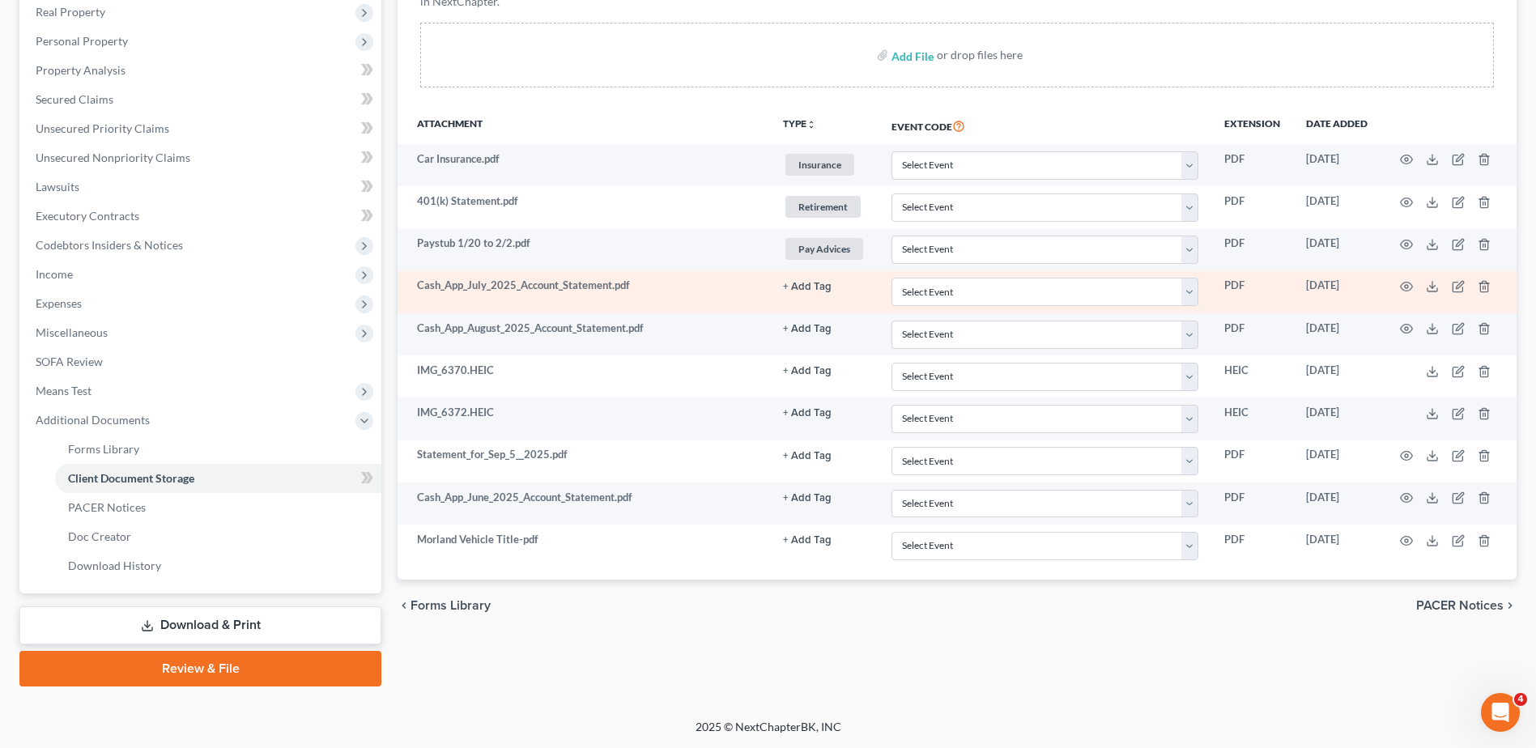
click at [802, 288] on button "+ Add Tag" at bounding box center [807, 287] width 49 height 11
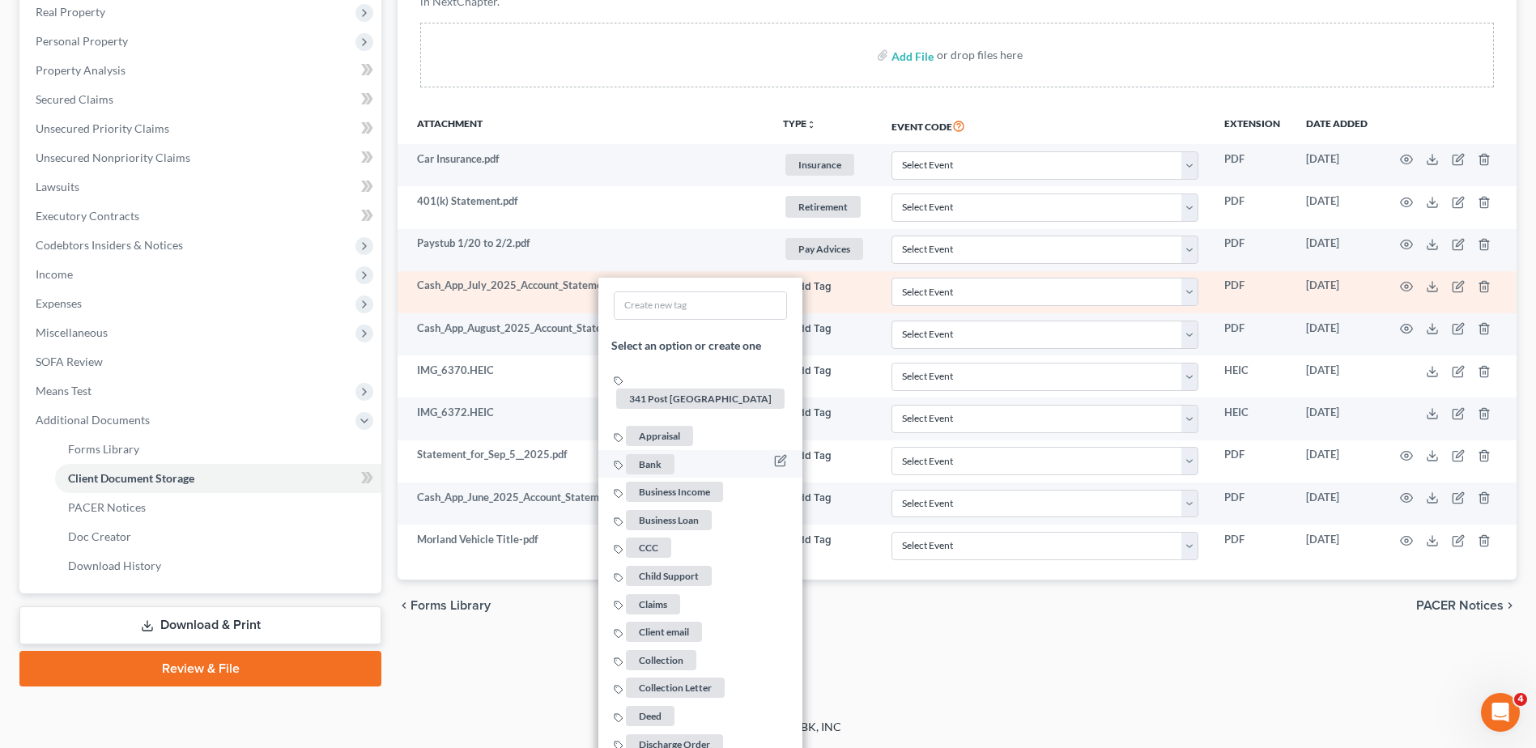
click at [661, 454] on span "Bank" at bounding box center [650, 464] width 49 height 20
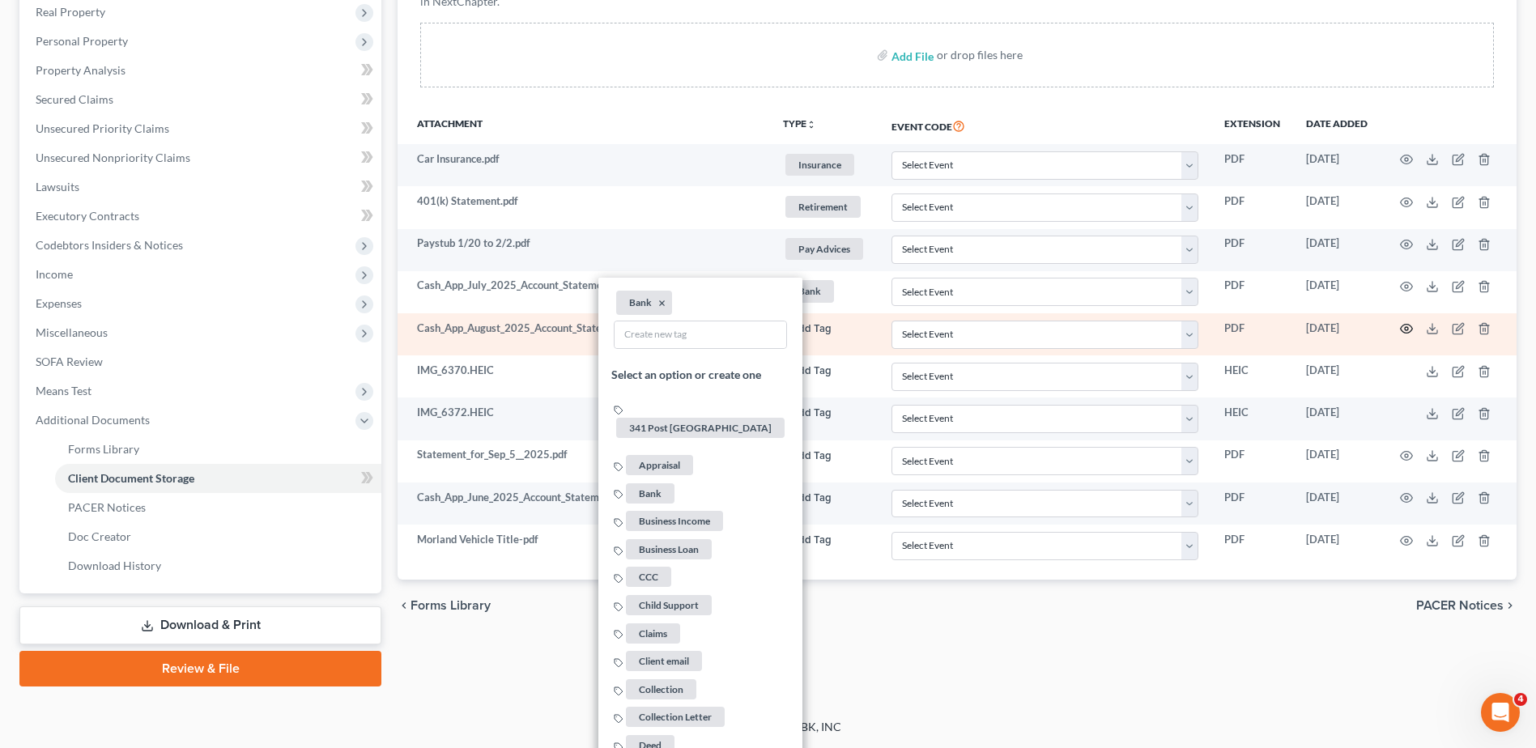
click at [1404, 325] on icon "button" at bounding box center [1407, 329] width 12 height 9
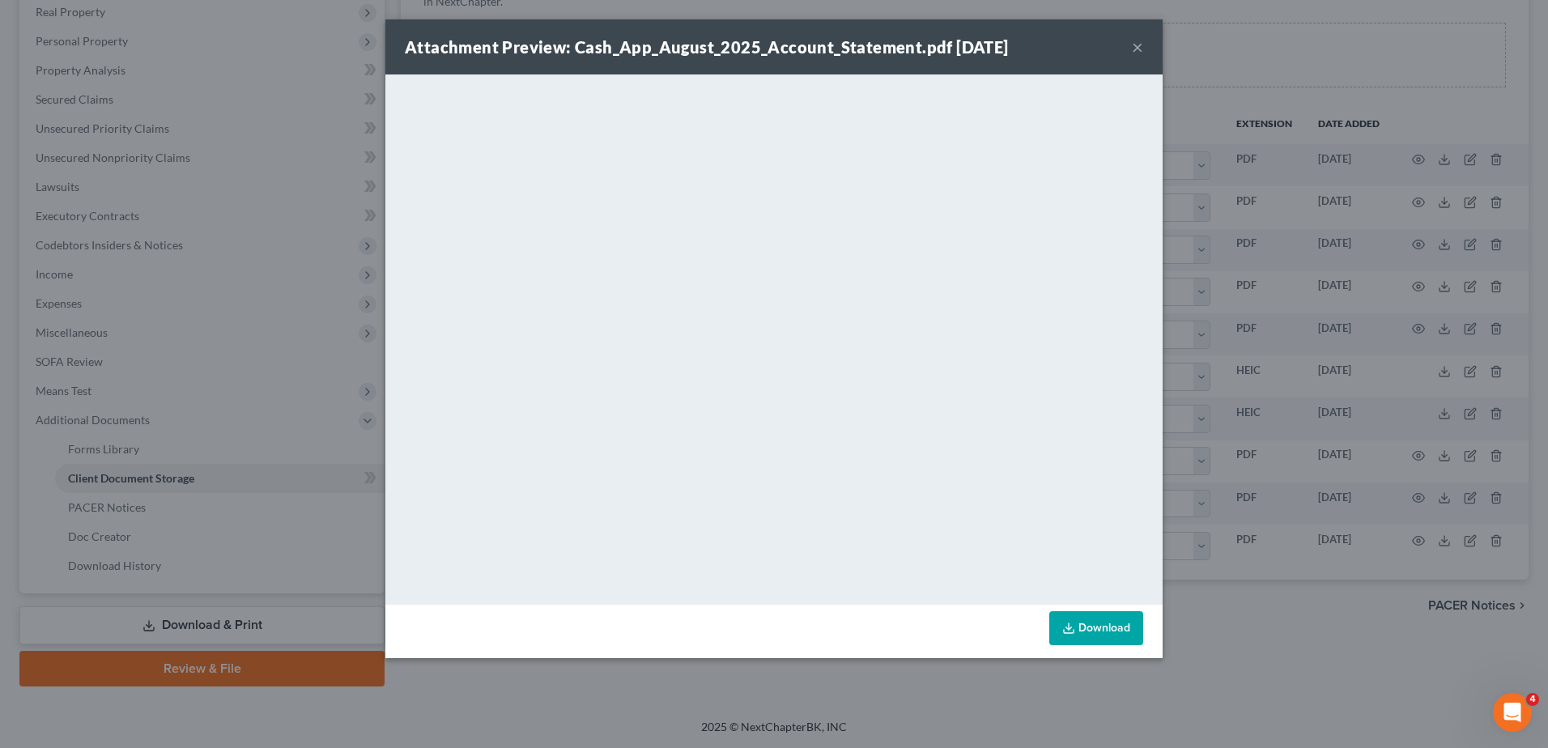
click at [1134, 49] on button "×" at bounding box center [1137, 46] width 11 height 19
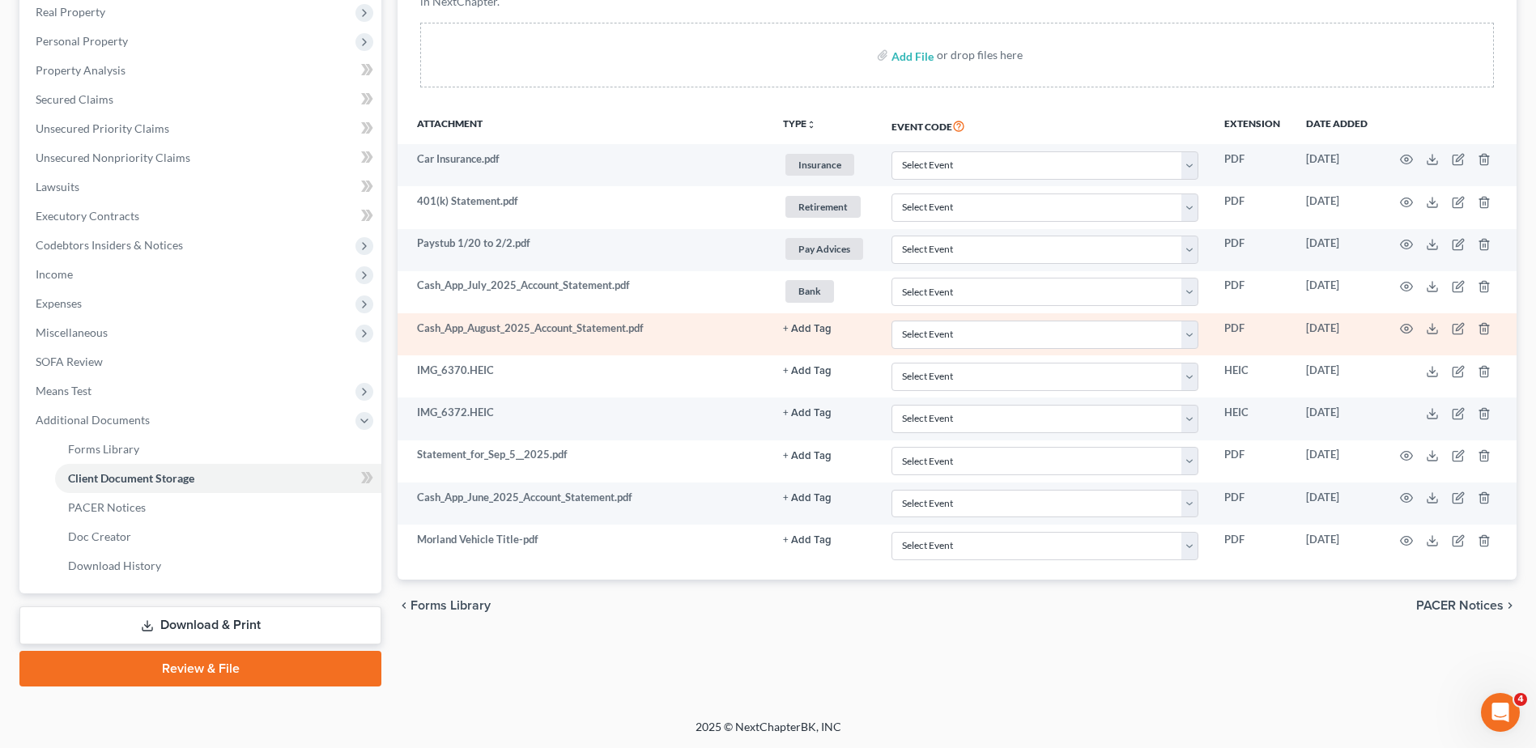
click at [795, 325] on button "+ Add Tag" at bounding box center [807, 329] width 49 height 11
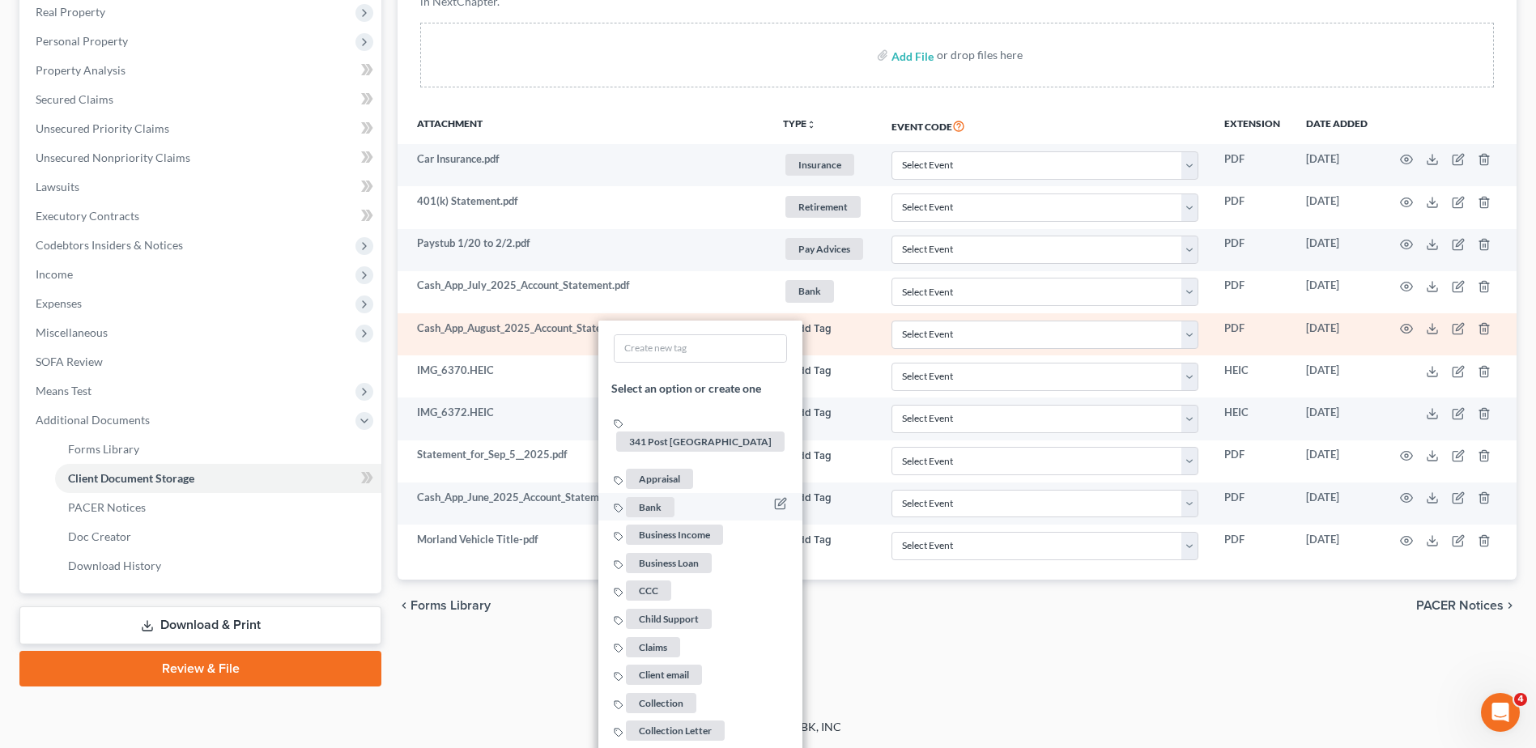
click at [654, 496] on span "Bank" at bounding box center [650, 506] width 49 height 20
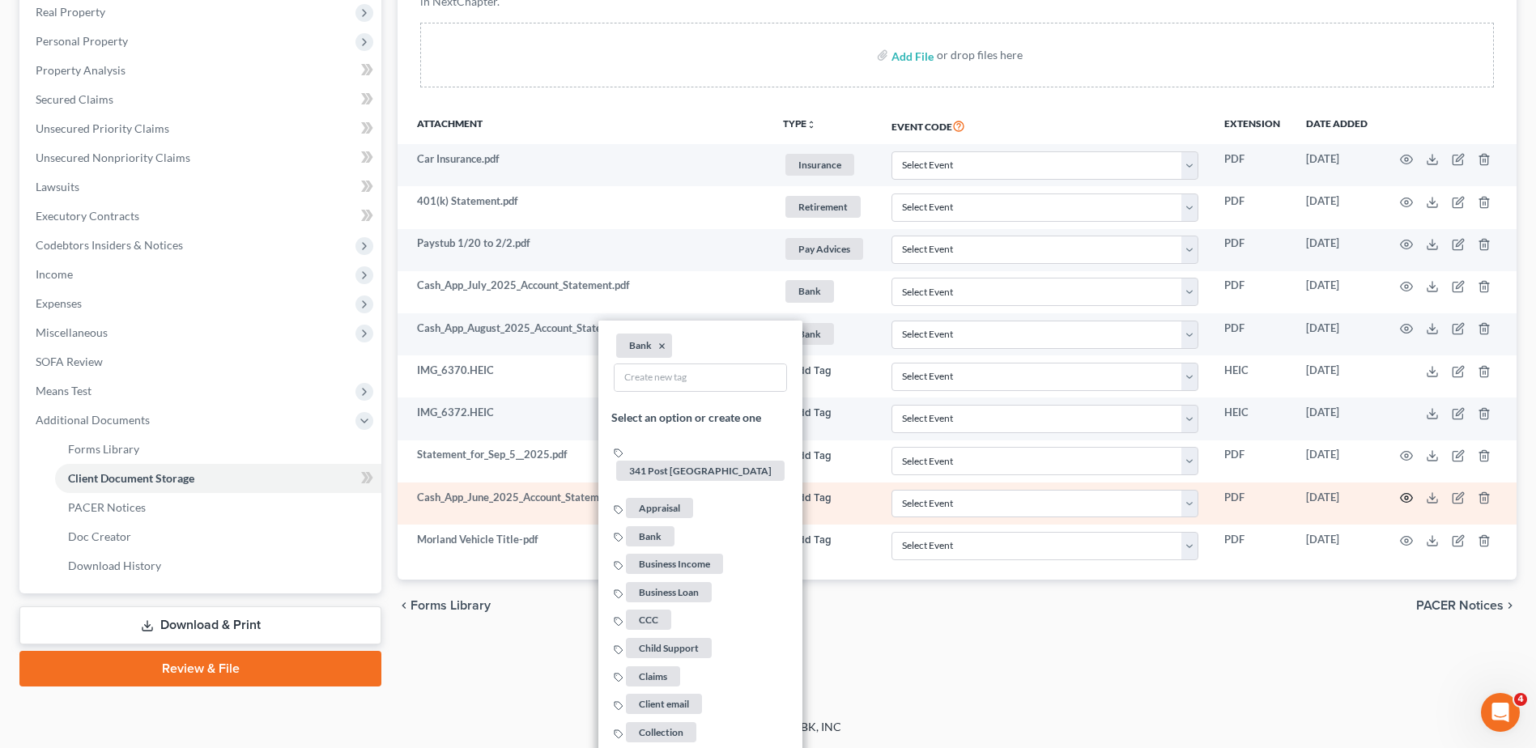
click at [1404, 499] on icon "button" at bounding box center [1406, 498] width 13 height 13
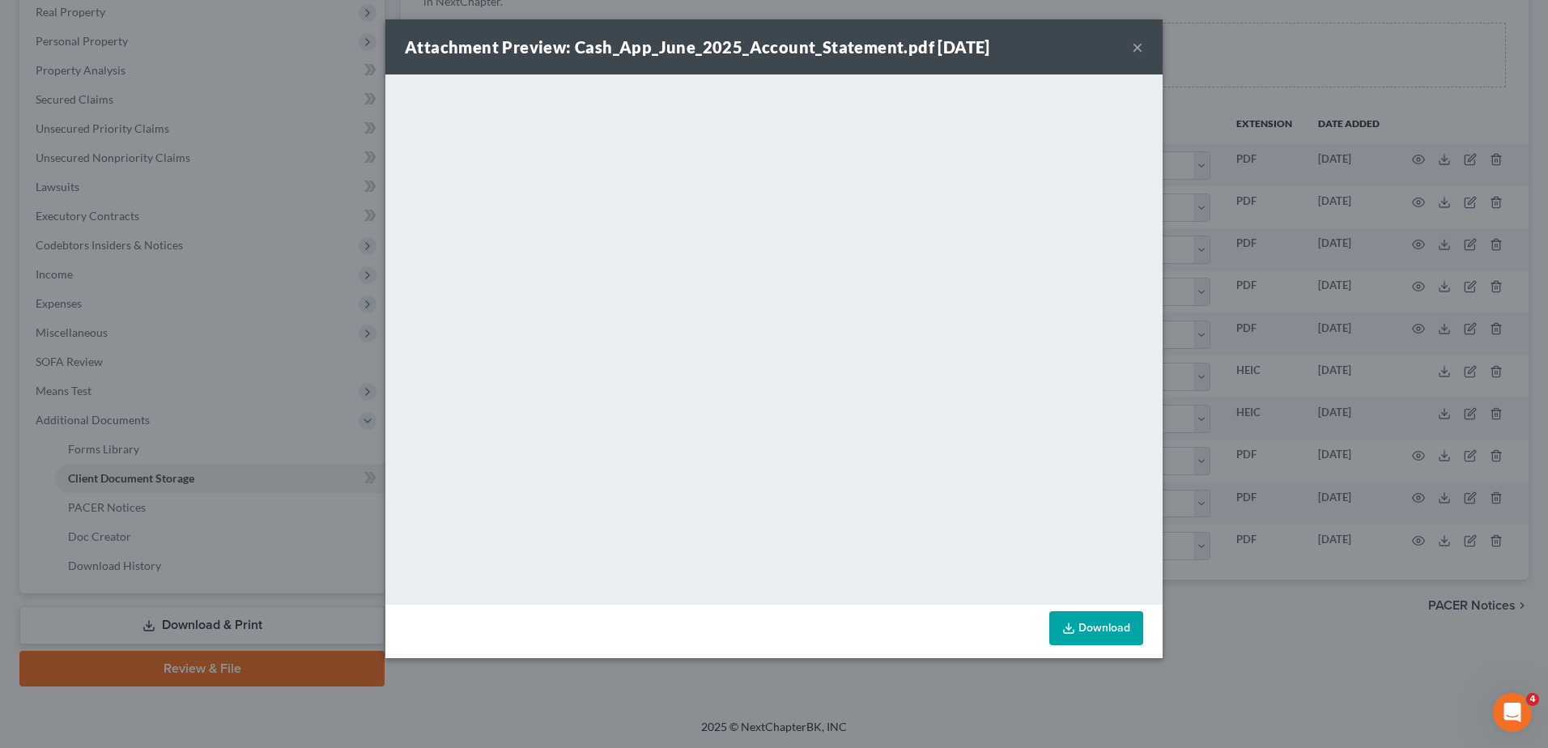
click at [1130, 49] on div "Attachment Preview: Cash_App_June_2025_Account_Statement.pdf 09/08/2025 ×" at bounding box center [773, 46] width 777 height 55
click at [1134, 48] on button "×" at bounding box center [1137, 46] width 11 height 19
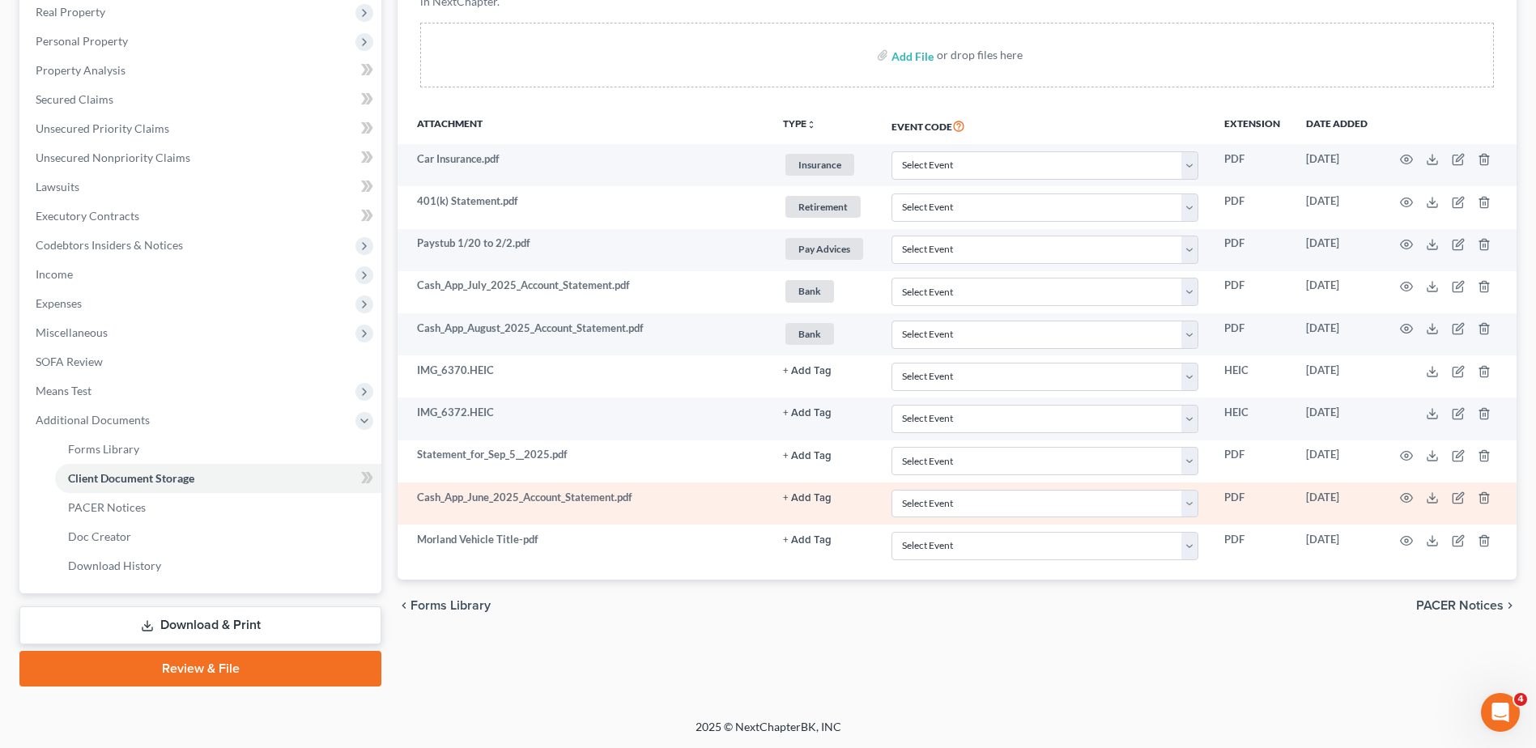
click at [814, 498] on button "+ Add Tag" at bounding box center [807, 498] width 49 height 11
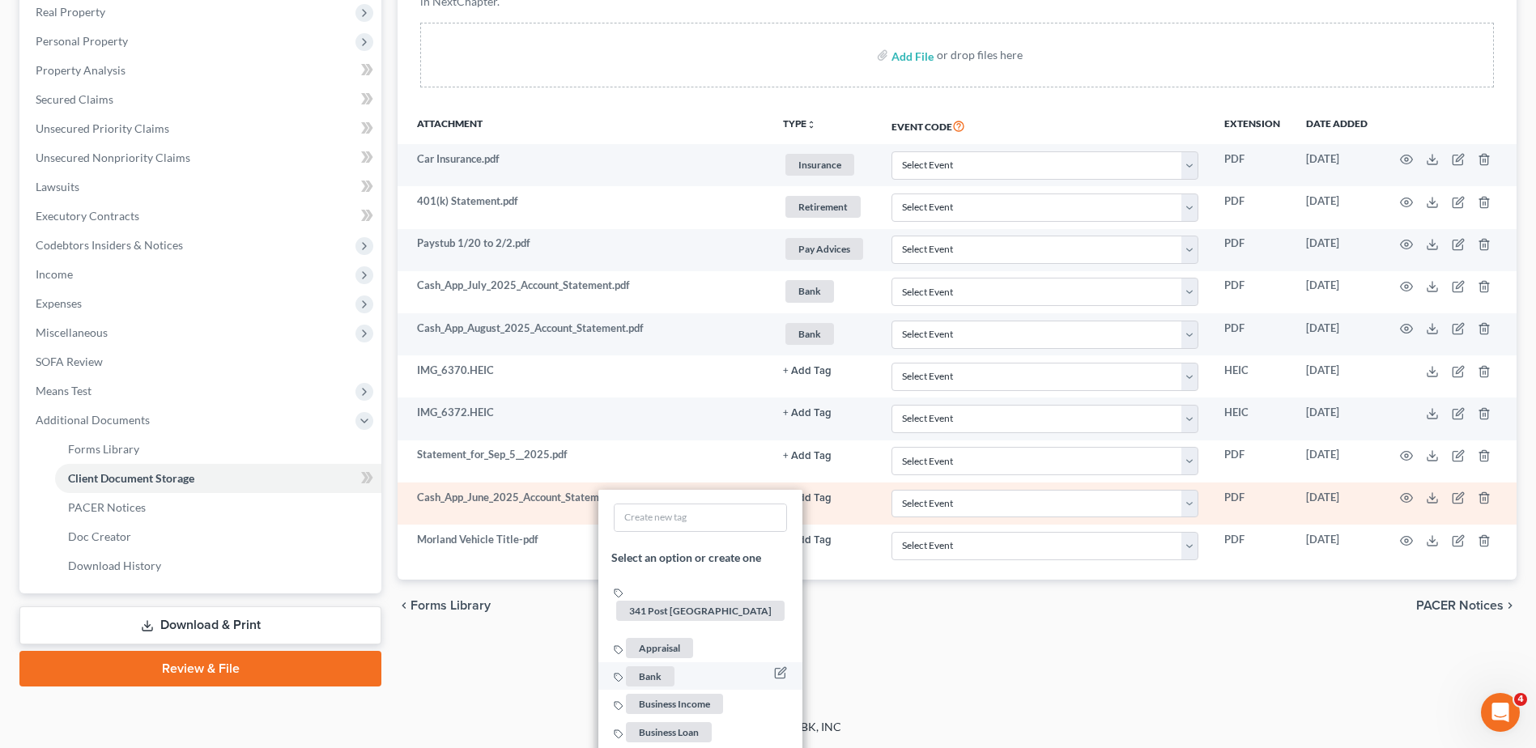
click at [653, 666] on span "Bank" at bounding box center [650, 676] width 49 height 20
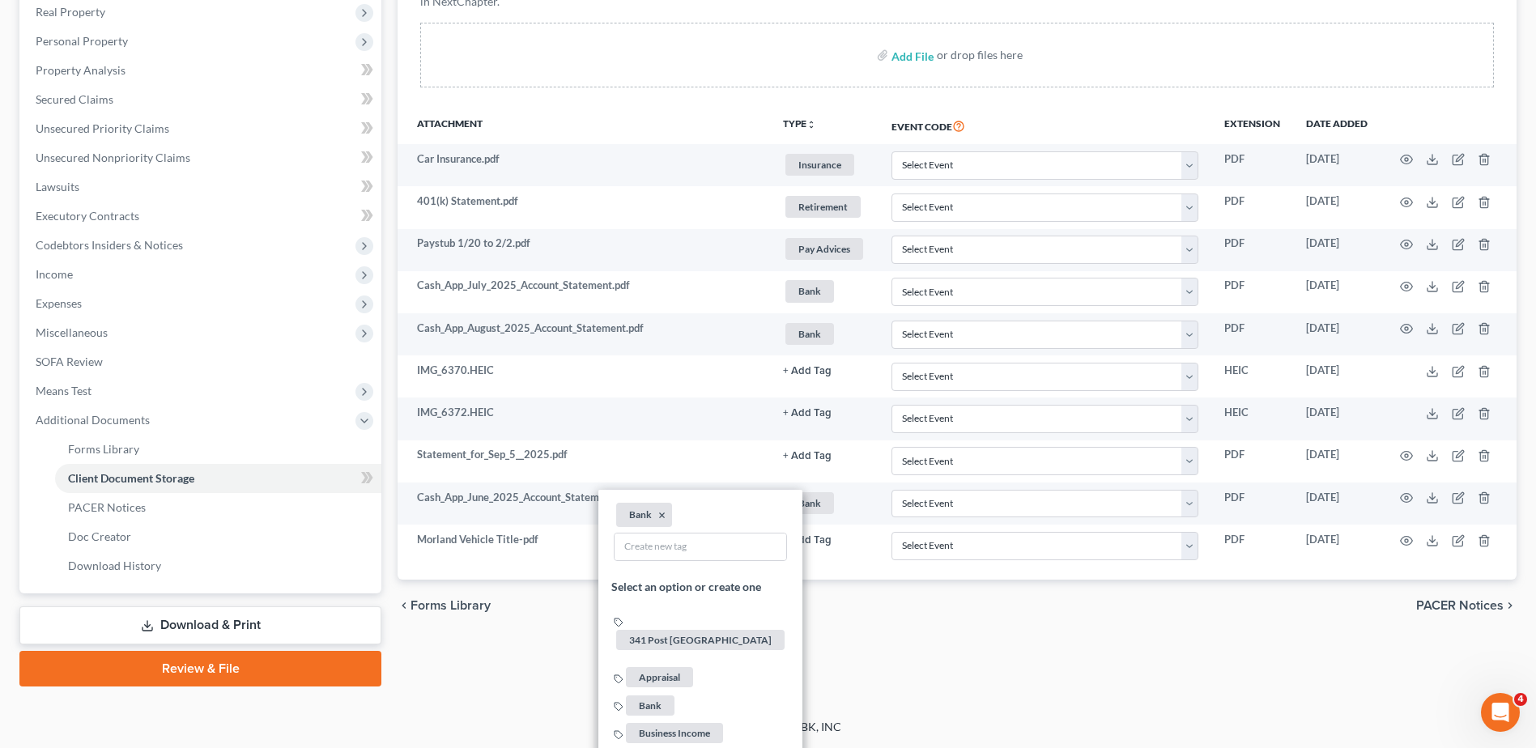
click at [1022, 623] on div "chevron_left Forms Library PACER Notices chevron_right" at bounding box center [957, 606] width 1119 height 52
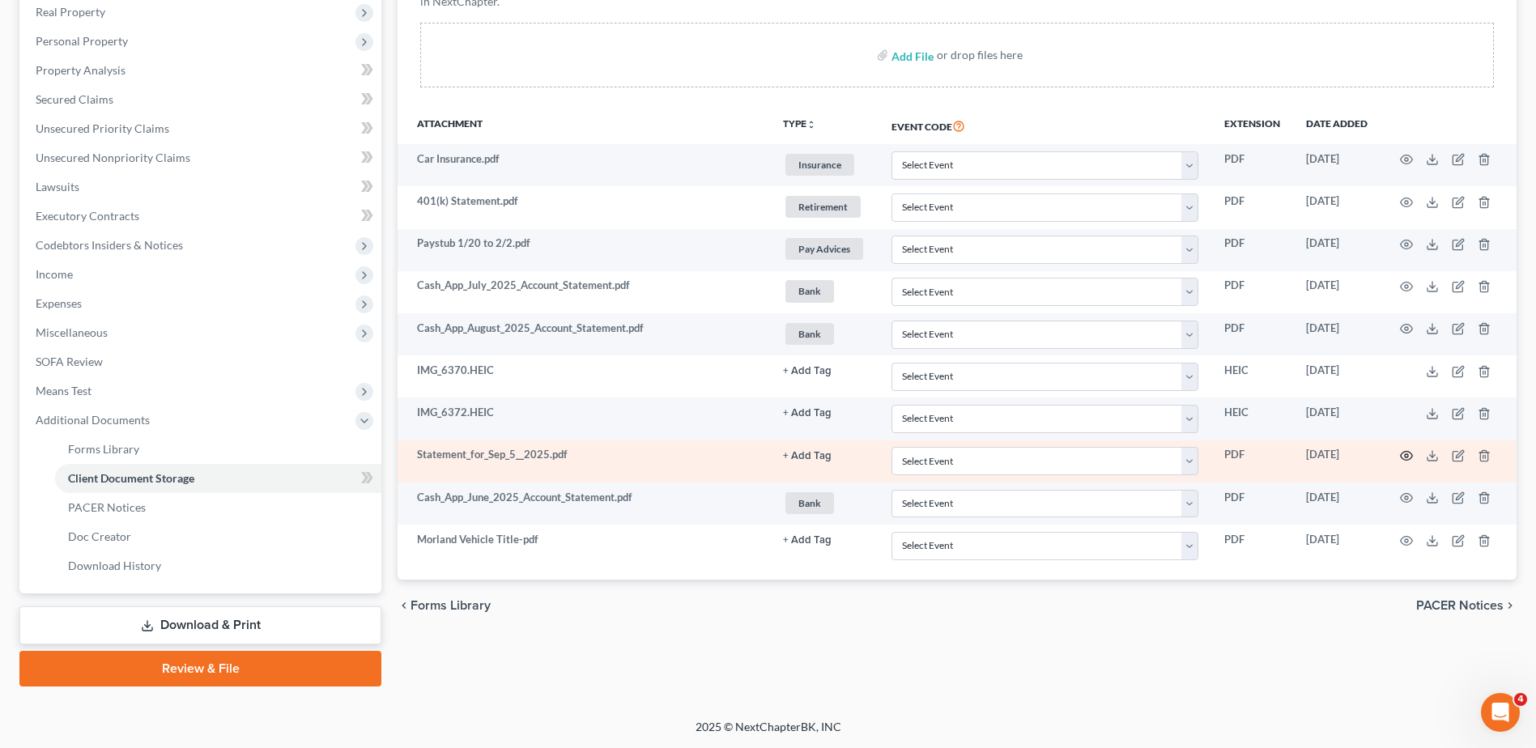
click at [1407, 456] on icon "button" at bounding box center [1406, 455] width 13 height 13
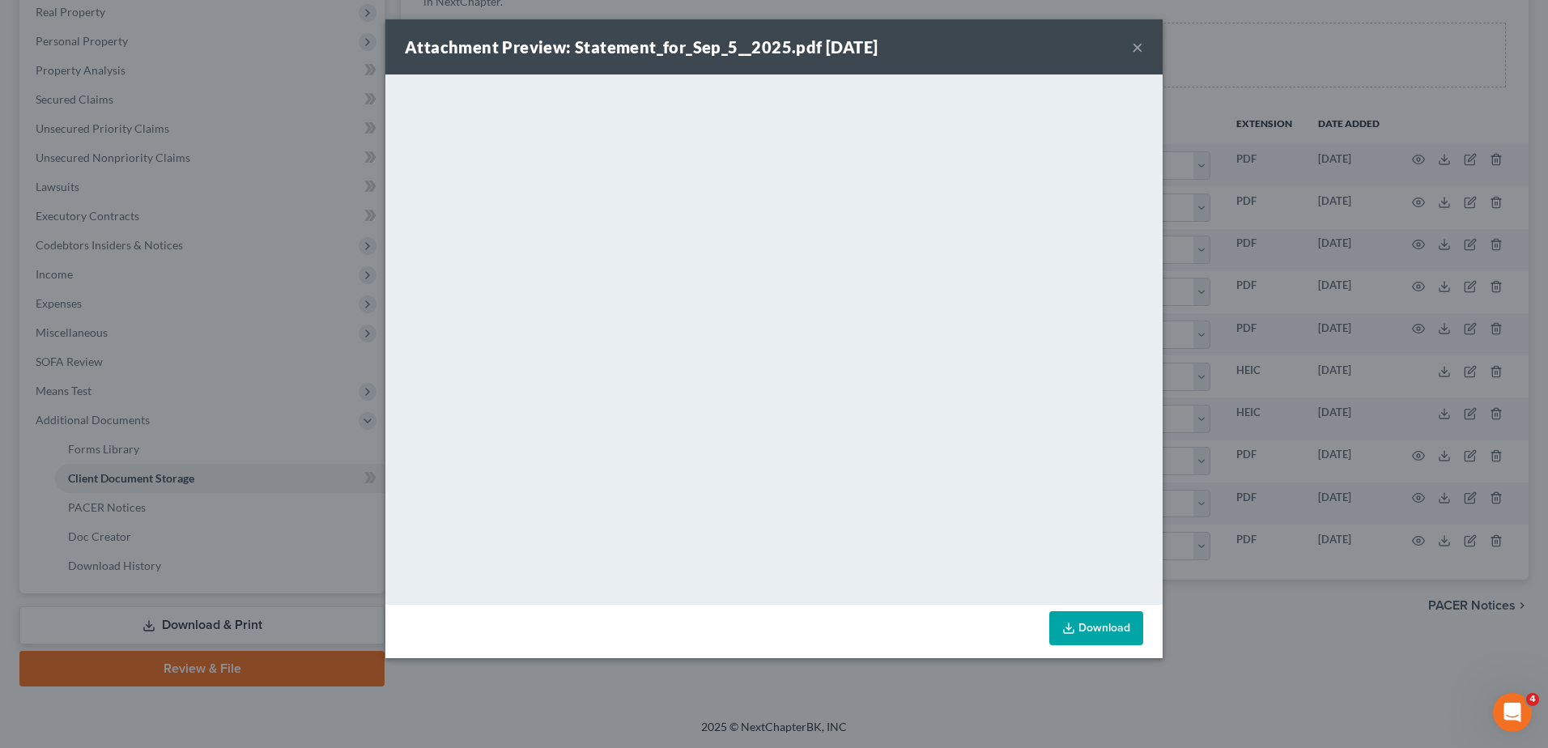
click at [1137, 42] on button "×" at bounding box center [1137, 46] width 11 height 19
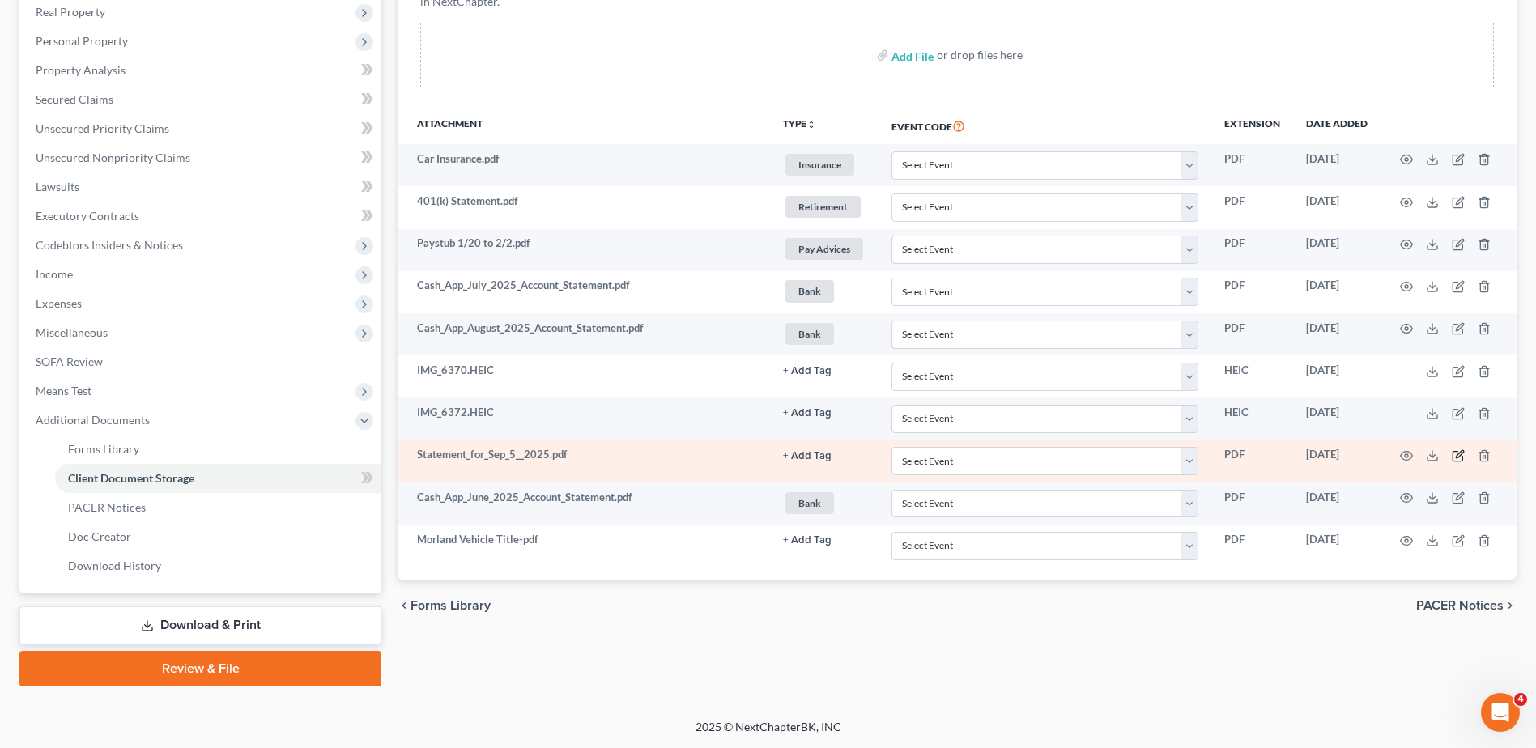
click at [1458, 453] on icon "button" at bounding box center [1458, 455] width 13 height 13
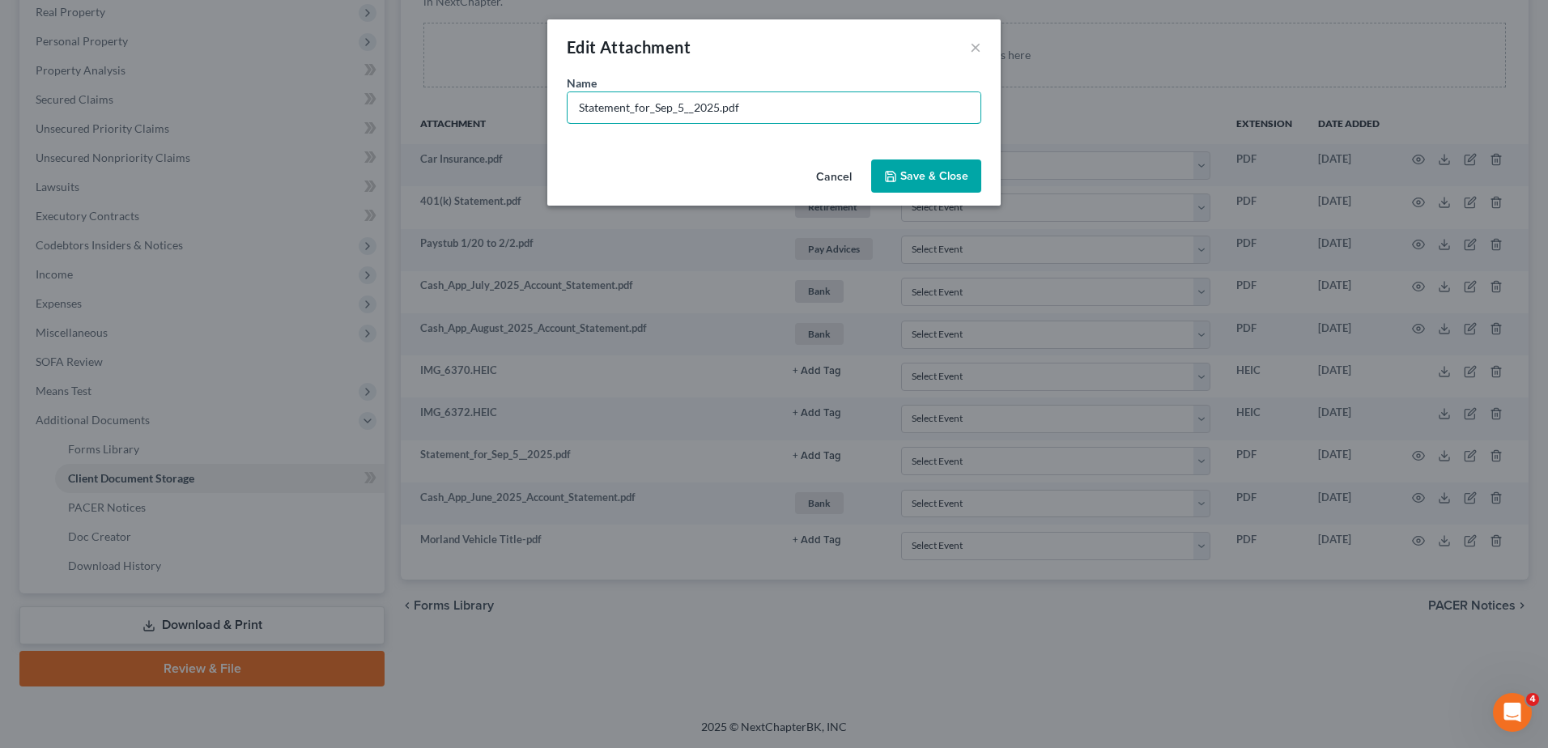
drag, startPoint x: 719, startPoint y: 110, endPoint x: 518, endPoint y: 110, distance: 200.8
click at [518, 110] on div "Edit Attachment × Name * Statement_for_Sep_5__2025.pdf Cancel Save & Close" at bounding box center [774, 374] width 1548 height 748
type input "Paystub 8/18 to 8/31.pdf"
click at [922, 173] on span "Save & Close" at bounding box center [934, 176] width 68 height 14
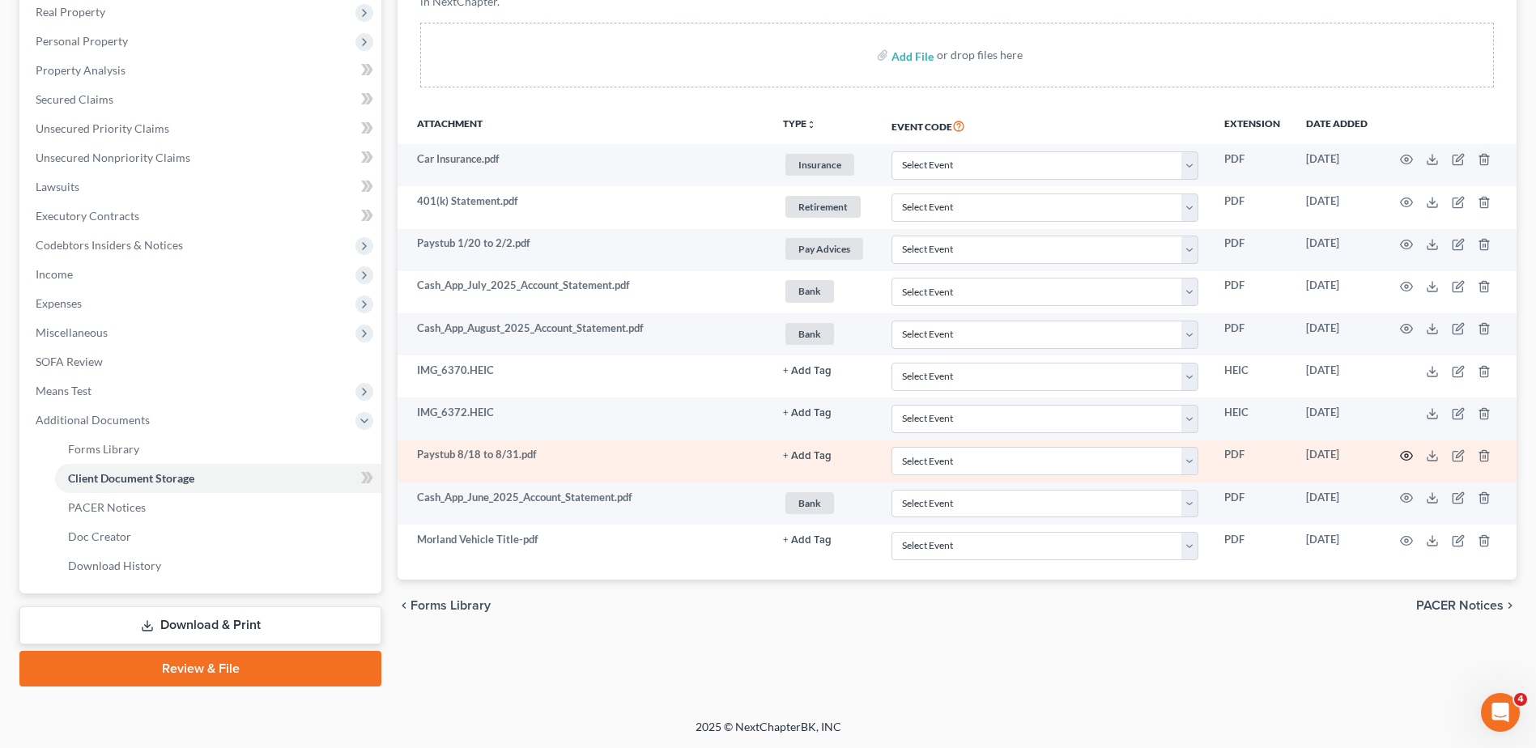
click at [1403, 450] on icon "button" at bounding box center [1406, 455] width 13 height 13
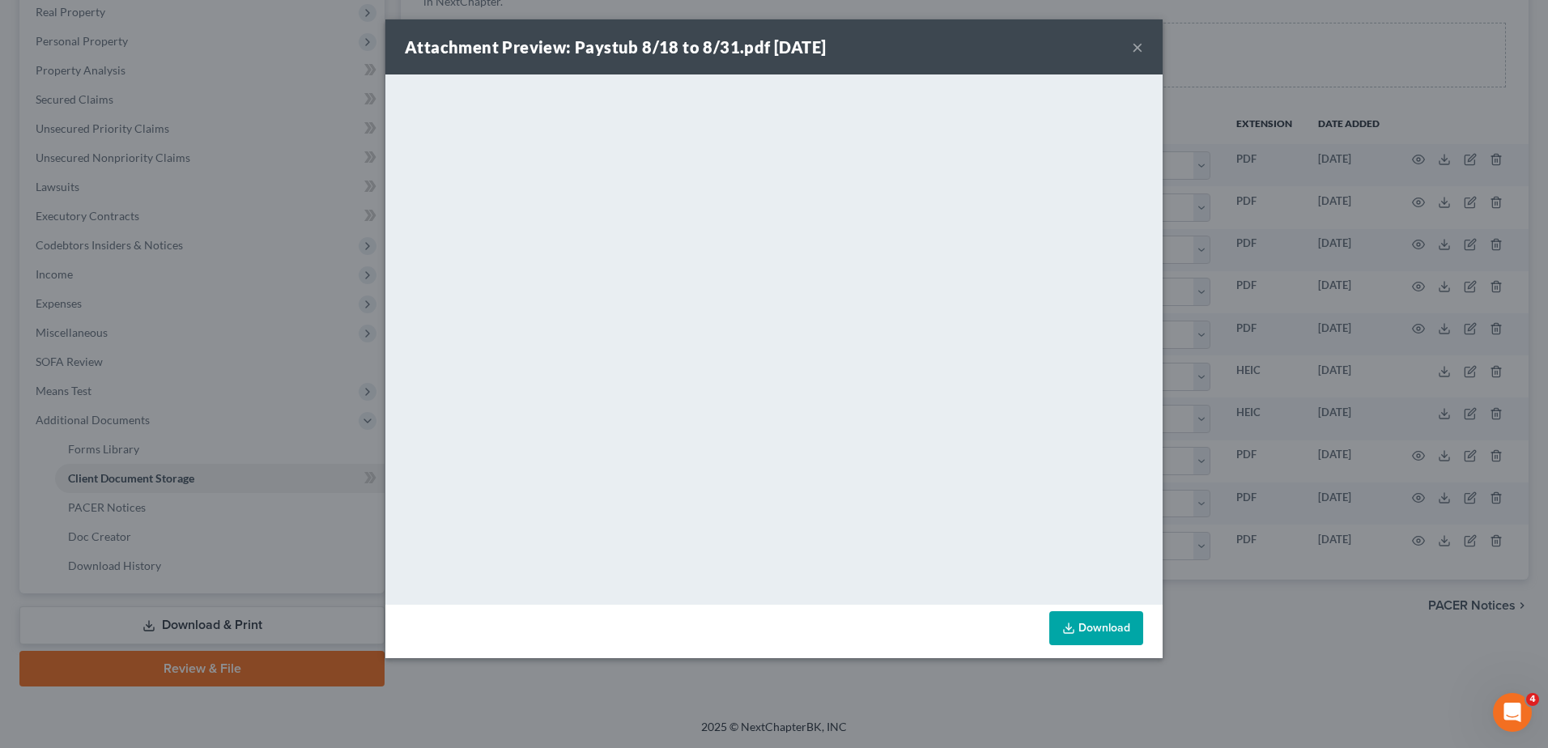
click at [1135, 49] on button "×" at bounding box center [1137, 46] width 11 height 19
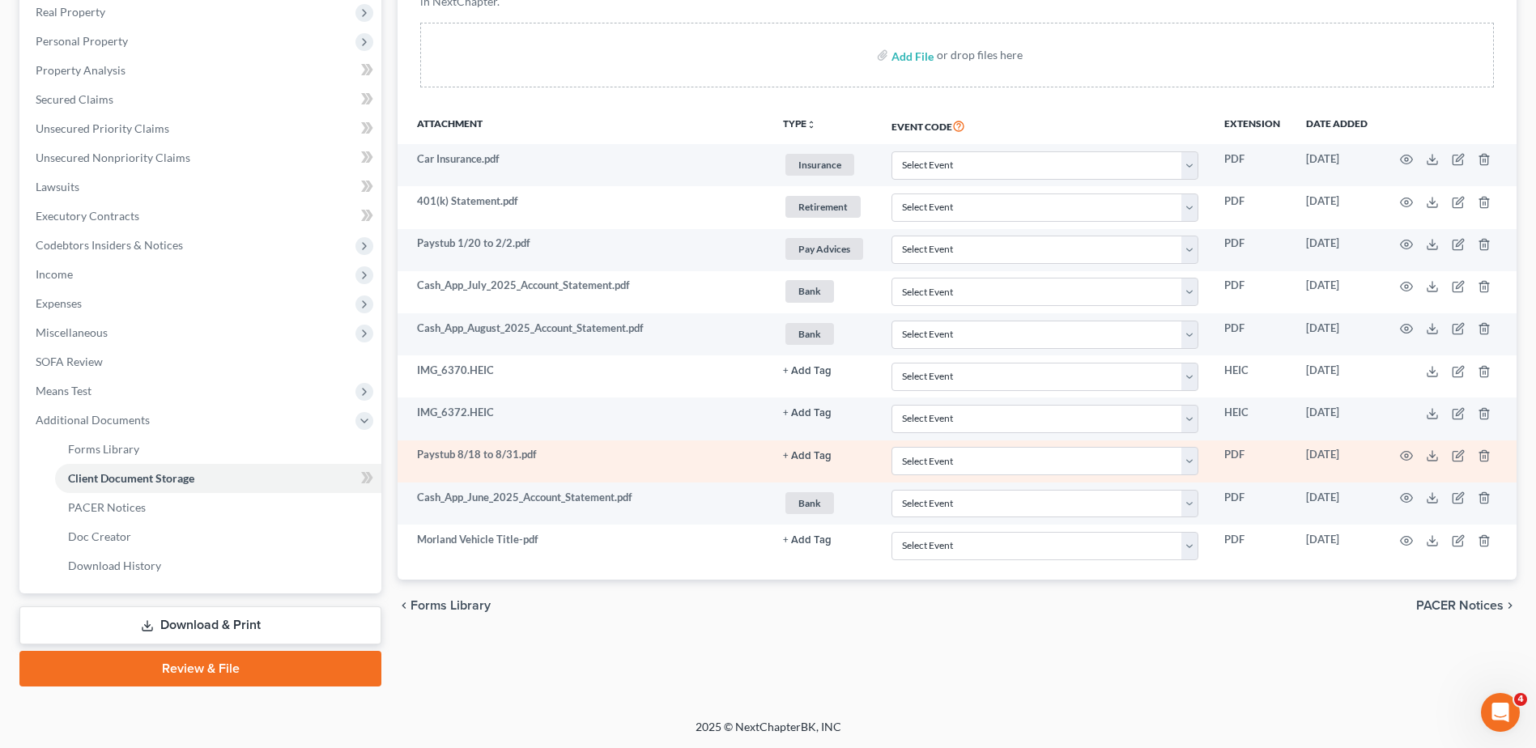
click at [819, 446] on td "+ Add Tag Select an option or create one 341 Post Dayton Appraisal Bank Busines…" at bounding box center [824, 461] width 109 height 42
click at [815, 452] on button "+ Add Tag" at bounding box center [807, 456] width 49 height 11
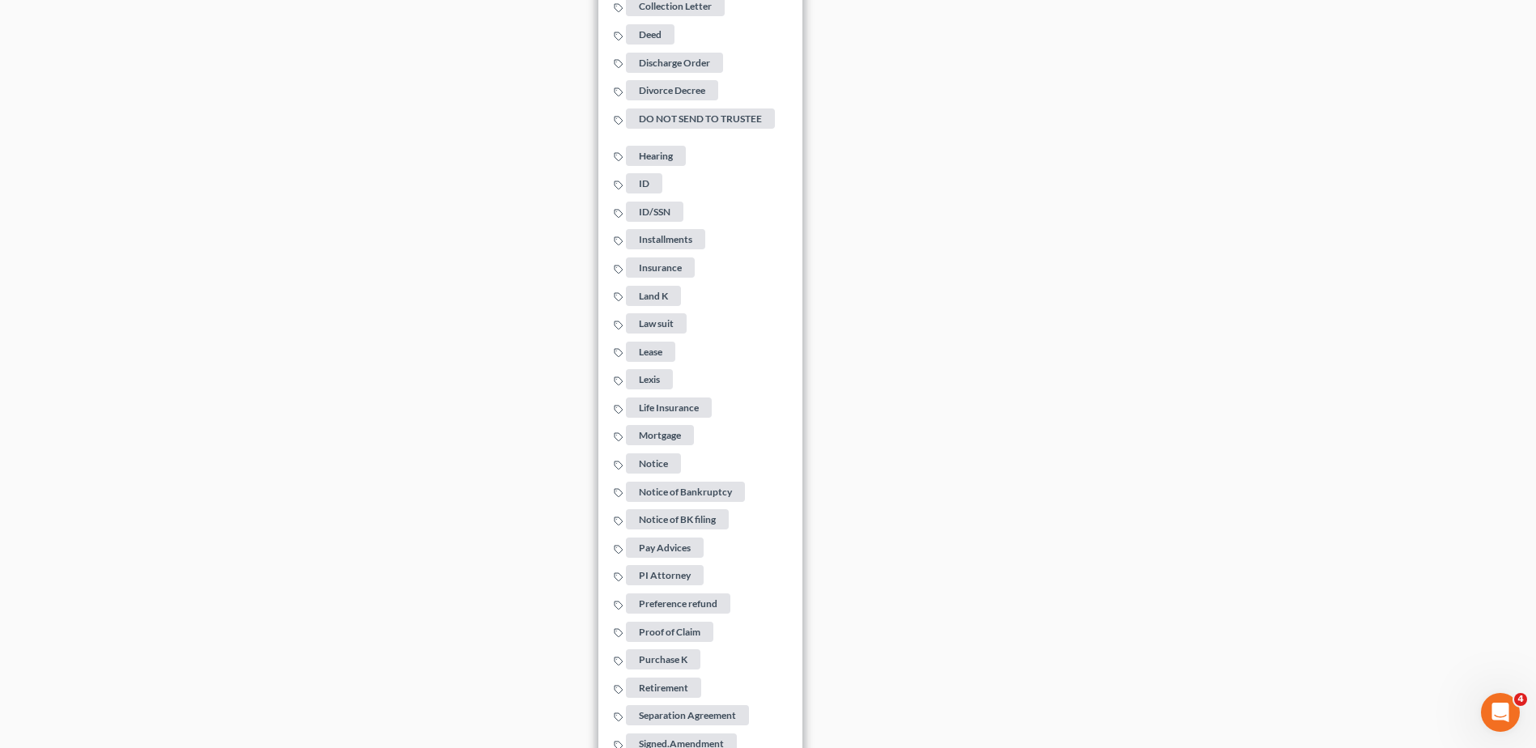
scroll to position [1178, 0]
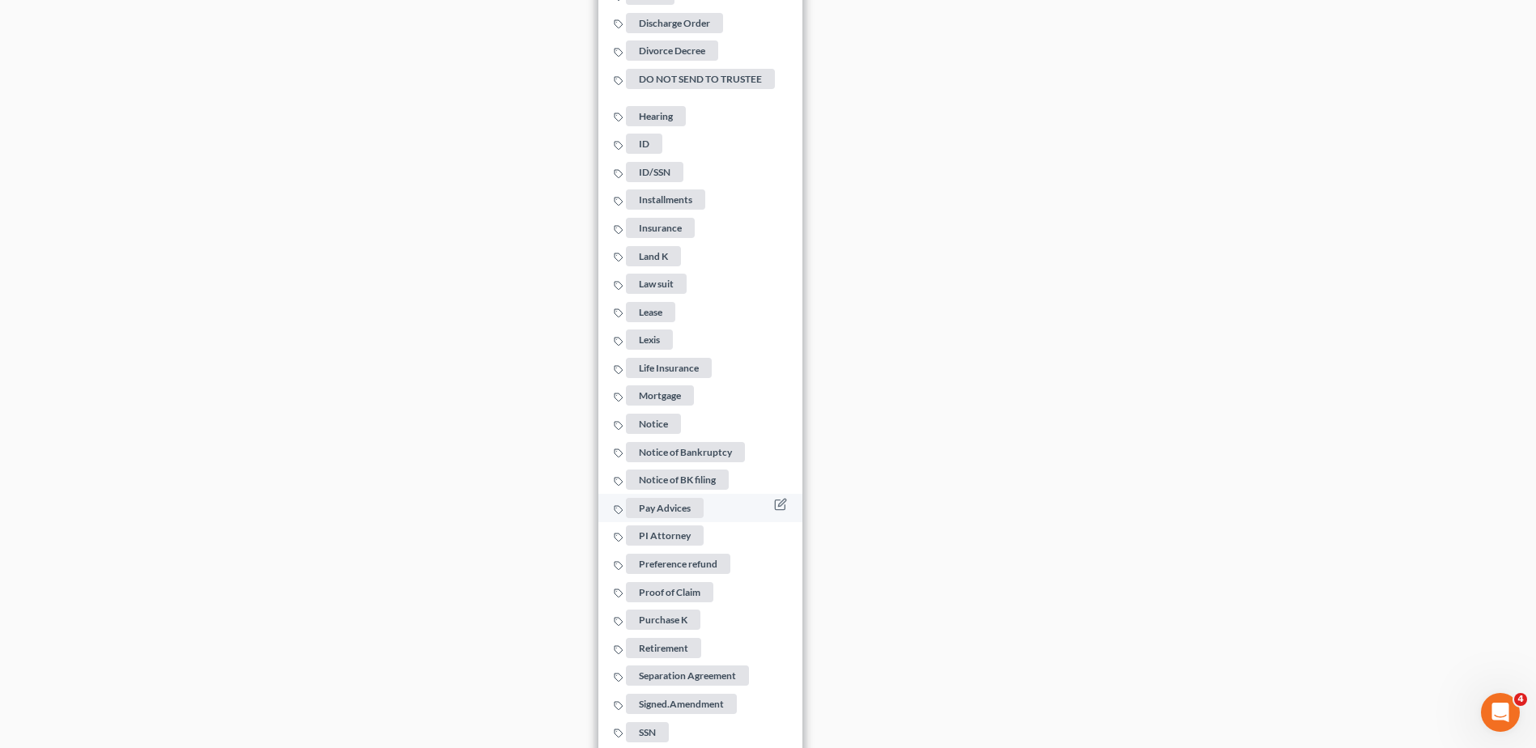
click at [679, 498] on span "Pay Advices" at bounding box center [665, 508] width 78 height 20
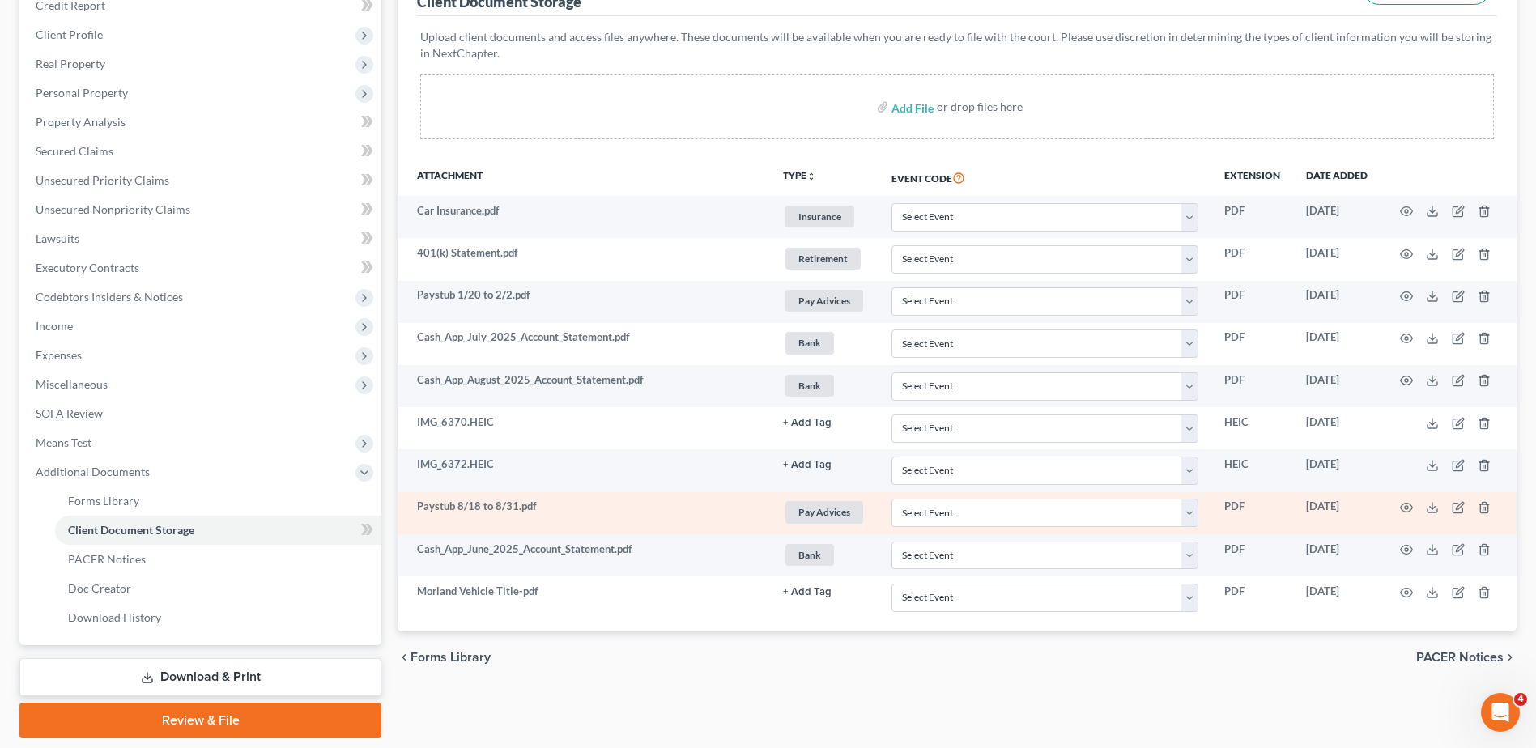
scroll to position [206, 0]
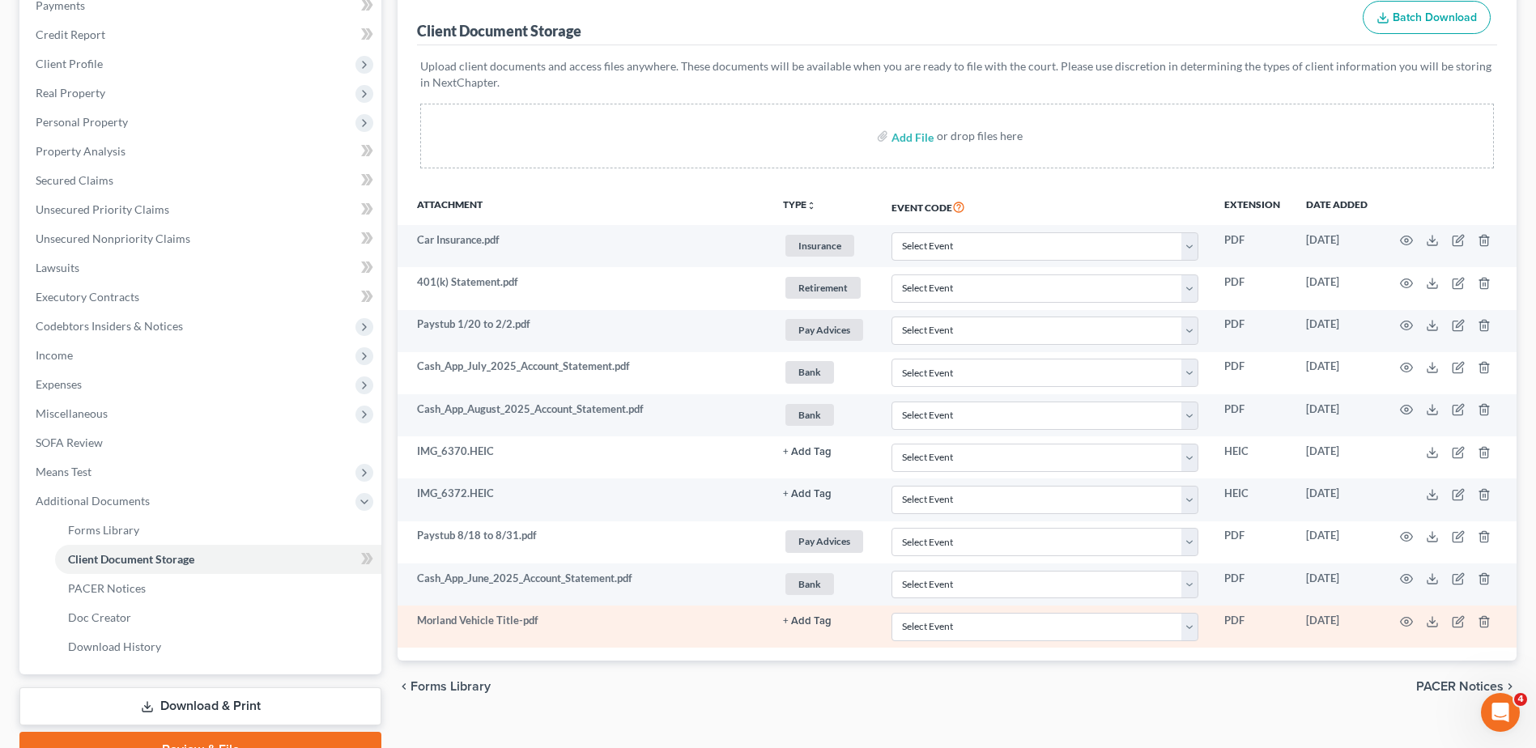
click at [802, 624] on button "+ Add Tag" at bounding box center [807, 621] width 49 height 11
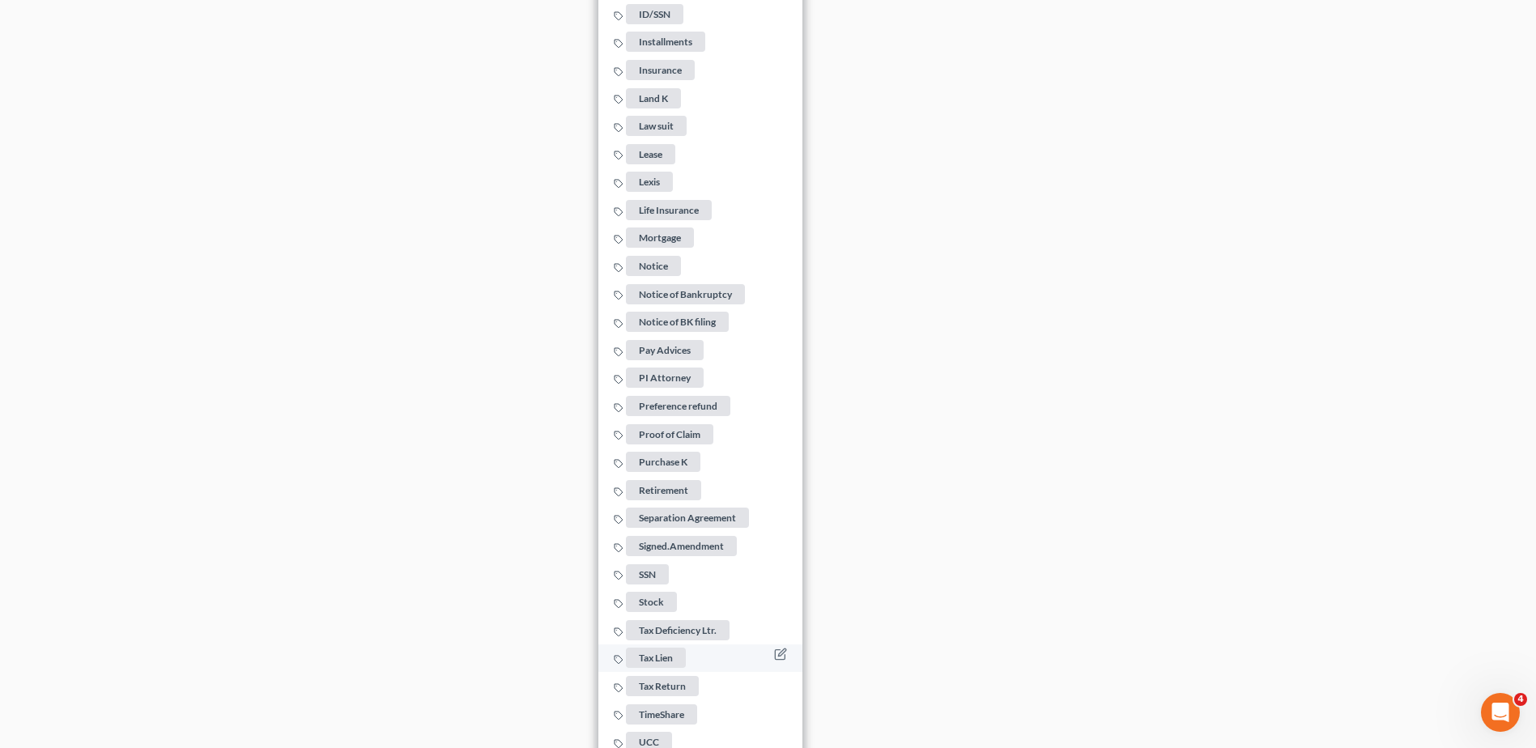
scroll to position [1483, 0]
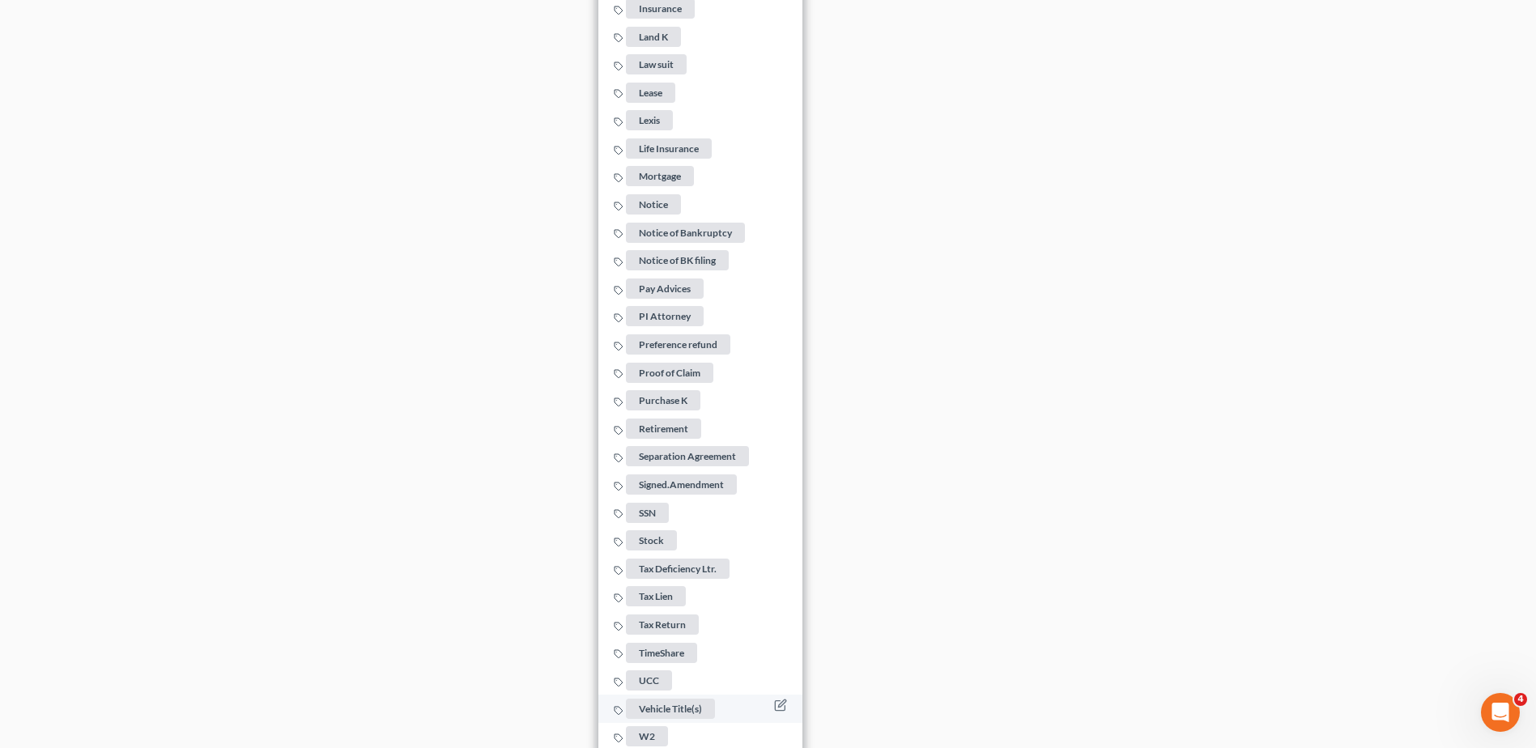
click at [658, 699] on span "Vehicle Title(s)" at bounding box center [670, 709] width 89 height 20
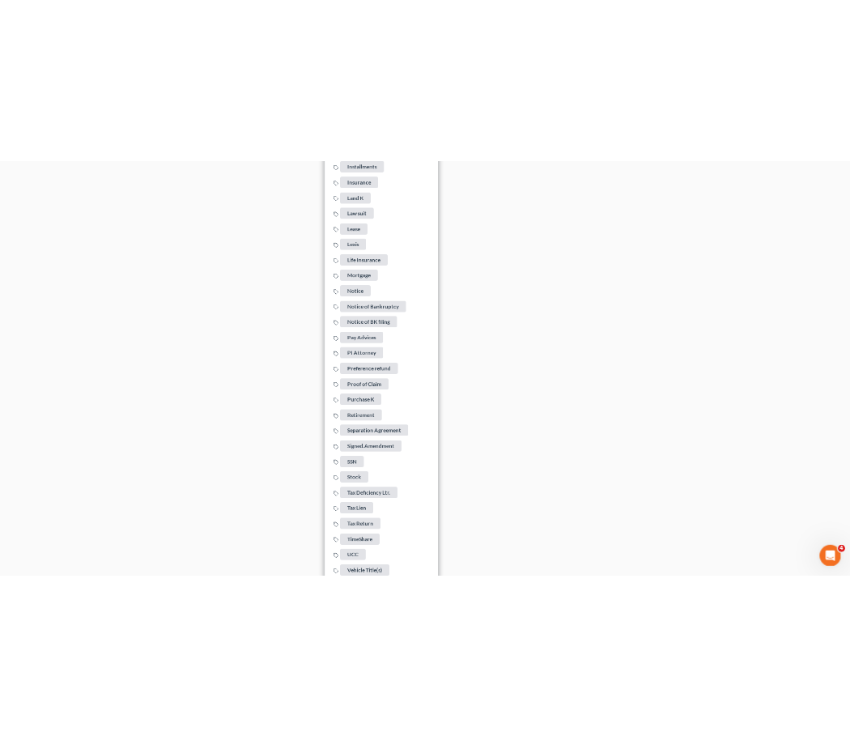
scroll to position [287, 0]
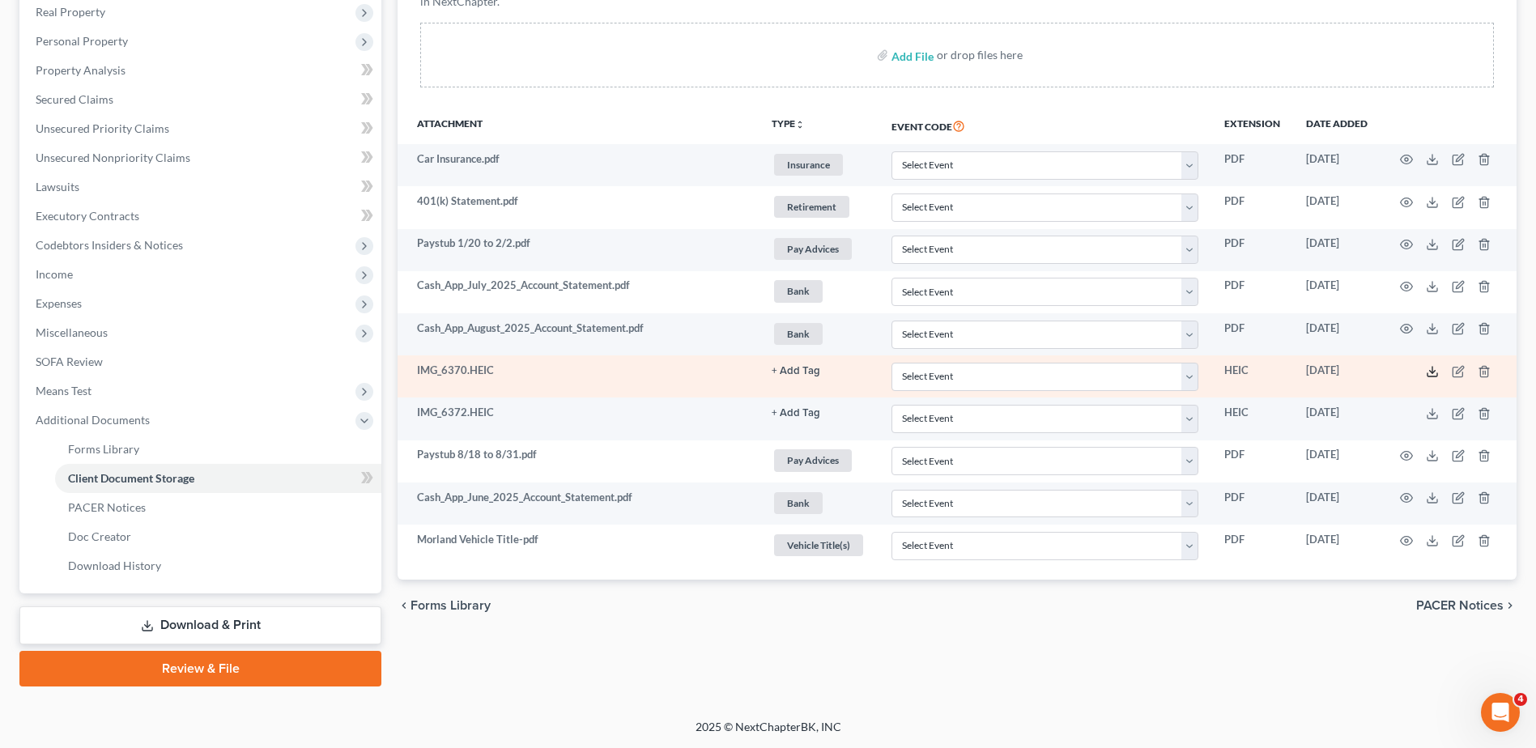
click at [1431, 372] on icon at bounding box center [1432, 371] width 13 height 13
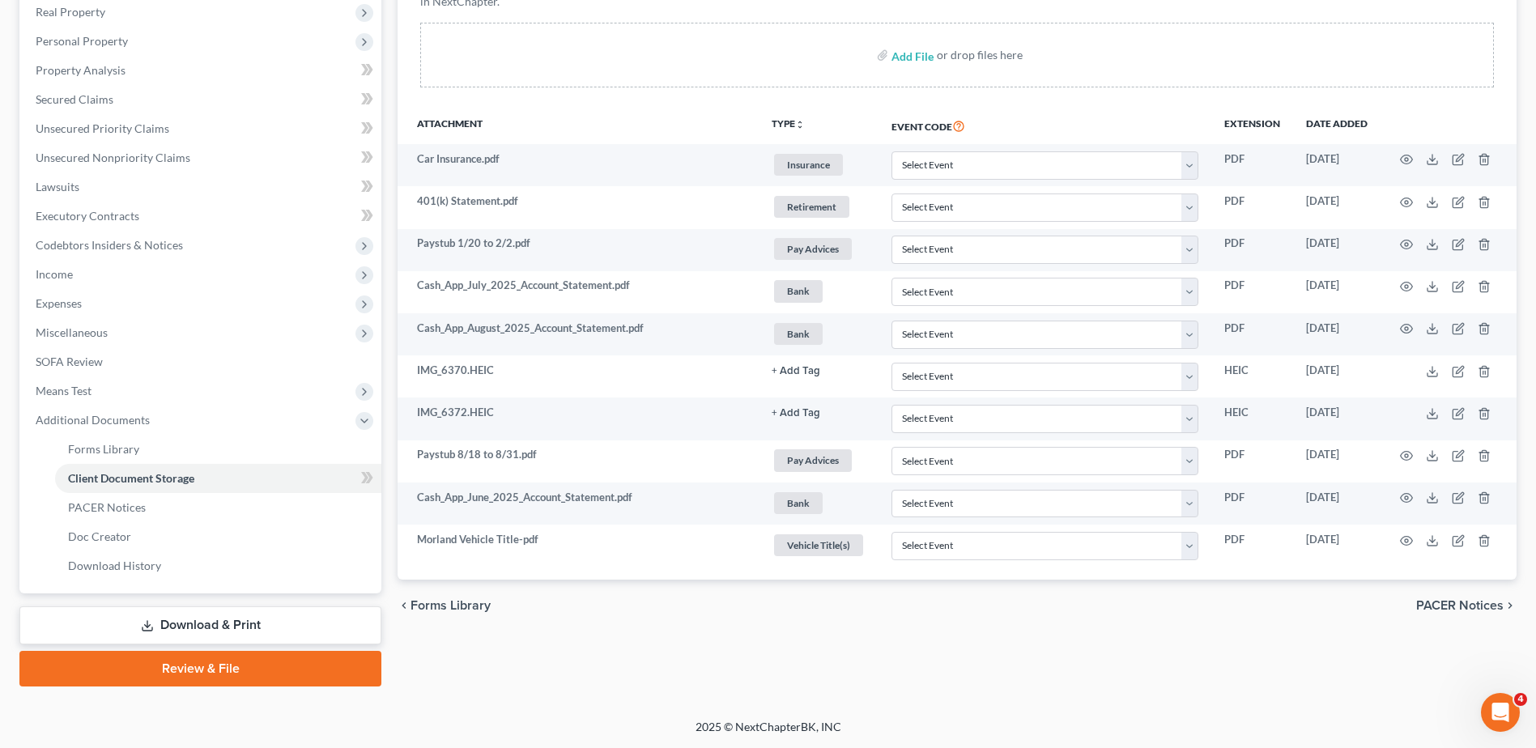
click at [1320, 680] on div "Forms Library Client Document Storage PACER Notices Doc Creator Download Histor…" at bounding box center [956, 277] width 1135 height 819
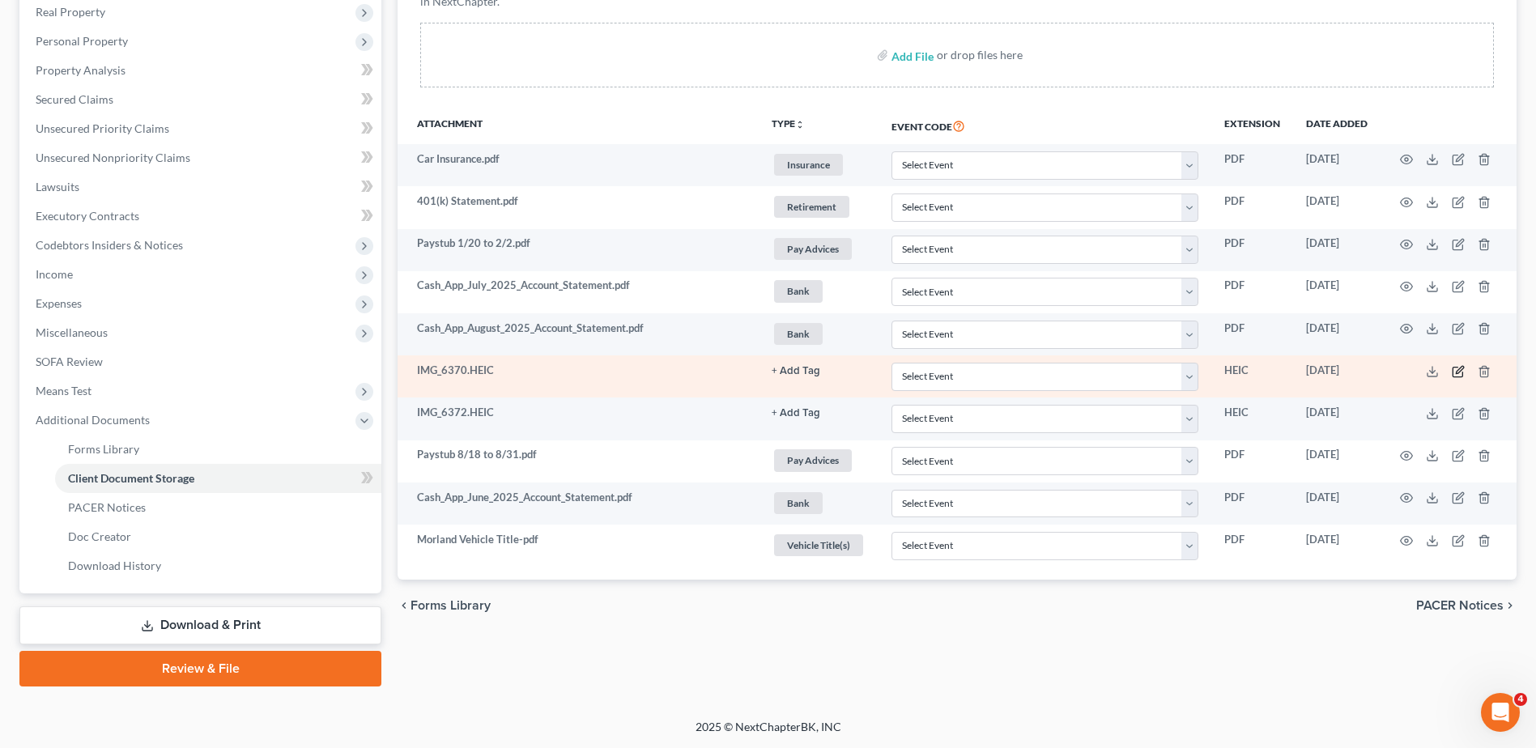
click at [1456, 369] on icon "button" at bounding box center [1458, 371] width 13 height 13
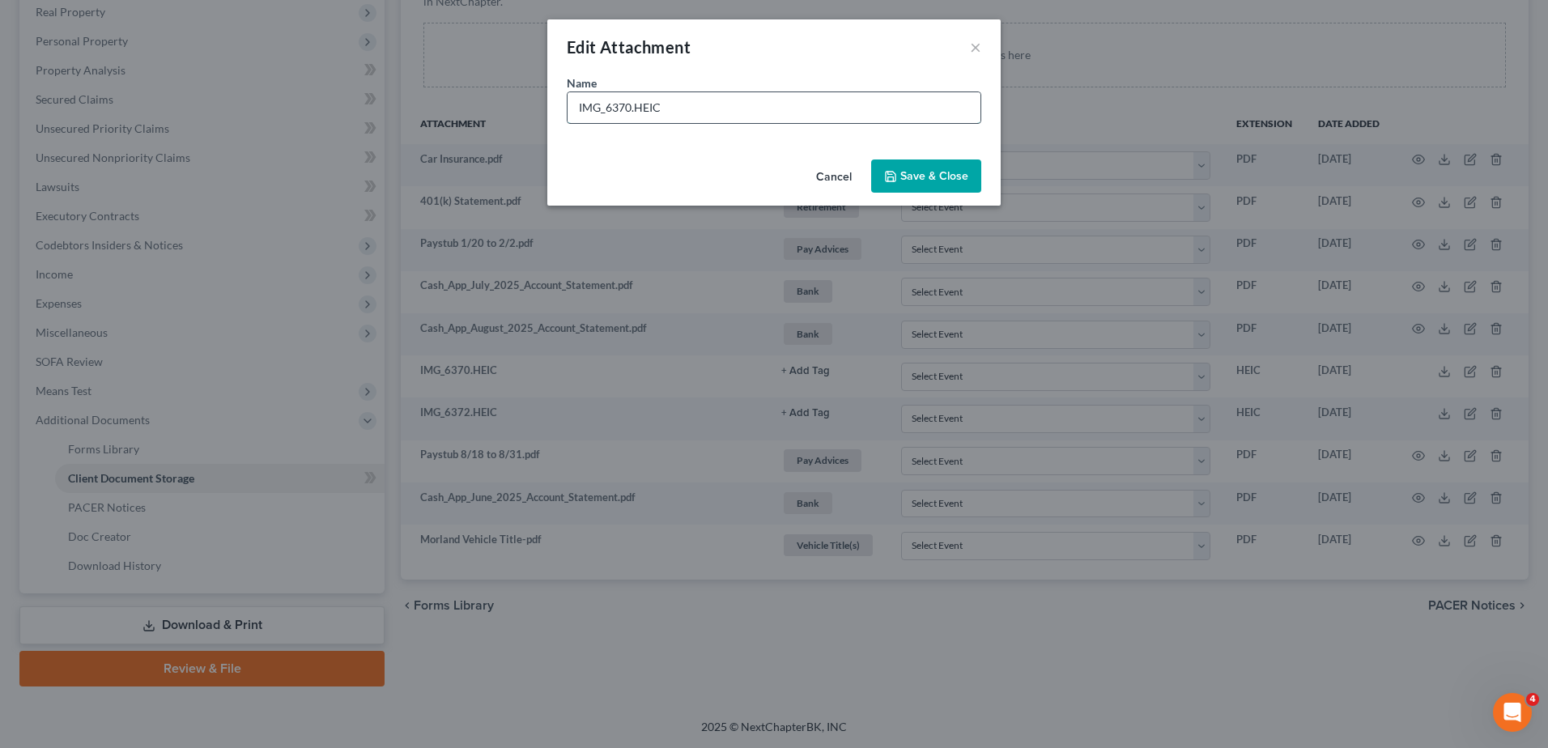
drag, startPoint x: 630, startPoint y: 108, endPoint x: 602, endPoint y: 110, distance: 28.4
click at [602, 110] on input "IMG_6370.HEIC" at bounding box center [774, 107] width 413 height 31
type input "IMG IH Credit Union Garnishment.HEIC"
click at [910, 180] on span "Save & Close" at bounding box center [934, 176] width 68 height 14
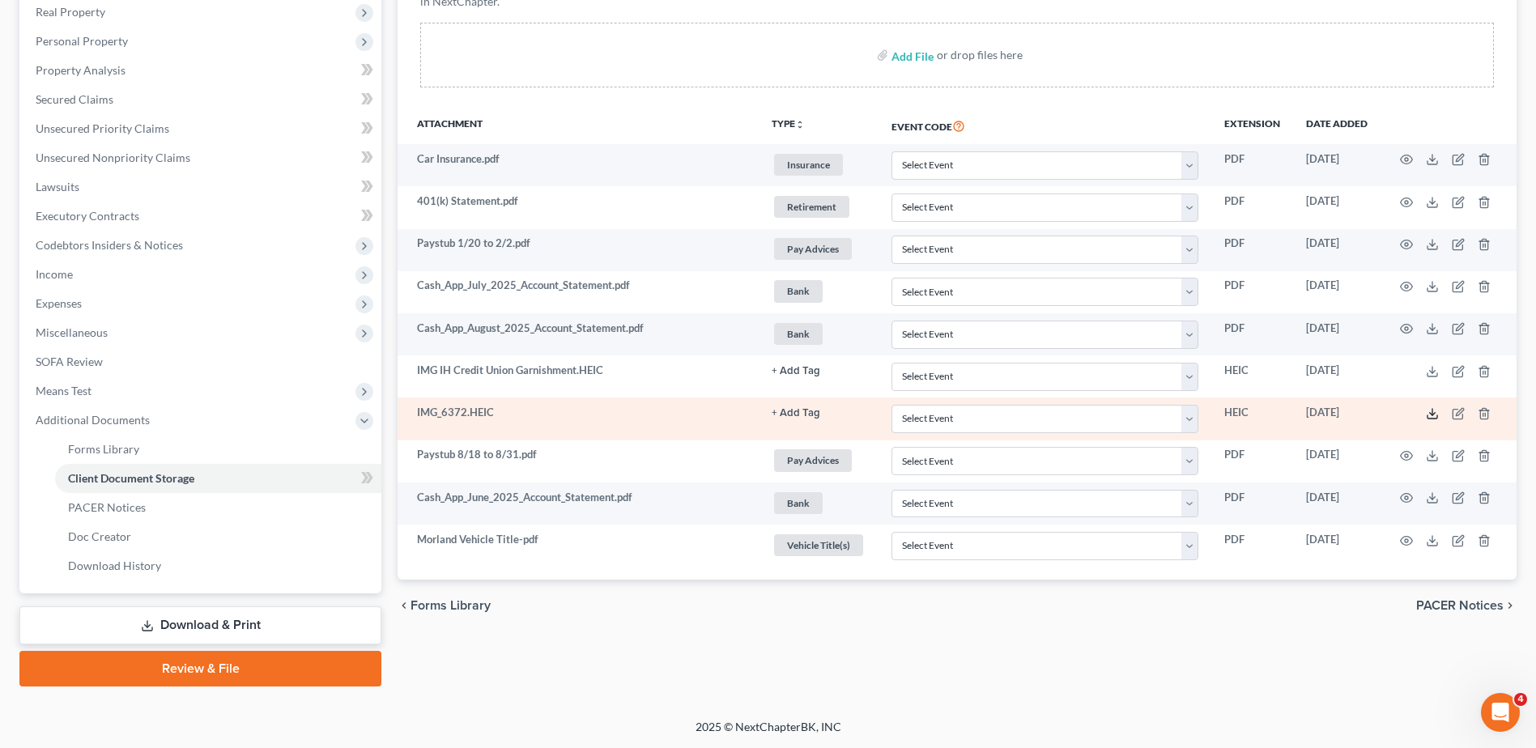
click at [1431, 415] on icon at bounding box center [1432, 413] width 13 height 13
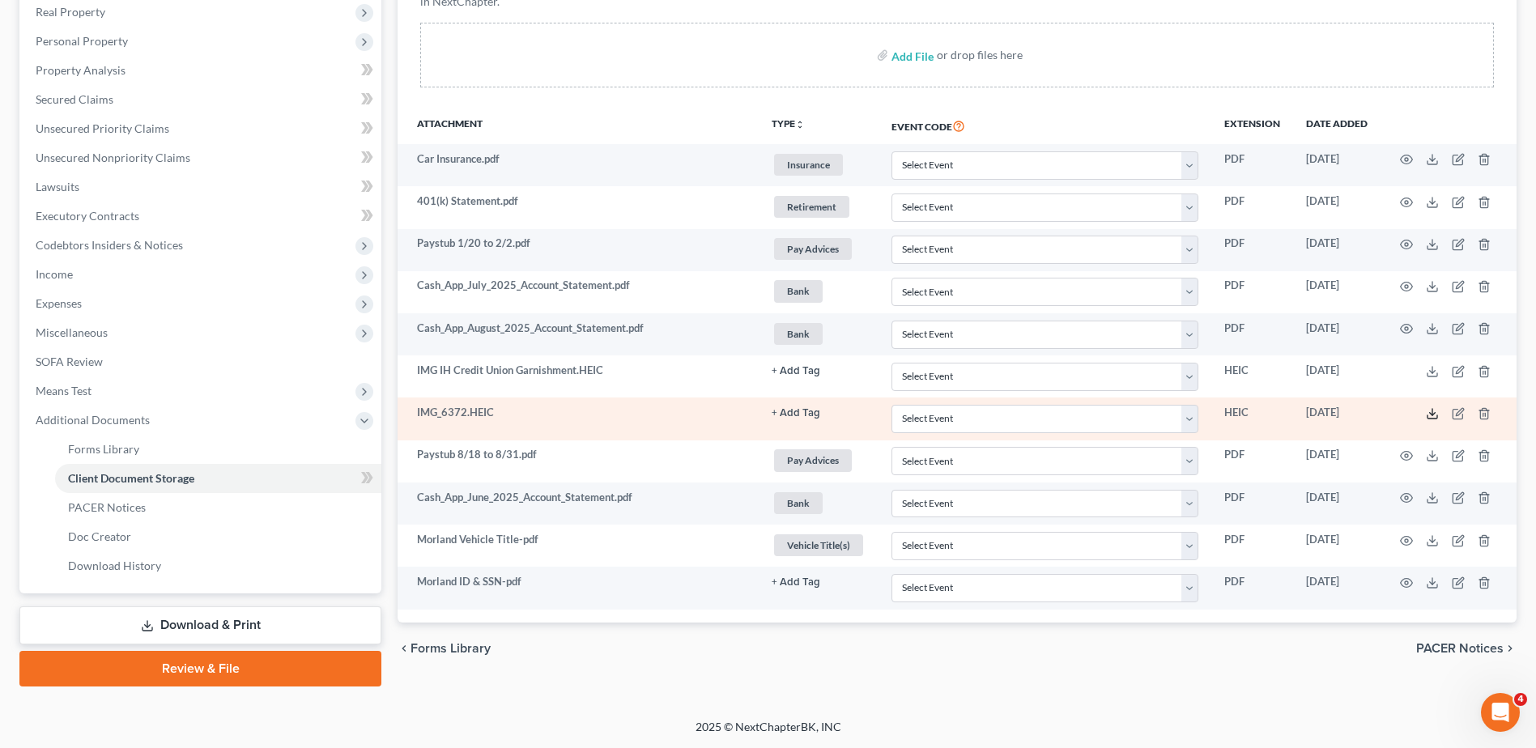
click at [1431, 413] on polyline at bounding box center [1433, 414] width 6 height 2
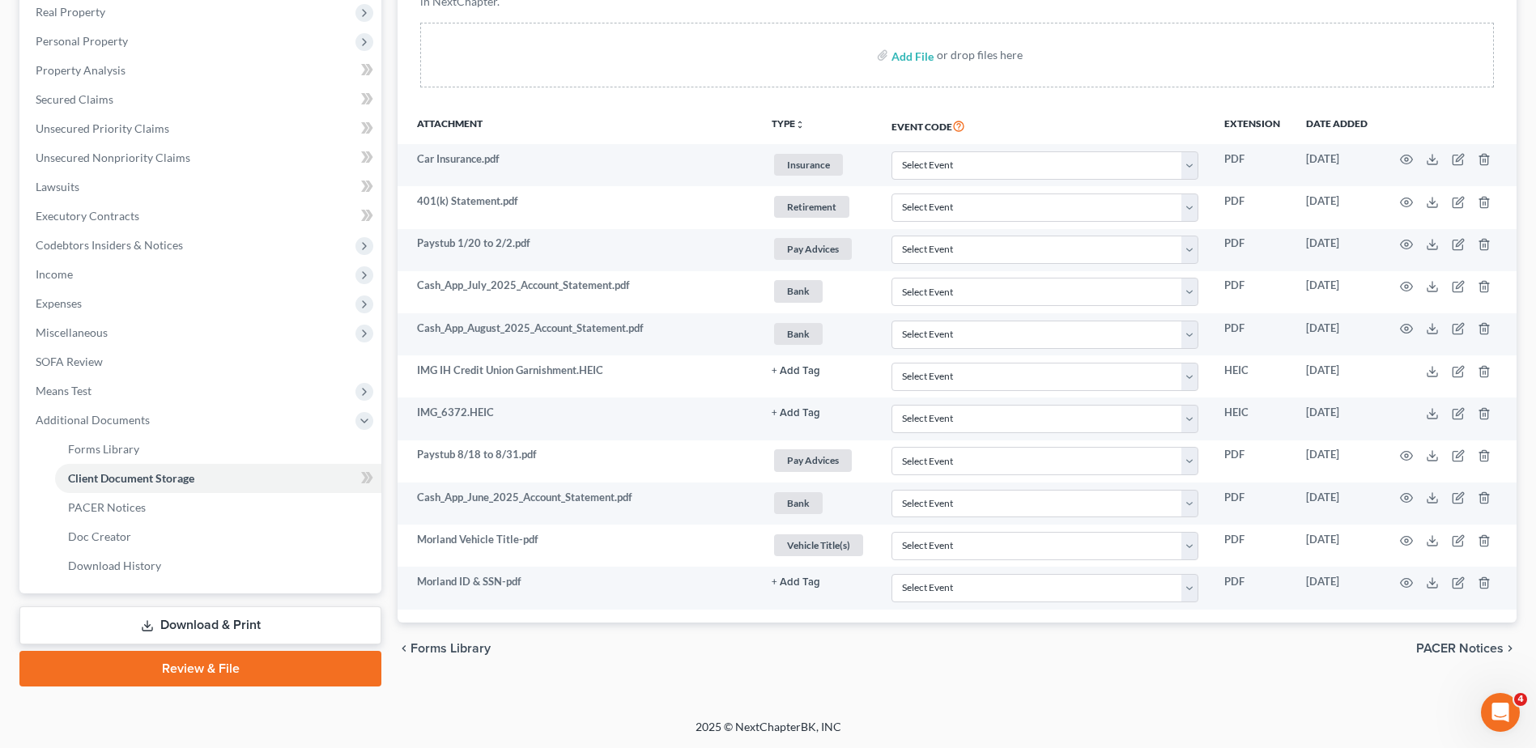
drag, startPoint x: 1081, startPoint y: 658, endPoint x: 1081, endPoint y: 649, distance: 8.9
click at [1081, 658] on div "chevron_left Forms Library PACER Notices chevron_right" at bounding box center [957, 649] width 1119 height 52
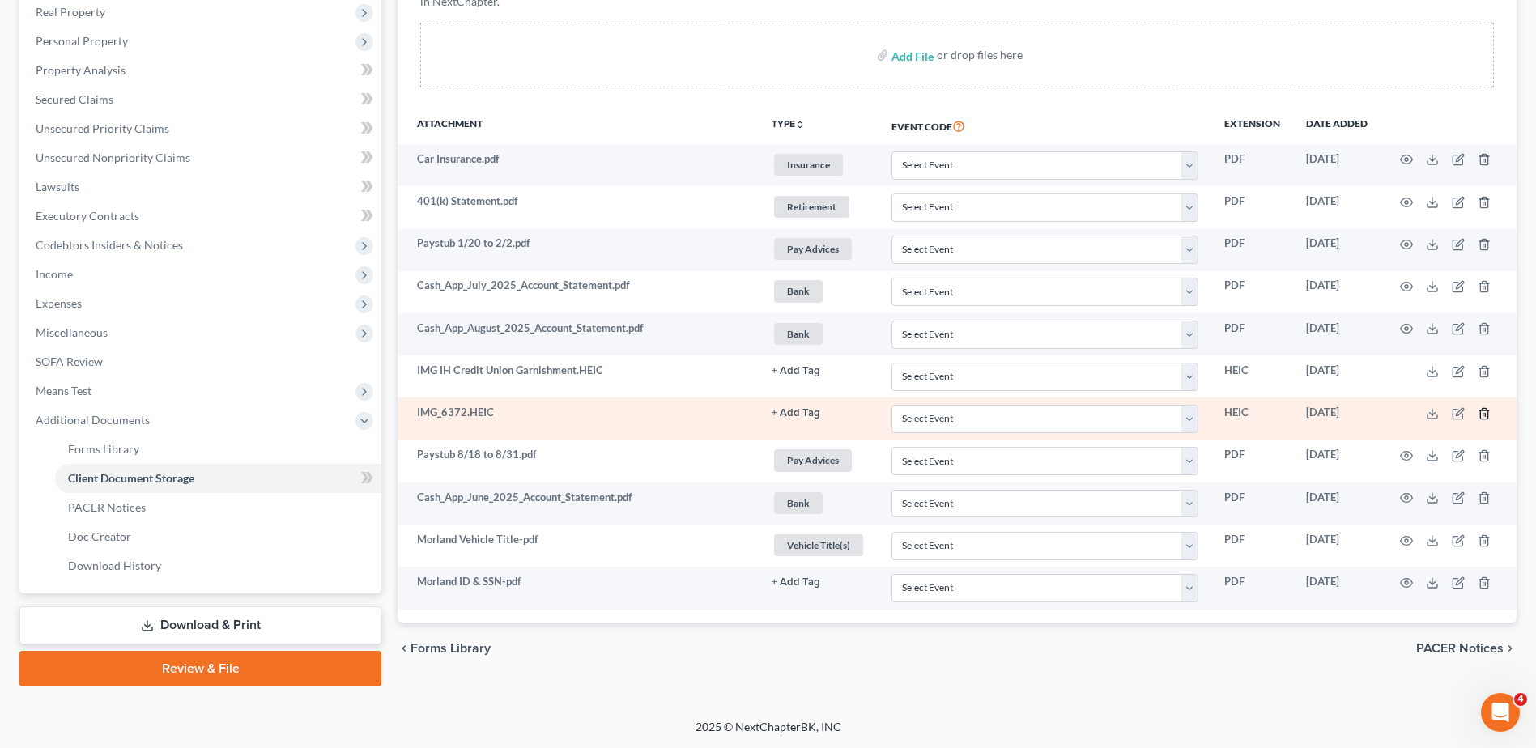
click at [1484, 412] on icon "button" at bounding box center [1484, 413] width 13 height 13
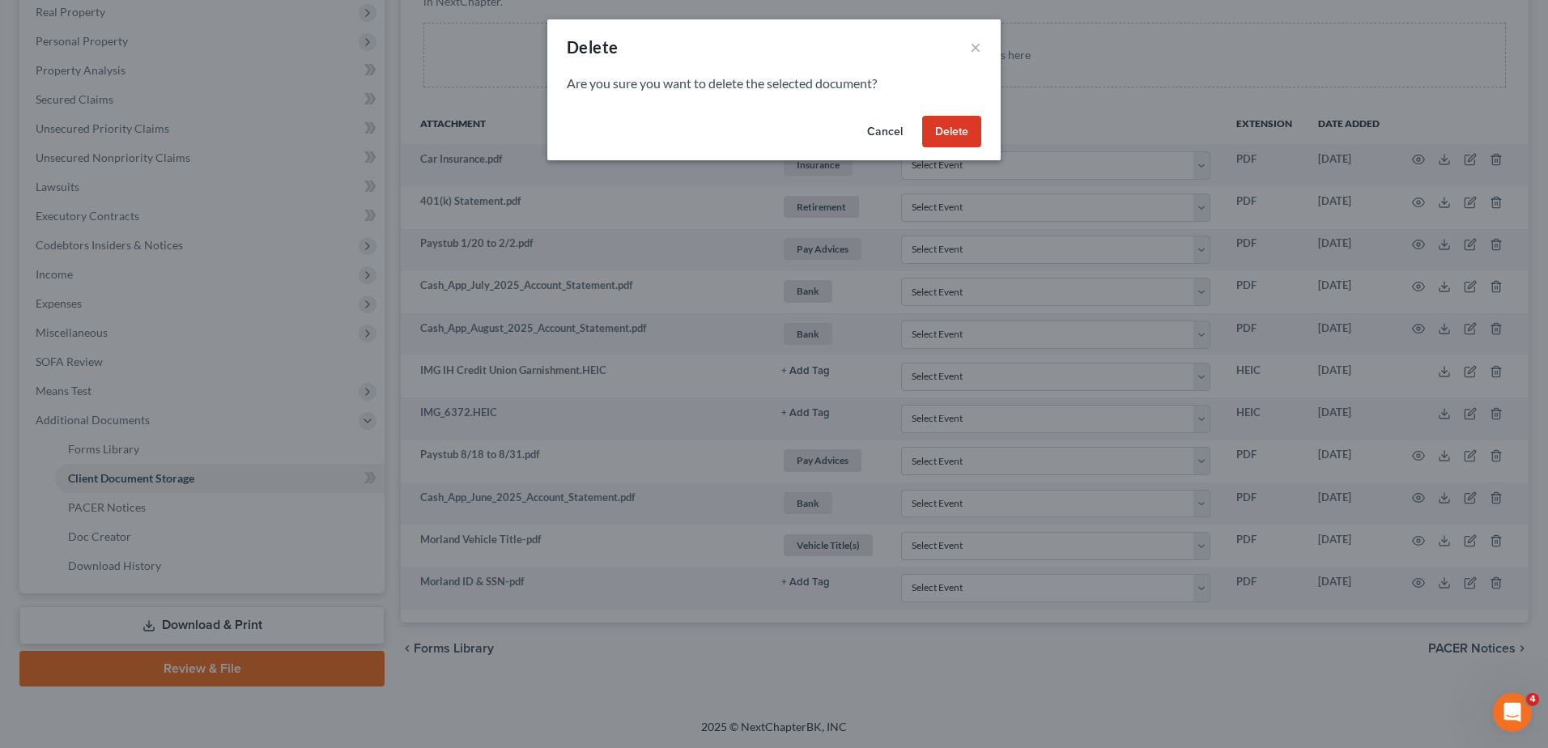
click at [963, 138] on button "Delete" at bounding box center [951, 132] width 59 height 32
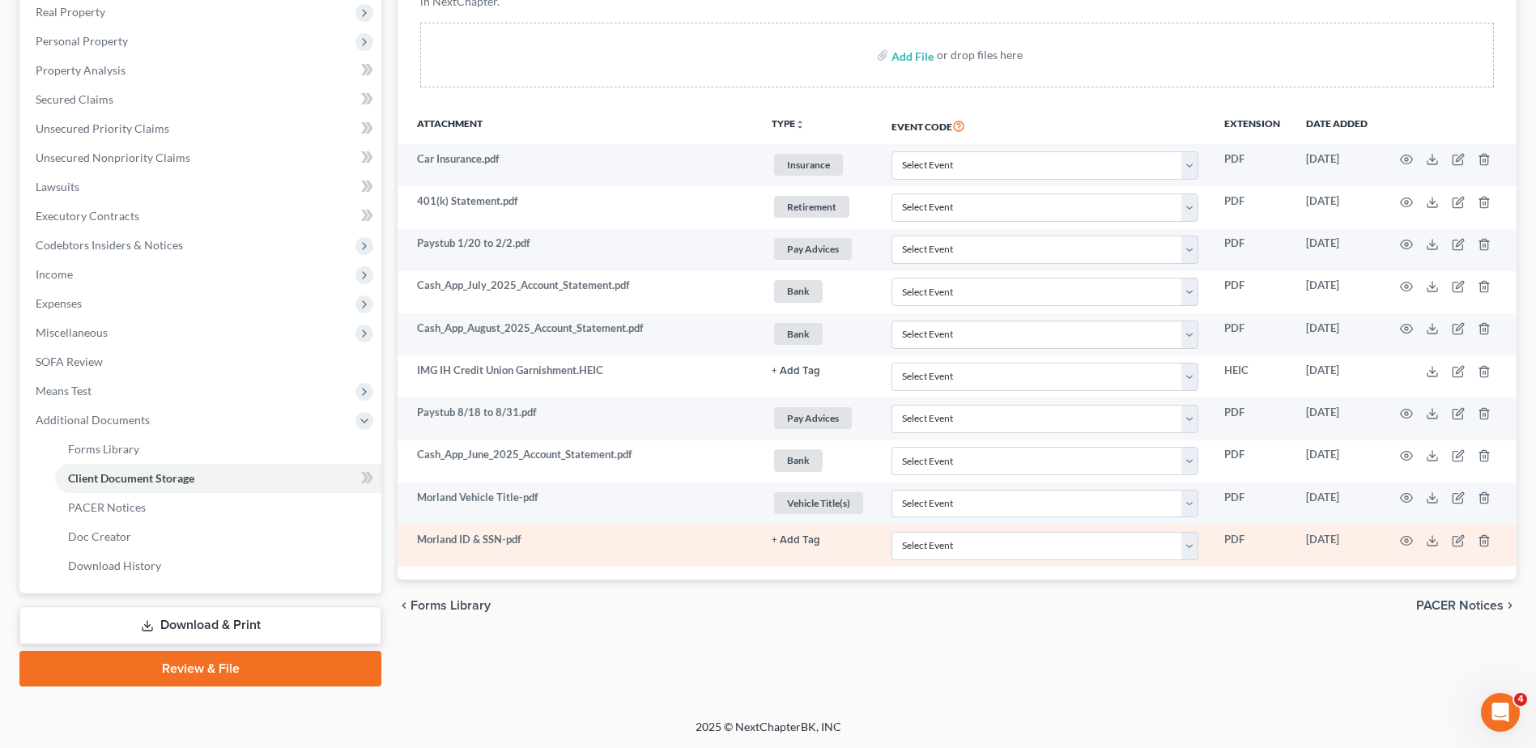
click at [788, 541] on button "+ Add Tag" at bounding box center [796, 540] width 49 height 11
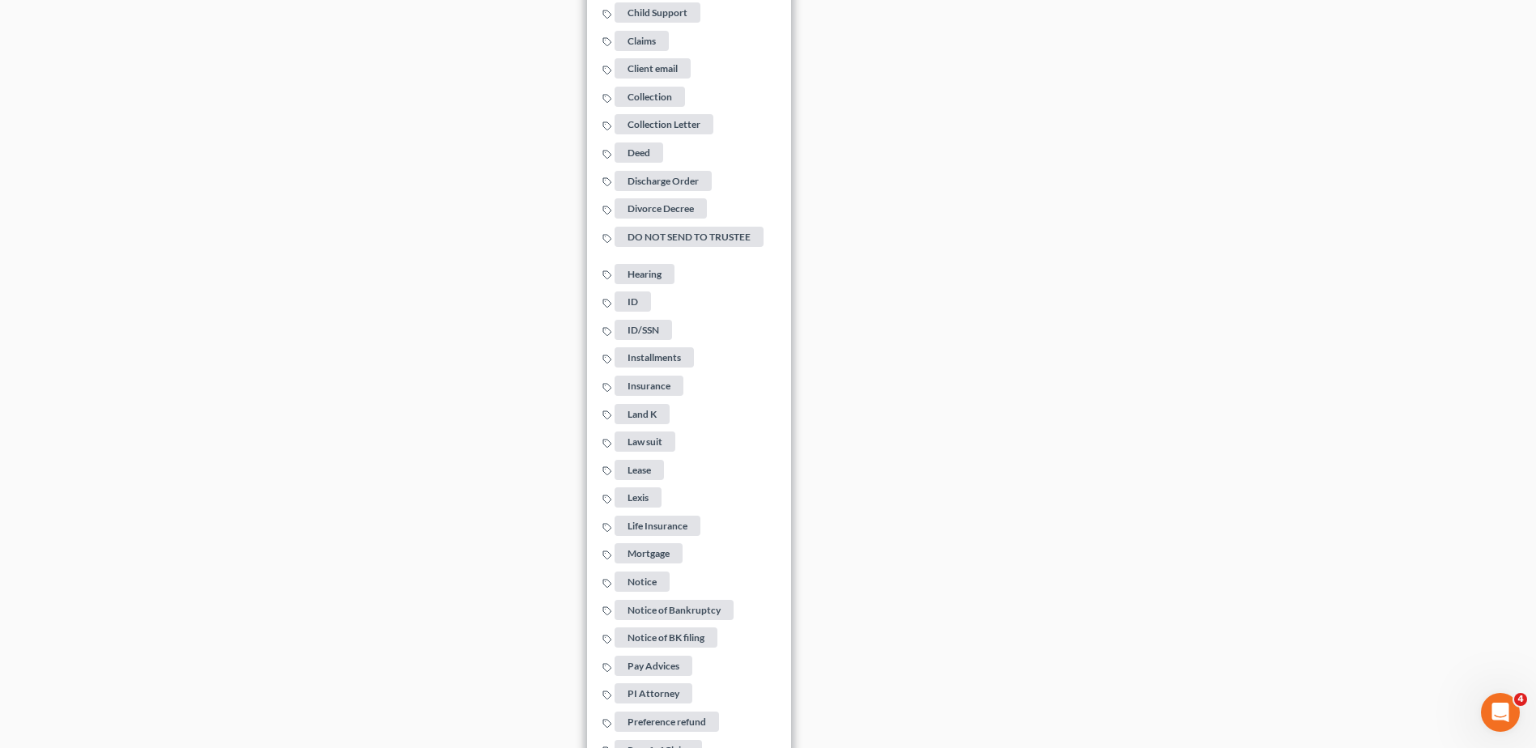
scroll to position [1078, 0]
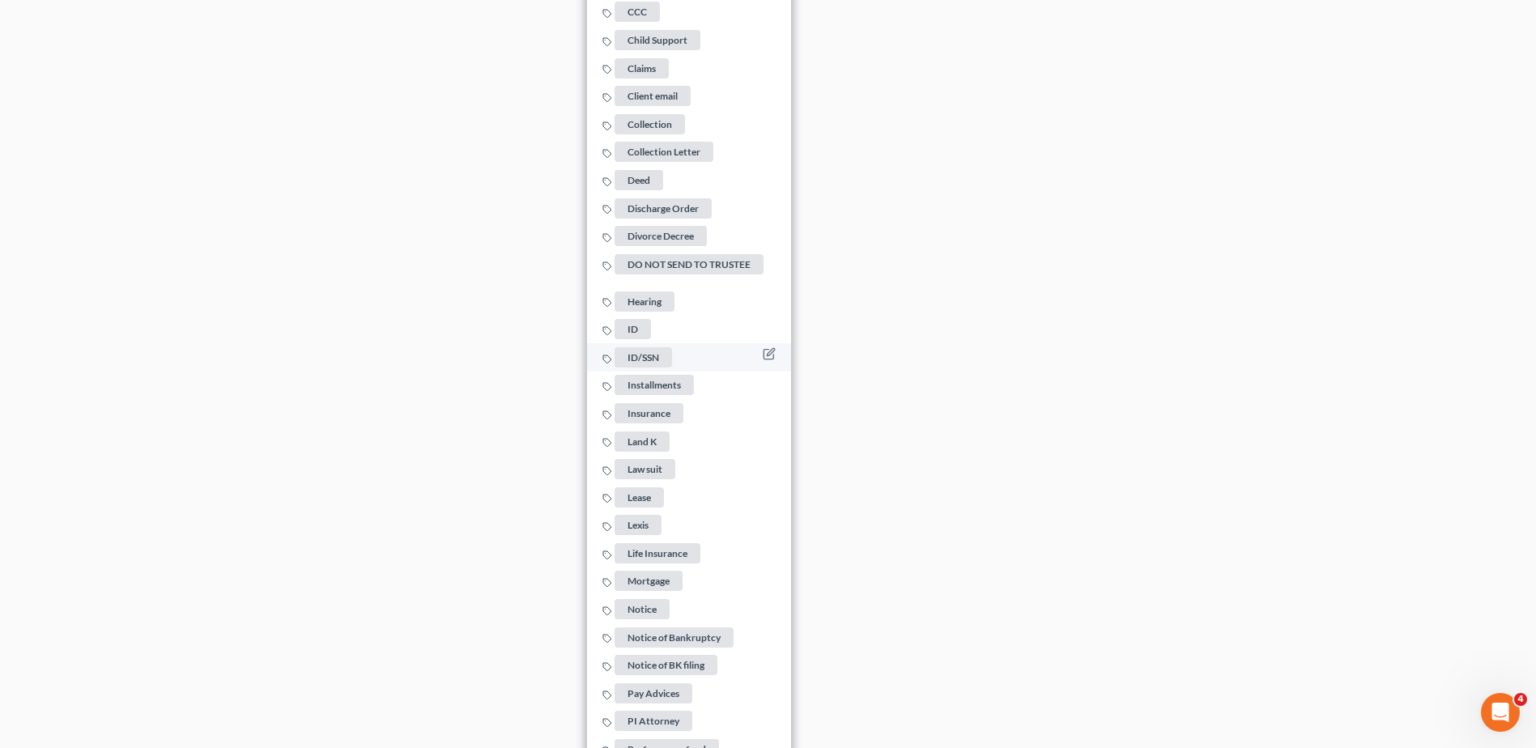
click at [640, 351] on span "ID/SSN" at bounding box center [643, 357] width 57 height 20
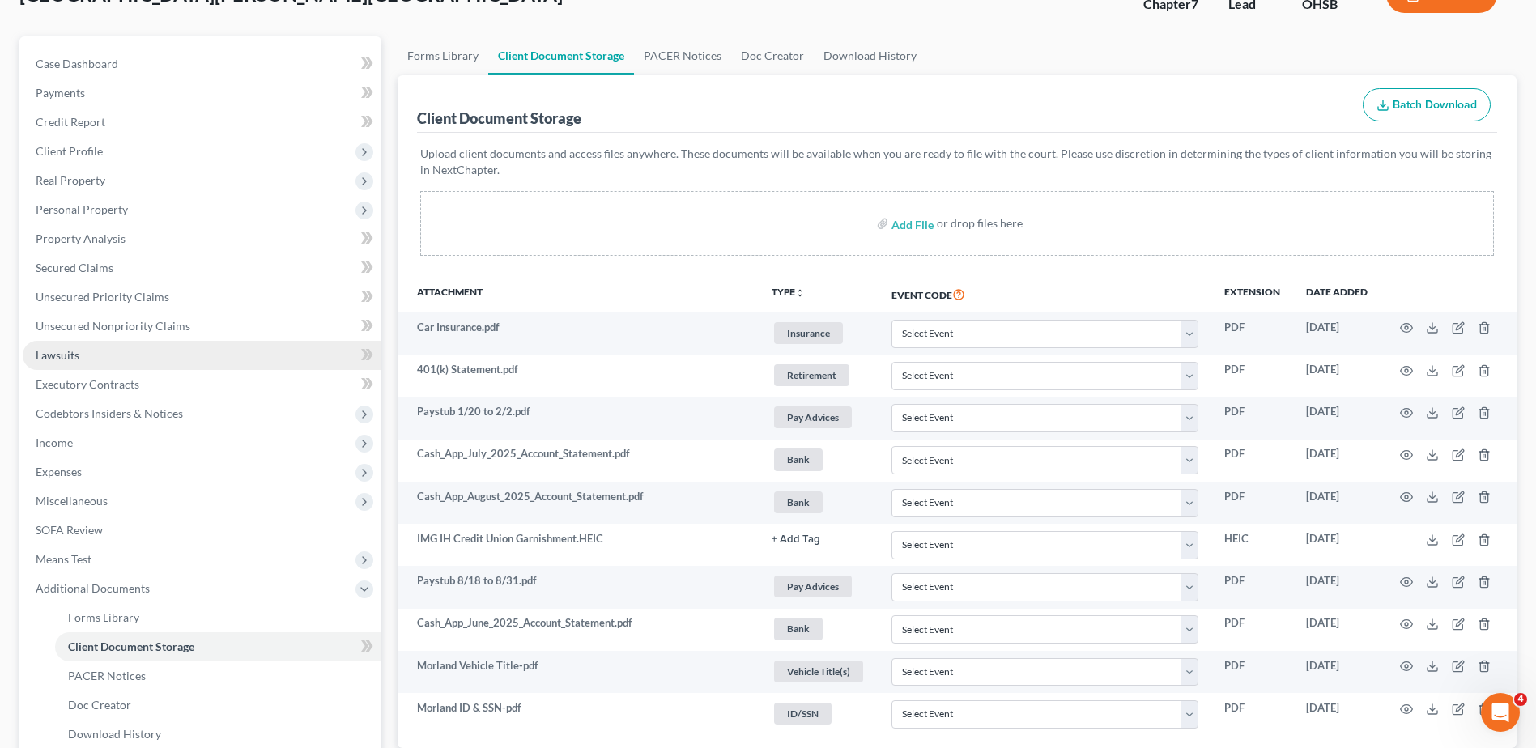
scroll to position [0, 0]
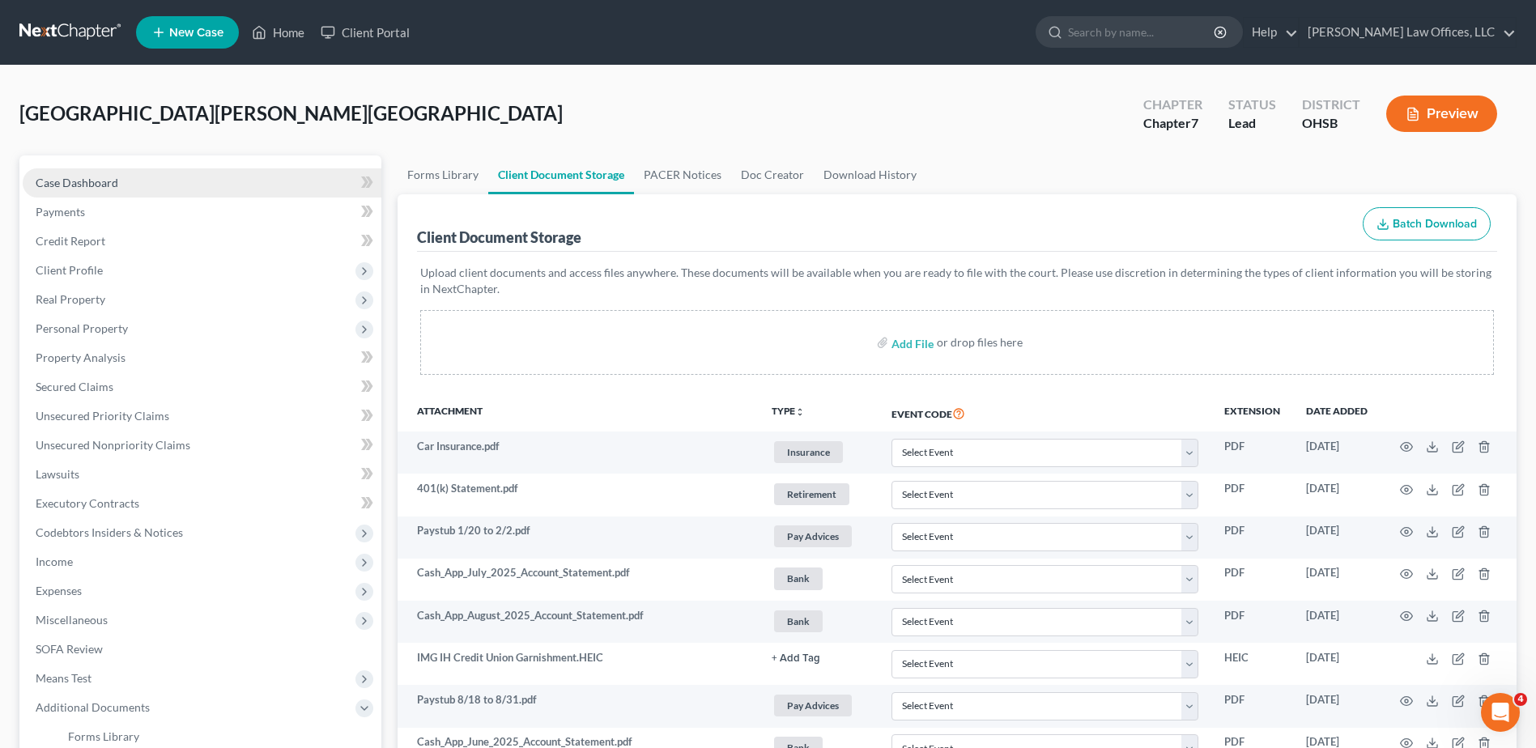
click at [74, 180] on span "Case Dashboard" at bounding box center [77, 183] width 83 height 14
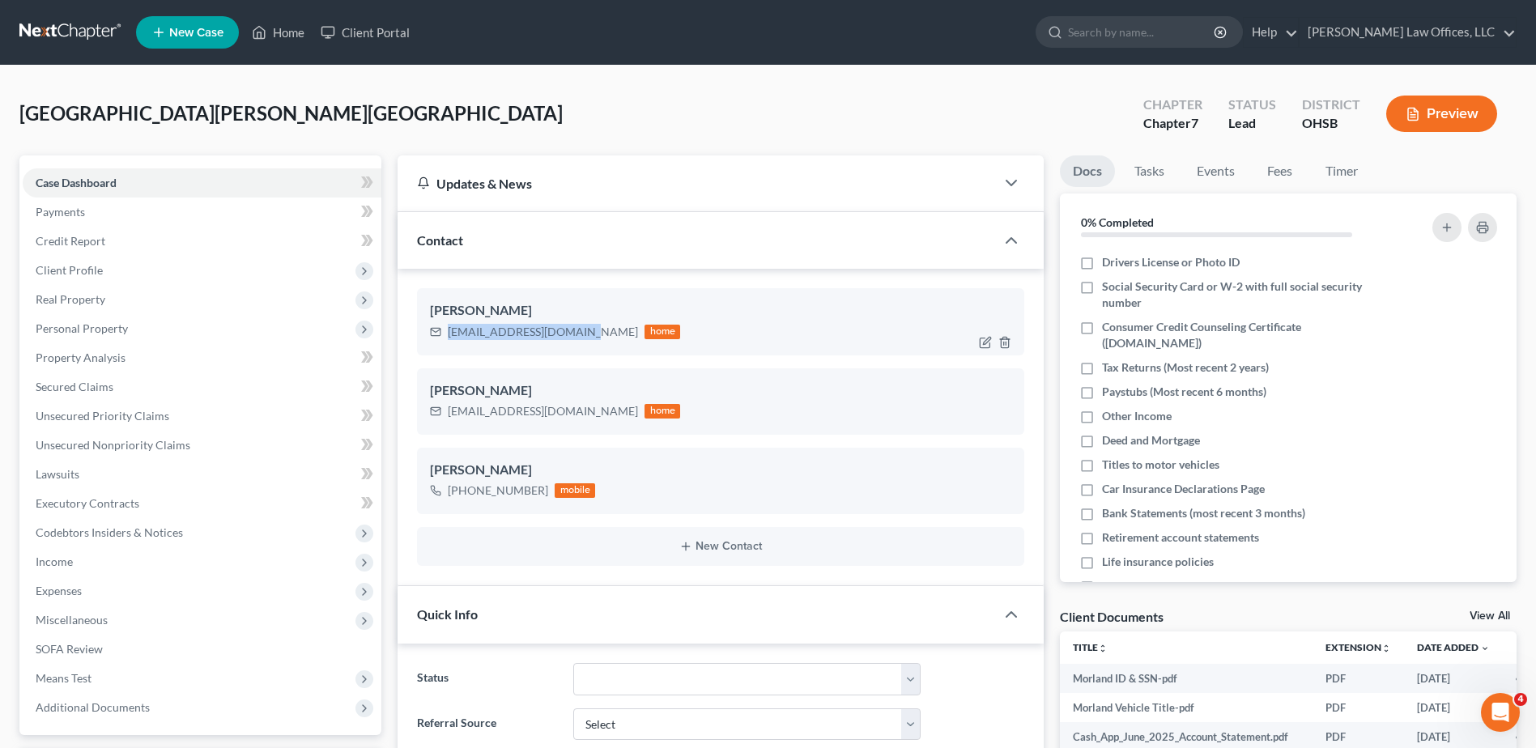
drag, startPoint x: 586, startPoint y: 332, endPoint x: 436, endPoint y: 330, distance: 150.6
click at [436, 330] on div "devon_morland@yahoo.com home" at bounding box center [555, 331] width 250 height 21
drag, startPoint x: 436, startPoint y: 330, endPoint x: 513, endPoint y: 332, distance: 77.0
copy div "devon_morland@yahoo.com"
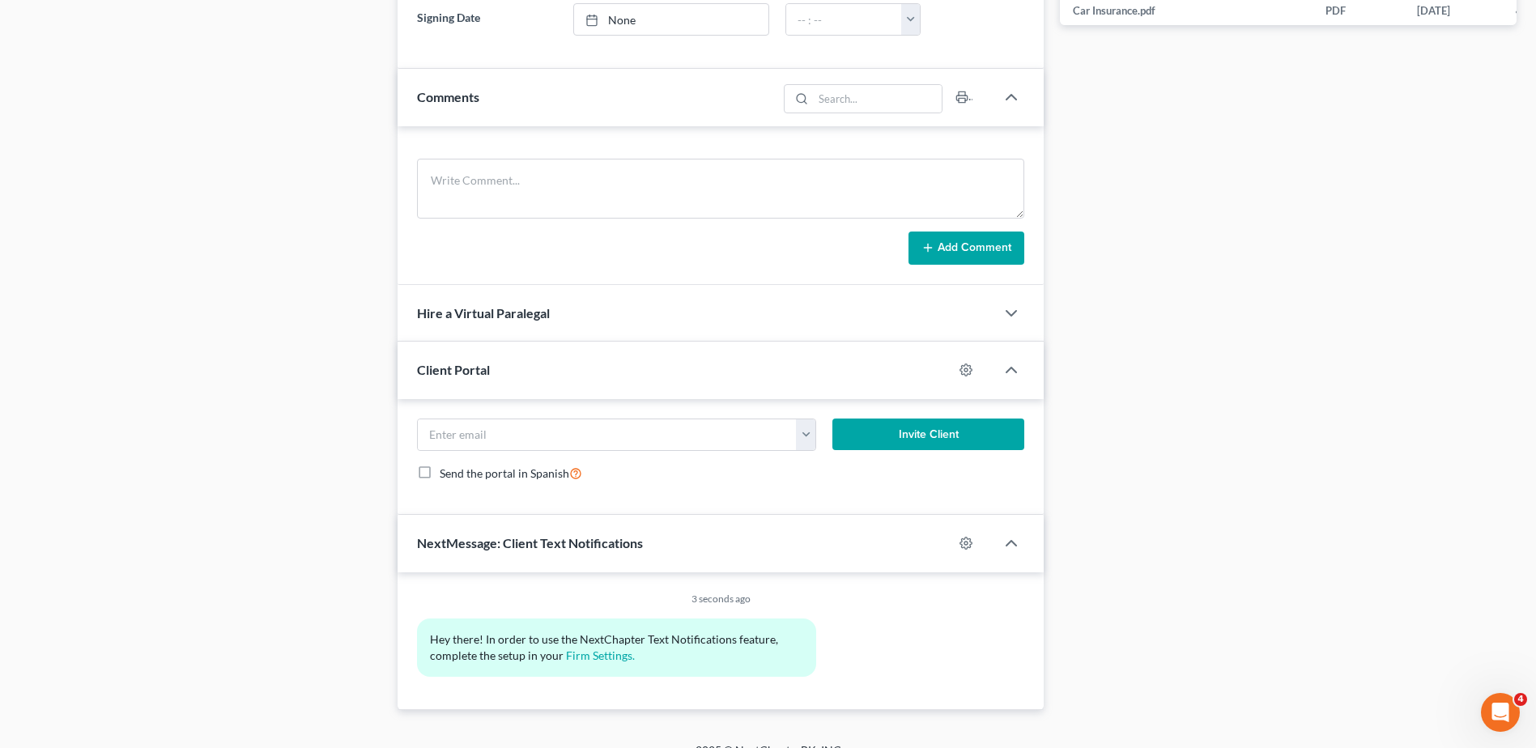
scroll to position [954, 0]
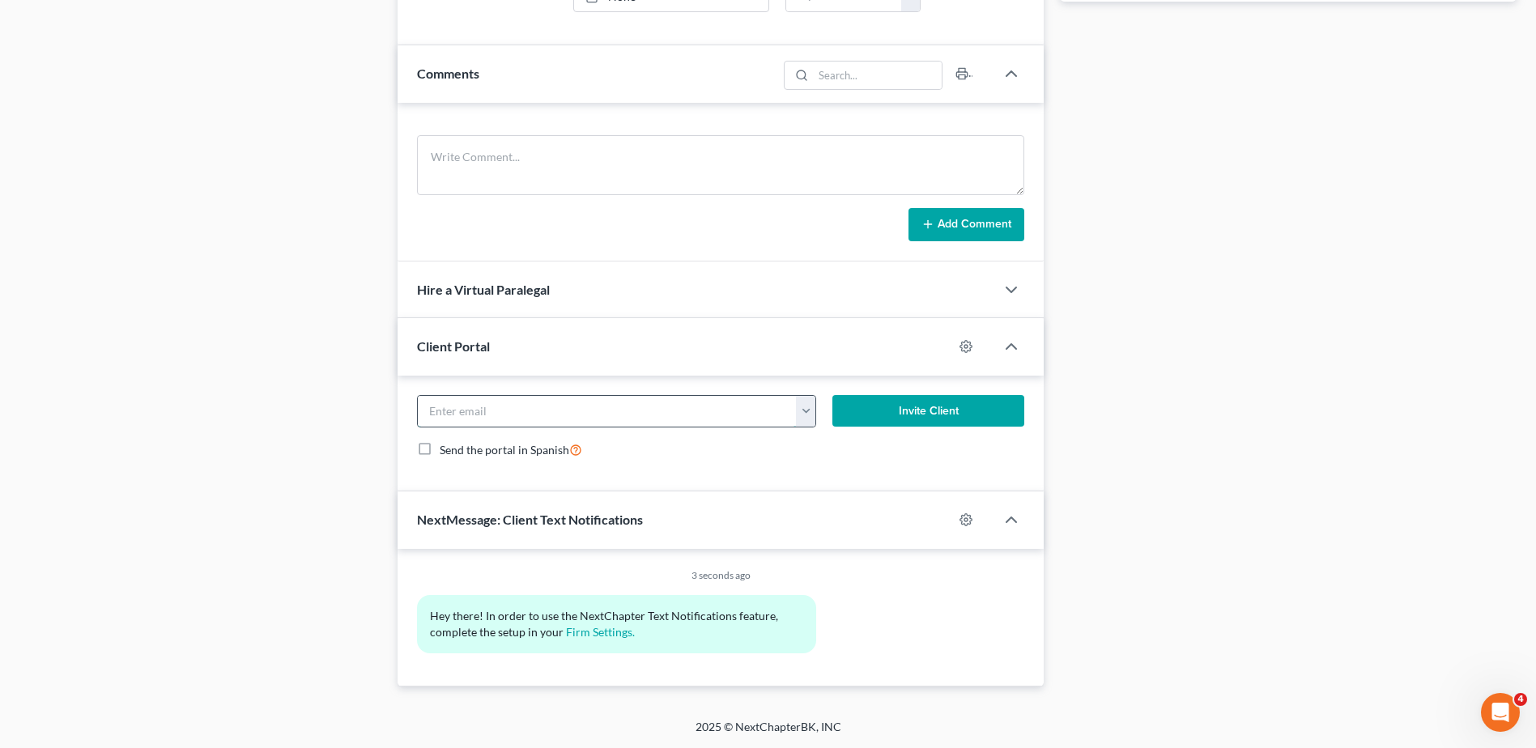
paste input "1) 2023 and 2024 Tax returns (Federal and State). We need the Form 1040 as well…"
type input "1) 2023 and 2024 Tax returns (Federal and State). We need the Form 1040 as well…"
drag, startPoint x: 789, startPoint y: 411, endPoint x: 194, endPoint y: 388, distance: 595.6
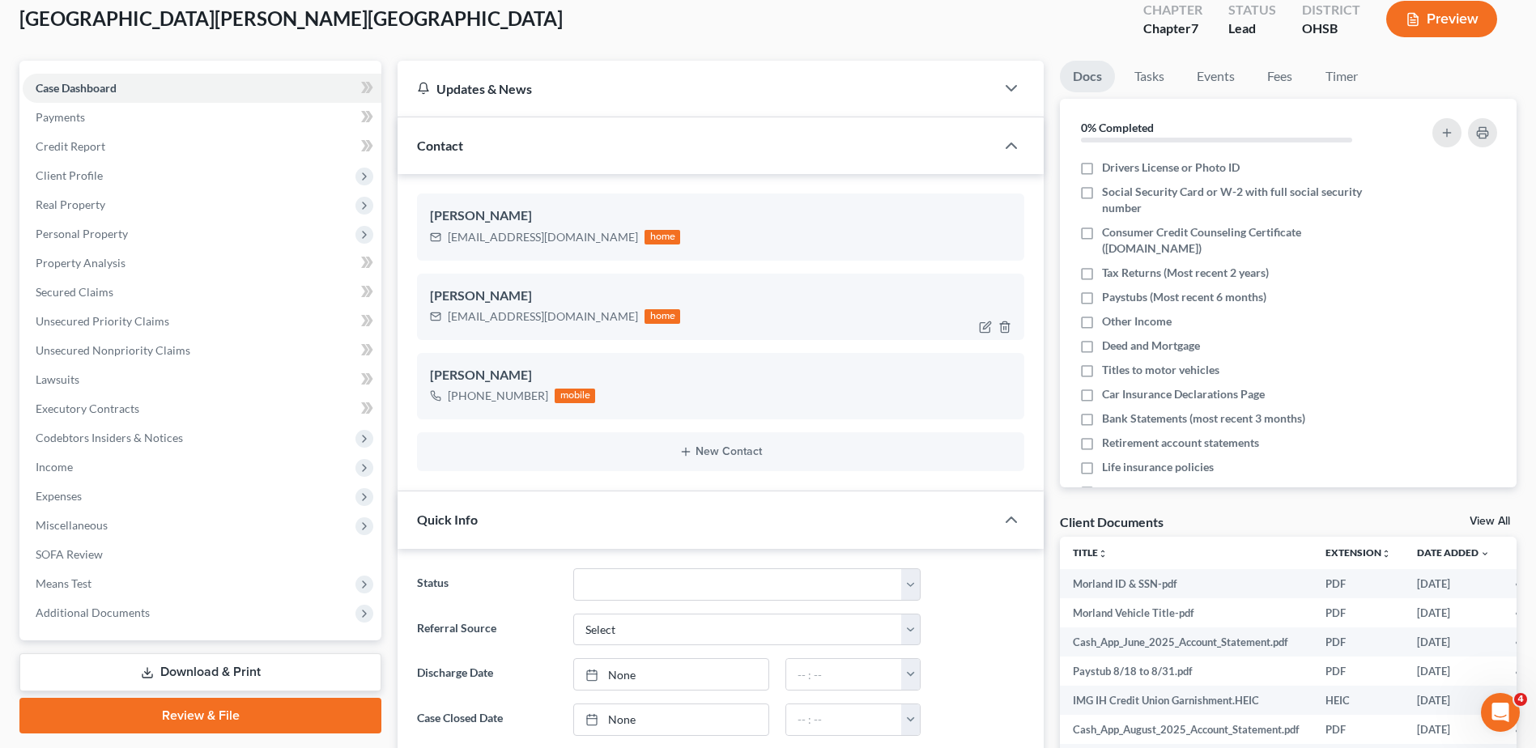
scroll to position [243, 0]
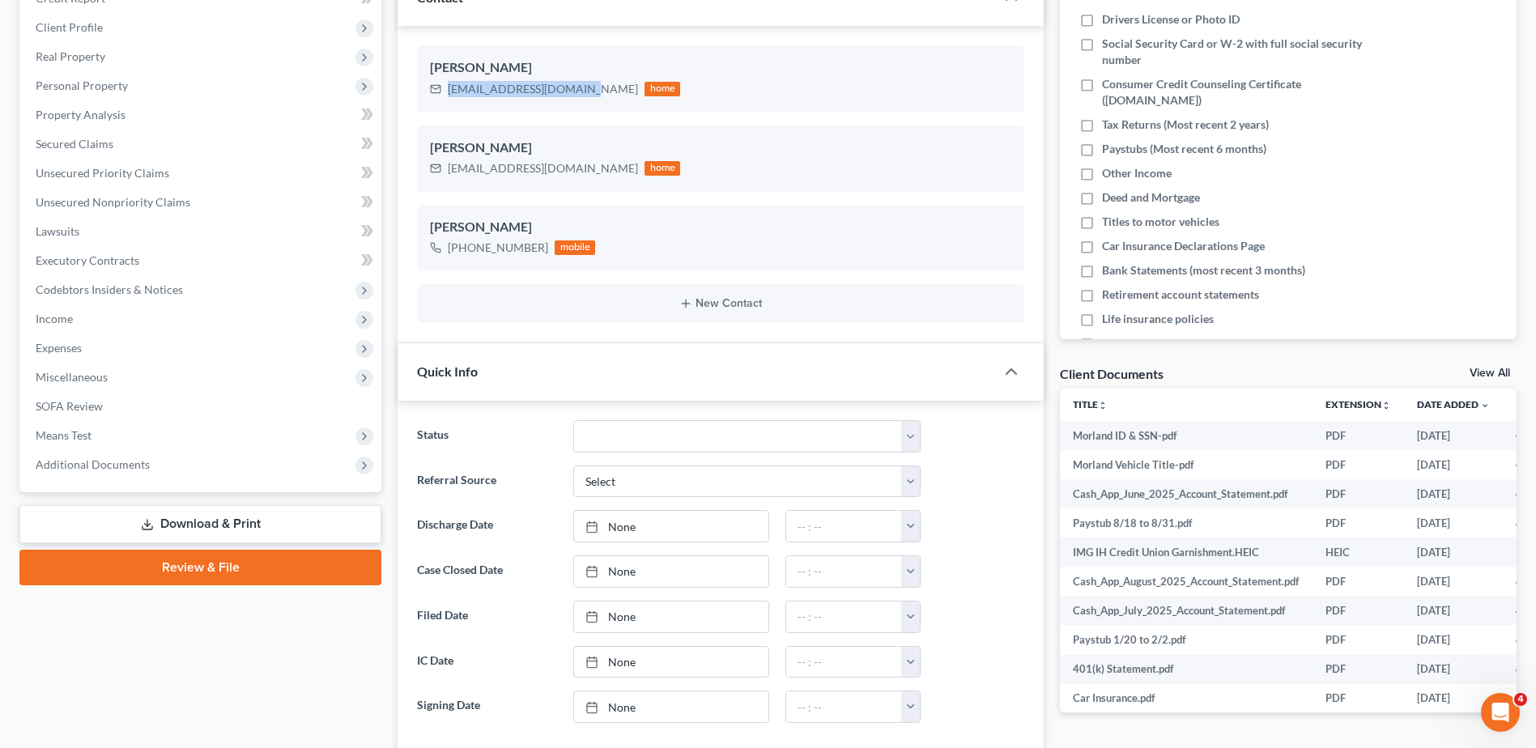
drag, startPoint x: 585, startPoint y: 88, endPoint x: 409, endPoint y: 91, distance: 176.6
click at [409, 91] on div "Devon Morland devon_morland@yahoo.com home Devon Morland Devon_morland@yahoo.co…" at bounding box center [721, 184] width 646 height 317
copy div "devon_morland@yahoo.com"
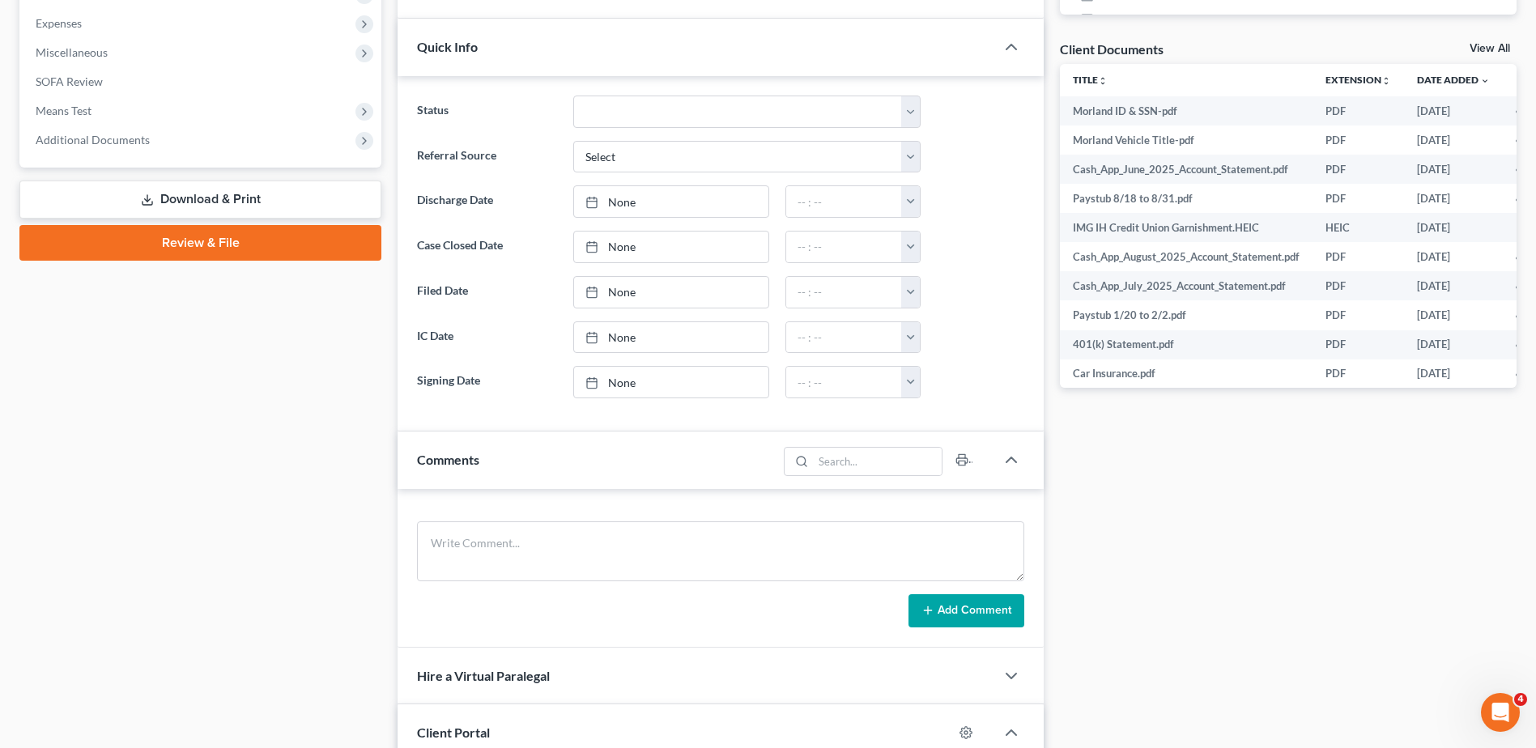
scroll to position [954, 0]
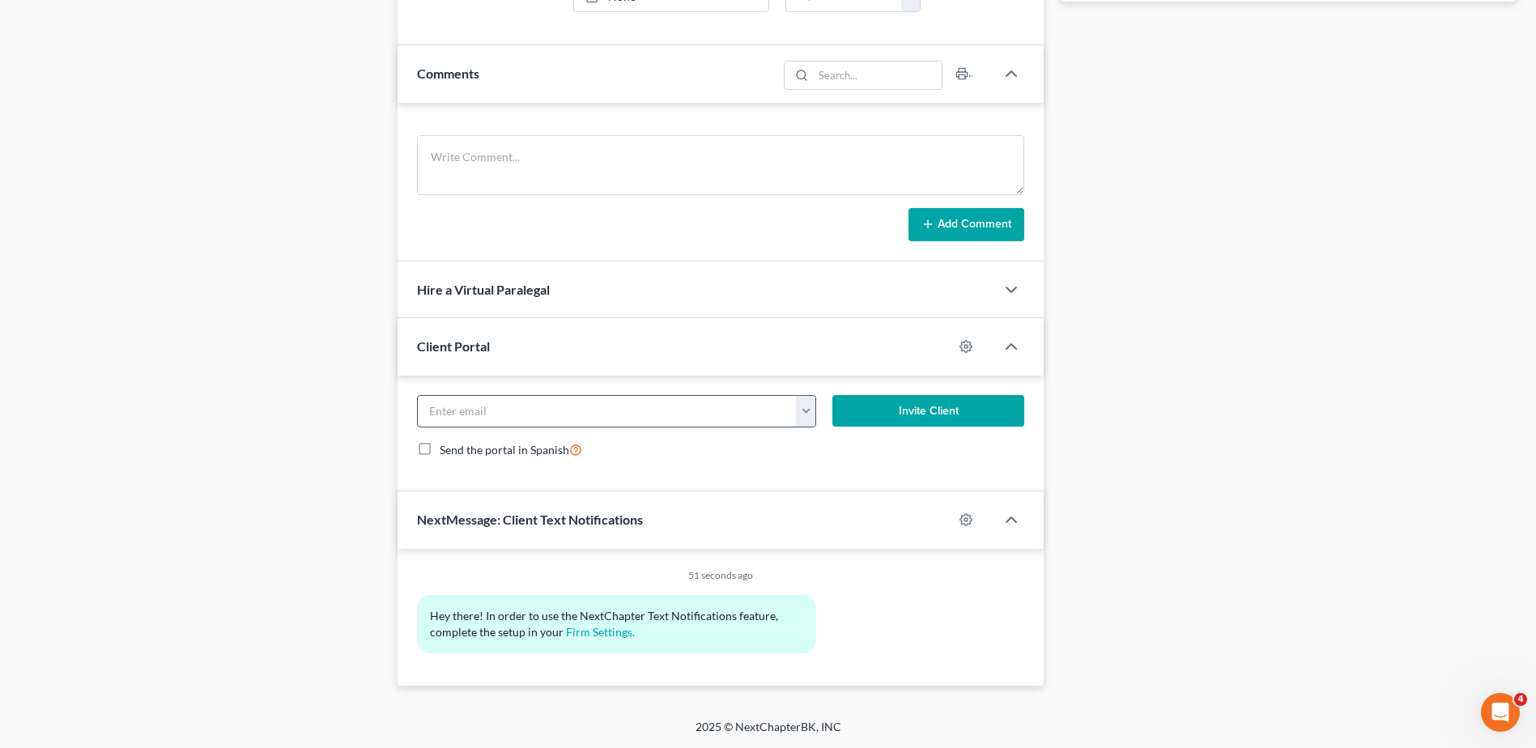
paste input "devon_morland@yahoo.com"
type input "devon_morland@yahoo.com"
click at [925, 412] on button "Invite Client" at bounding box center [928, 411] width 192 height 32
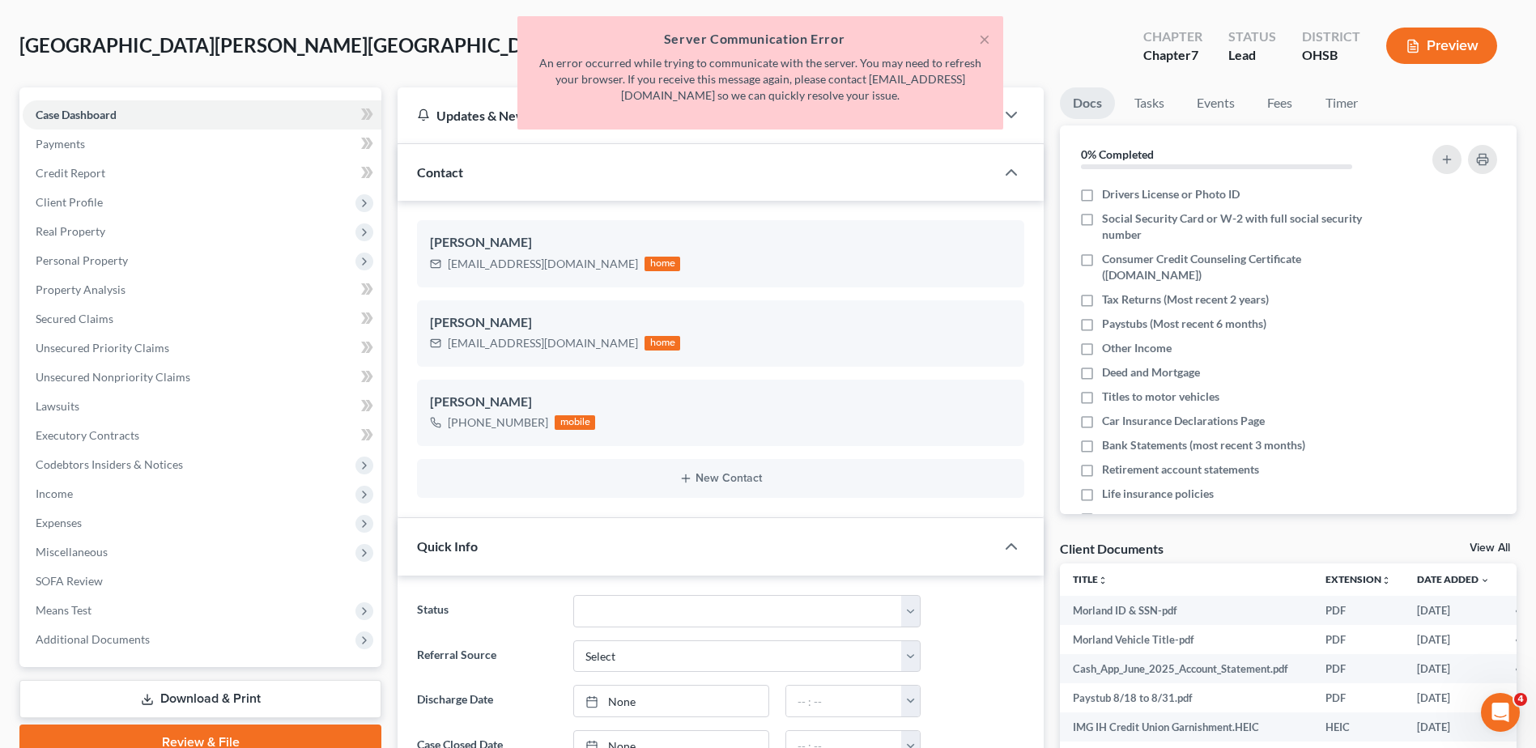
scroll to position [15, 0]
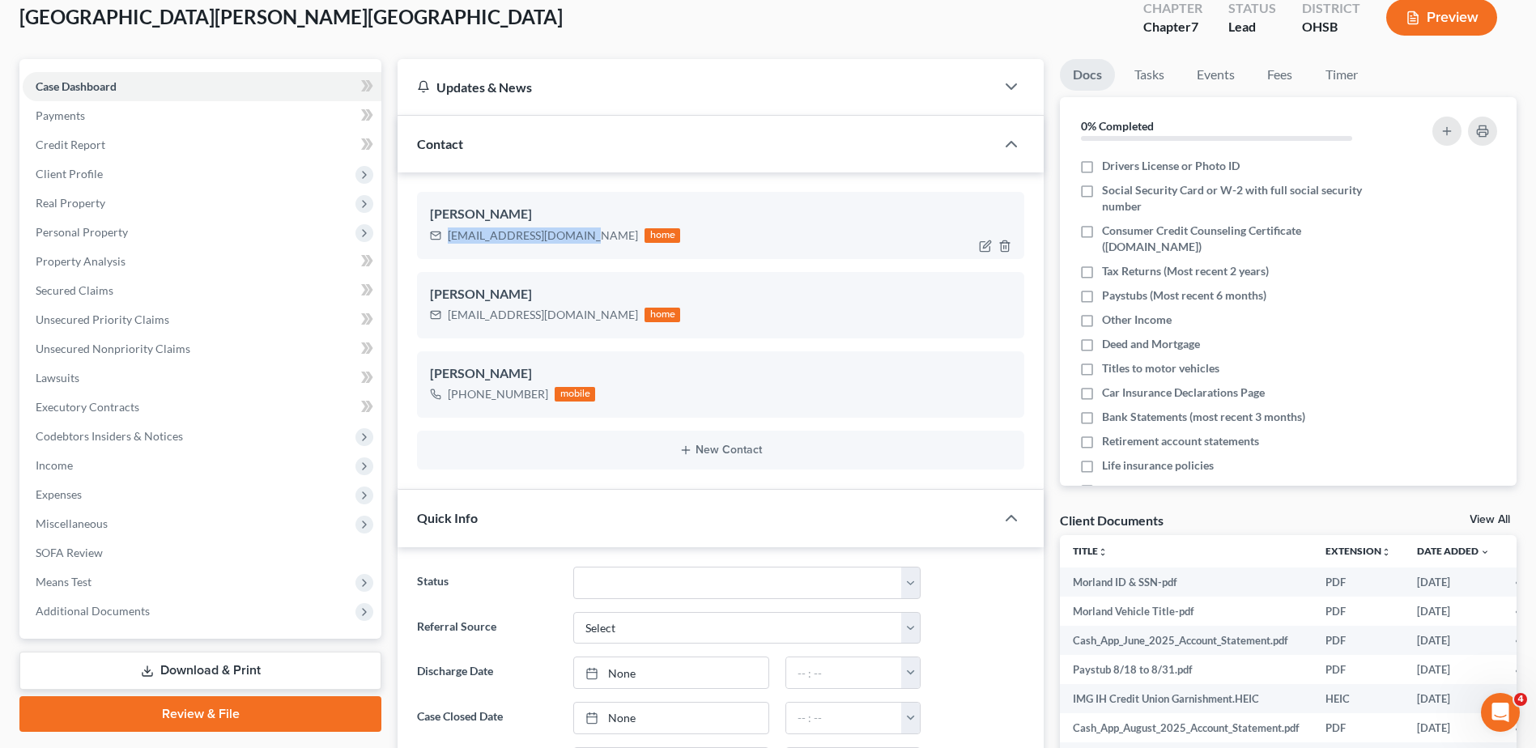
drag, startPoint x: 588, startPoint y: 235, endPoint x: 450, endPoint y: 235, distance: 137.7
click at [450, 235] on div "devon_morland@yahoo.com home" at bounding box center [555, 235] width 250 height 21
copy div "devon_morland@yahoo.com"
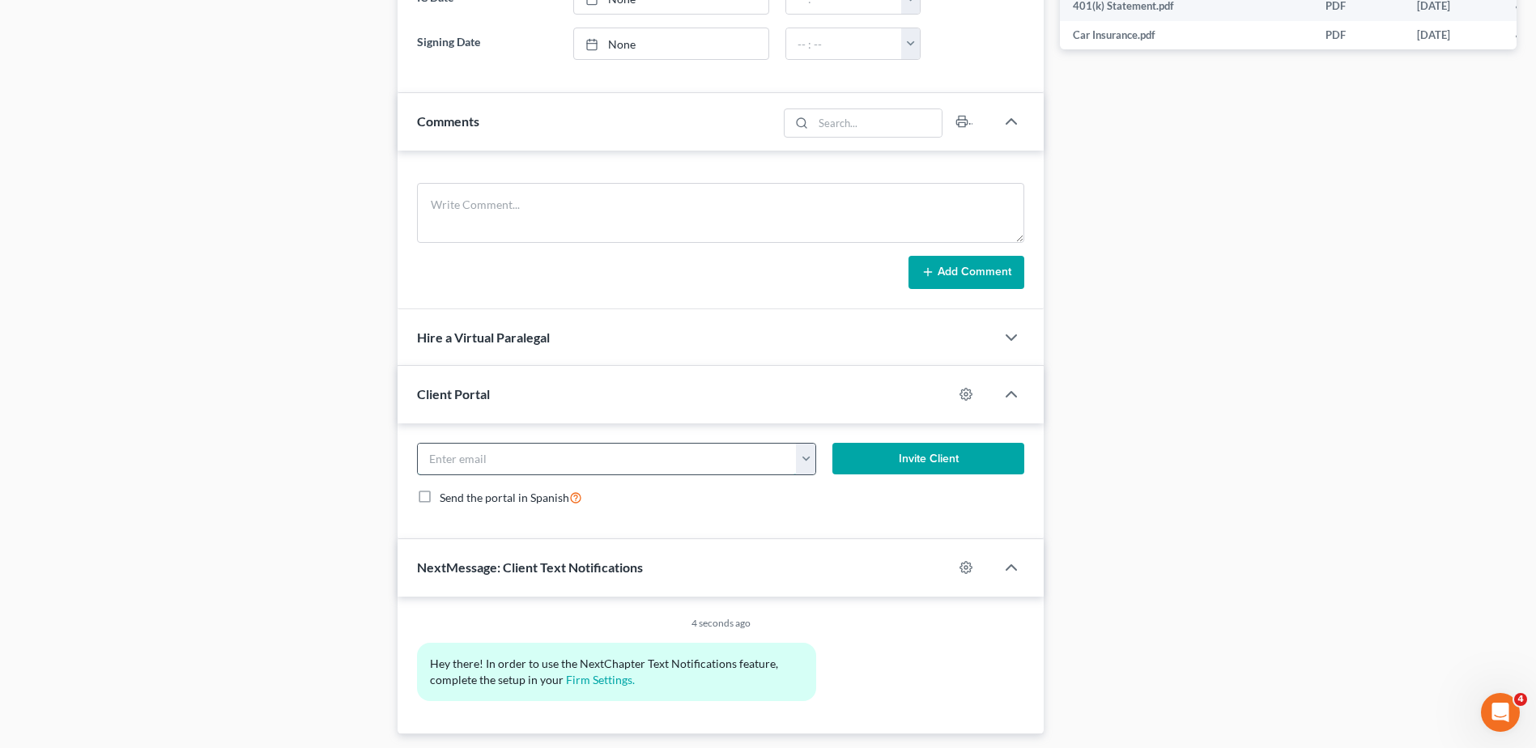
paste input "devon_morland@yahoo.com"
type input "devon_morland@yahoo.com"
click at [743, 509] on form "devon_morland@yahoo.com devon_morland@yahoo.com Devon_morland@yahoo.com Invite …" at bounding box center [720, 481] width 623 height 77
click at [893, 460] on button "Invite Client" at bounding box center [928, 459] width 192 height 32
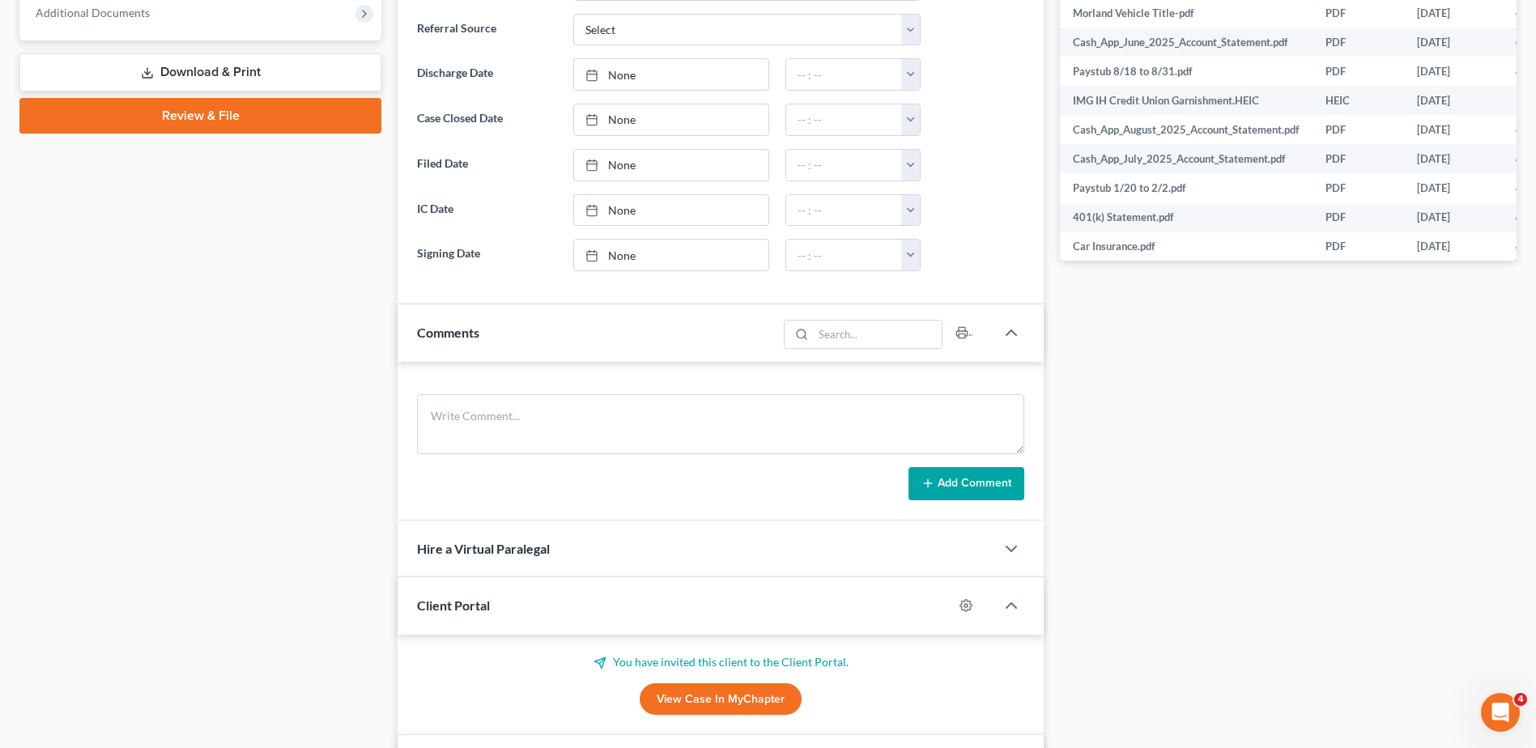
scroll to position [0, 0]
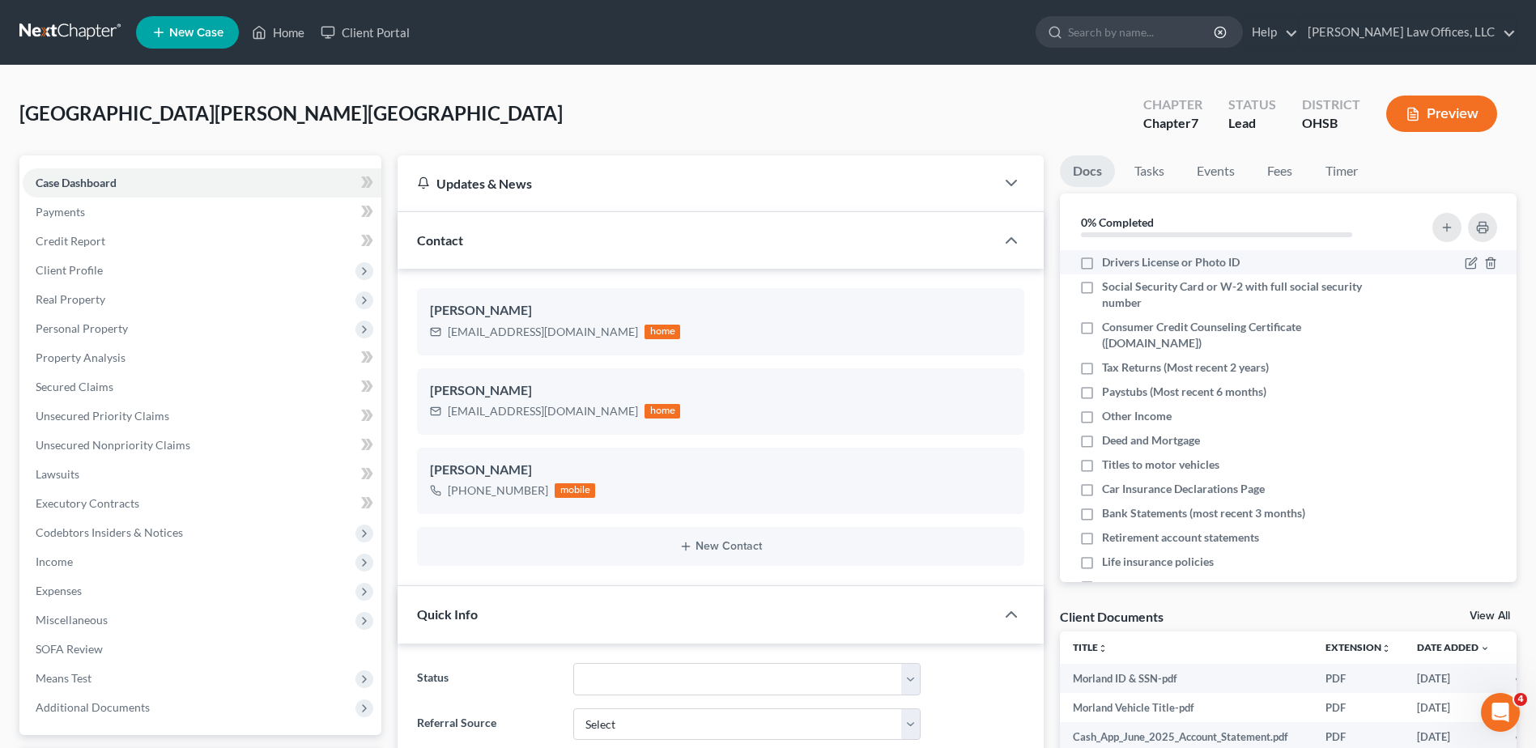
click at [1102, 258] on label "Drivers License or Photo ID" at bounding box center [1171, 262] width 138 height 16
click at [1109, 258] on input "Drivers License or Photo ID" at bounding box center [1114, 259] width 11 height 11
checkbox input "true"
click at [1102, 284] on label "Social Security Card or W-2 with full social security number" at bounding box center [1245, 295] width 287 height 32
click at [1109, 284] on input "Social Security Card or W-2 with full social security number" at bounding box center [1114, 284] width 11 height 11
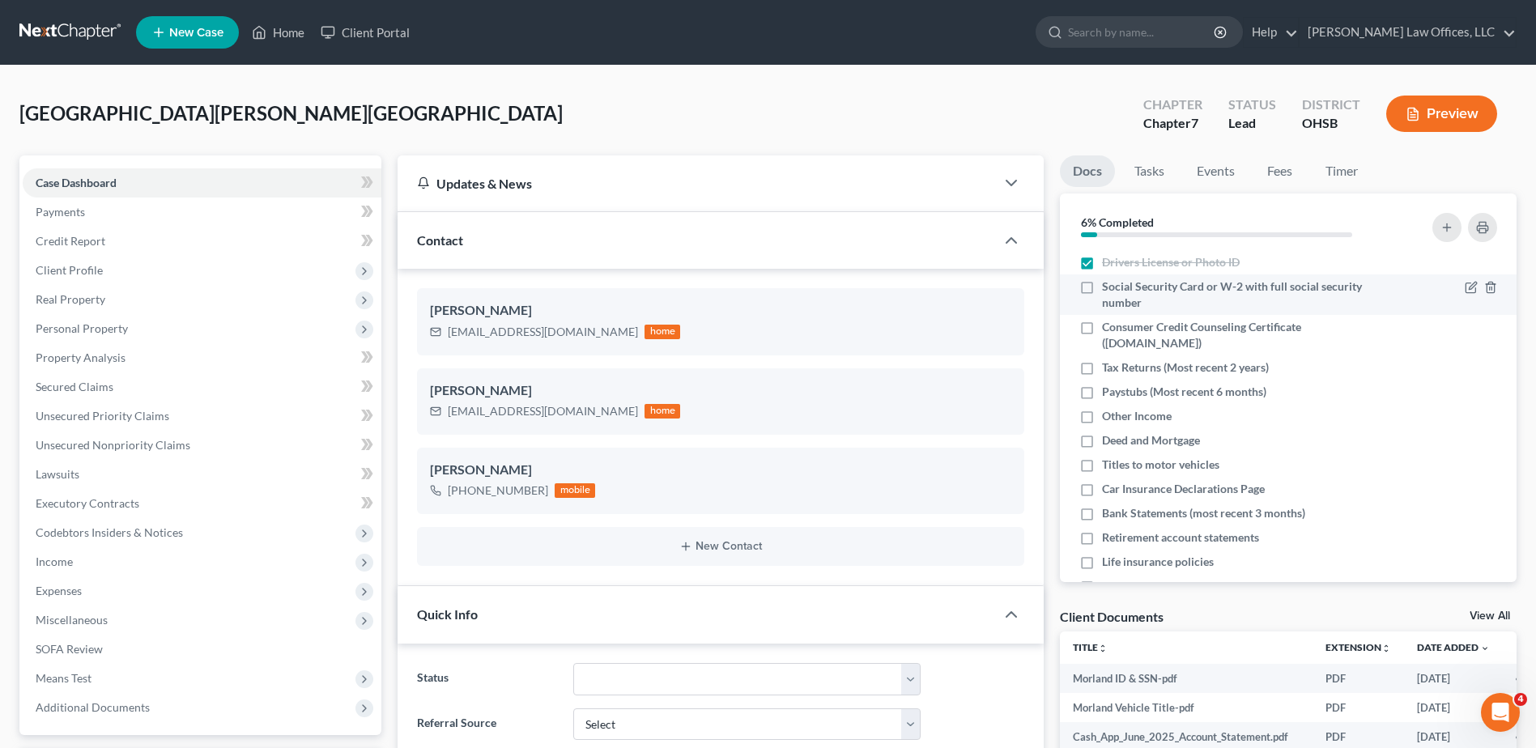
checkbox input "true"
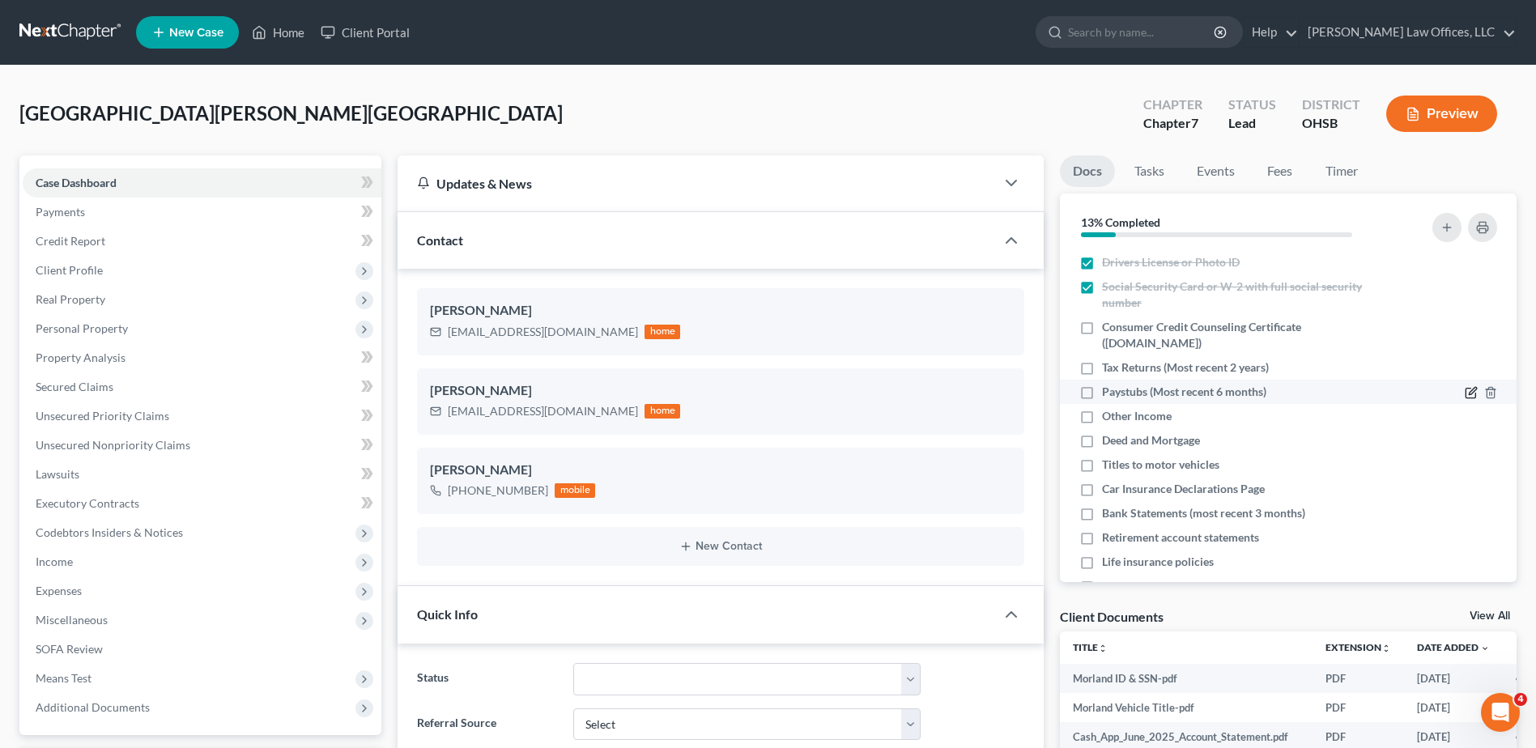
click at [1469, 393] on icon "button" at bounding box center [1472, 391] width 7 height 7
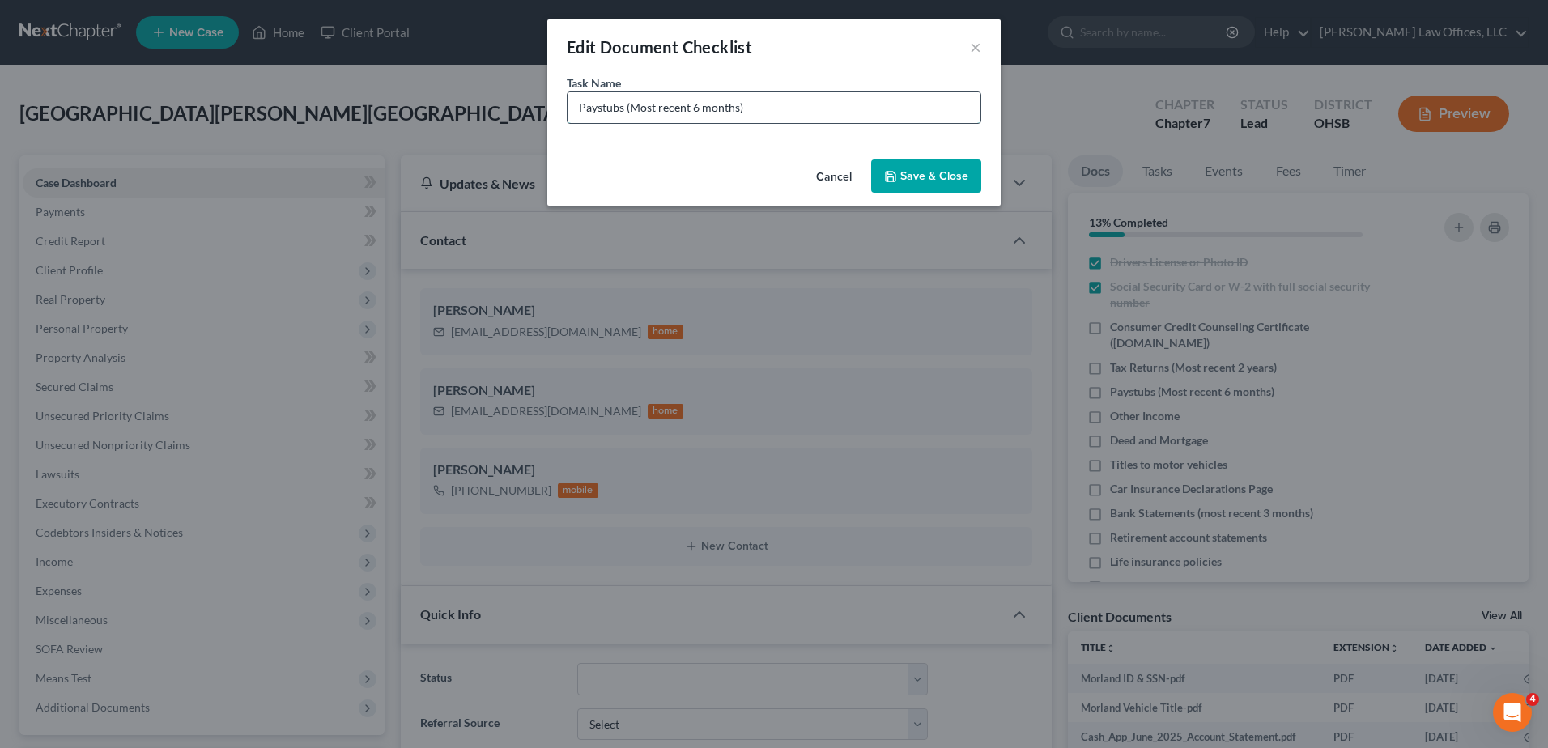
drag, startPoint x: 738, startPoint y: 110, endPoint x: 632, endPoint y: 109, distance: 106.1
click at [632, 109] on input "Paystubs (Most recent 6 months)" at bounding box center [774, 107] width 413 height 31
type input "Paystubs (He only sent the first and last)"
click at [923, 180] on button "Save & Close" at bounding box center [926, 177] width 110 height 34
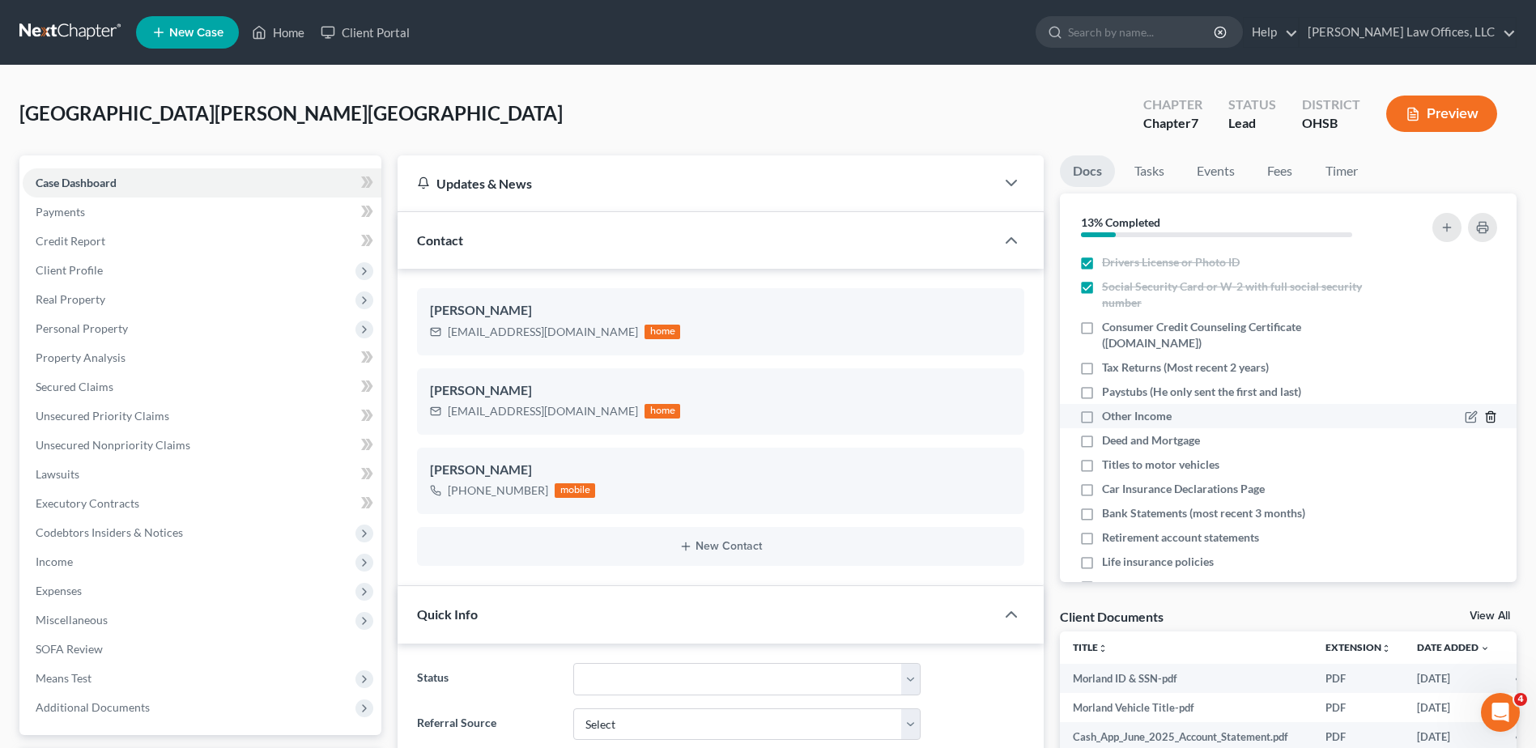
click at [1486, 414] on polyline "button" at bounding box center [1491, 414] width 10 height 0
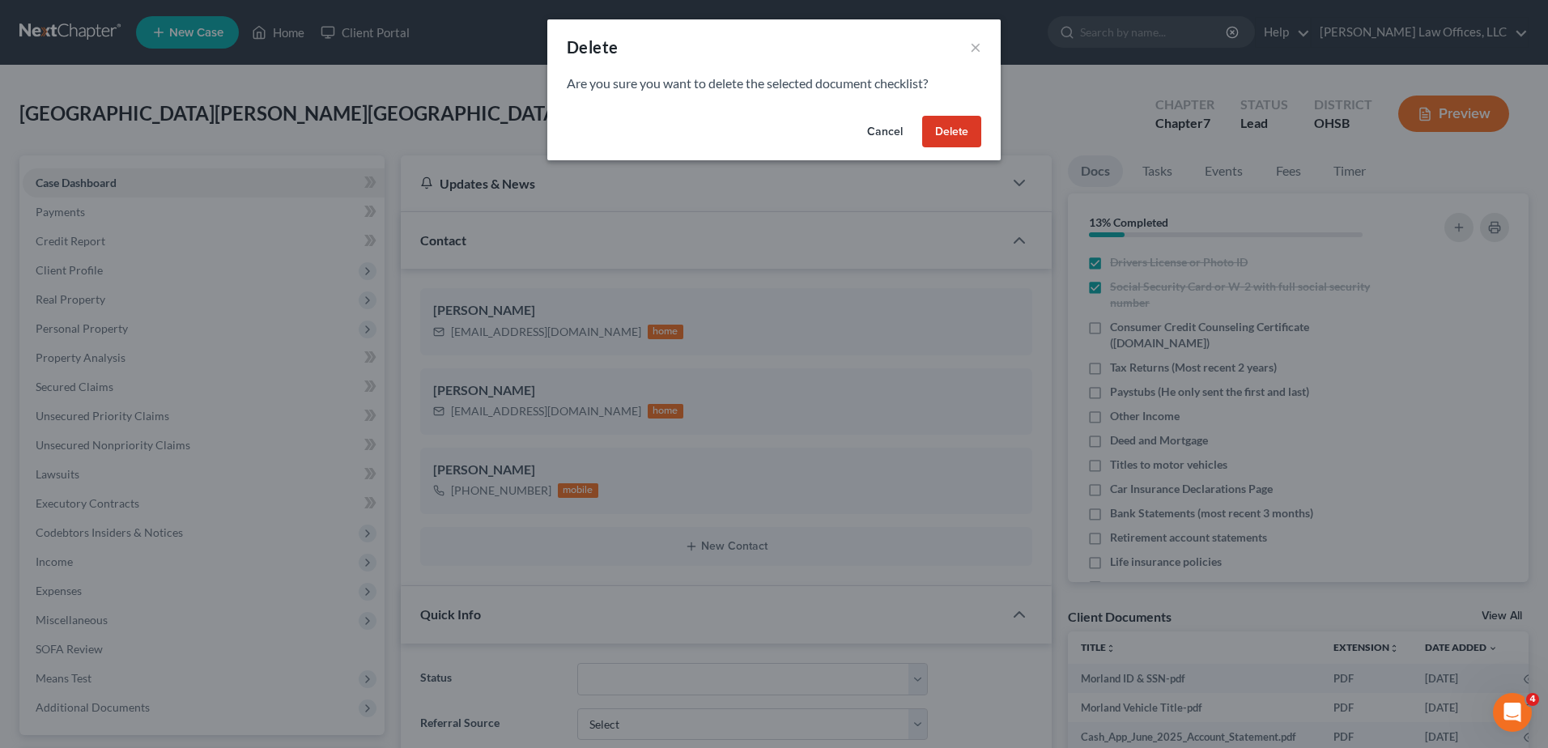
click at [954, 141] on button "Delete" at bounding box center [951, 132] width 59 height 32
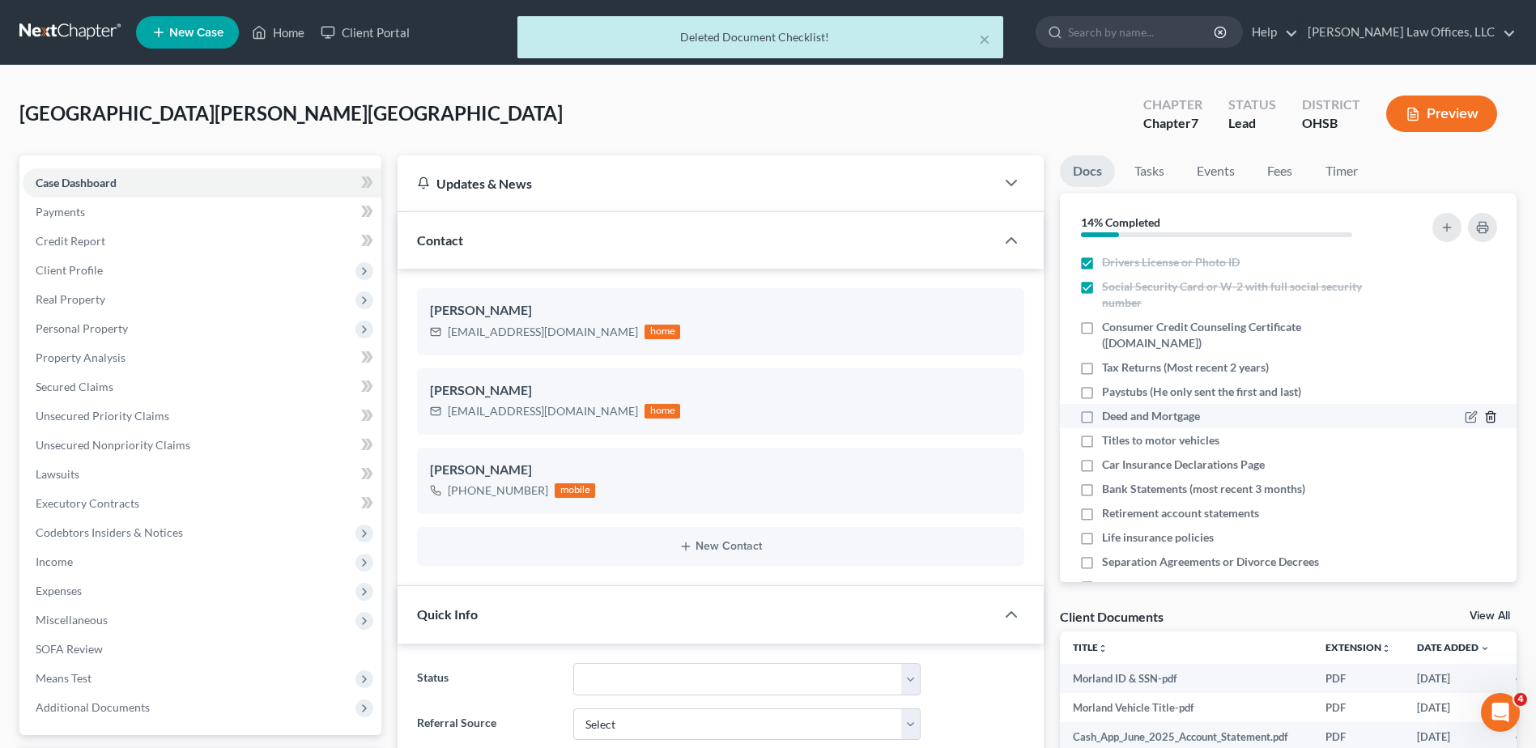
click at [1492, 418] on line "button" at bounding box center [1492, 418] width 0 height 3
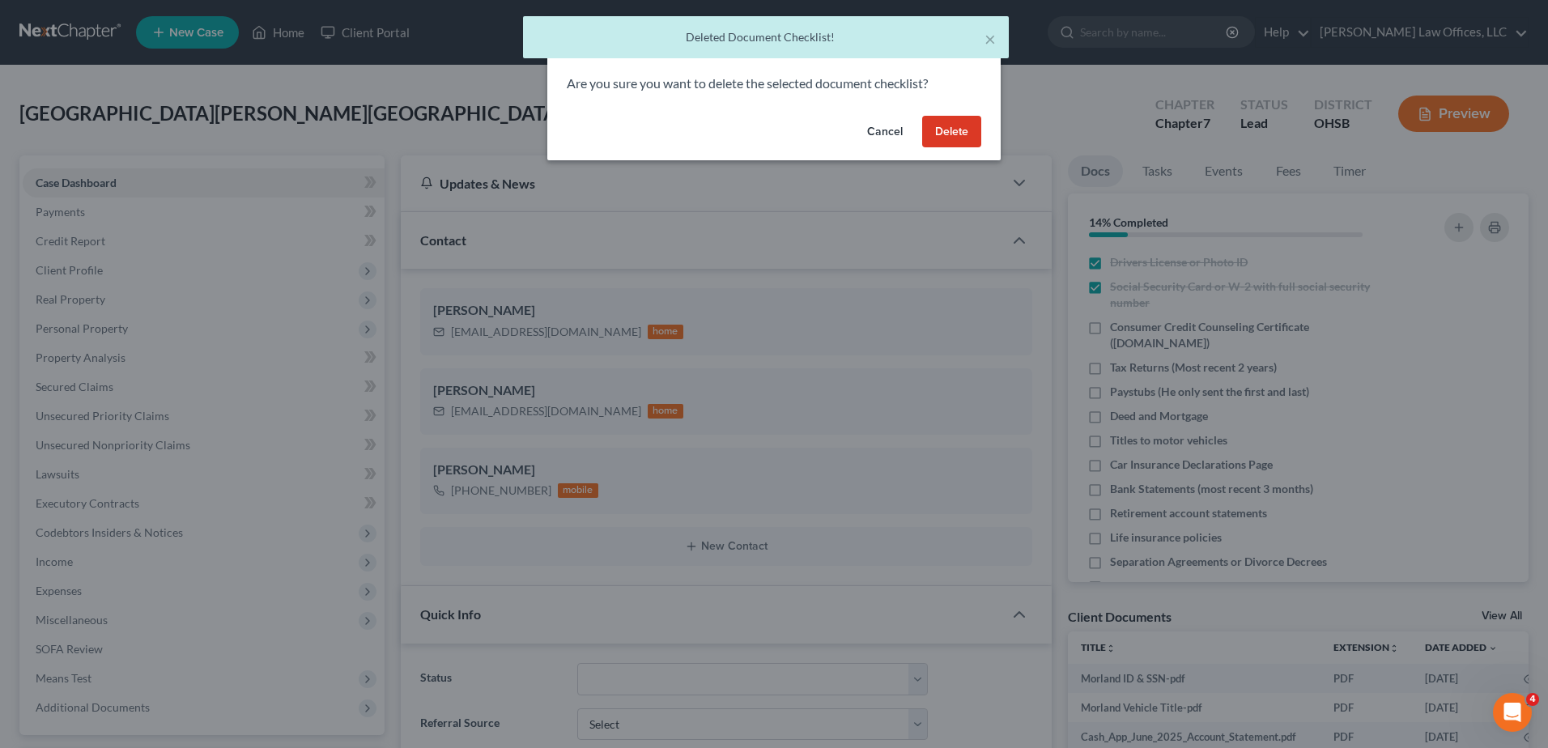
click at [953, 138] on button "Delete" at bounding box center [951, 132] width 59 height 32
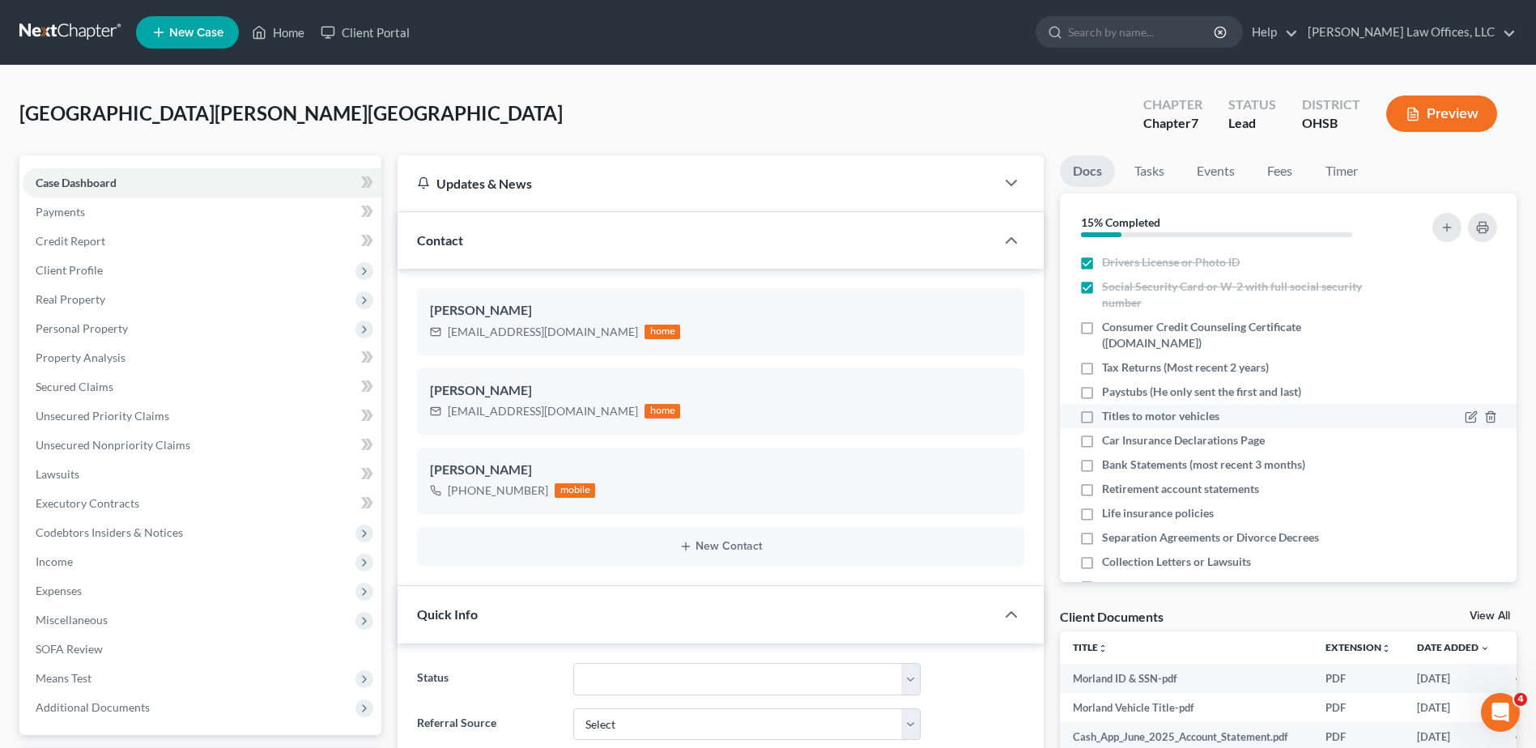
click at [1102, 416] on label "Titles to motor vehicles" at bounding box center [1160, 416] width 117 height 16
click at [1109, 416] on input "Titles to motor vehicles" at bounding box center [1114, 413] width 11 height 11
checkbox input "true"
click at [1102, 444] on label "Car Insurance Declarations Page" at bounding box center [1183, 440] width 163 height 16
click at [1109, 443] on input "Car Insurance Declarations Page" at bounding box center [1114, 437] width 11 height 11
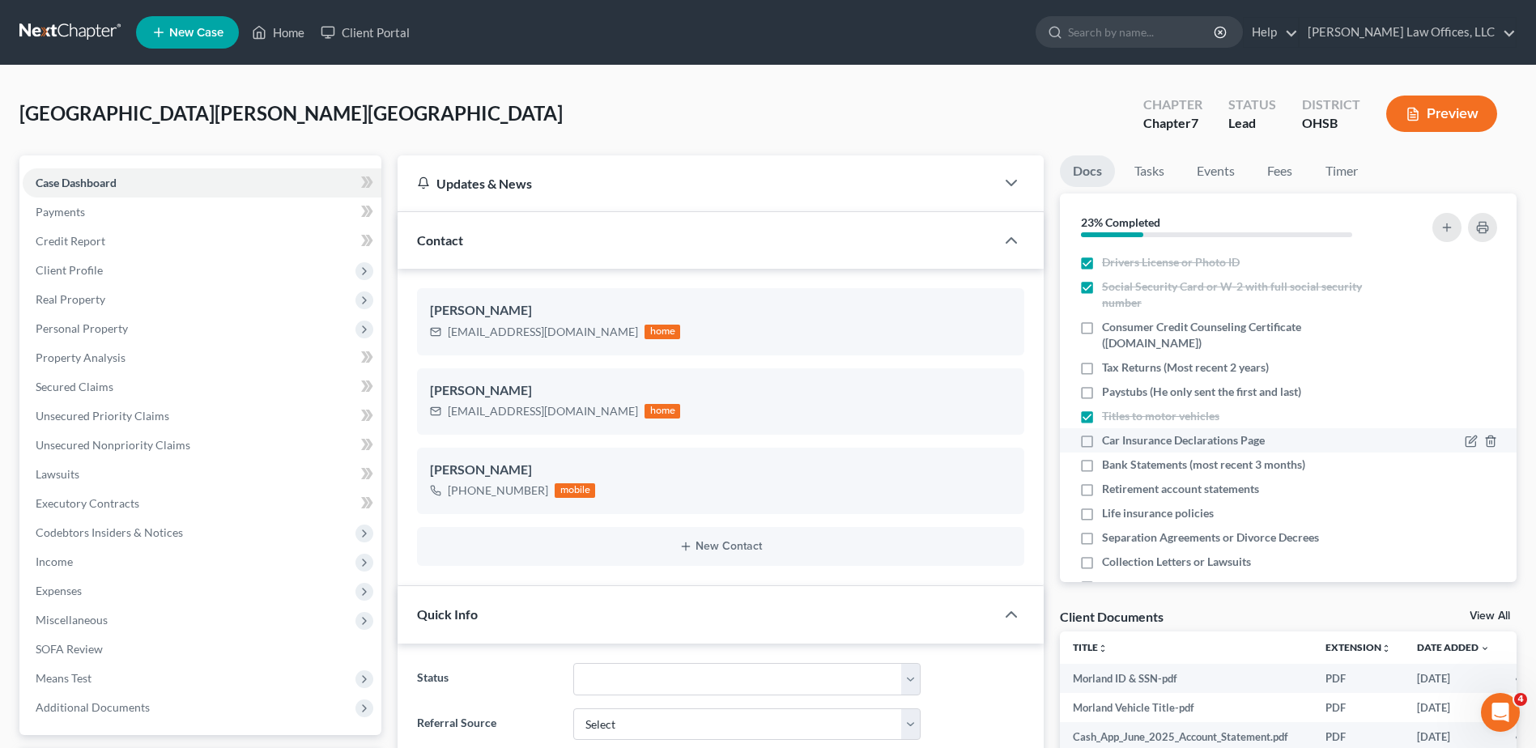
checkbox input "true"
click at [1465, 466] on icon "button" at bounding box center [1471, 465] width 13 height 13
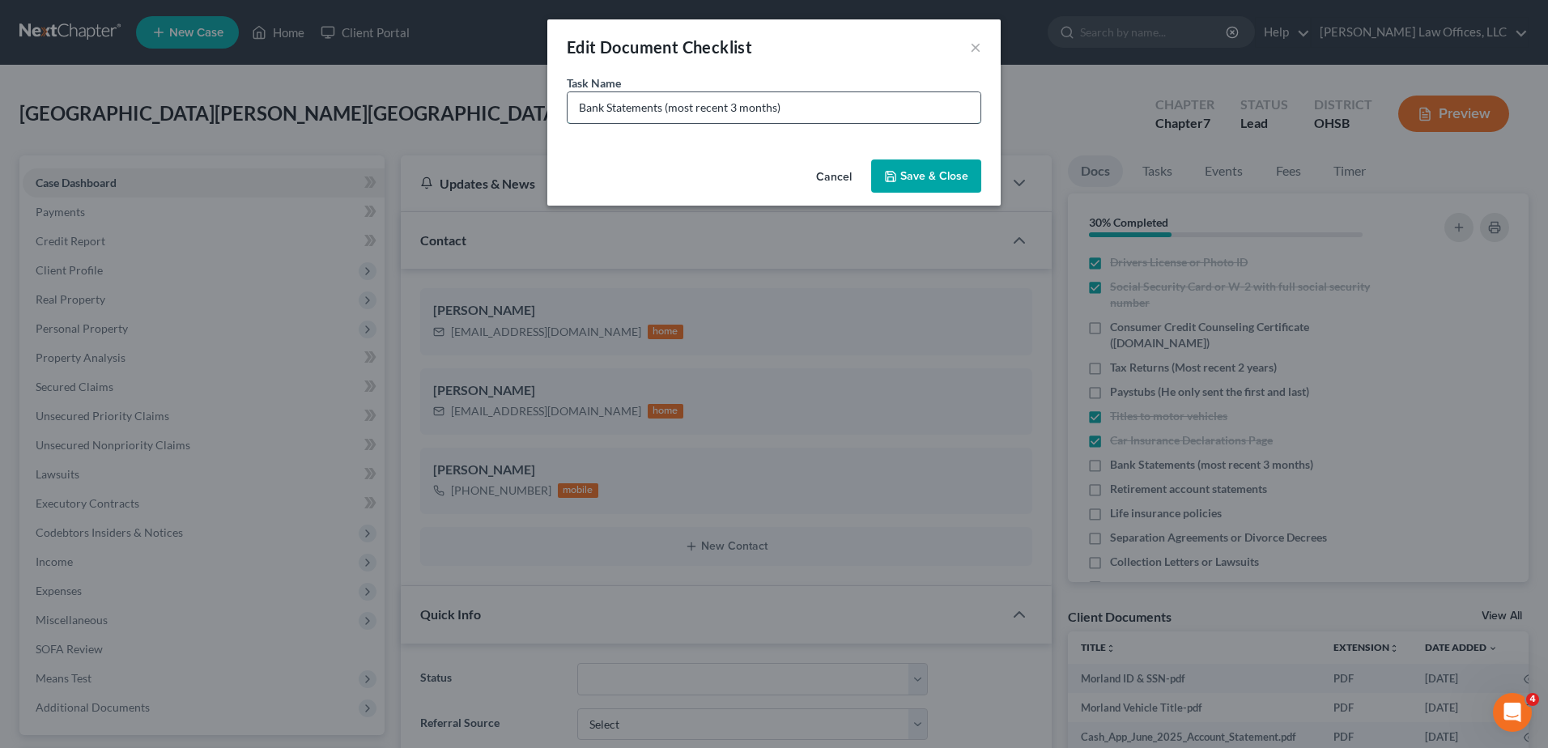
drag, startPoint x: 775, startPoint y: 109, endPoint x: 670, endPoint y: 110, distance: 104.5
click at [670, 110] on input "Bank Statements (most recent 3 months)" at bounding box center [774, 107] width 413 height 31
type input "Bank Statements (Need Savings, and does he have Apple Cash?)"
click at [922, 174] on button "Save & Close" at bounding box center [926, 177] width 110 height 34
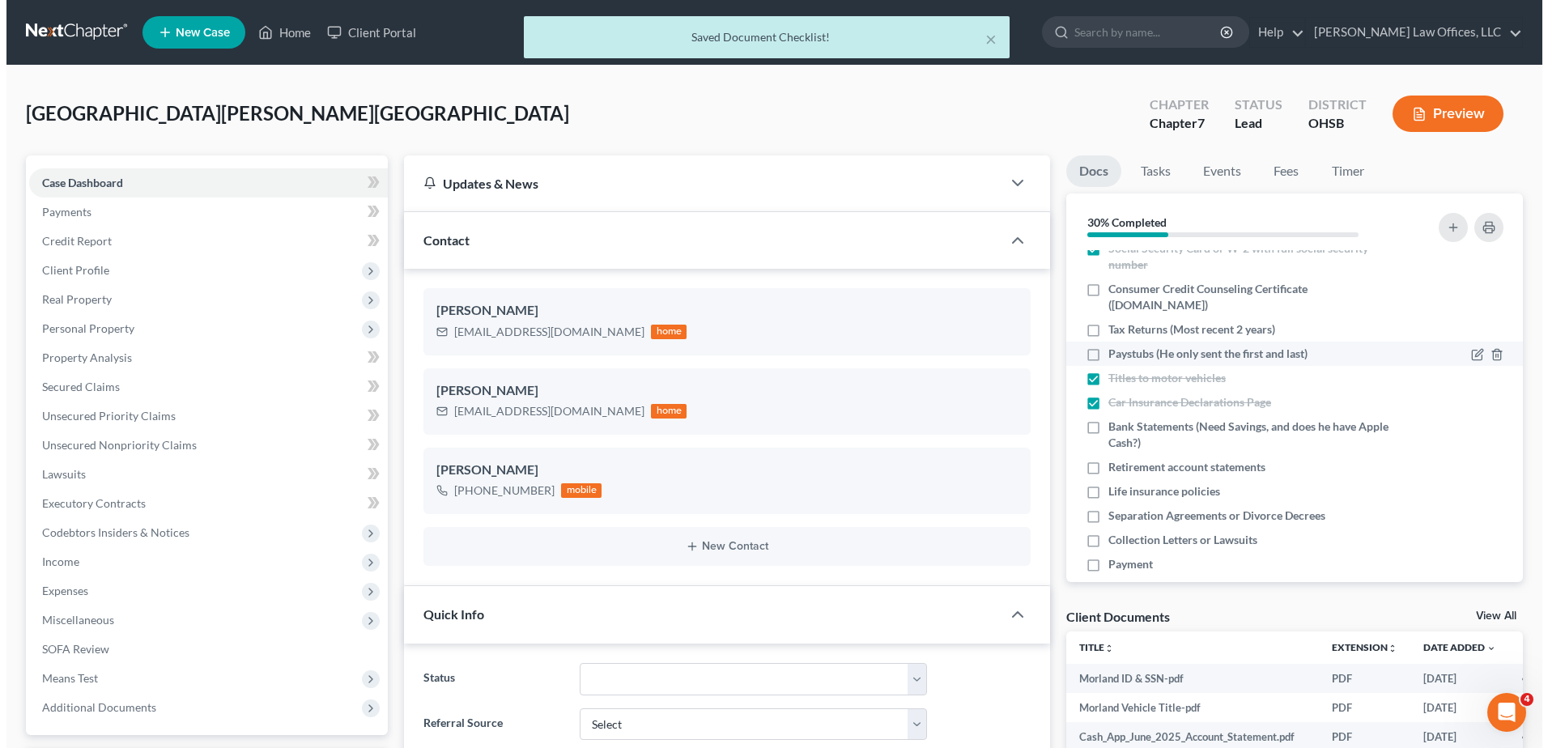
scroll to position [58, 0]
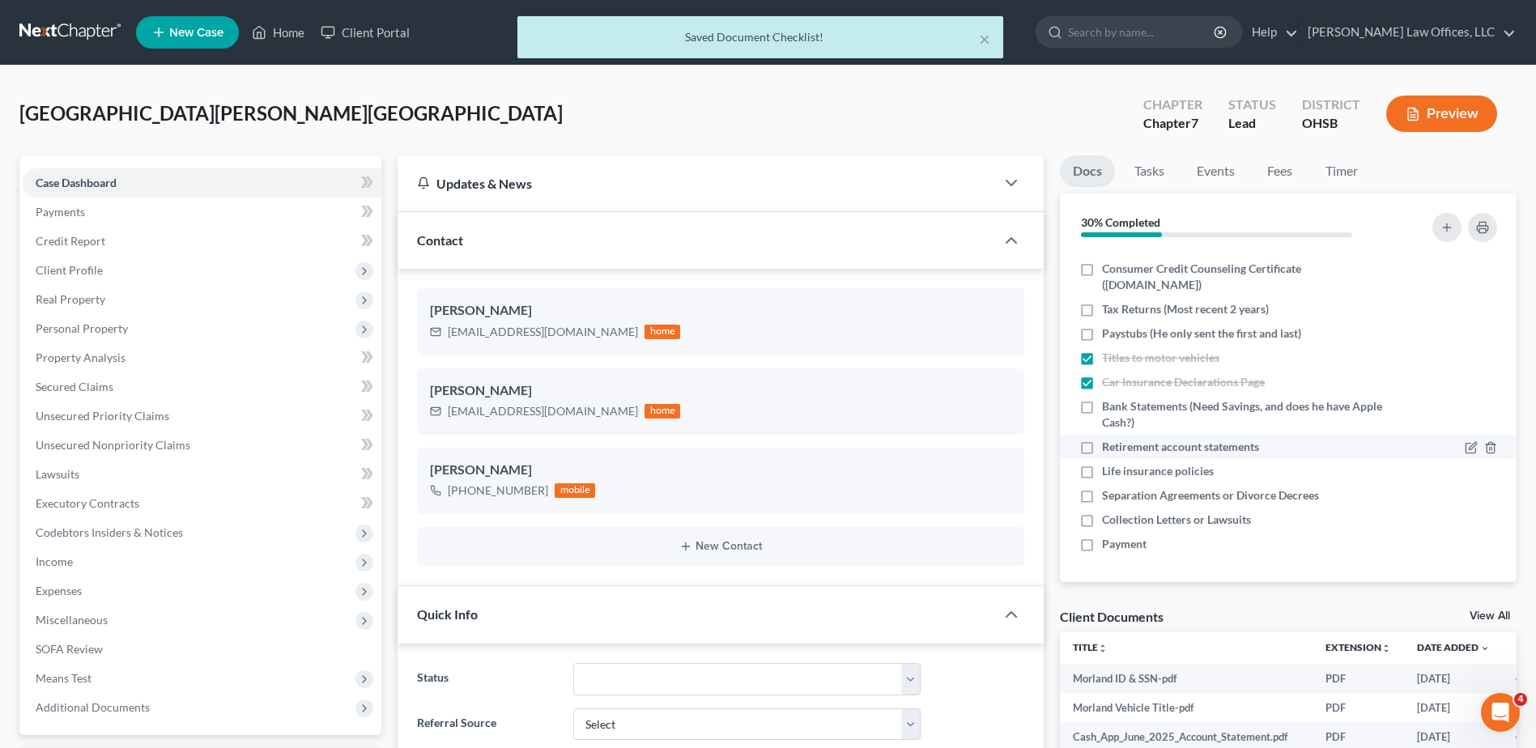
click at [1102, 449] on label "Retirement account statements" at bounding box center [1180, 447] width 157 height 16
click at [1109, 449] on input "Retirement account statements" at bounding box center [1114, 444] width 11 height 11
checkbox input "true"
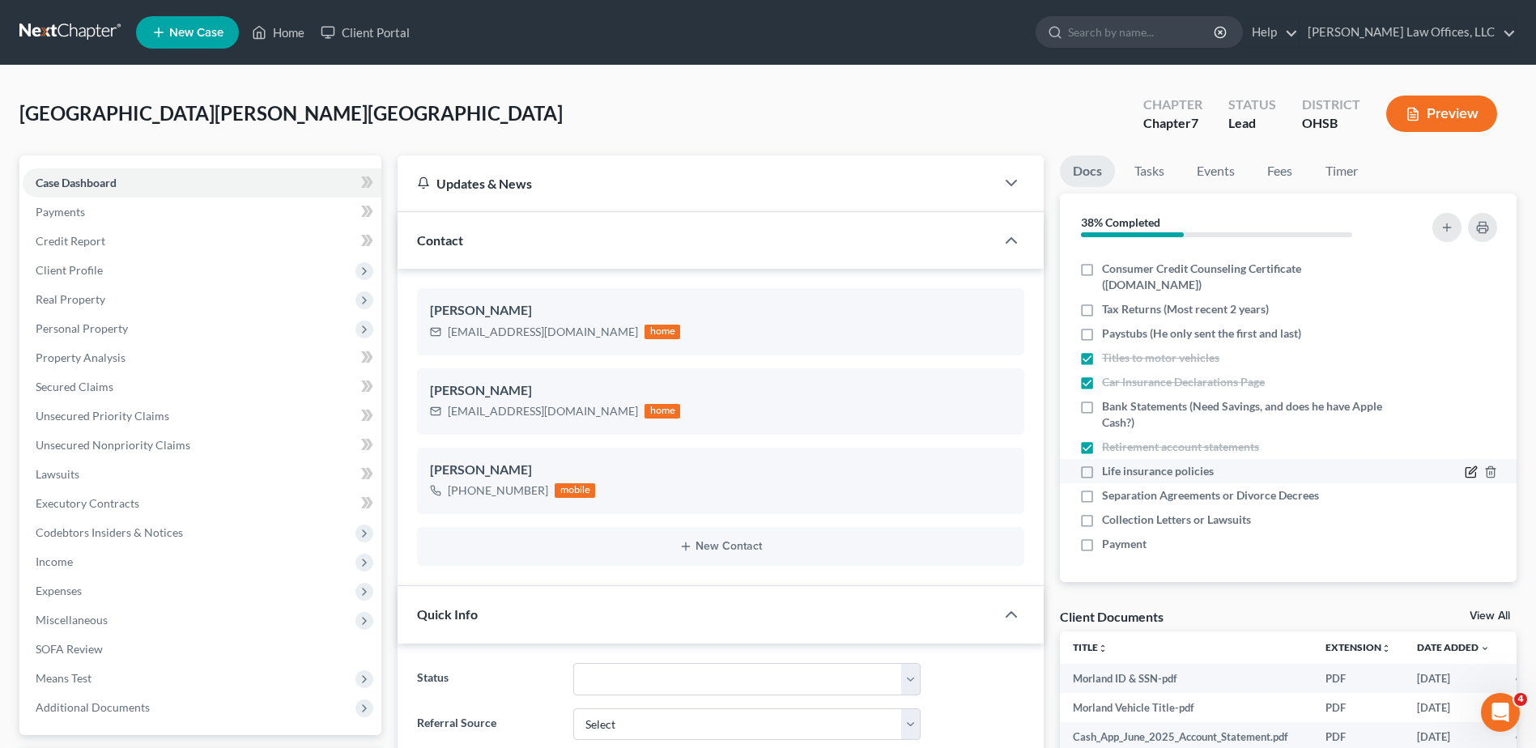
click at [1465, 470] on icon "button" at bounding box center [1471, 472] width 13 height 13
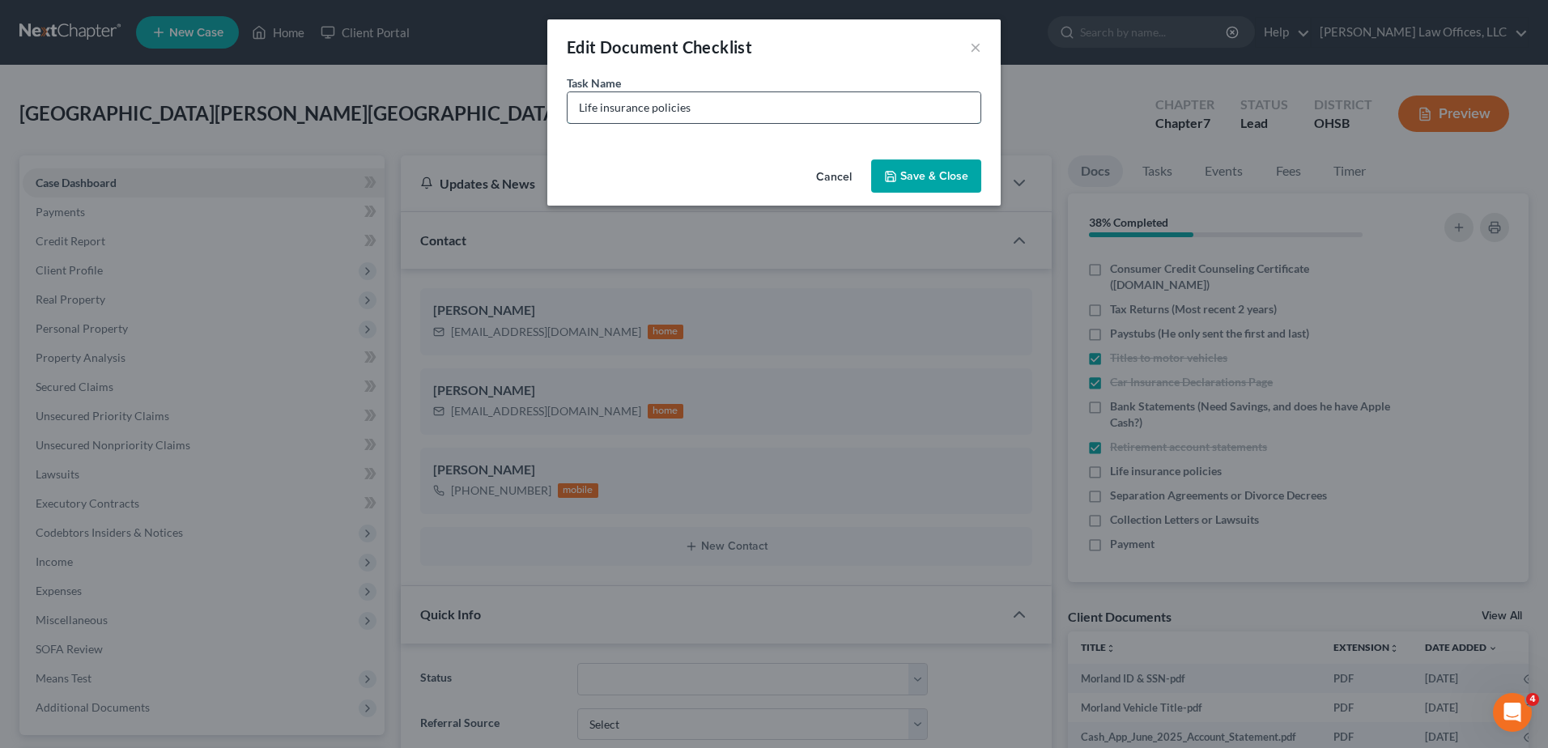
click at [721, 105] on input "Life insurance policies" at bounding box center [774, 107] width 413 height 31
type input "Life insurance policies (Does he have a non-work Life Insurance?)"
click at [929, 181] on button "Save & Close" at bounding box center [926, 177] width 110 height 34
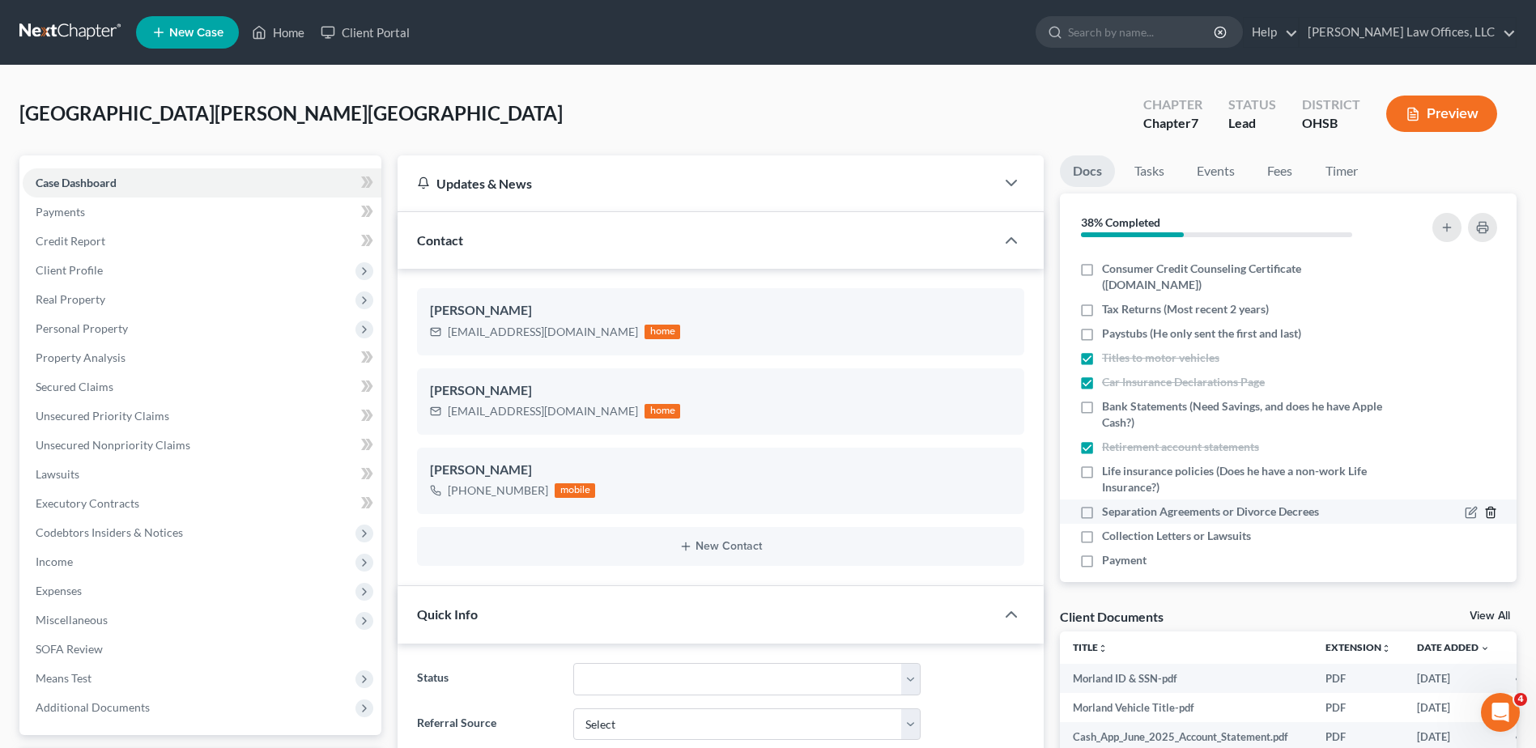
click at [1486, 509] on polyline "button" at bounding box center [1491, 509] width 10 height 0
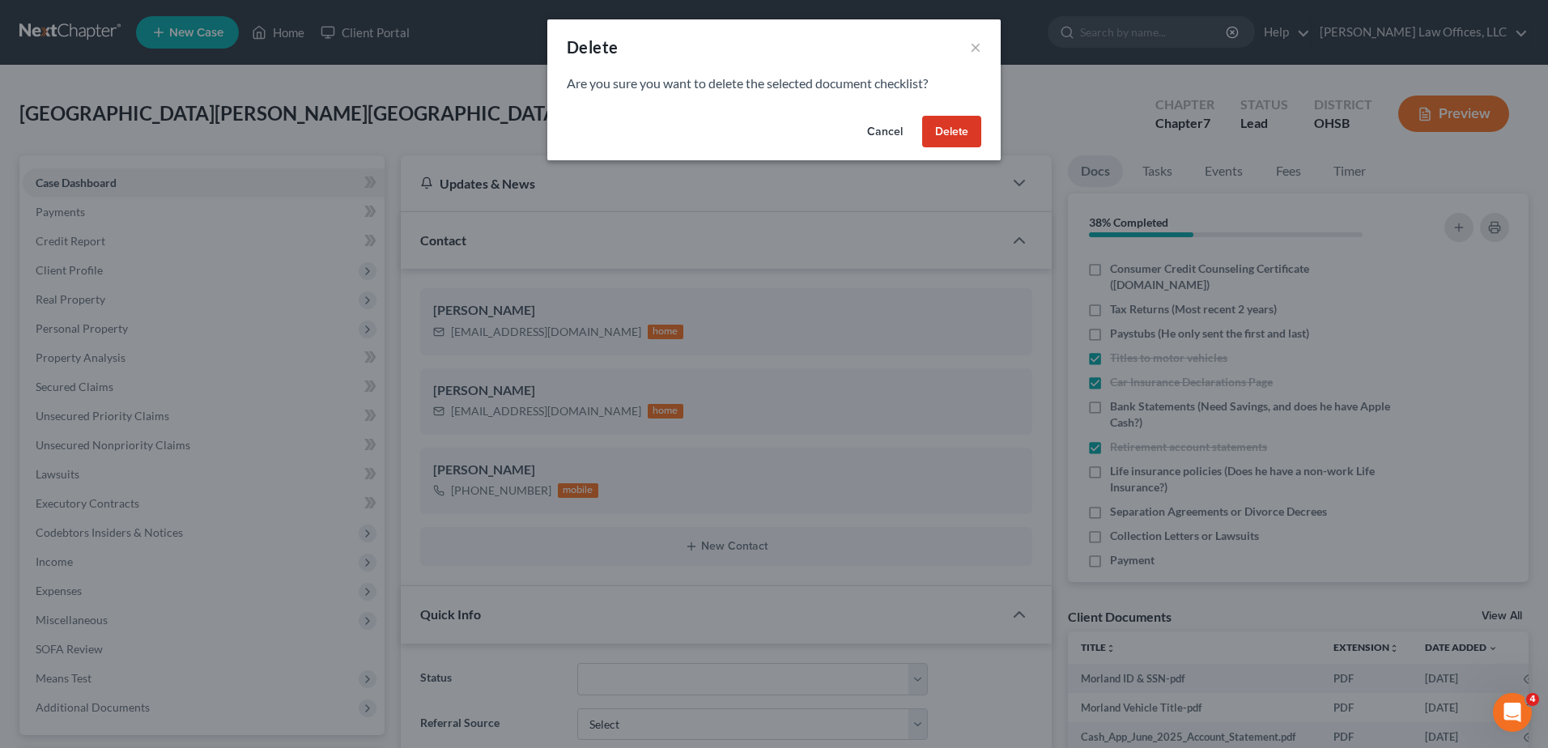
click at [934, 132] on button "Delete" at bounding box center [951, 132] width 59 height 32
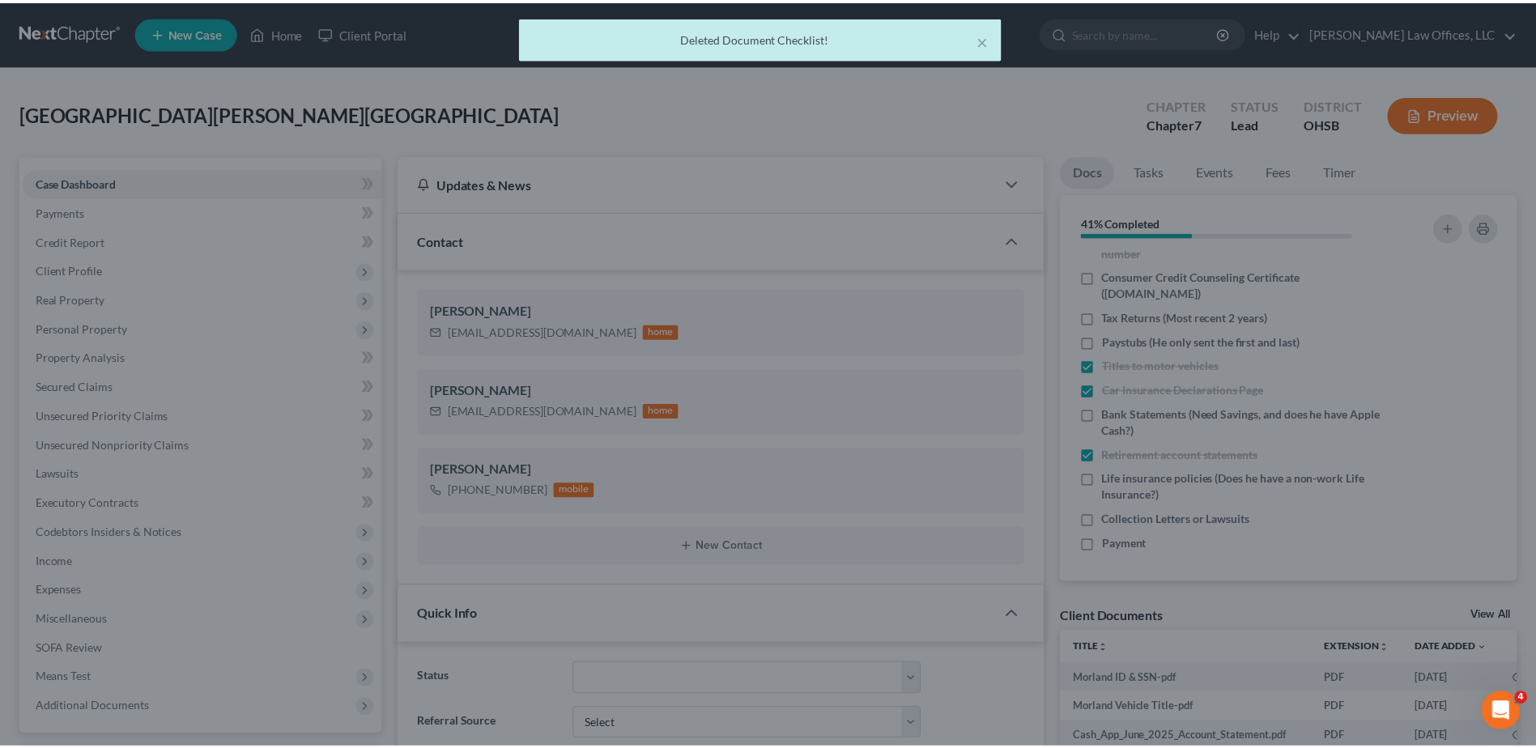
scroll to position [50, 0]
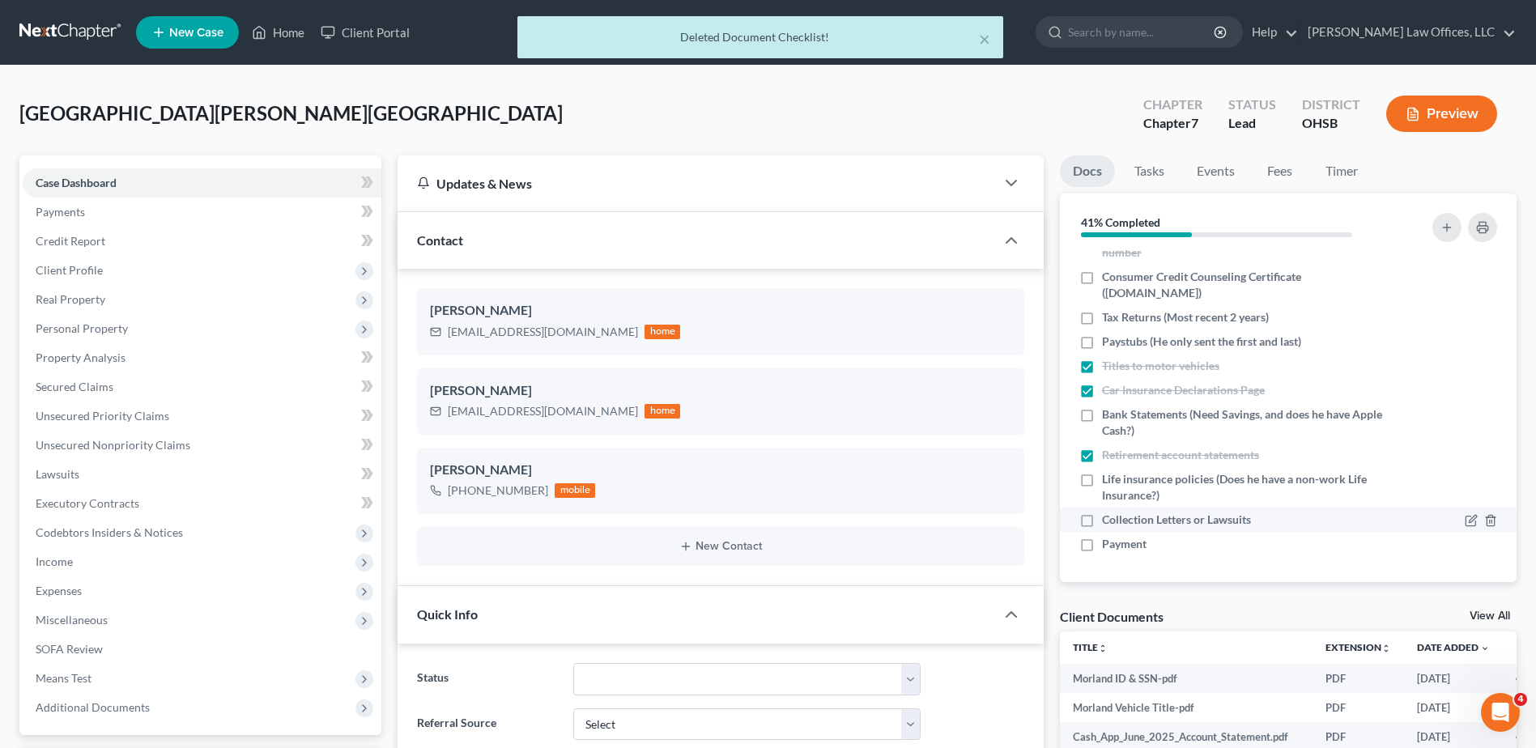
click at [1102, 521] on label "Collection Letters or Lawsuits" at bounding box center [1176, 520] width 149 height 16
click at [1109, 521] on input "Collection Letters or Lawsuits" at bounding box center [1114, 517] width 11 height 11
checkbox input "true"
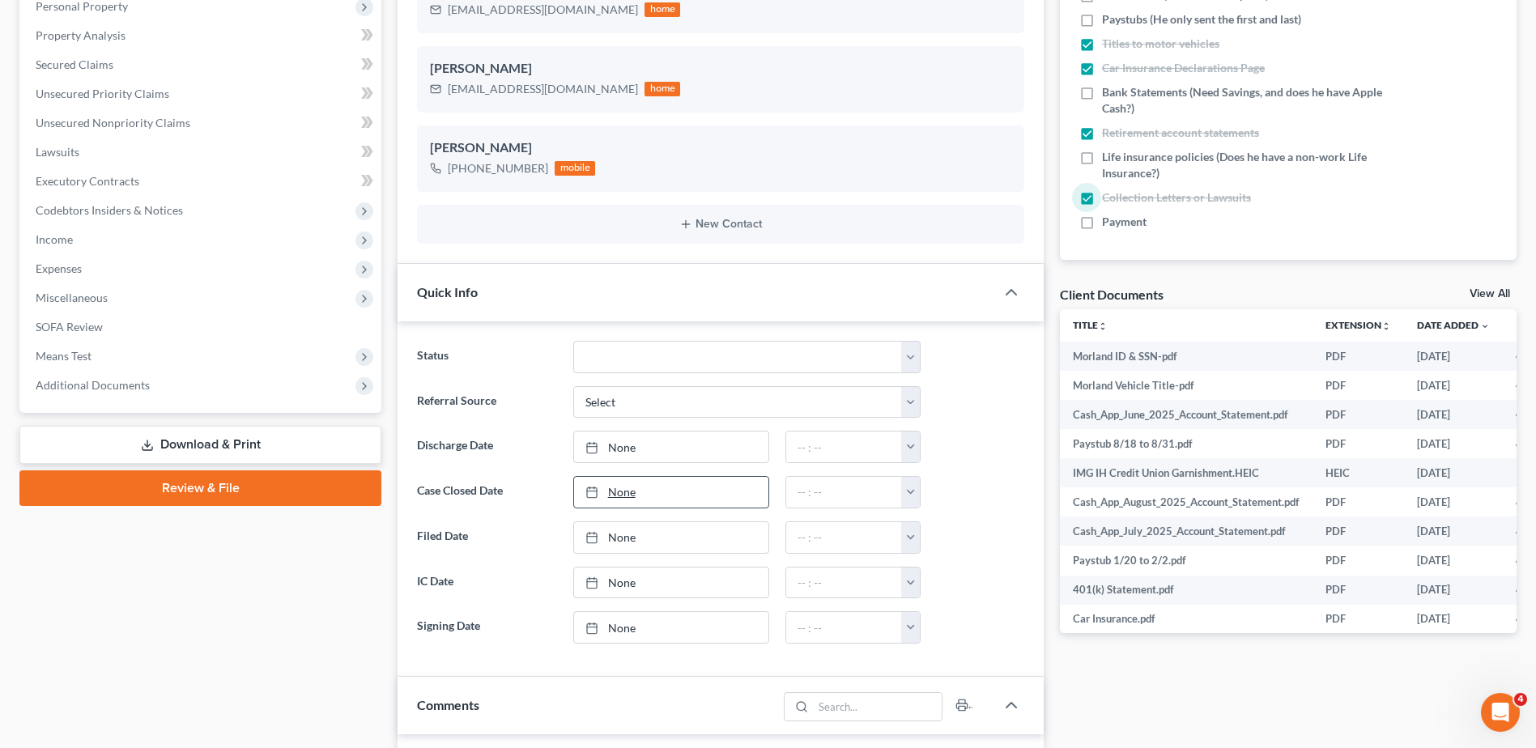
scroll to position [324, 0]
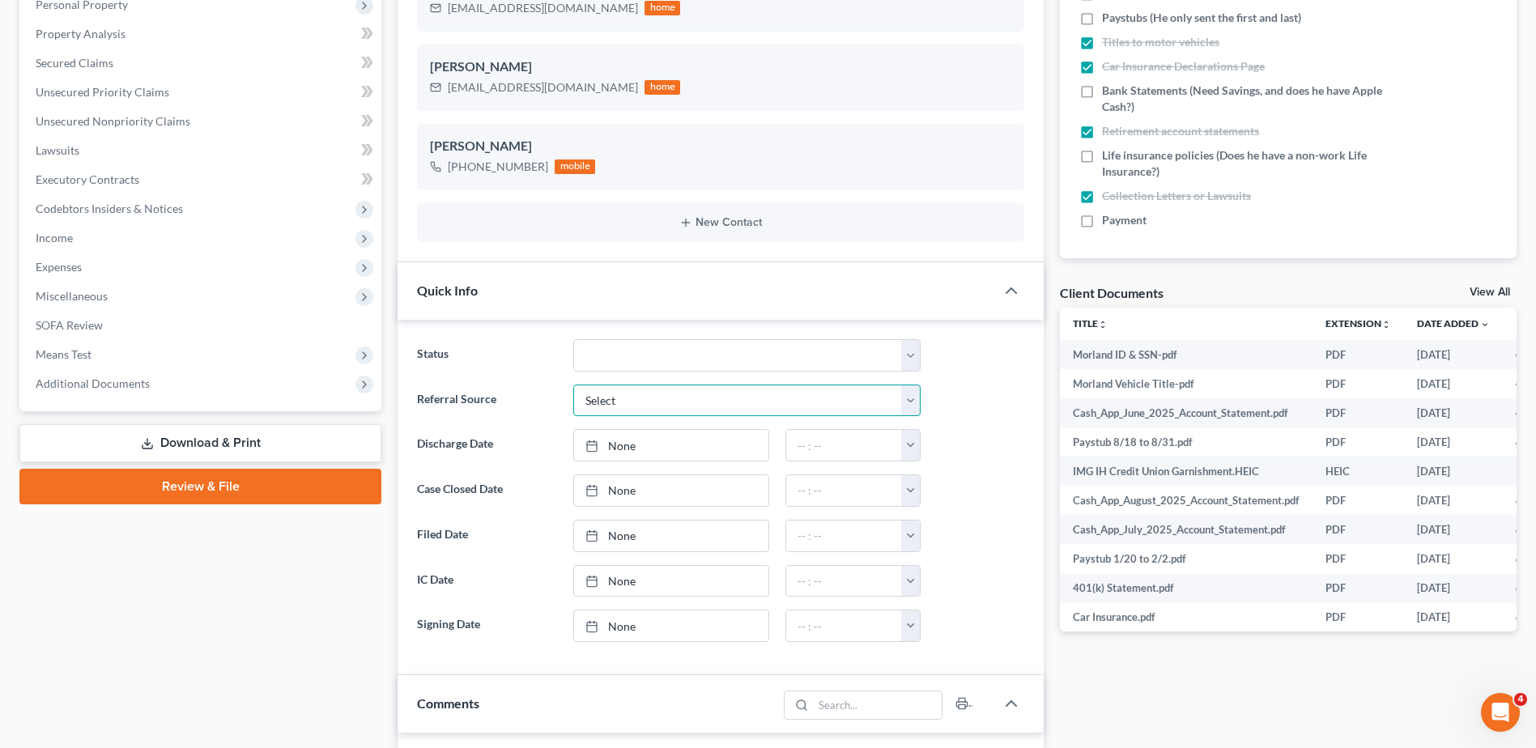
click at [602, 395] on select "Select Word Of Mouth Previous Clients Direct Mail Website Google Search Modern …" at bounding box center [746, 401] width 347 height 32
select select "0"
click at [573, 385] on select "Select Word Of Mouth Previous Clients Direct Mail Website Google Search Modern …" at bounding box center [746, 401] width 347 height 32
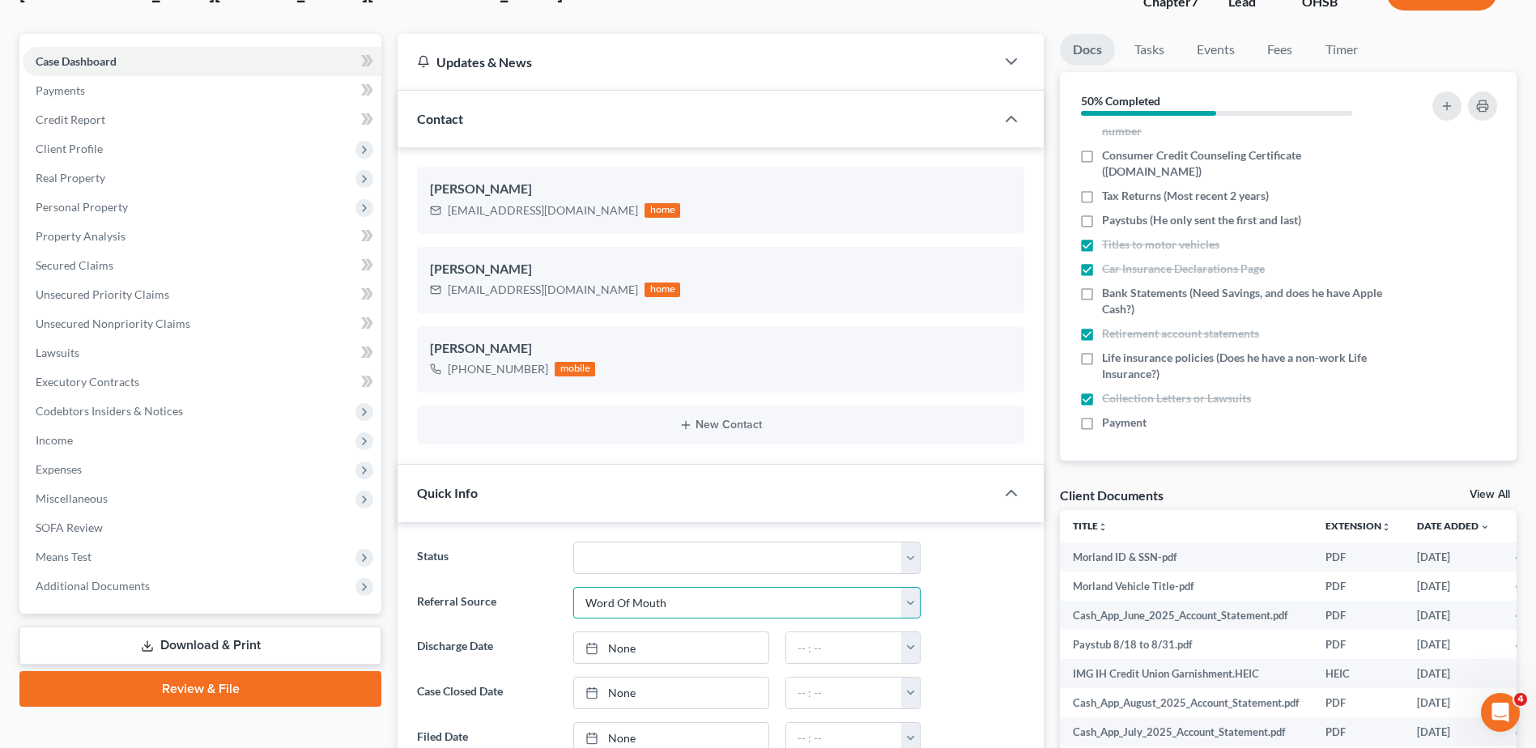
scroll to position [0, 0]
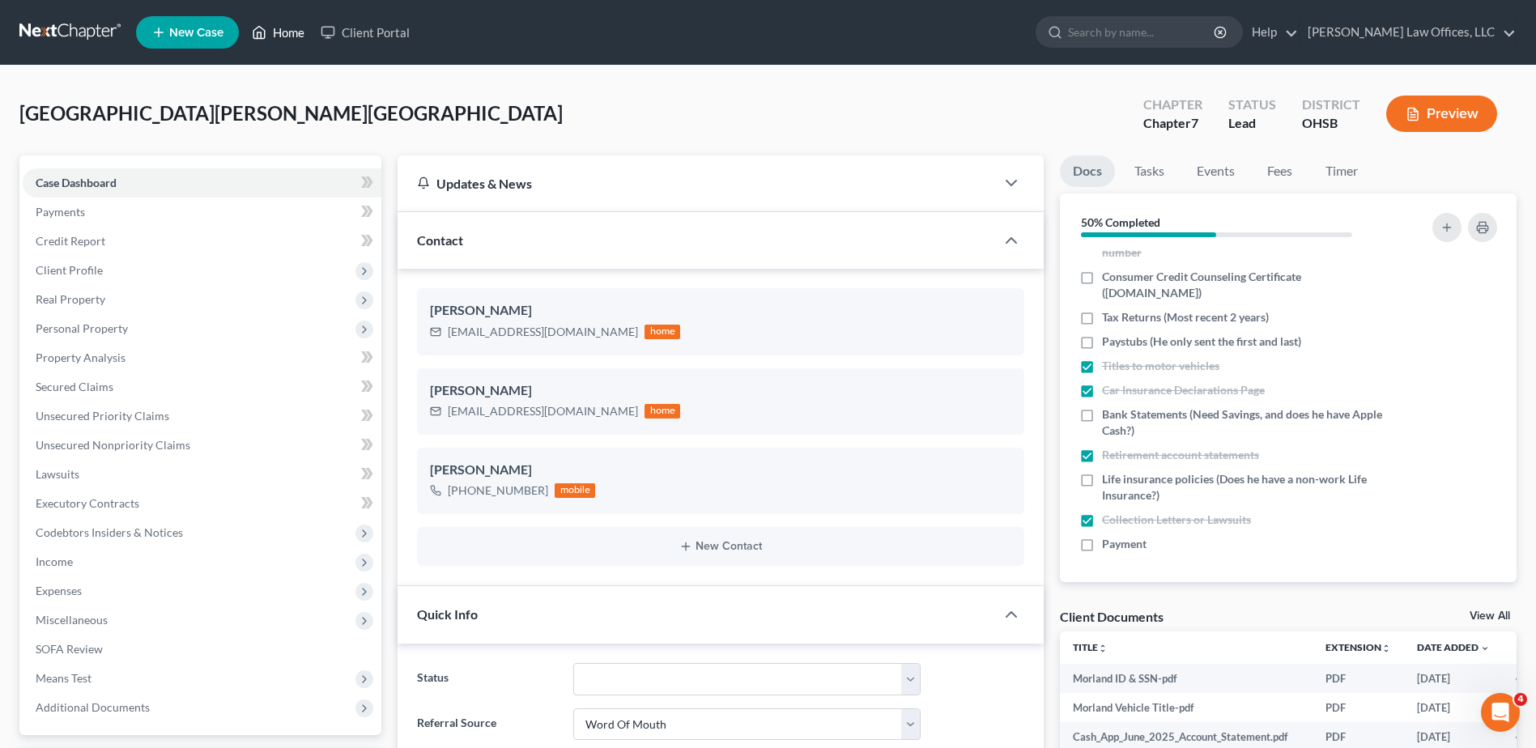
click at [292, 28] on link "Home" at bounding box center [278, 32] width 69 height 29
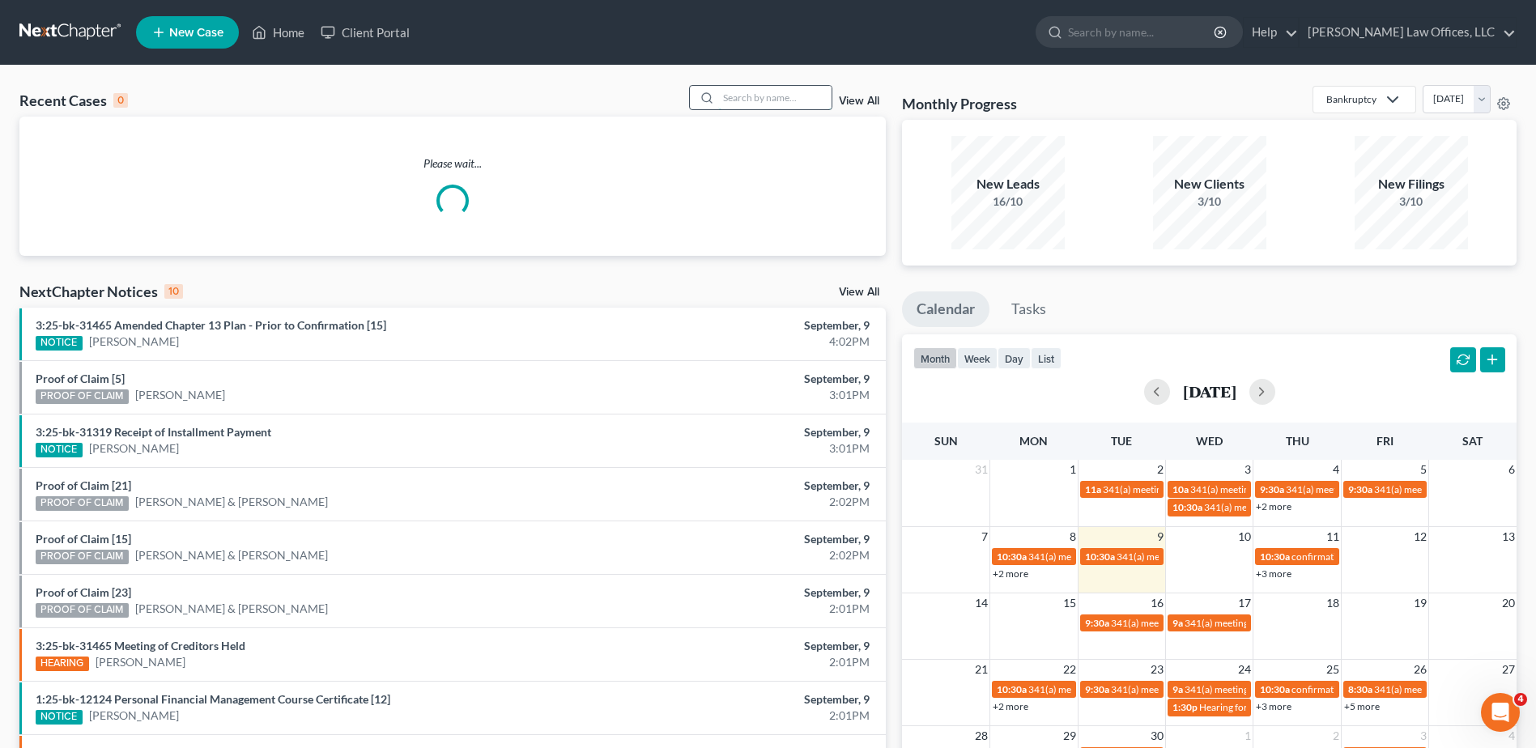
click at [776, 100] on input "search" at bounding box center [774, 97] width 113 height 23
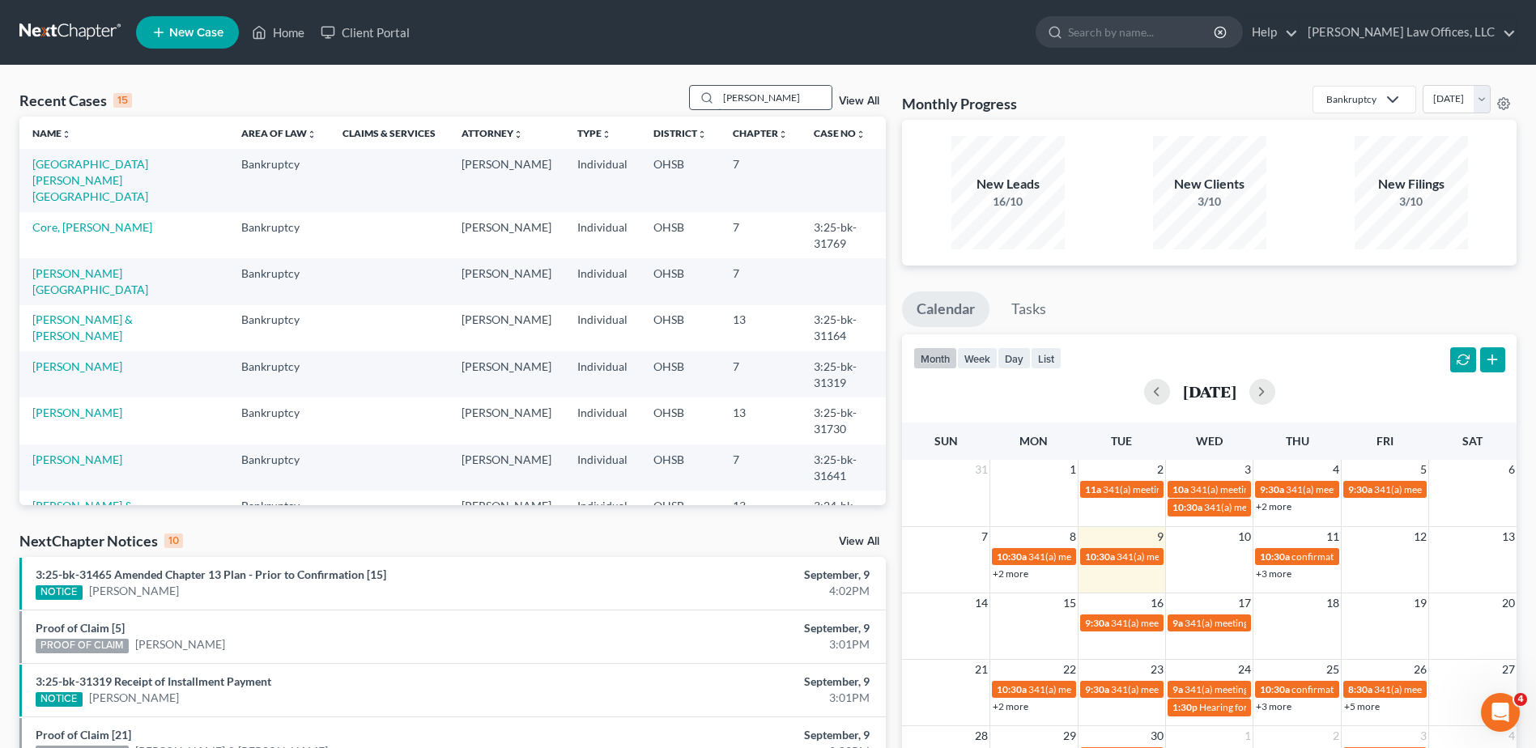
type input "freeman"
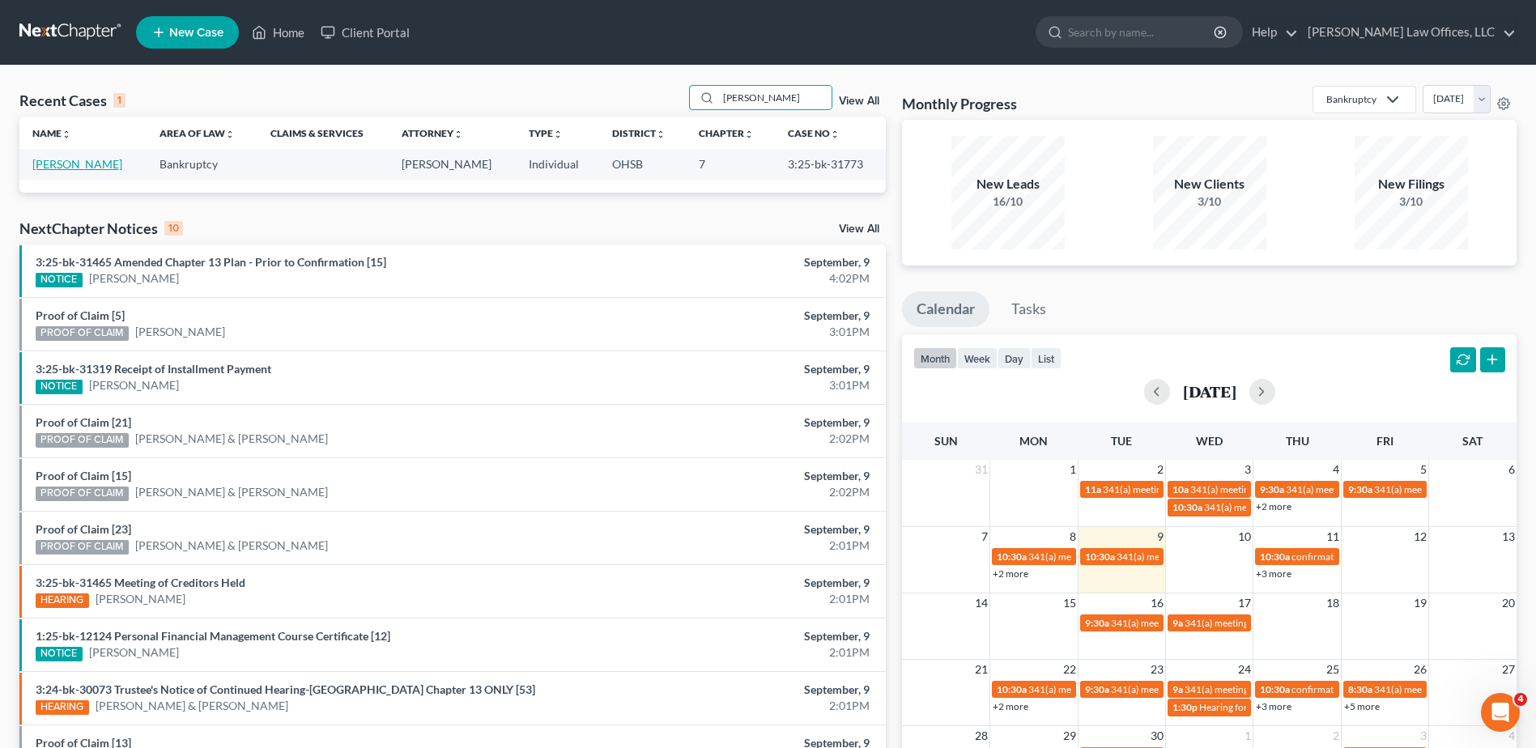
click at [79, 164] on link "Freeman, Tyler" at bounding box center [77, 164] width 90 height 14
select select "3"
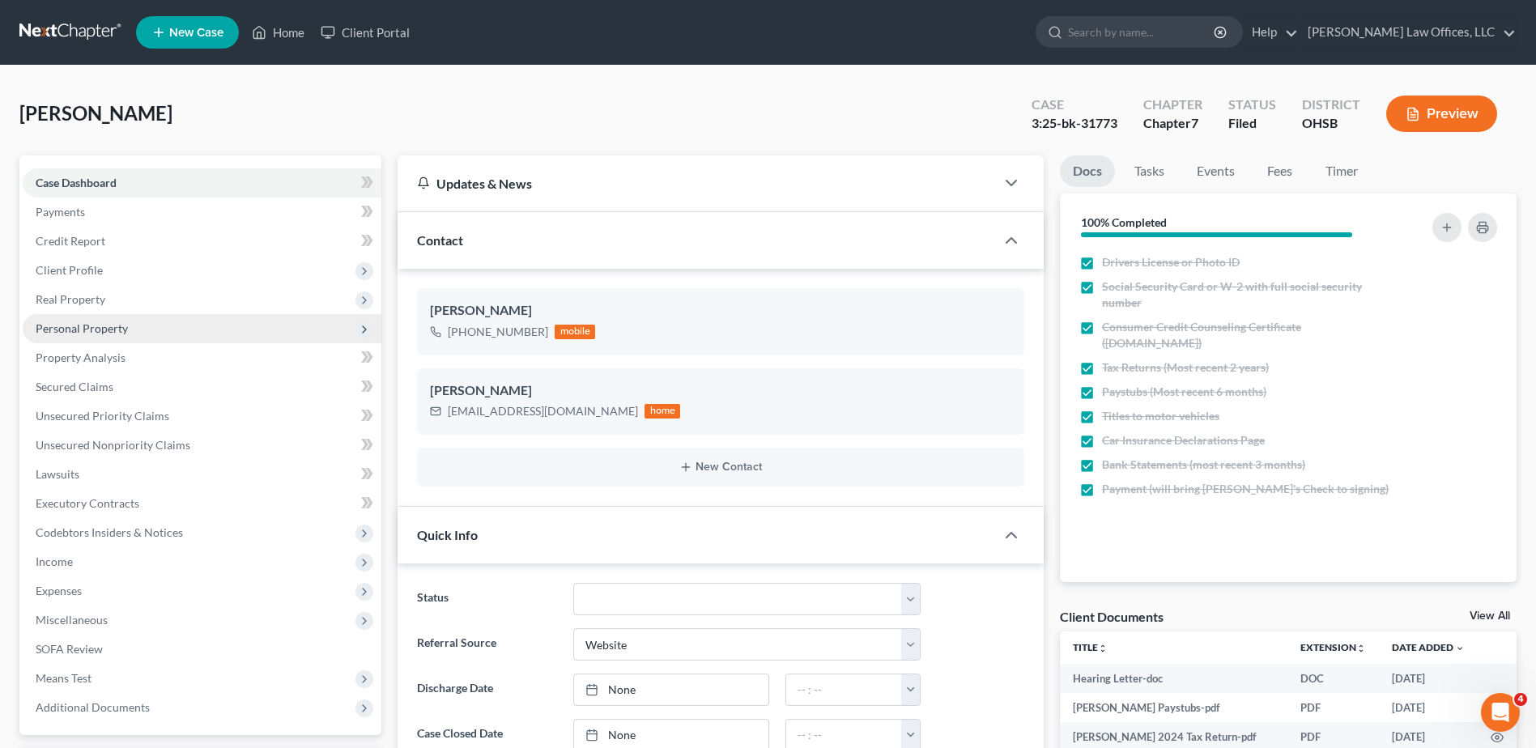
click at [94, 322] on span "Personal Property" at bounding box center [82, 328] width 92 height 14
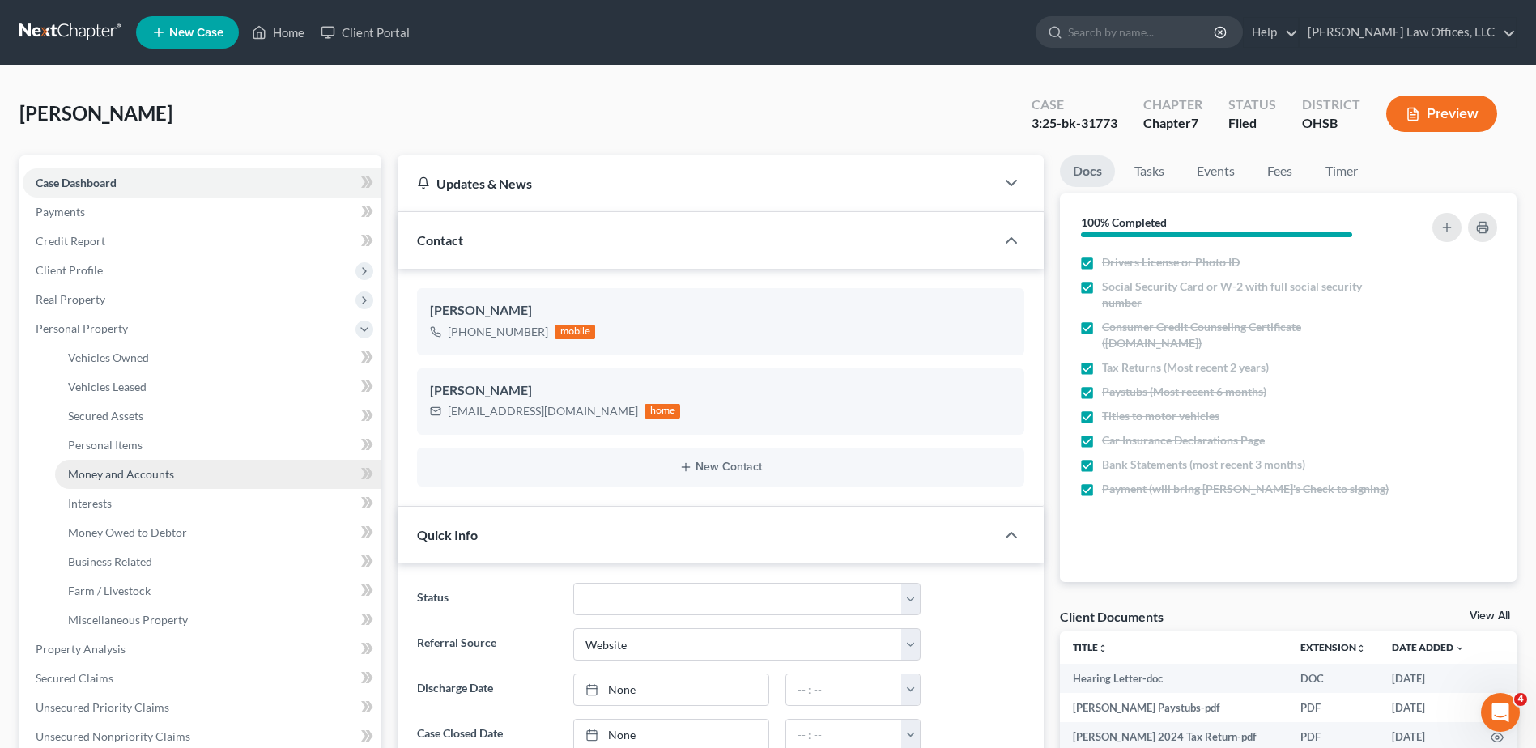
click at [115, 474] on span "Money and Accounts" at bounding box center [121, 474] width 106 height 14
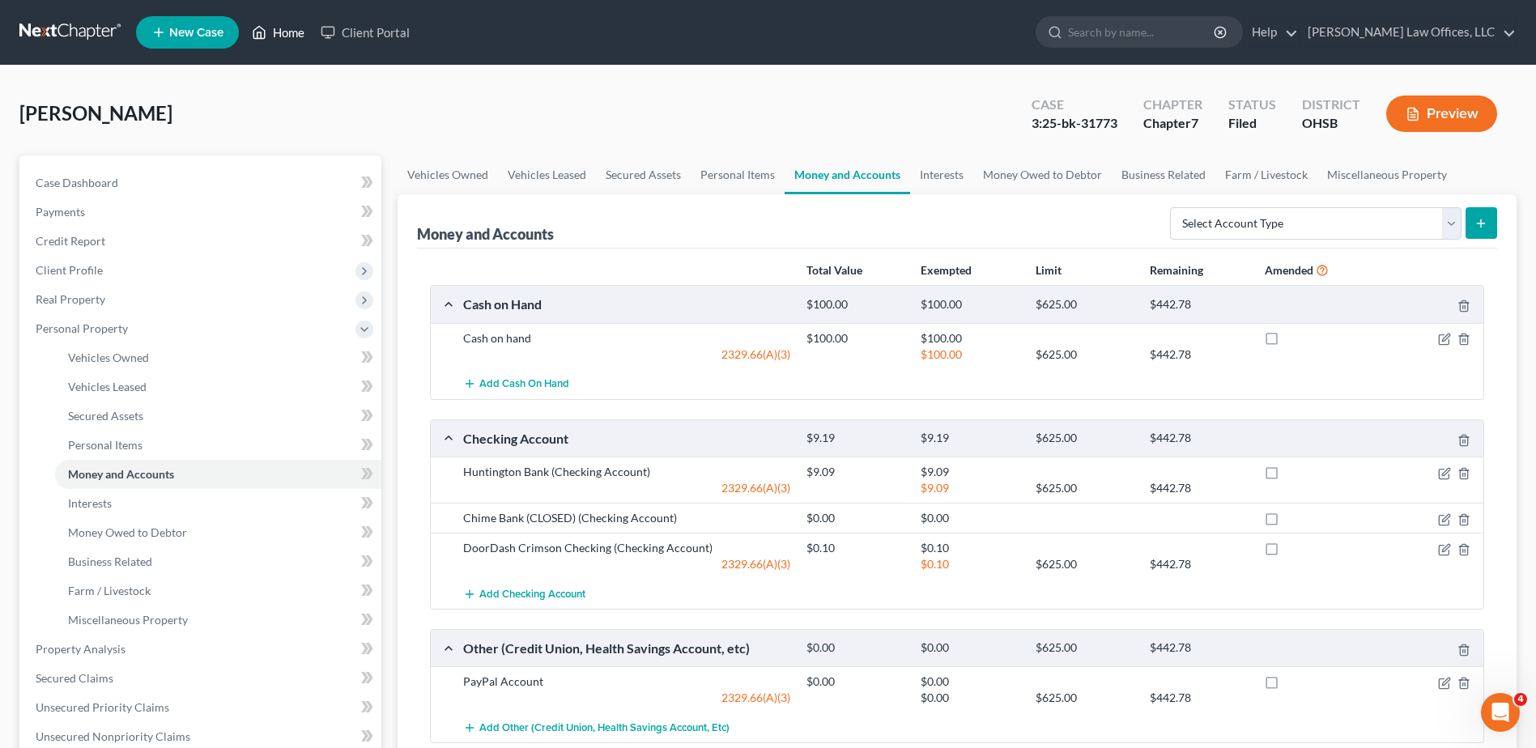
click at [292, 28] on link "Home" at bounding box center [278, 32] width 69 height 29
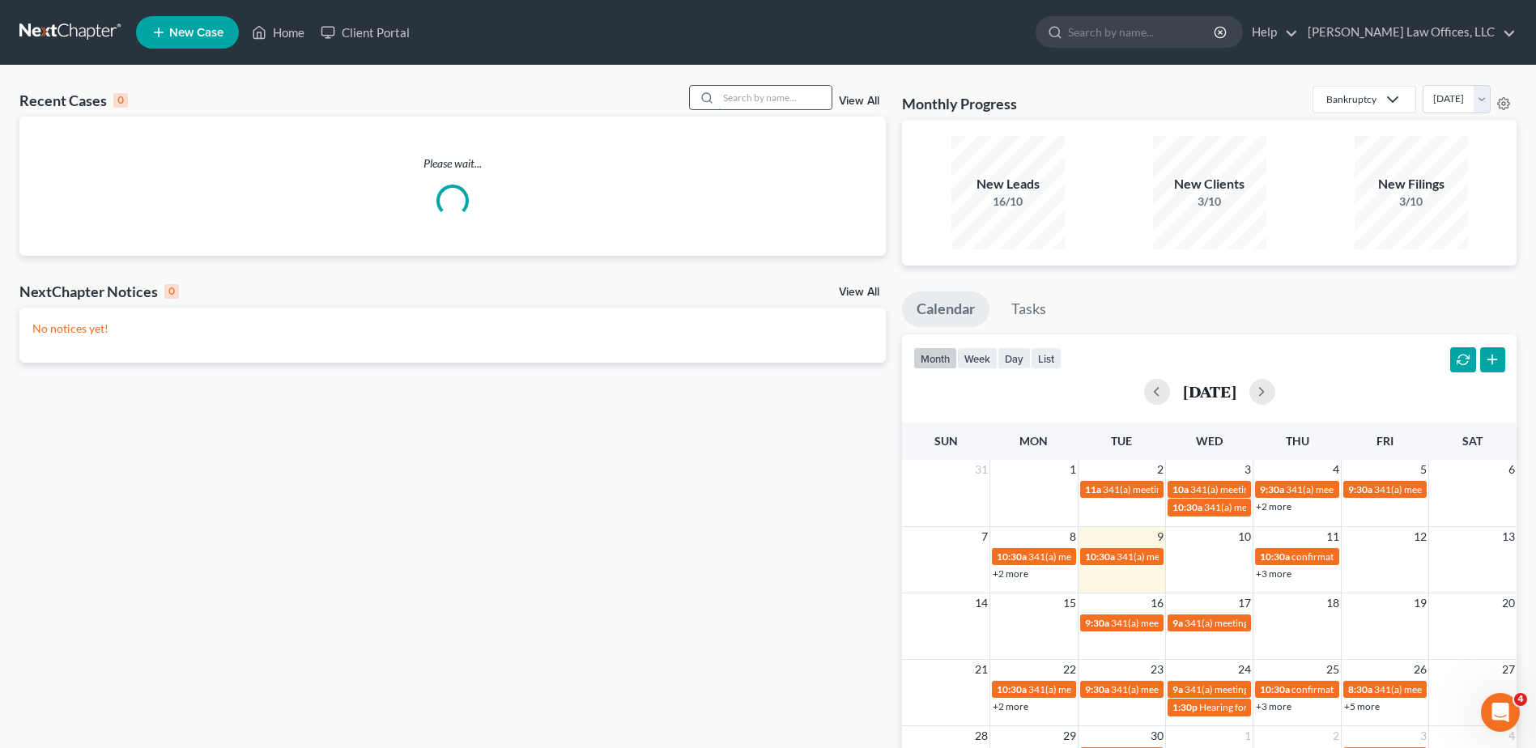
click at [752, 98] on input "search" at bounding box center [774, 97] width 113 height 23
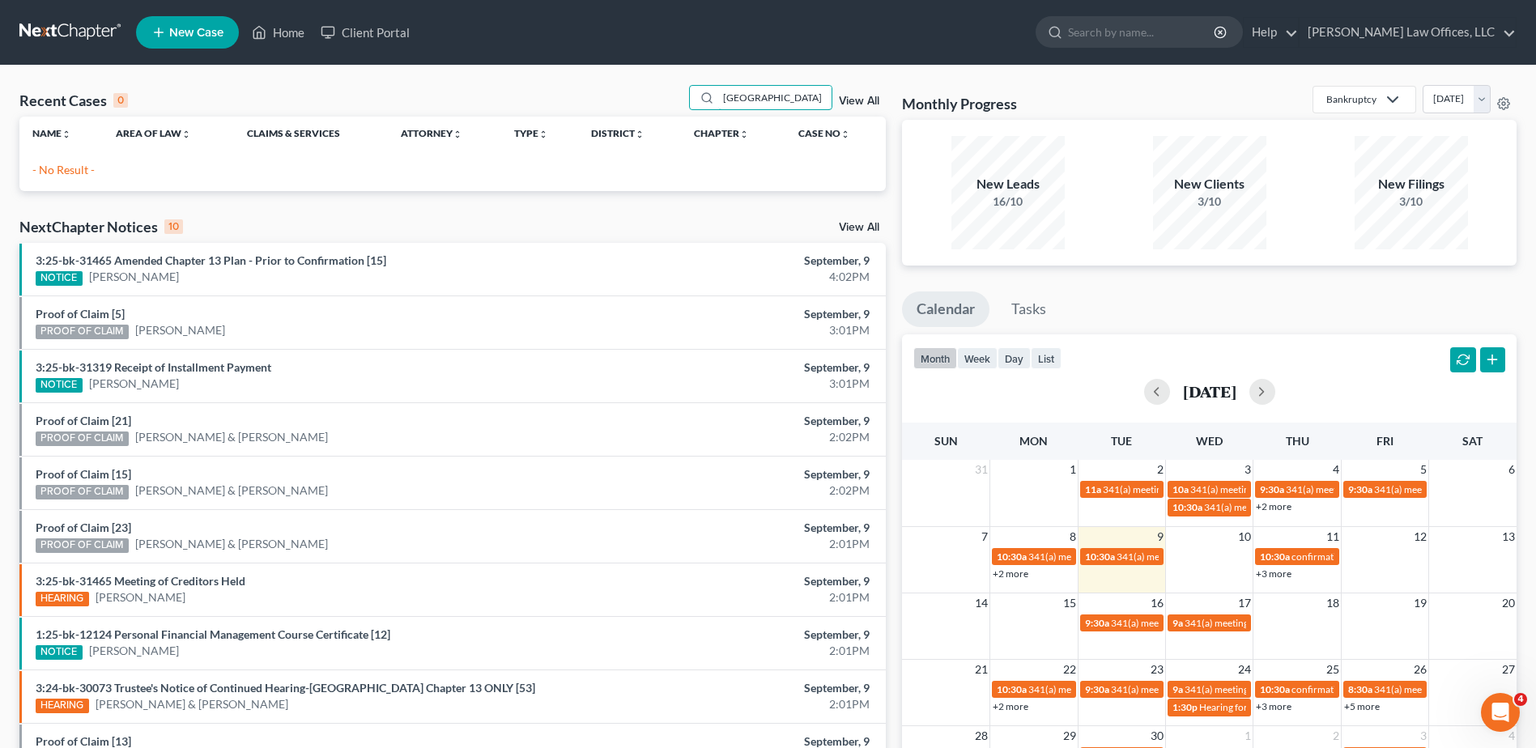
drag, startPoint x: 767, startPoint y: 102, endPoint x: 640, endPoint y: 103, distance: 126.3
click at [640, 103] on div "Recent Cases 0 toledo View All" at bounding box center [452, 101] width 866 height 32
type input "manuel"
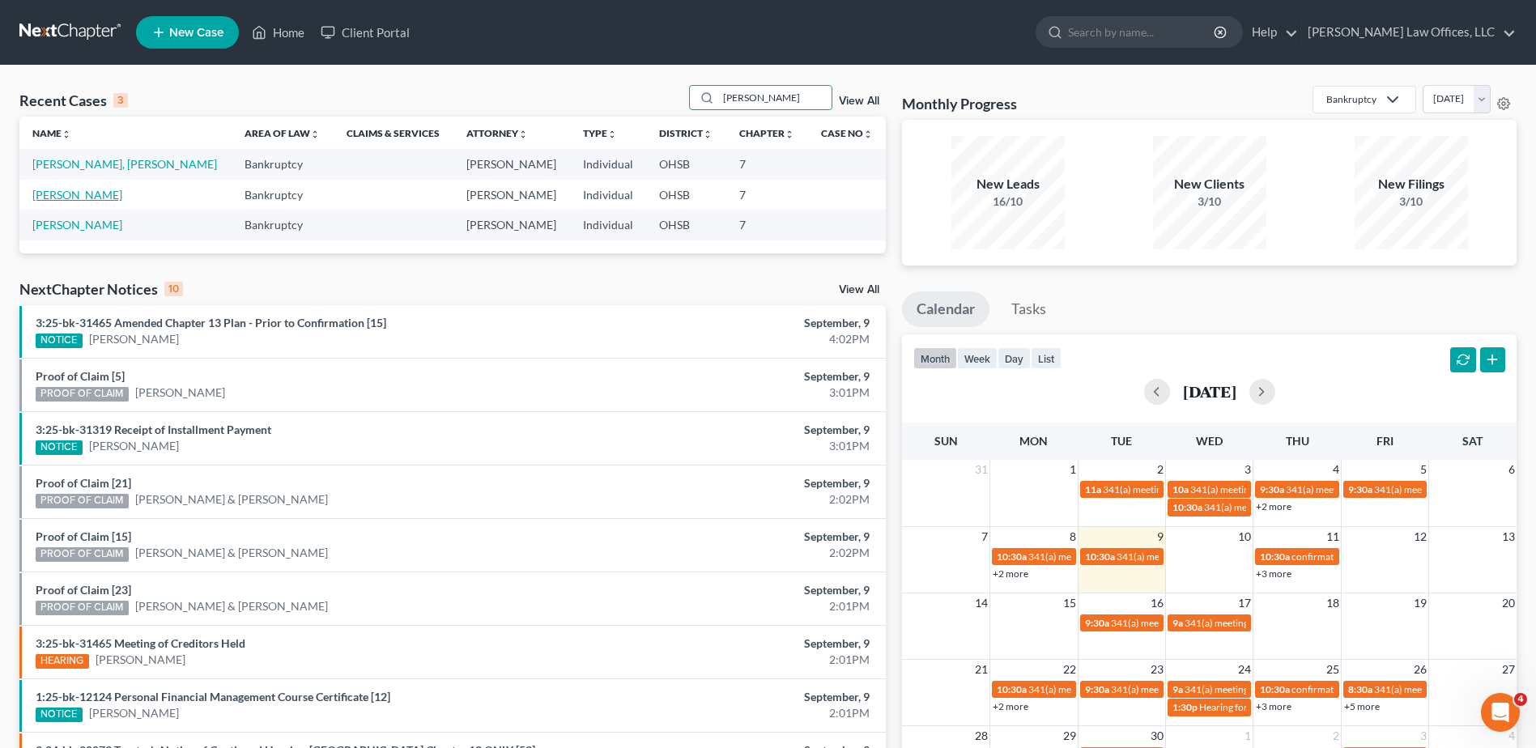
click at [87, 196] on link "Toldeo, Manuel" at bounding box center [77, 195] width 90 height 14
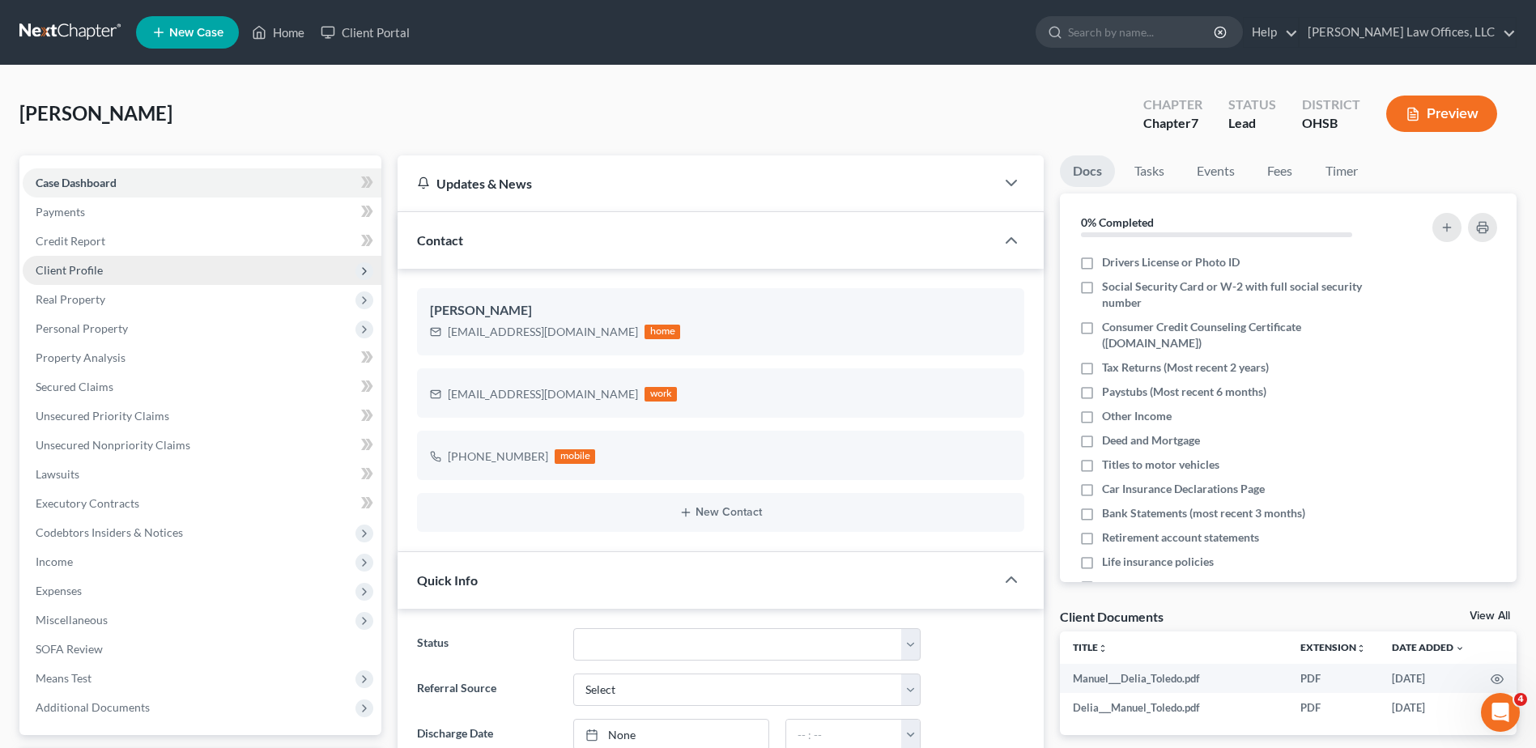
click at [77, 266] on span "Client Profile" at bounding box center [69, 270] width 67 height 14
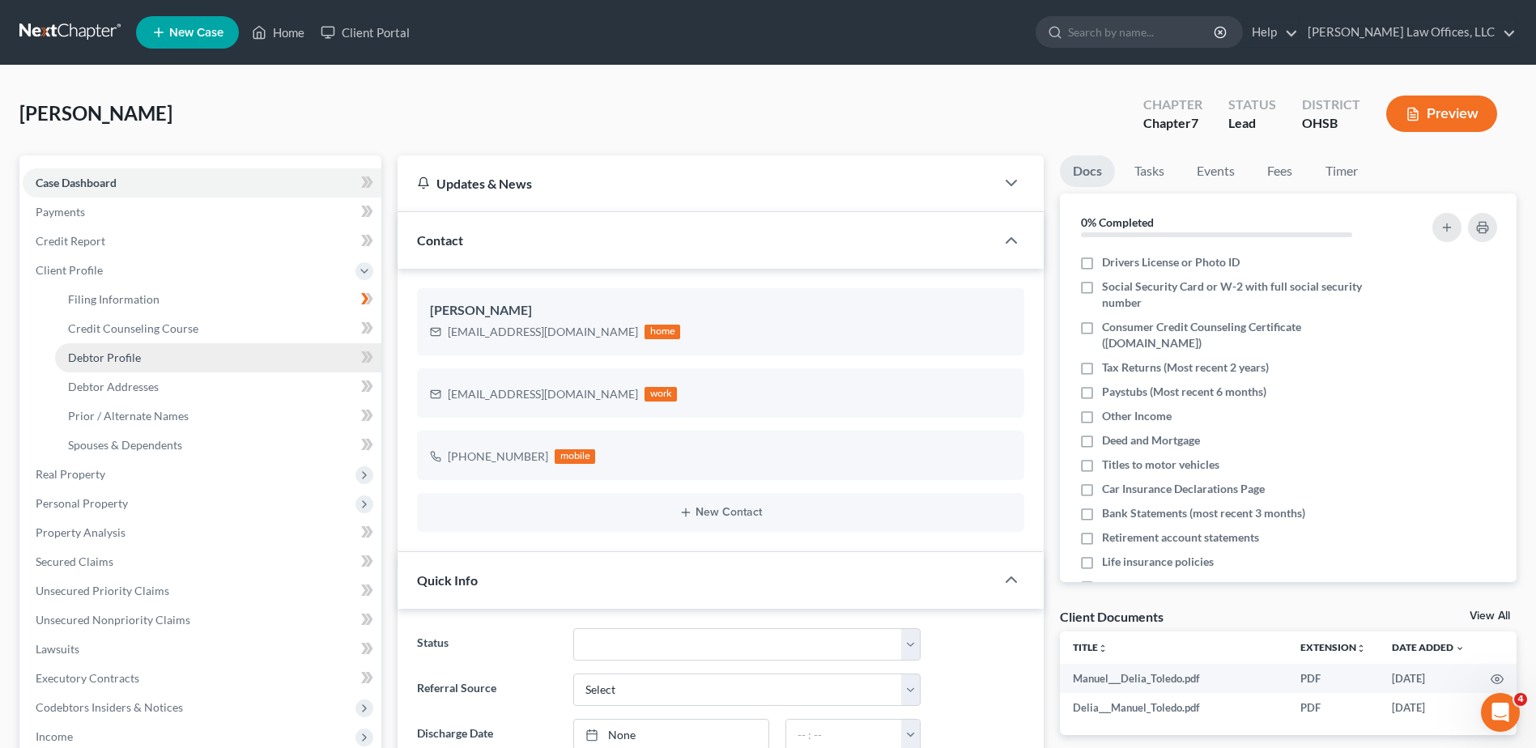
click at [99, 357] on span "Debtor Profile" at bounding box center [104, 358] width 73 height 14
select select "1"
select select "4"
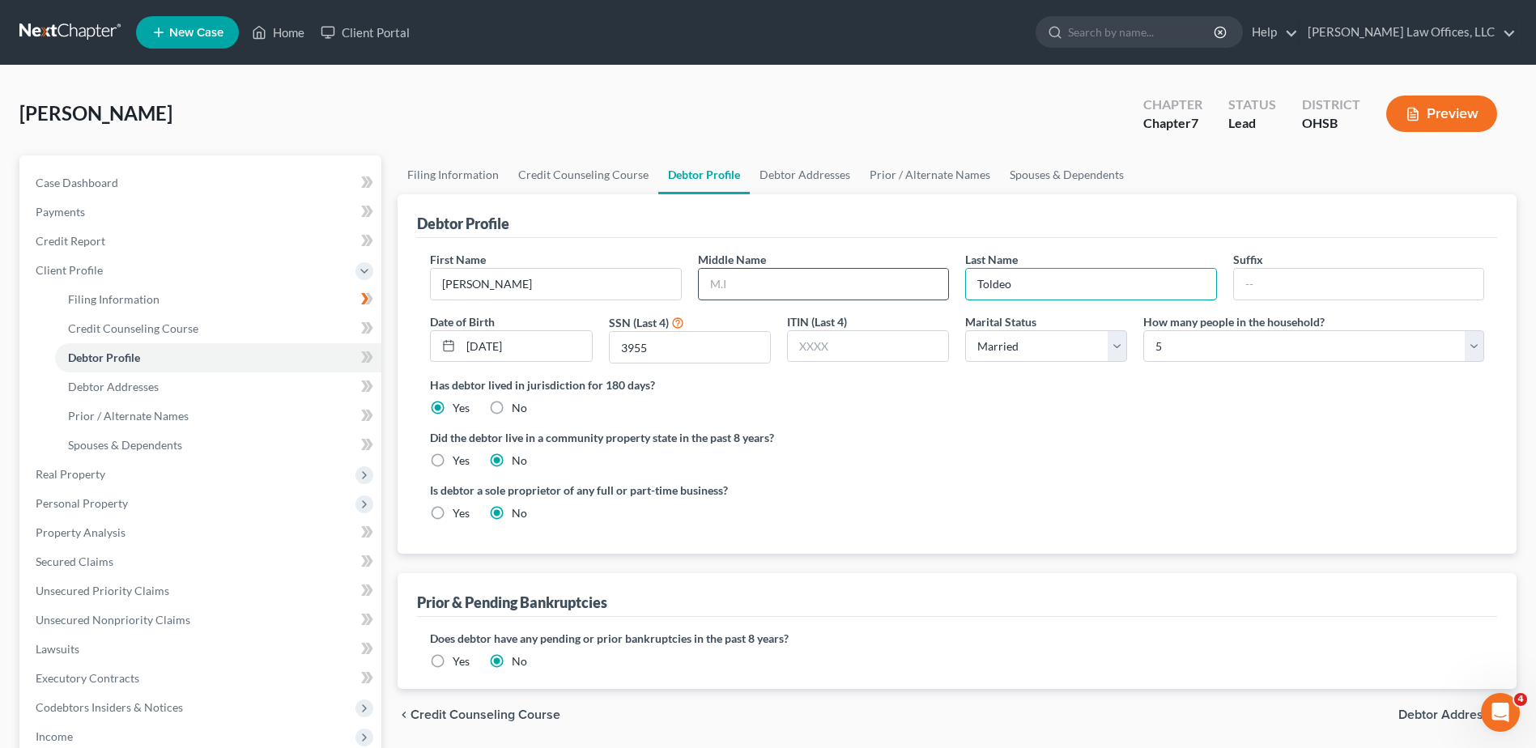
drag, startPoint x: 1035, startPoint y: 283, endPoint x: 924, endPoint y: 286, distance: 111.0
click at [924, 286] on div "First Name Manuel Middle Name Last Name Toldeo Suffix Date of Birth 03/23/1985 …" at bounding box center [957, 314] width 1070 height 126
type input "[GEOGRAPHIC_DATA]"
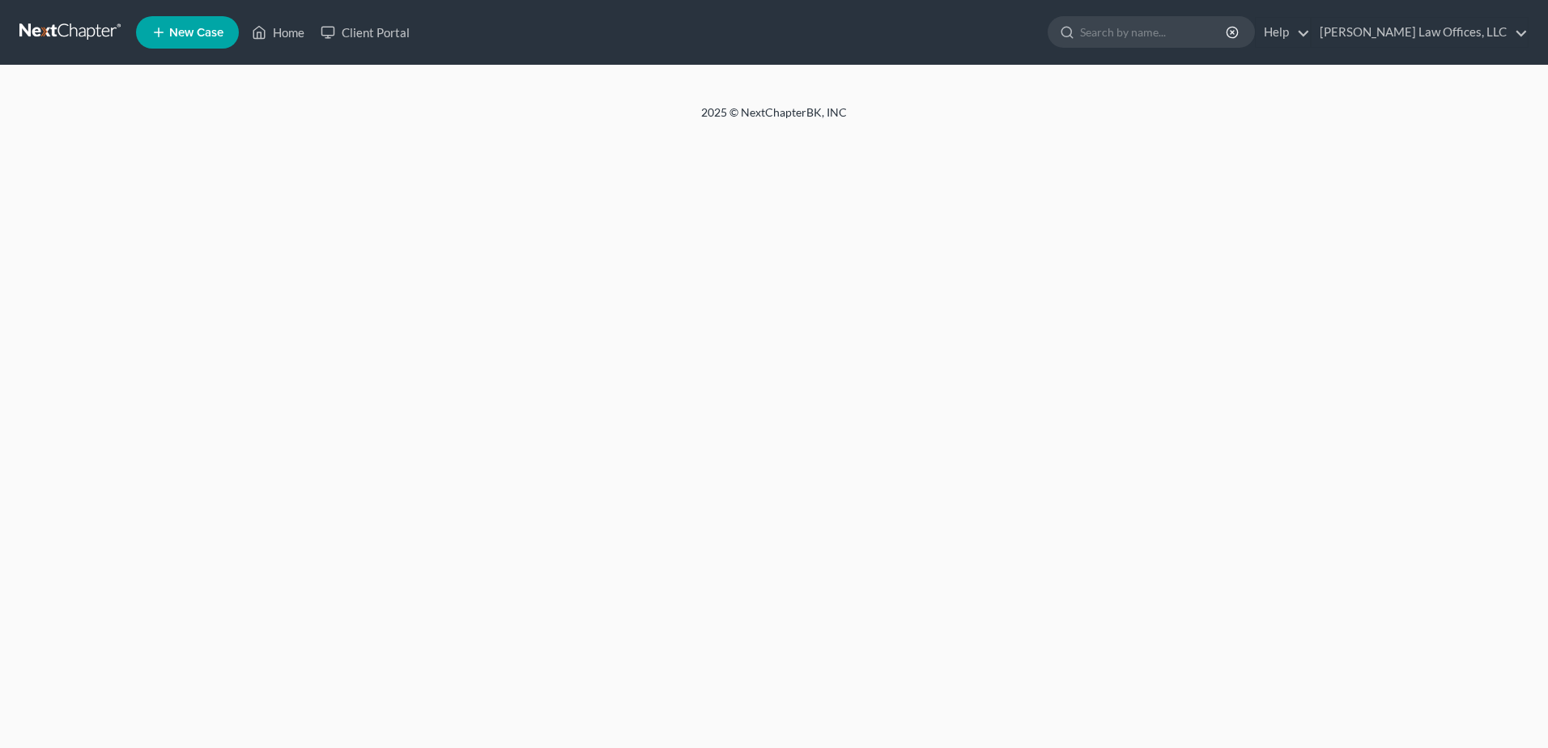
select select "1"
select select "4"
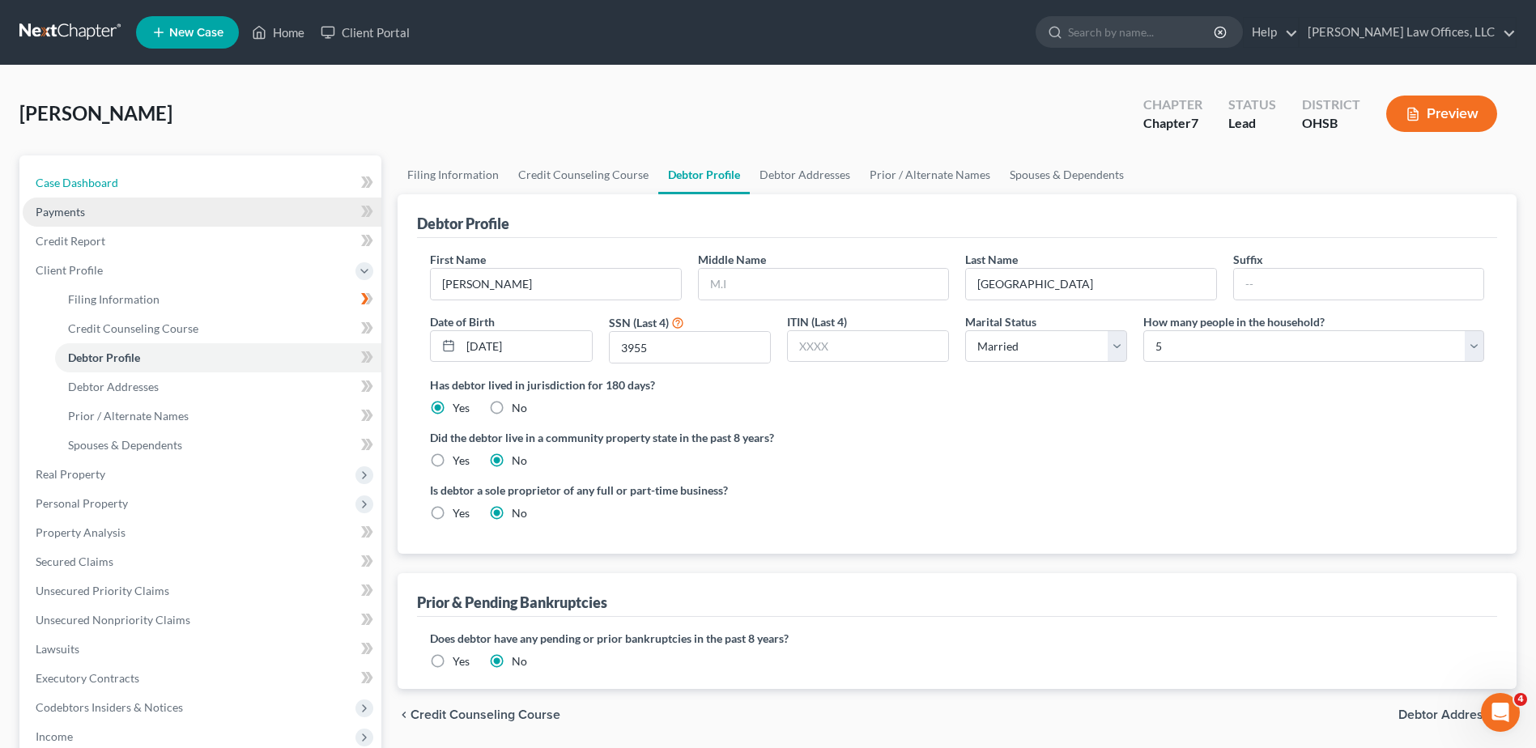
drag, startPoint x: 104, startPoint y: 184, endPoint x: 302, endPoint y: 203, distance: 198.5
click at [104, 184] on span "Case Dashboard" at bounding box center [77, 183] width 83 height 14
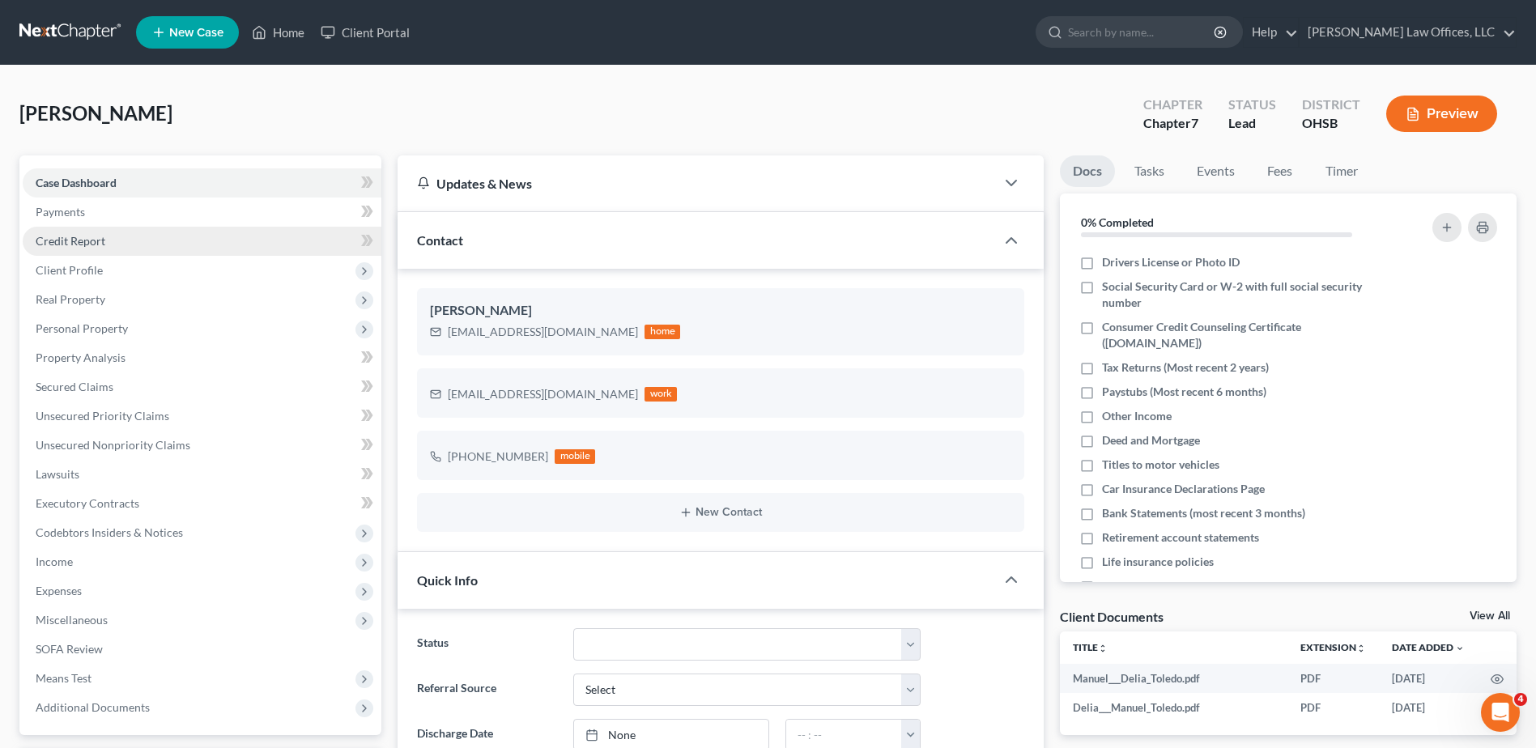
click at [86, 243] on span "Credit Report" at bounding box center [71, 241] width 70 height 14
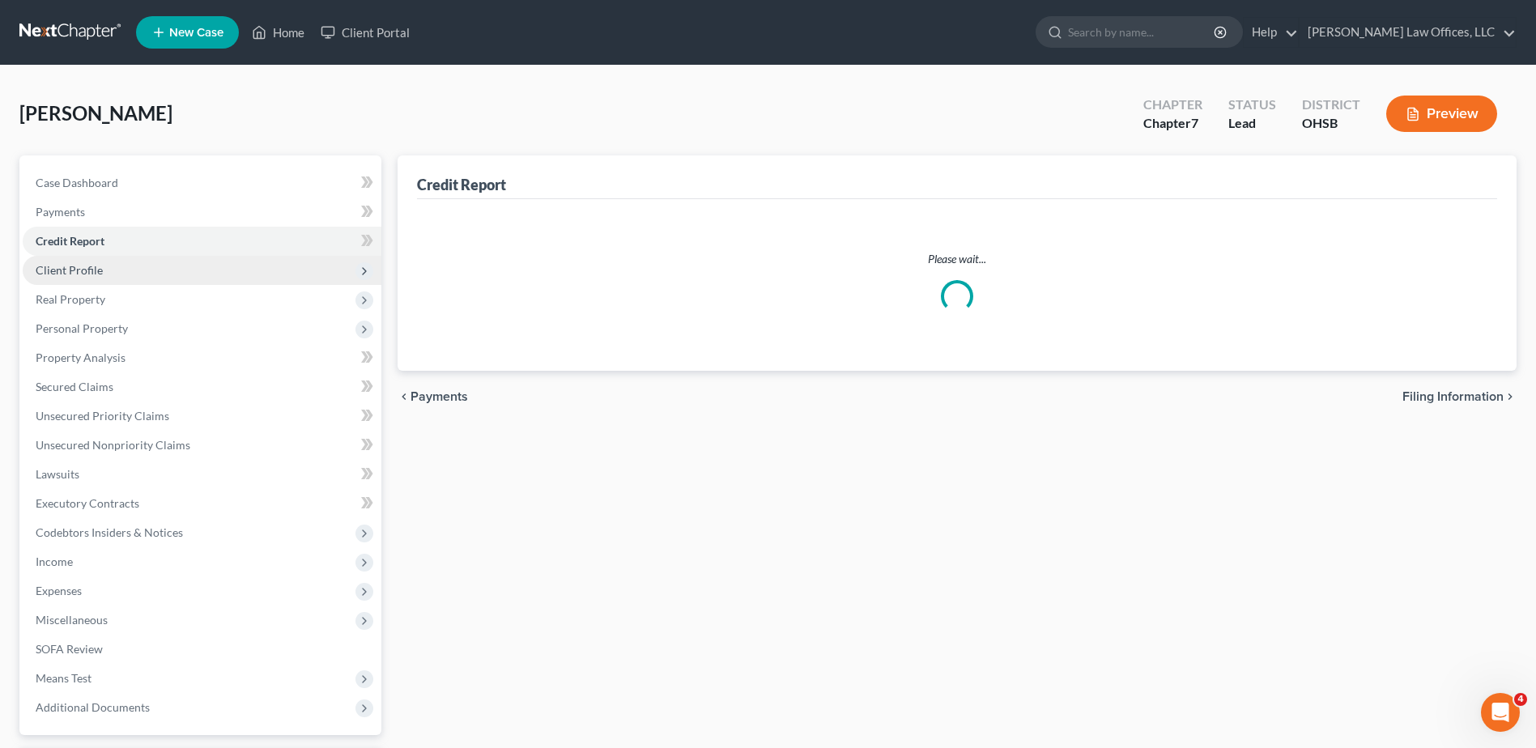
click at [83, 272] on span "Client Profile" at bounding box center [69, 270] width 67 height 14
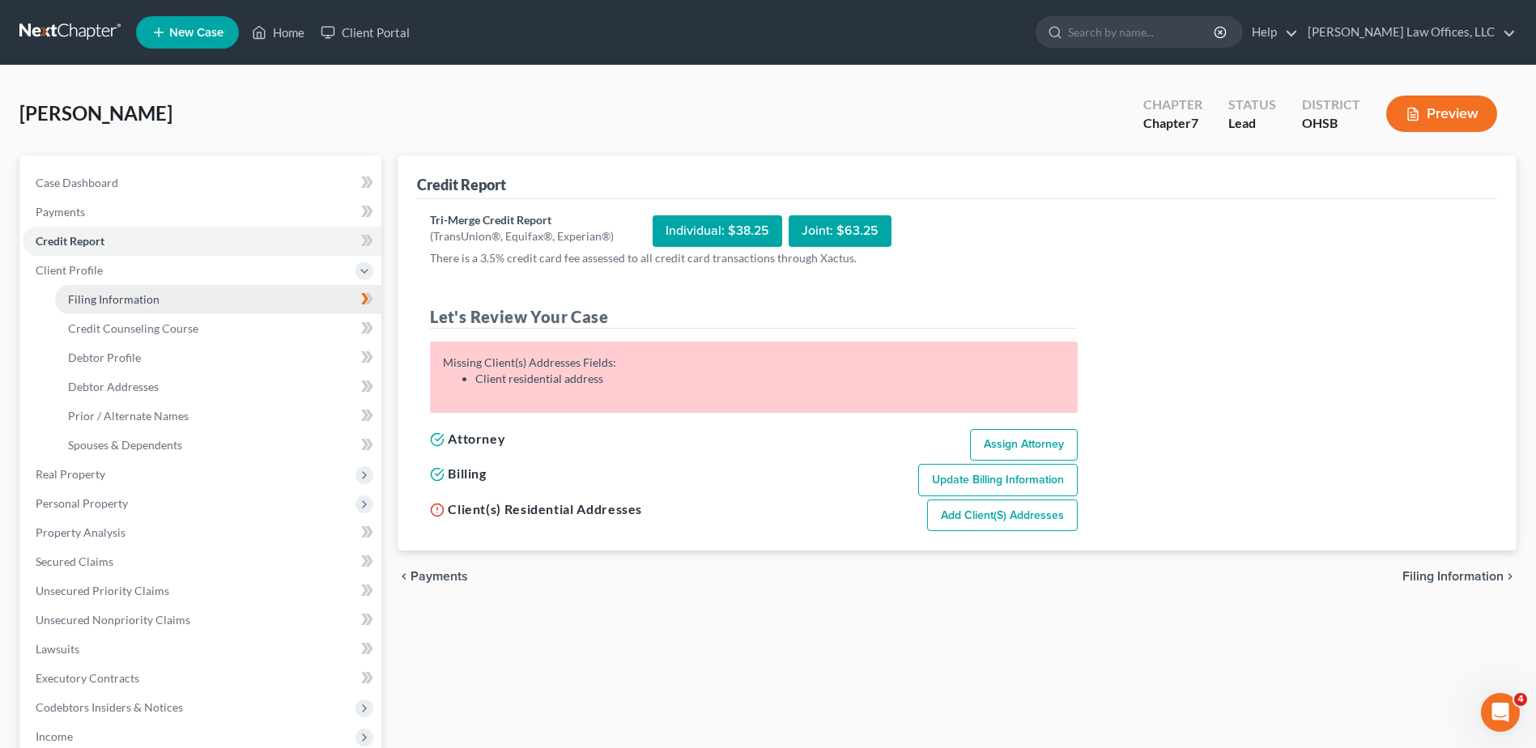
click at [90, 292] on span "Filing Information" at bounding box center [113, 299] width 91 height 14
select select "1"
select select "0"
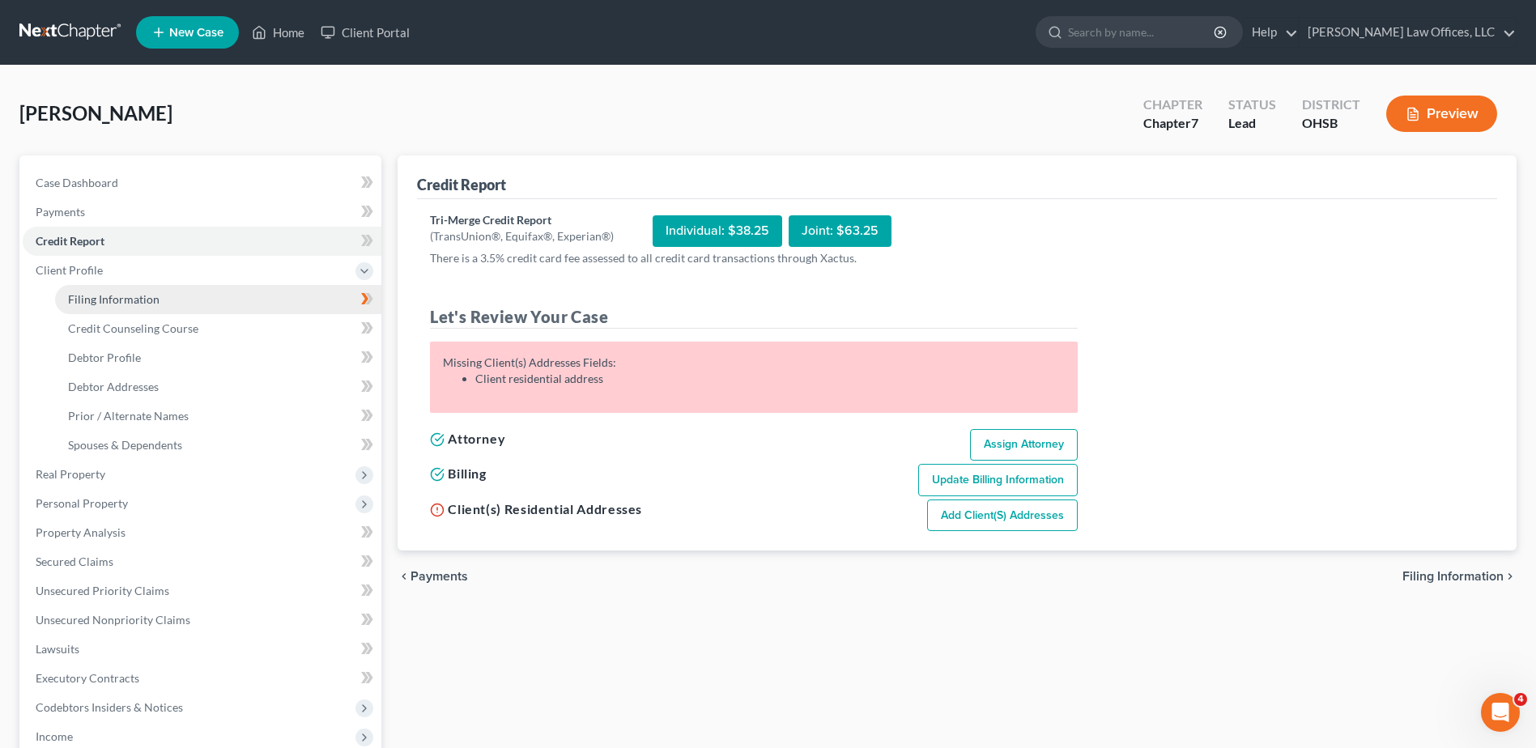
select select "36"
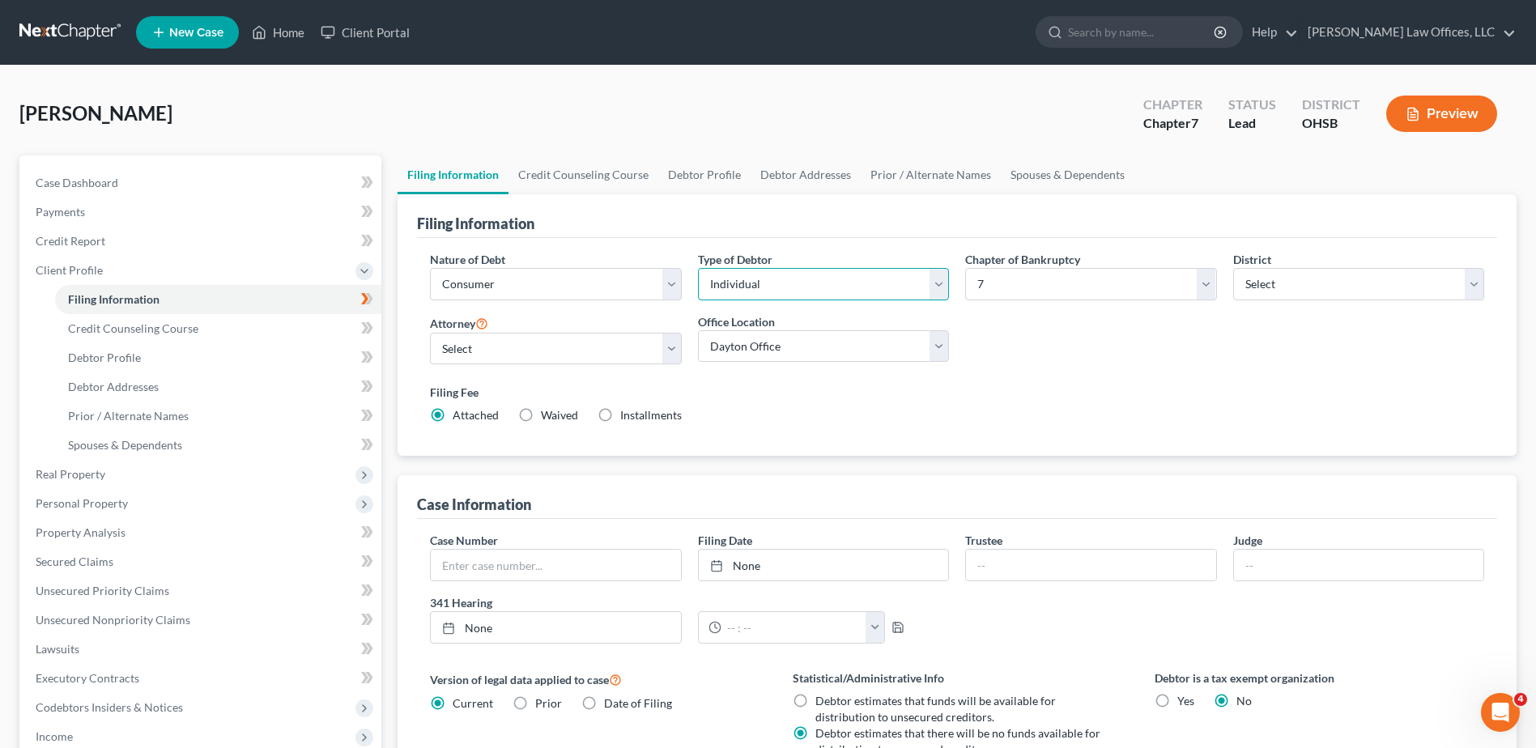
click at [799, 287] on select "Select Individual Joint" at bounding box center [823, 284] width 251 height 32
select select "1"
click at [698, 268] on select "Select Individual Joint" at bounding box center [823, 284] width 251 height 32
click at [893, 176] on link "Joint Debtor Profile" at bounding box center [921, 174] width 120 height 39
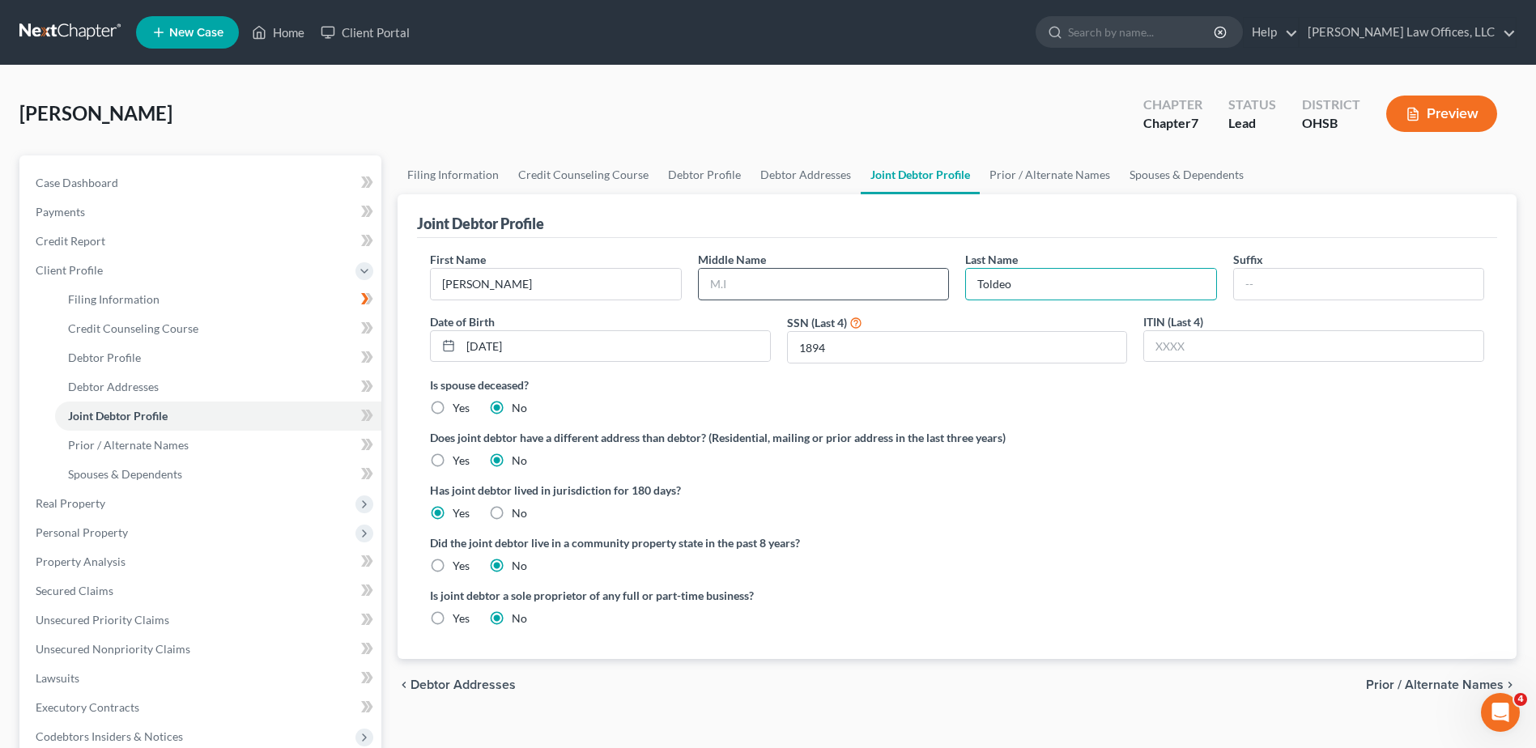
drag, startPoint x: 1027, startPoint y: 291, endPoint x: 909, endPoint y: 298, distance: 117.6
click at [909, 298] on div "First Name Delia Middle Name Last Name Toldeo Suffix Date of Birth 07/28/1986 S…" at bounding box center [957, 314] width 1070 height 126
type input "Toledo"
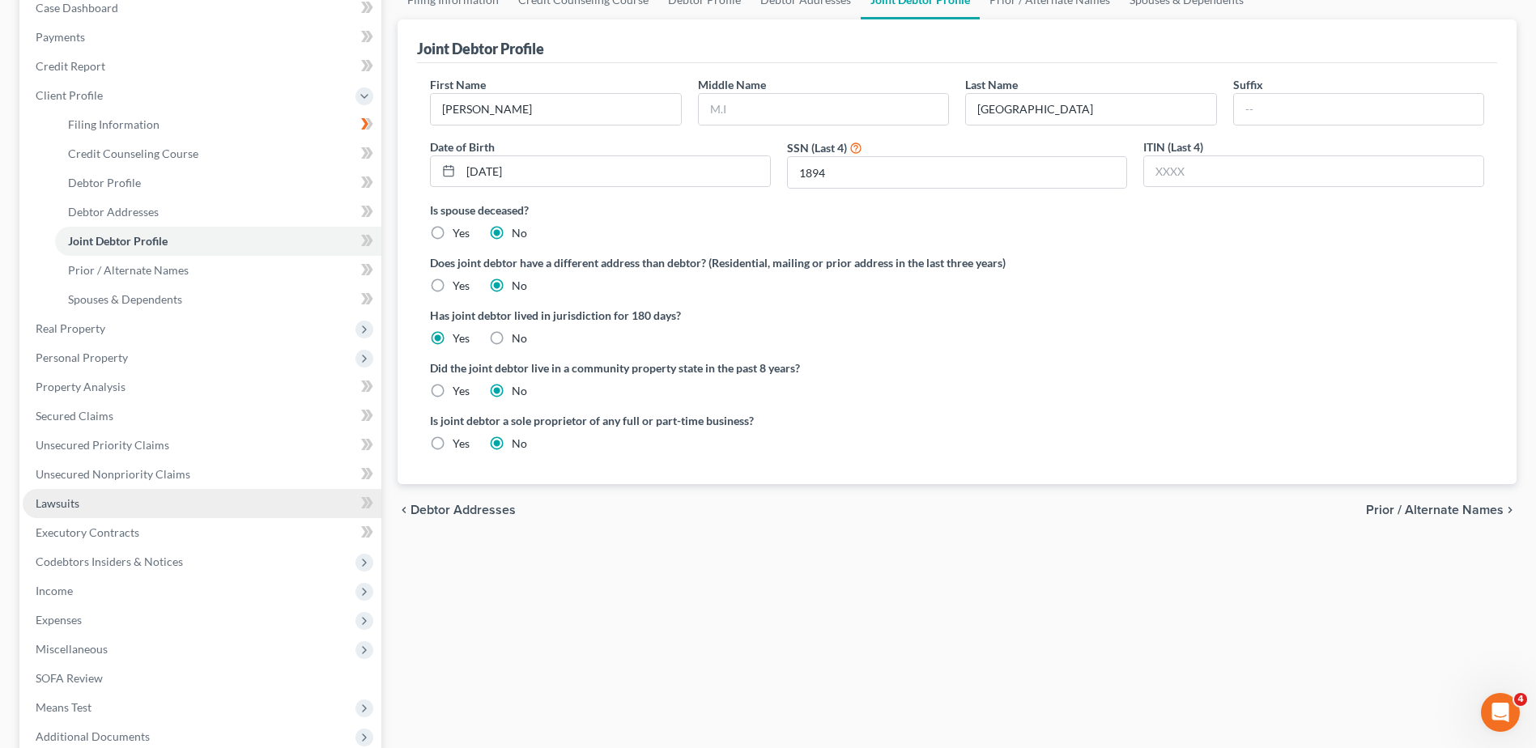
scroll to position [346, 0]
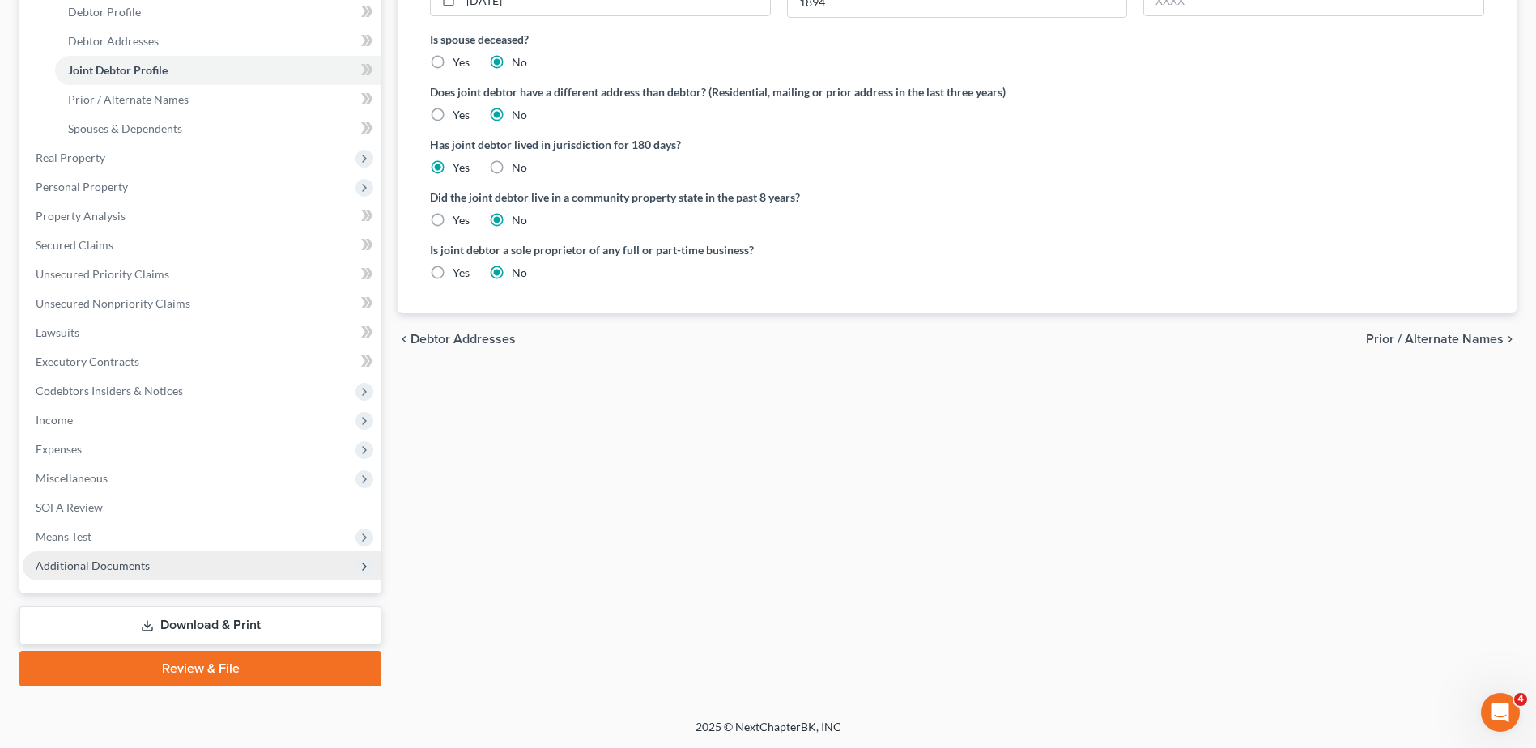
click at [109, 565] on span "Additional Documents" at bounding box center [93, 566] width 114 height 14
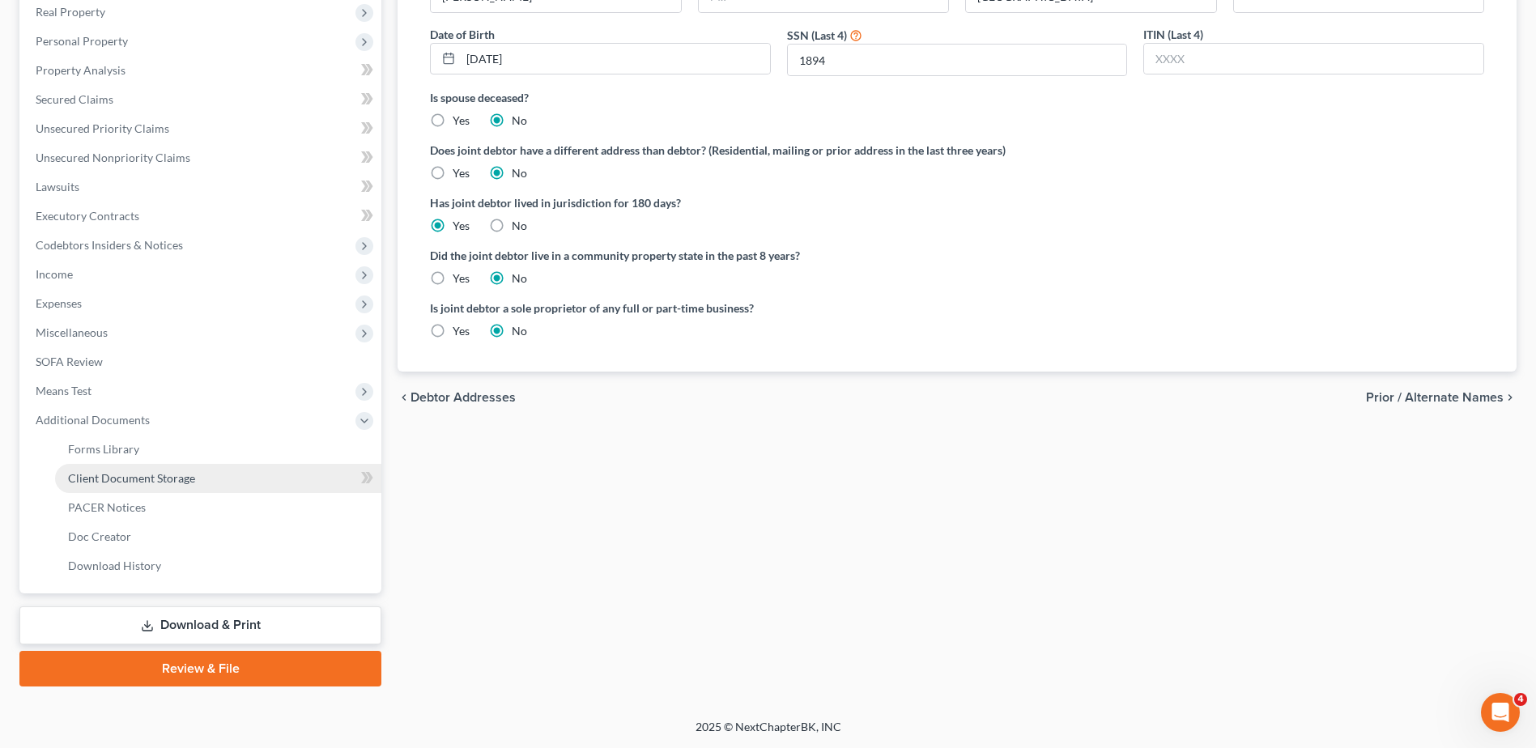
click at [137, 483] on span "Client Document Storage" at bounding box center [131, 478] width 127 height 14
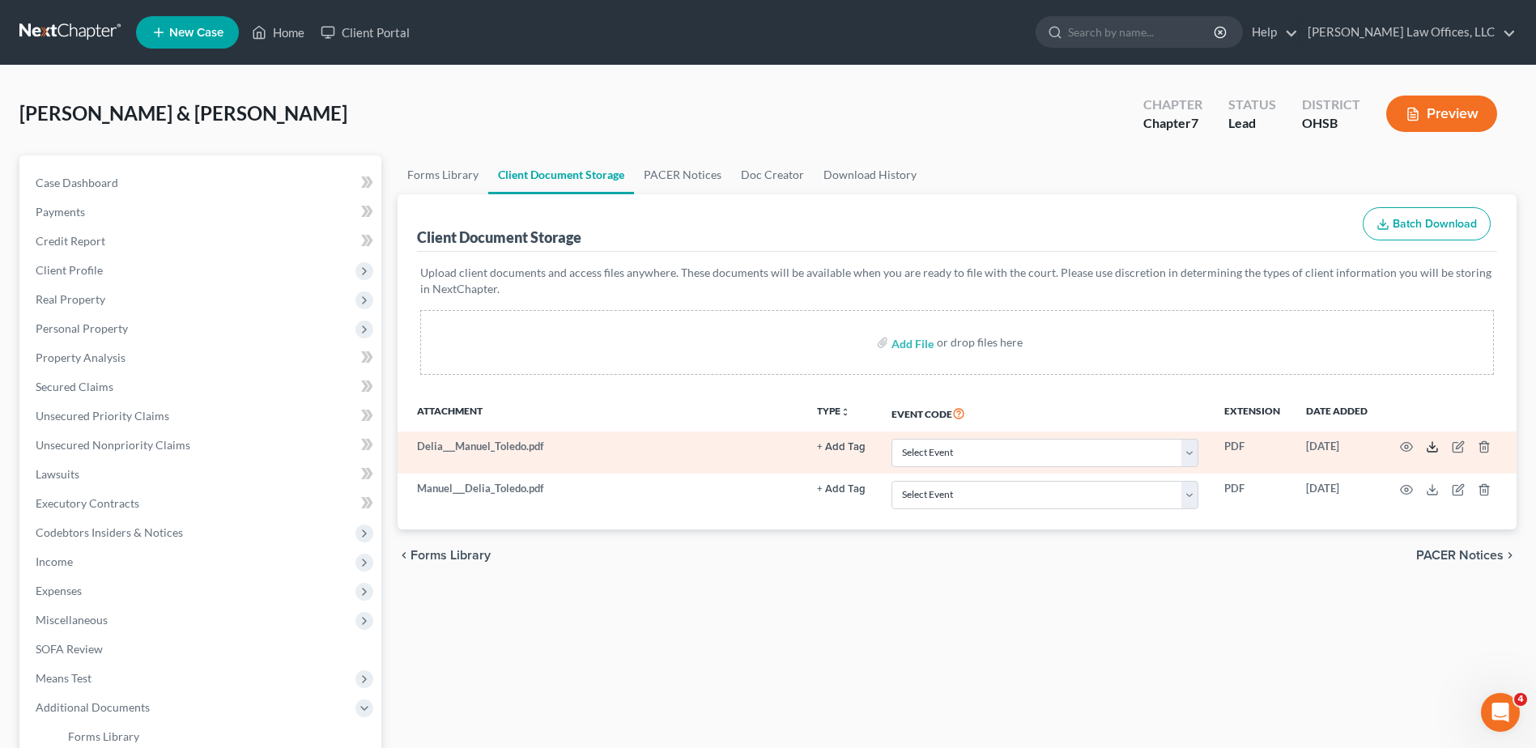
click at [1435, 446] on polyline at bounding box center [1433, 447] width 6 height 2
click at [1459, 449] on icon "button" at bounding box center [1459, 445] width 7 height 7
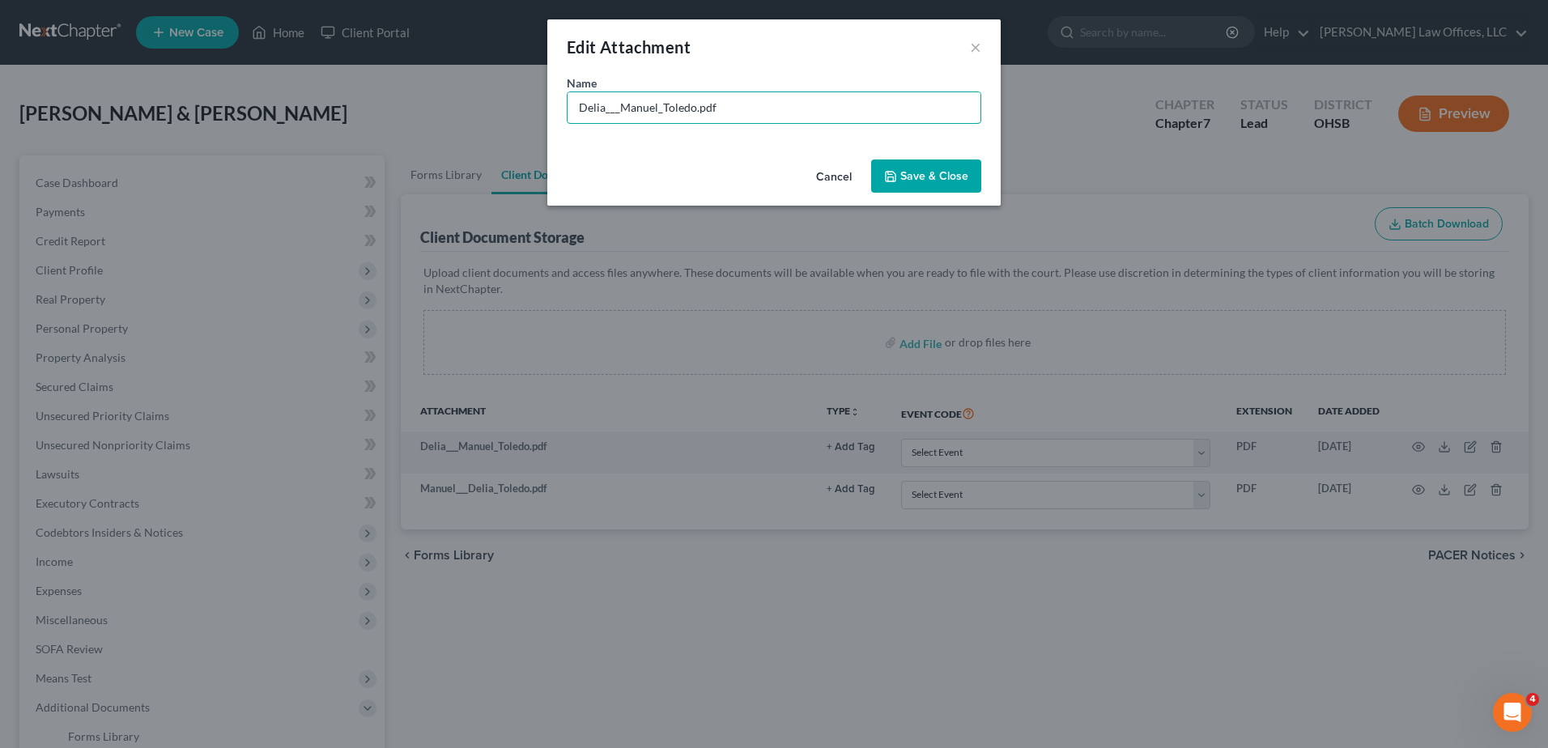
drag, startPoint x: 662, startPoint y: 109, endPoint x: 504, endPoint y: 119, distance: 158.2
click at [504, 119] on div "Edit Attachment × Name * Delia___Manuel_Toledo.pdf Cancel Save & Close" at bounding box center [774, 374] width 1548 height 748
click at [610, 111] on input "[GEOGRAPHIC_DATA]pdf" at bounding box center [774, 107] width 413 height 31
type input "Toledo ID & SSN.pdf"
click at [938, 178] on span "Save & Close" at bounding box center [934, 176] width 68 height 14
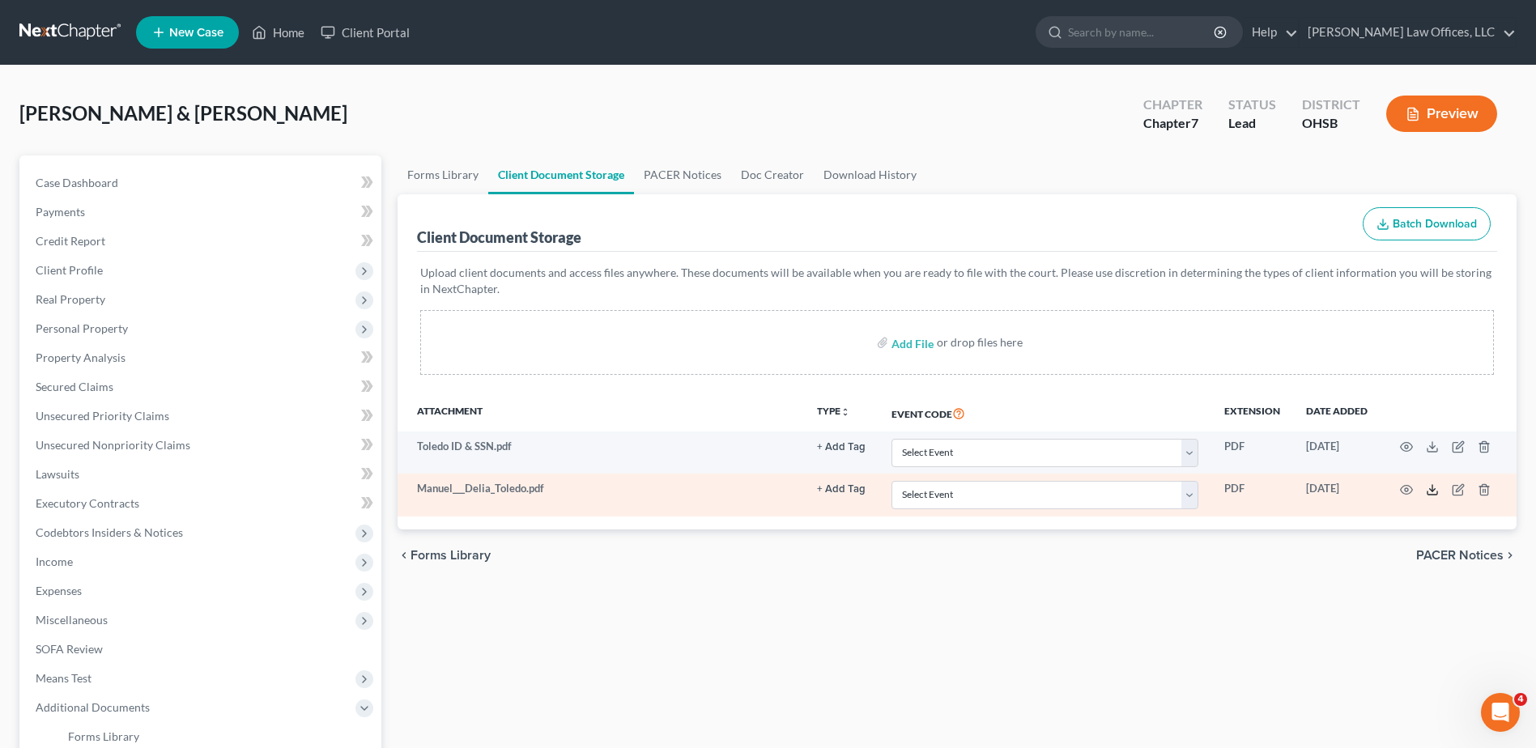
click at [1435, 490] on icon at bounding box center [1432, 489] width 13 height 13
click at [1459, 490] on icon "button" at bounding box center [1459, 487] width 7 height 7
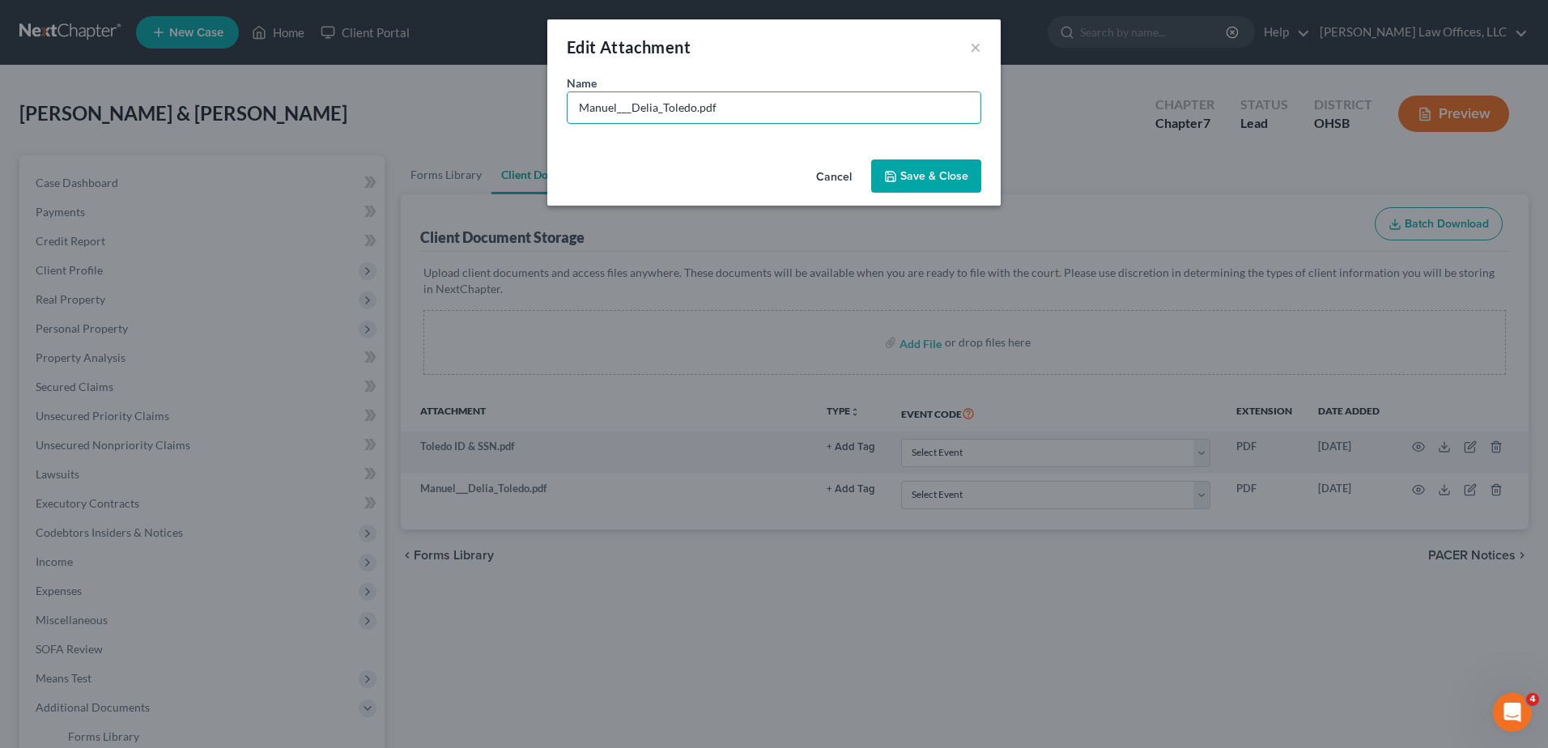
drag, startPoint x: 693, startPoint y: 112, endPoint x: 508, endPoint y: 117, distance: 185.5
click at [508, 117] on div "Edit Attachment × Name * Manuel___Delia_Toledo.pdf Cancel Save & Close" at bounding box center [774, 374] width 1548 height 748
type input "All Docs.pdf"
click at [911, 170] on span "Save & Close" at bounding box center [934, 176] width 68 height 14
